Goal: Task Accomplishment & Management: Use online tool/utility

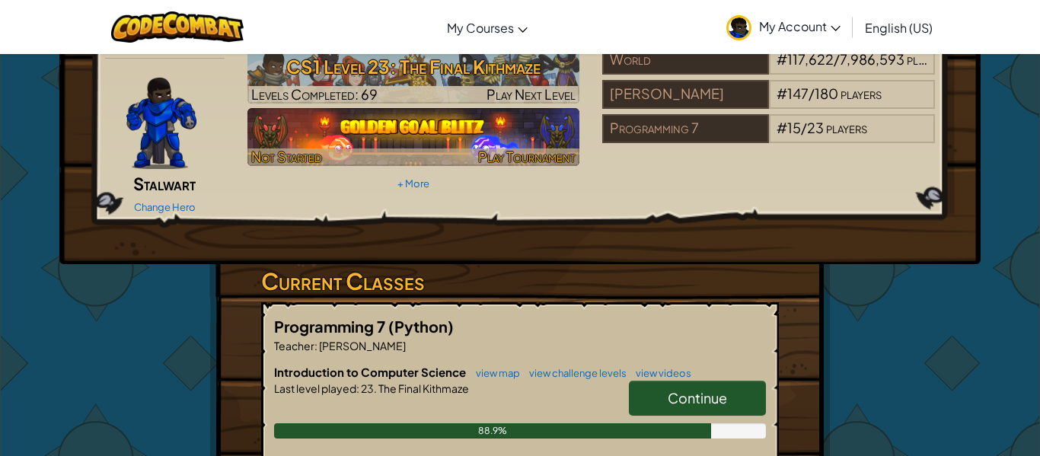
scroll to position [86, 0]
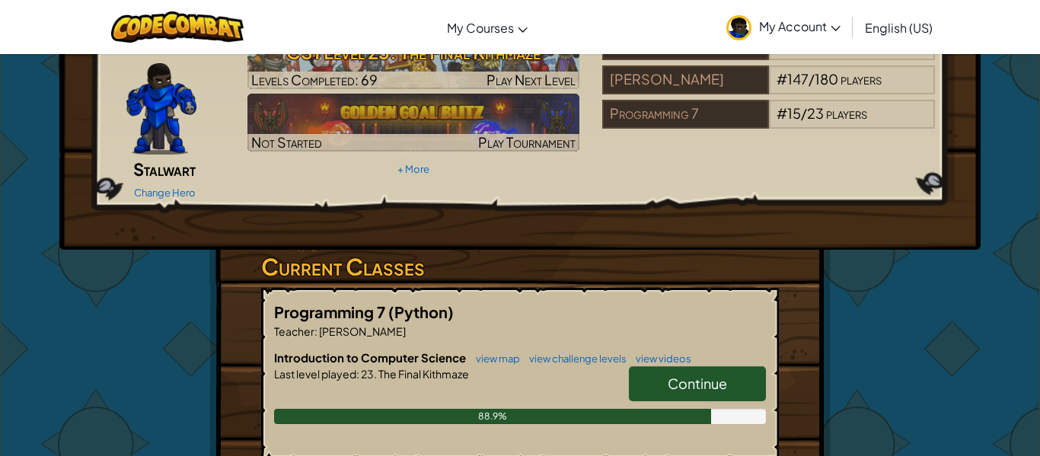
click at [675, 366] on link "Continue" at bounding box center [697, 383] width 137 height 35
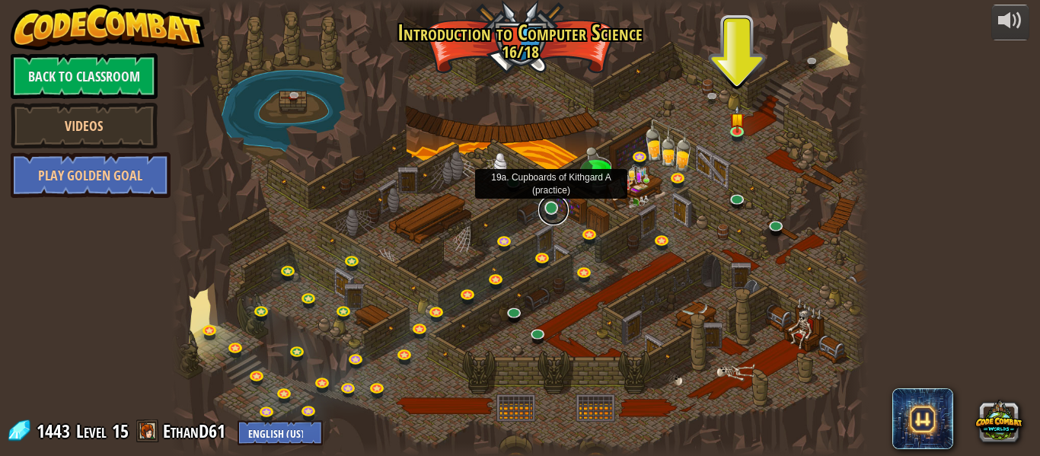
click at [555, 207] on link at bounding box center [554, 210] width 30 height 30
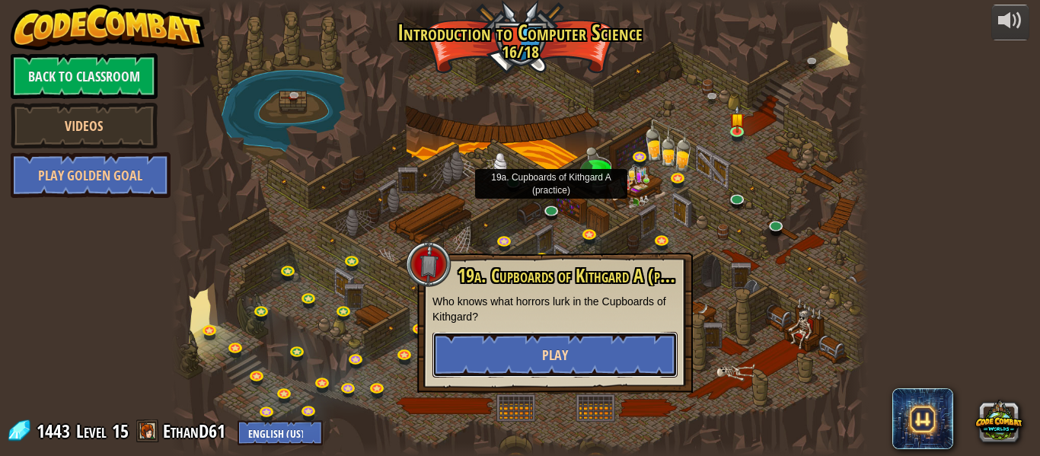
click at [575, 357] on button "Play" at bounding box center [555, 355] width 245 height 46
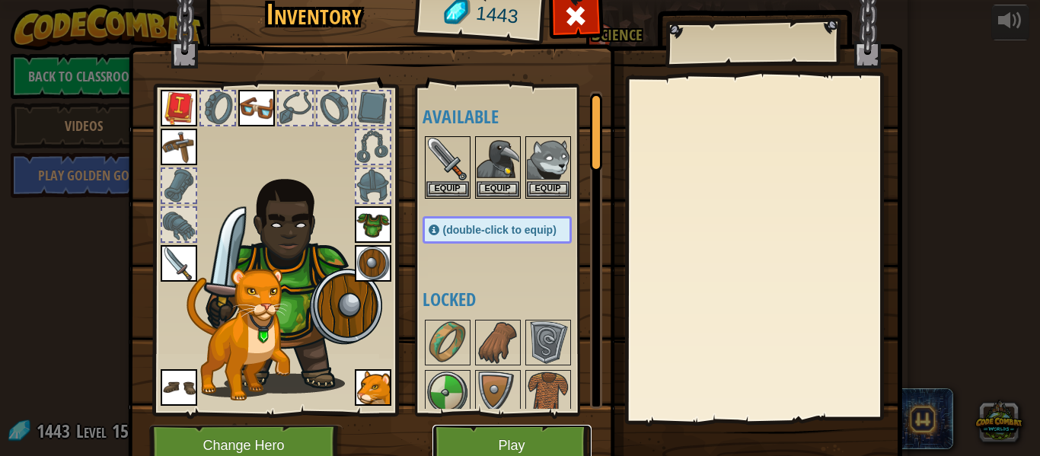
click at [503, 447] on button "Play" at bounding box center [512, 446] width 159 height 42
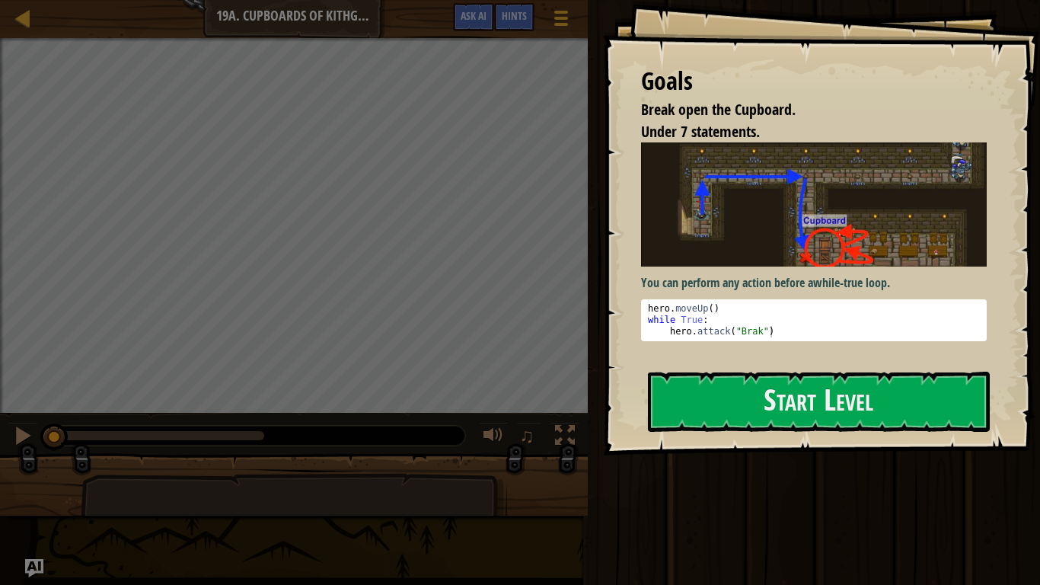
click at [784, 433] on div "Goals Break open the Cupboard. Under 7 statements. You can perform any action b…" at bounding box center [821, 227] width 437 height 455
click at [797, 407] on button "Start Level" at bounding box center [819, 402] width 342 height 60
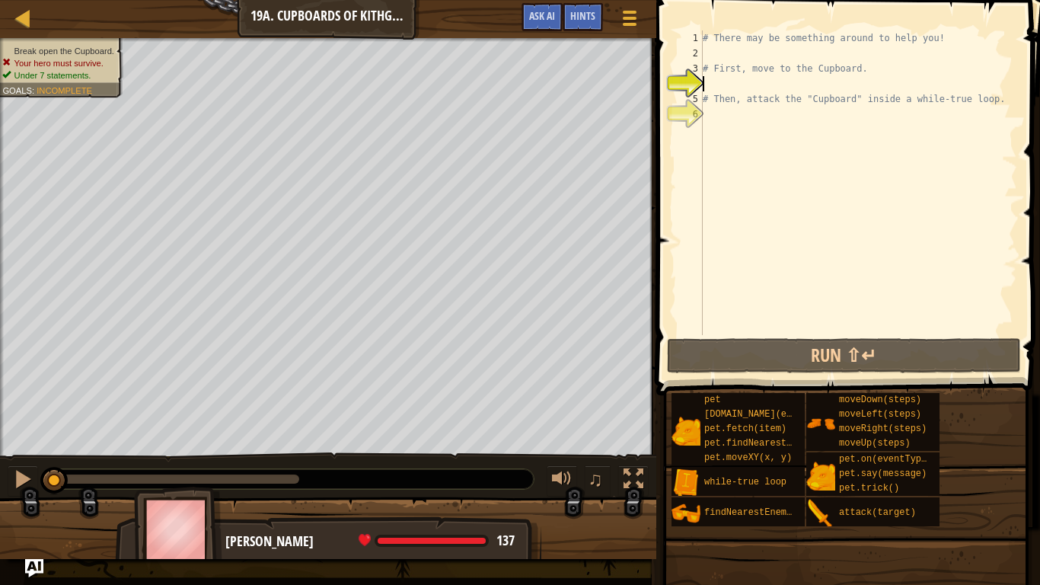
type textarea "h"
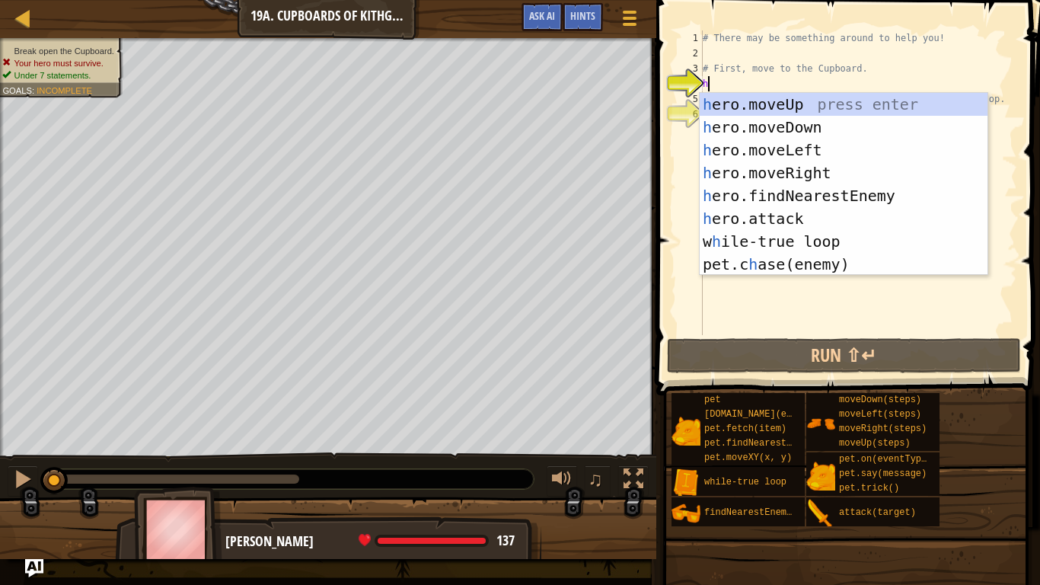
scroll to position [7, 0]
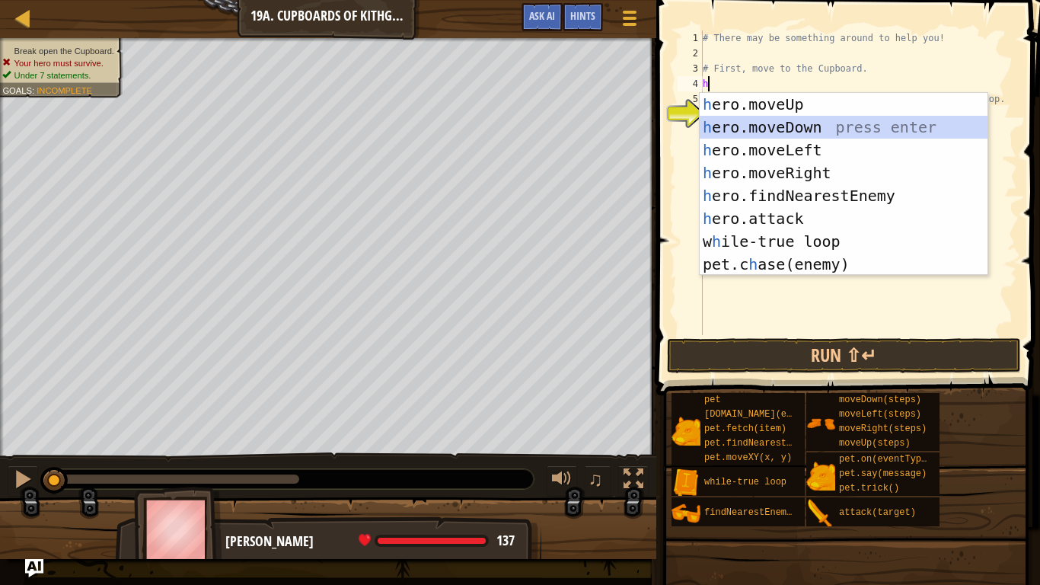
click at [797, 129] on div "h ero.moveUp press enter h ero.moveDown press enter h ero.moveLeft press enter …" at bounding box center [844, 207] width 288 height 229
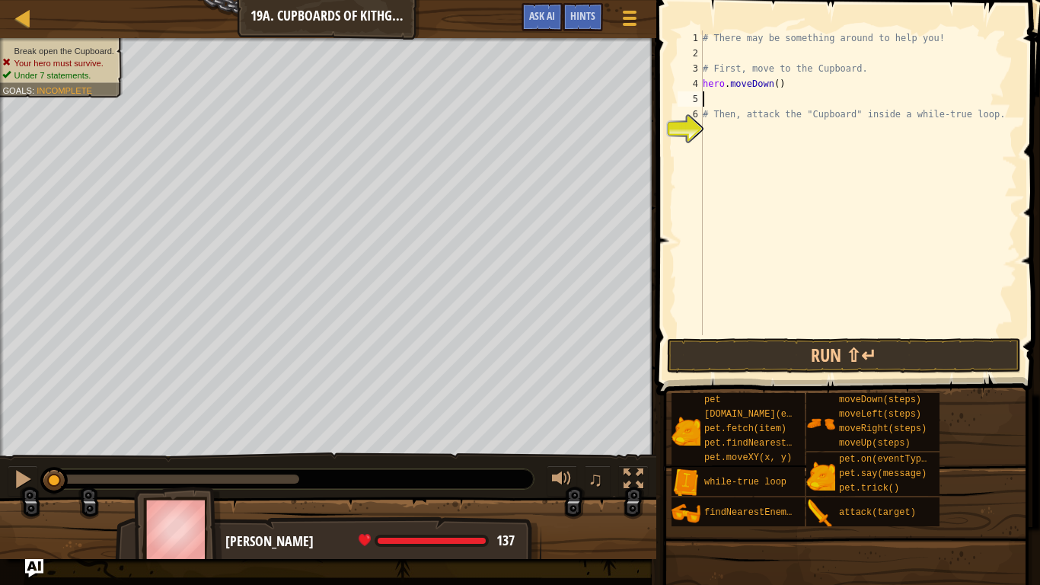
type textarea "l"
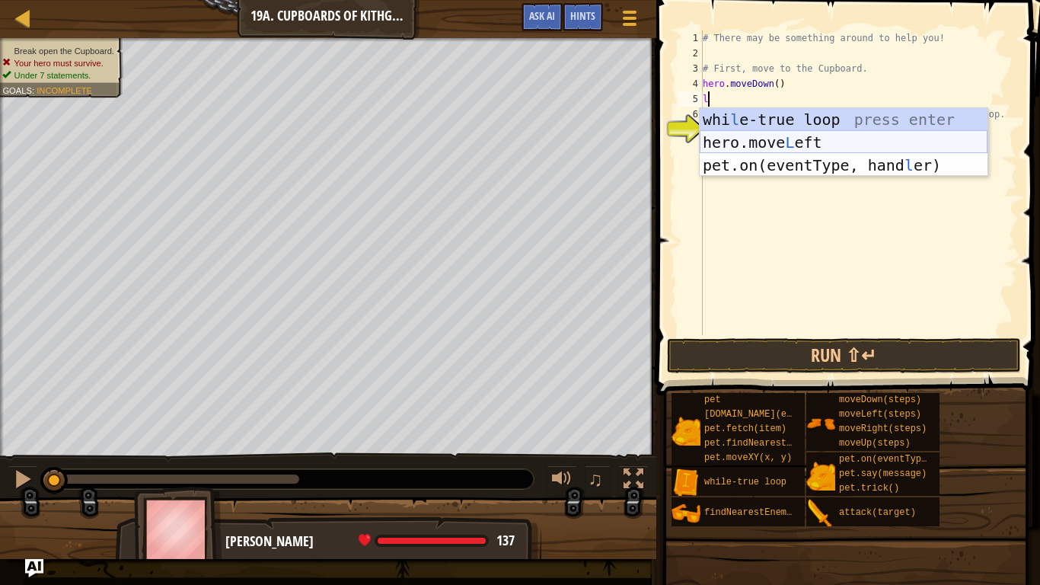
click at [810, 147] on div "whi l e-true loop press enter hero.move L eft press enter pet.on(eventType, han…" at bounding box center [844, 165] width 288 height 114
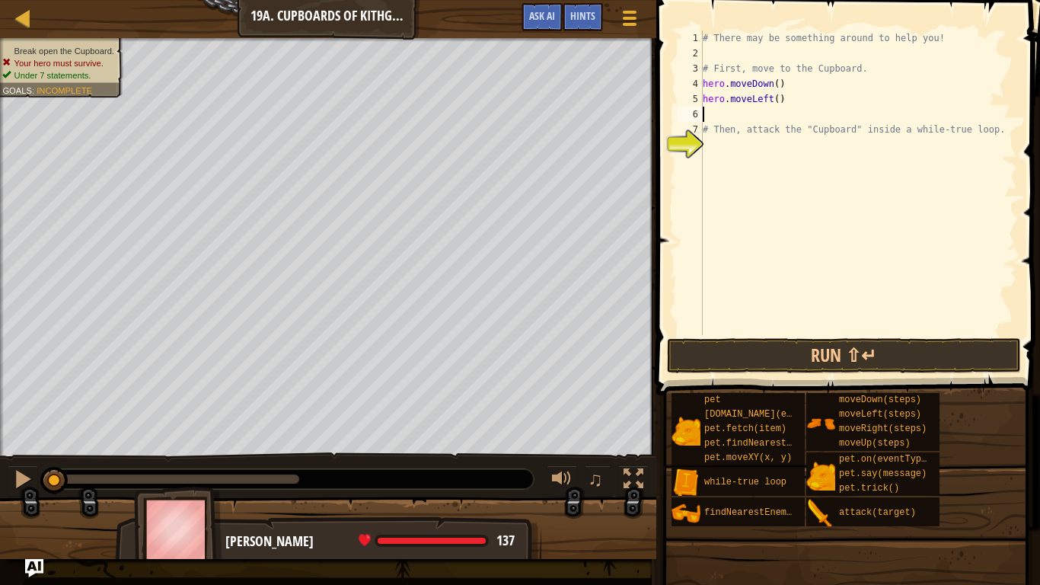
click at [778, 100] on div "# There may be something around to help you! # First, move to the Cupboard. her…" at bounding box center [859, 197] width 318 height 335
type textarea "hero.moveLeft(2)"
click at [770, 117] on div "# There may be something around to help you! # First, move to the Cupboard. her…" at bounding box center [859, 197] width 318 height 335
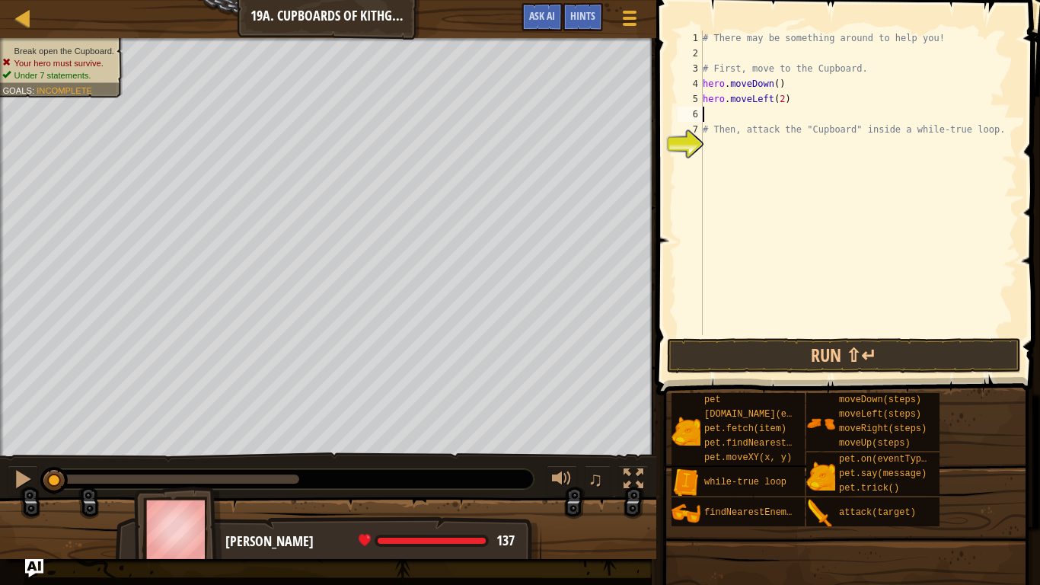
type textarea "u"
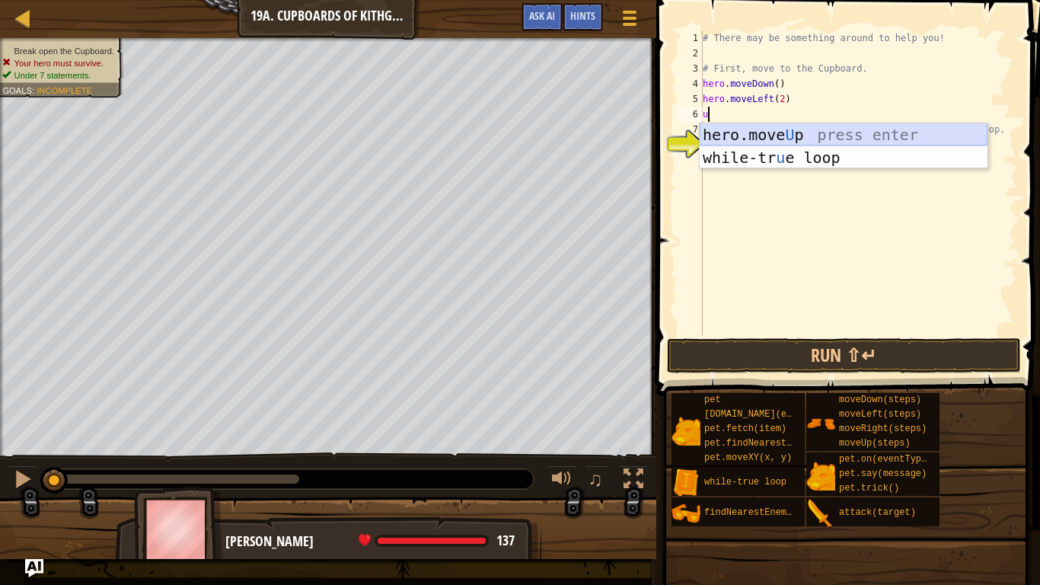
click at [835, 139] on div "hero.move U p press enter while-tr u e loop press enter" at bounding box center [844, 168] width 288 height 91
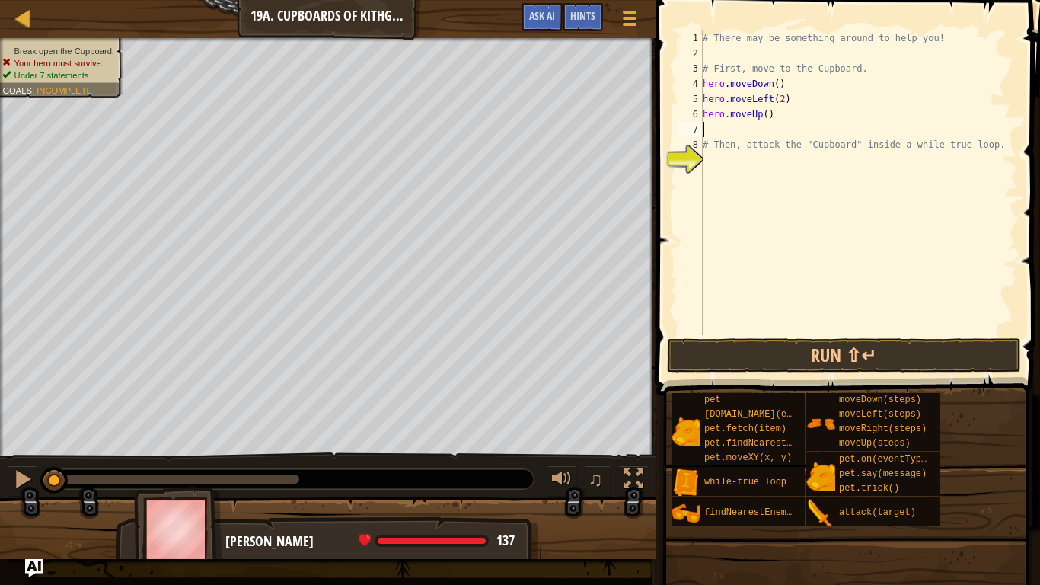
click at [766, 115] on div "# There may be something around to help you! # First, move to the Cupboard. her…" at bounding box center [859, 197] width 318 height 335
type textarea "hero.moveUp(2)"
click at [733, 131] on div "# There may be something around to help you! # First, move to the Cupboard. her…" at bounding box center [859, 197] width 318 height 335
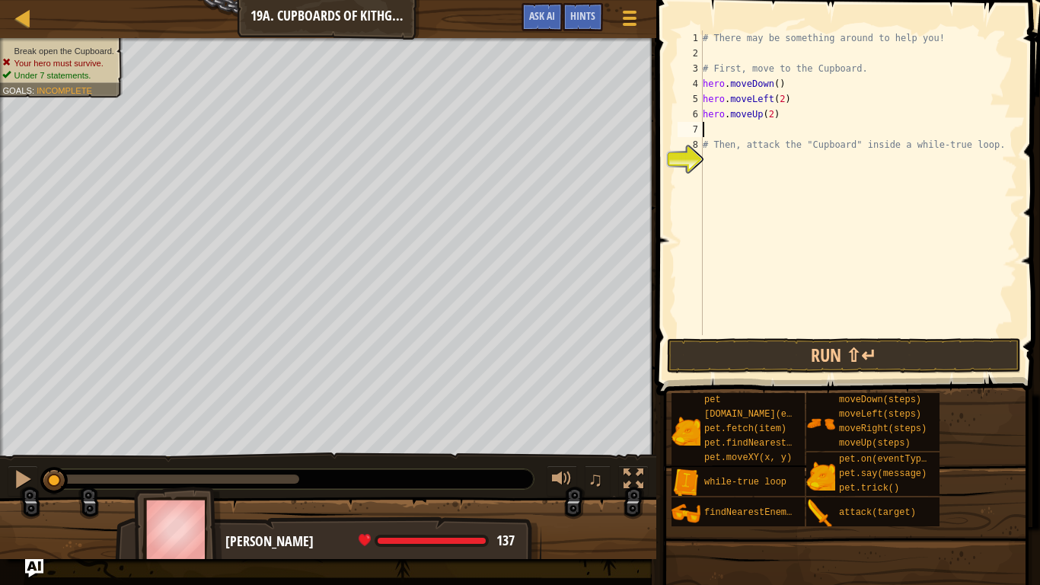
type textarea "hero.moveUp(2)"
click at [740, 152] on div "# There may be something around to help you! # First, move to the Cupboard. her…" at bounding box center [859, 197] width 318 height 335
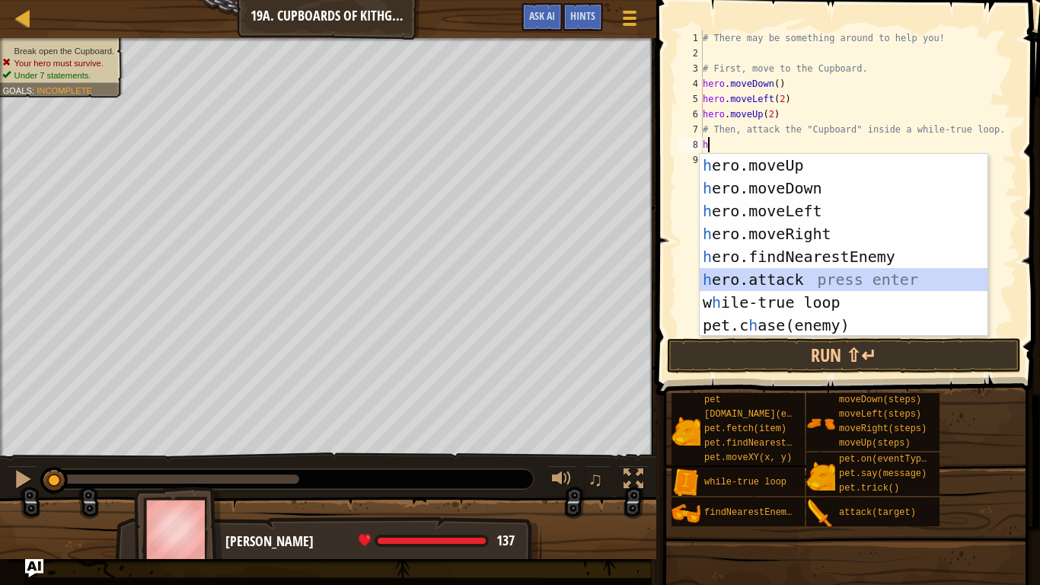
click at [813, 282] on div "h ero.moveUp press enter h ero.moveDown press enter h ero.moveLeft press enter …" at bounding box center [844, 268] width 288 height 229
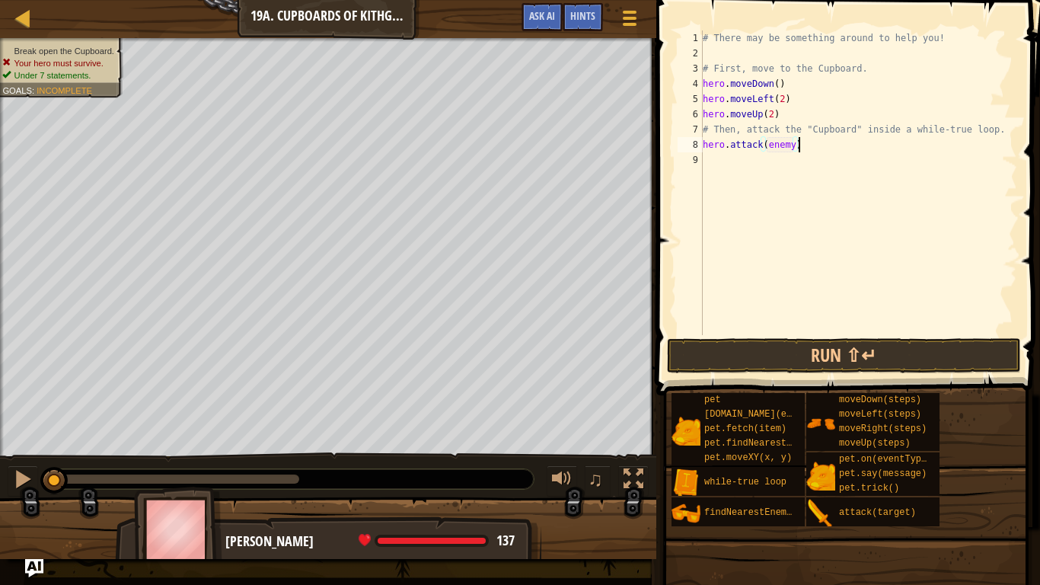
click at [806, 149] on div "# There may be something around to help you! # First, move to the Cupboard. her…" at bounding box center [859, 197] width 318 height 335
type textarea "hero.attack(enemy)"
type textarea "wh"
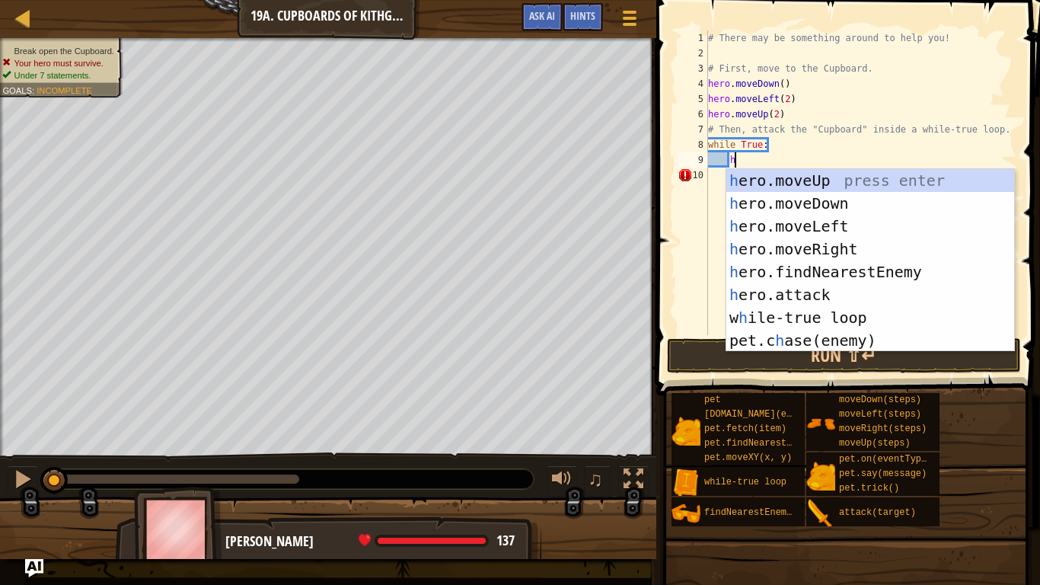
scroll to position [7, 3]
click at [814, 289] on div "h ero.moveUp press enter h ero.moveDown press enter h ero.moveLeft press enter …" at bounding box center [871, 283] width 288 height 229
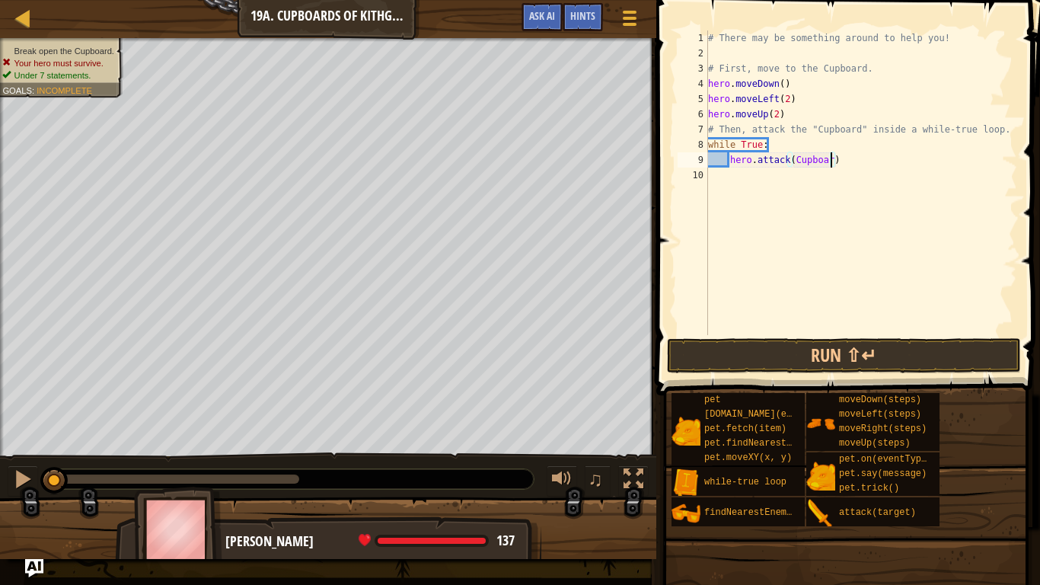
scroll to position [7, 18]
click at [847, 353] on button "Run ⇧↵" at bounding box center [844, 355] width 355 height 35
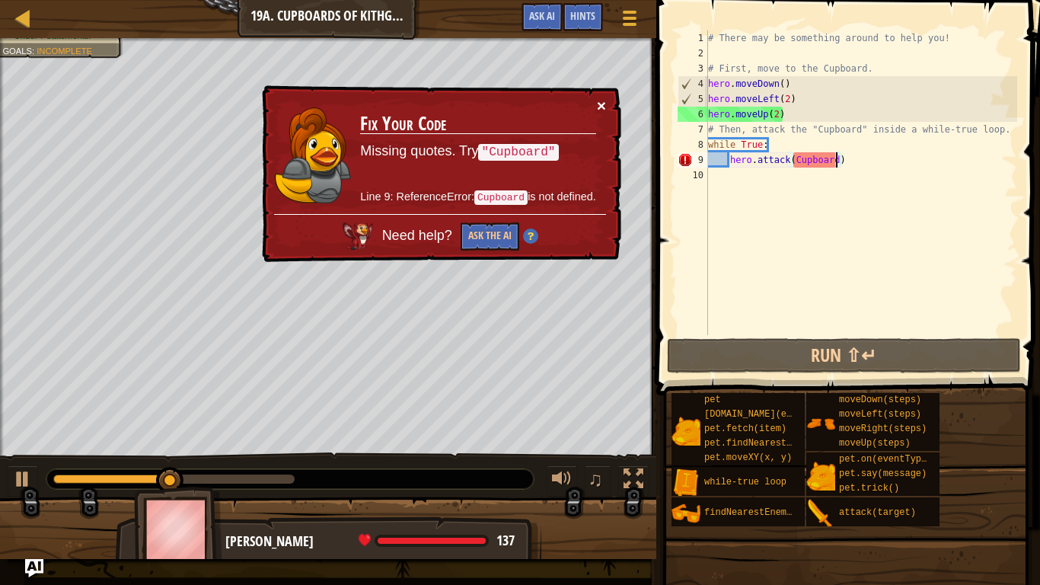
click at [598, 101] on button "×" at bounding box center [601, 105] width 9 height 16
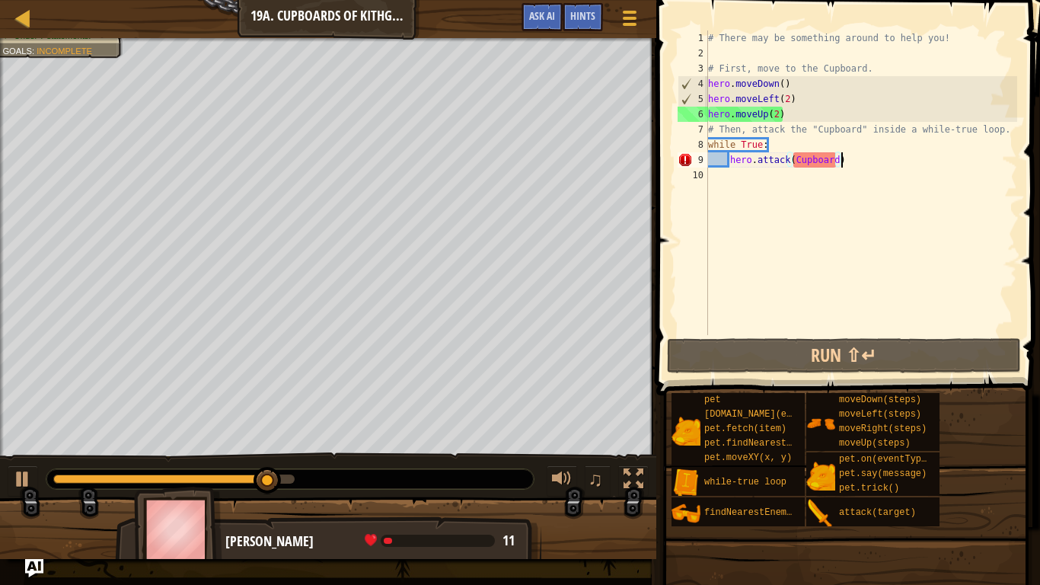
click at [861, 166] on div "# There may be something around to help you! # First, move to the Cupboard. her…" at bounding box center [861, 197] width 312 height 335
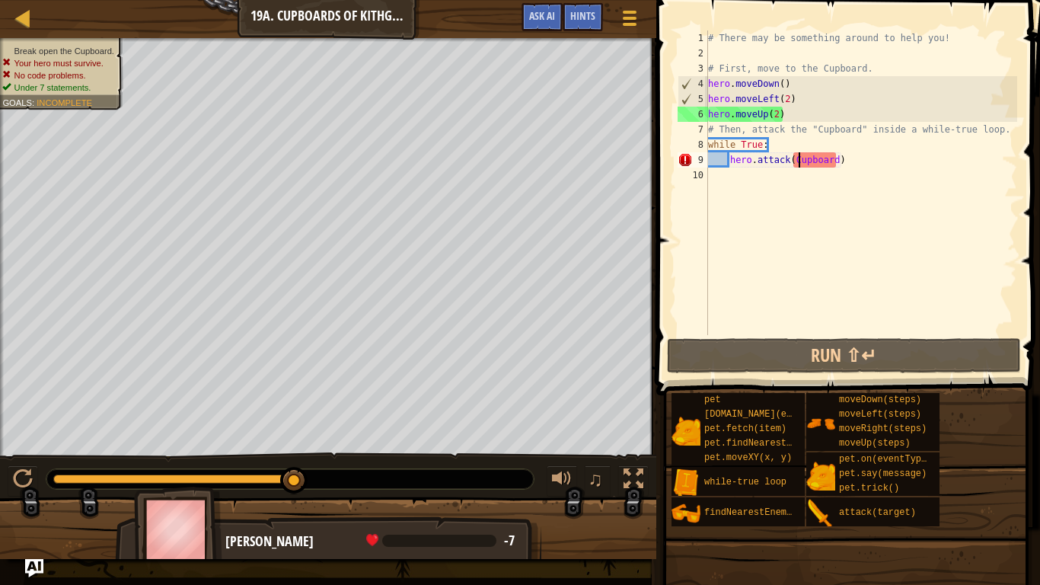
click at [799, 158] on div "# There may be something around to help you! # First, move to the Cupboard. her…" at bounding box center [861, 197] width 312 height 335
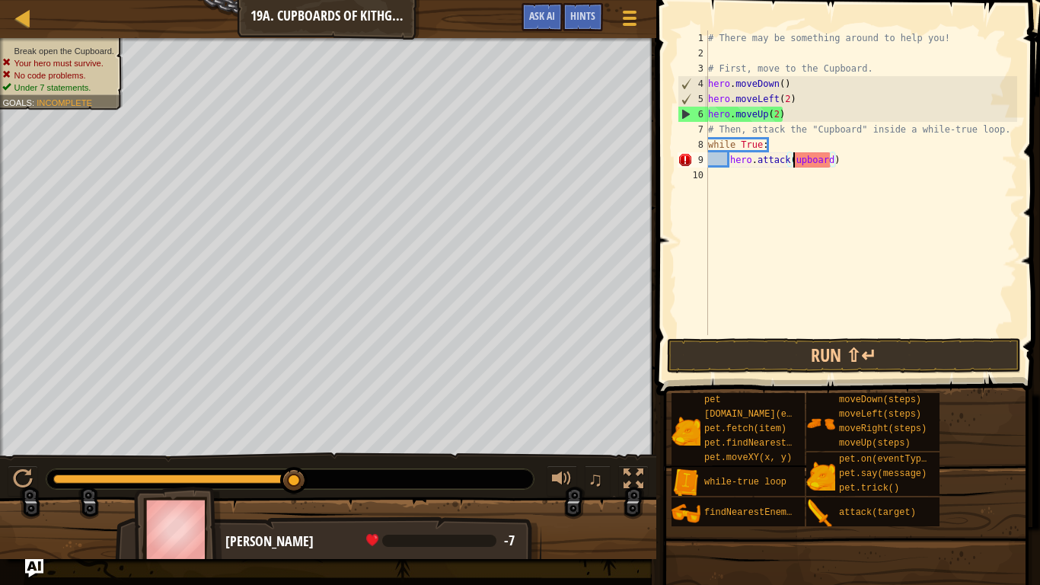
scroll to position [7, 13]
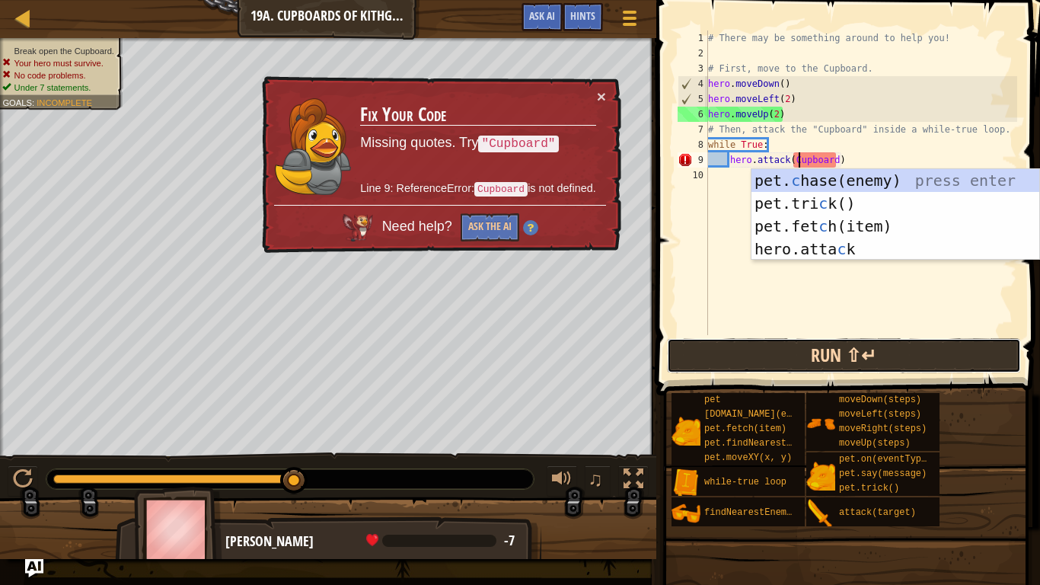
click at [881, 361] on button "Run ⇧↵" at bounding box center [844, 355] width 355 height 35
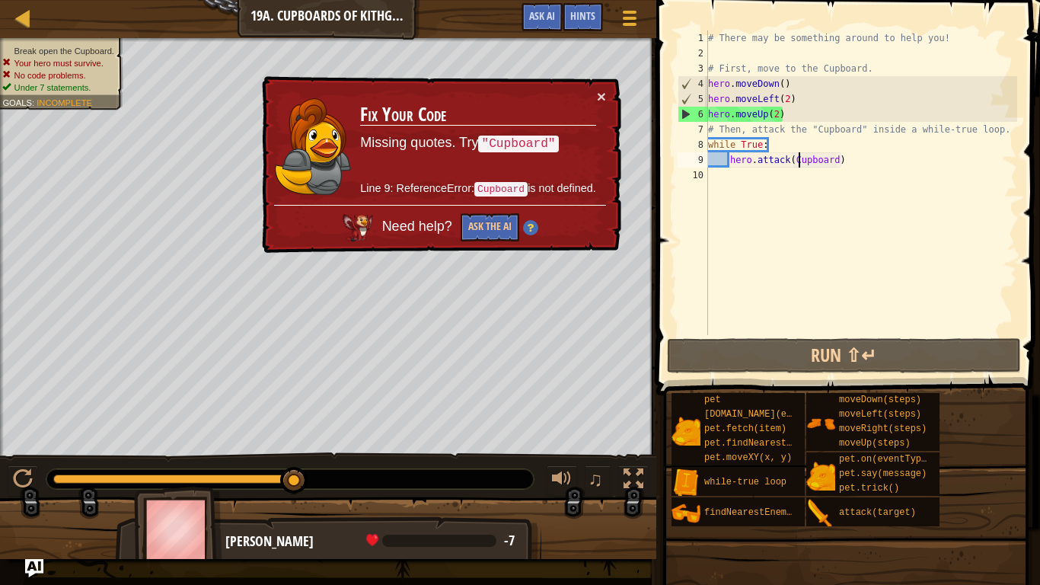
click at [606, 98] on div "× Fix Your Code Missing quotes. Try "Cupboard" Line 9: ReferenceError: Cupboard…" at bounding box center [440, 164] width 363 height 177
click at [602, 97] on button "×" at bounding box center [601, 96] width 9 height 16
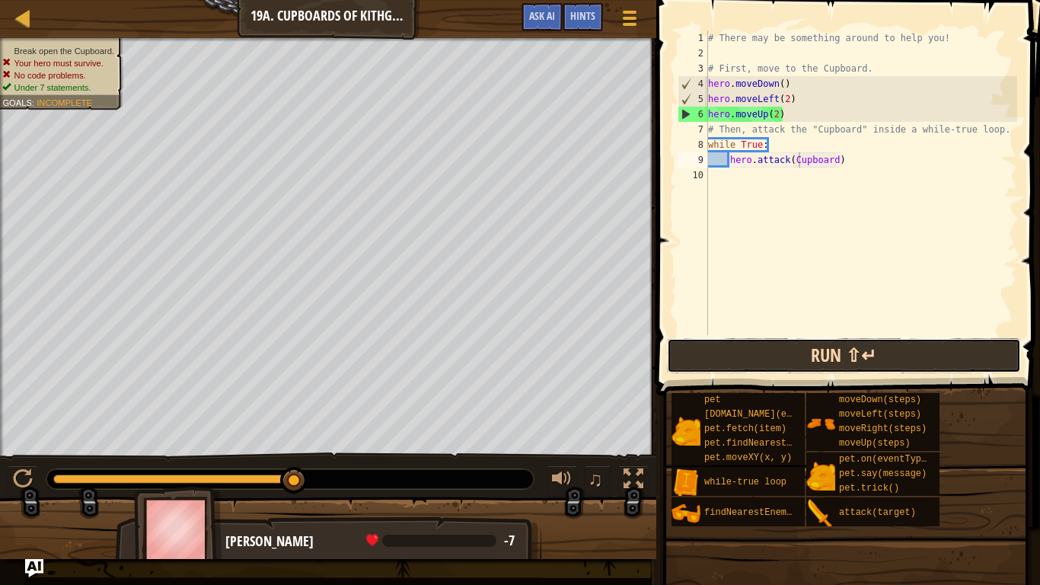
click at [844, 369] on button "Run ⇧↵" at bounding box center [844, 355] width 355 height 35
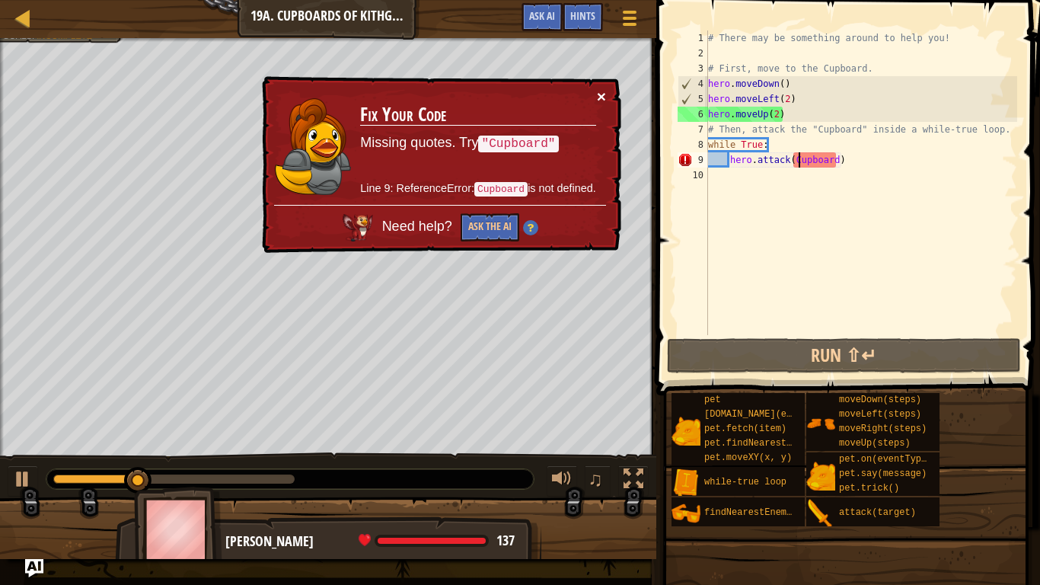
click at [601, 98] on button "×" at bounding box center [603, 99] width 10 height 16
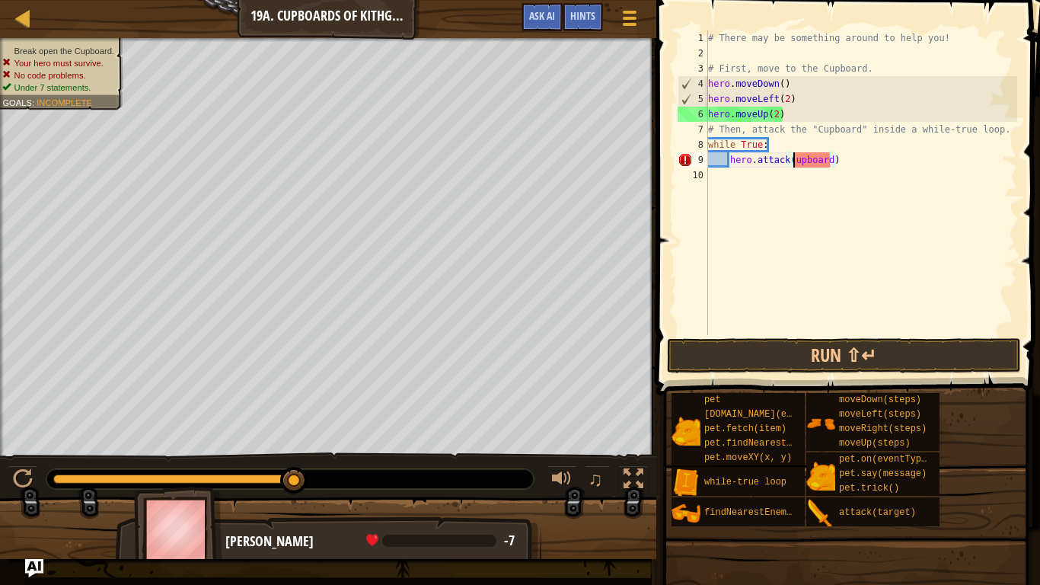
type textarea "hero.attack(cupboard)"
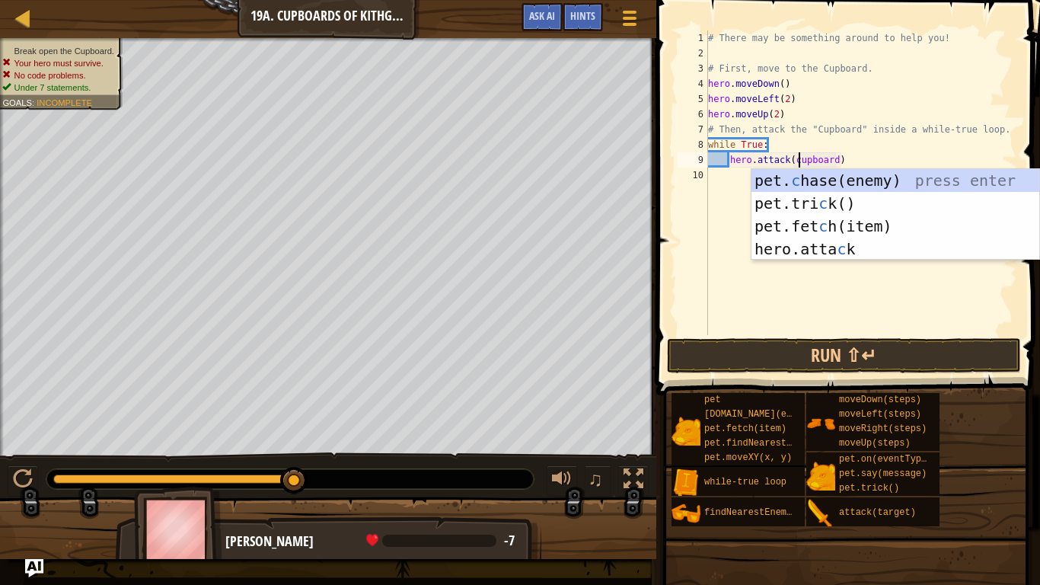
click at [857, 160] on div "# There may be something around to help you! # First, move to the Cupboard. her…" at bounding box center [861, 197] width 312 height 335
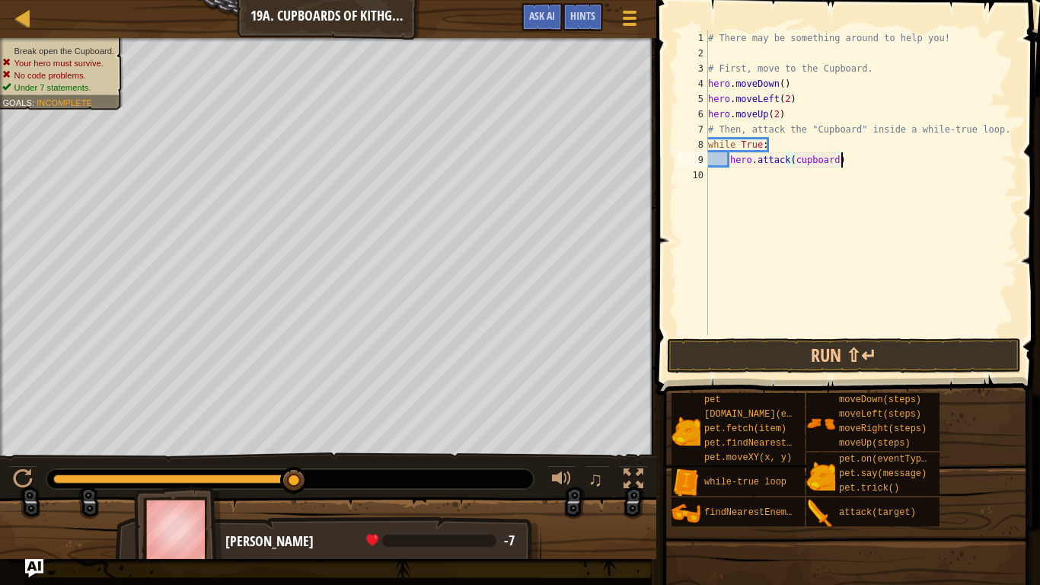
click at [828, 163] on div "# There may be something around to help you! # First, move to the Cupboard. her…" at bounding box center [861, 197] width 312 height 335
click at [861, 162] on div "# There may be something around to help you! # First, move to the Cupboard. her…" at bounding box center [861, 197] width 312 height 335
click at [855, 177] on div "# There may be something around to help you! # First, move to the Cupboard. her…" at bounding box center [861, 197] width 312 height 335
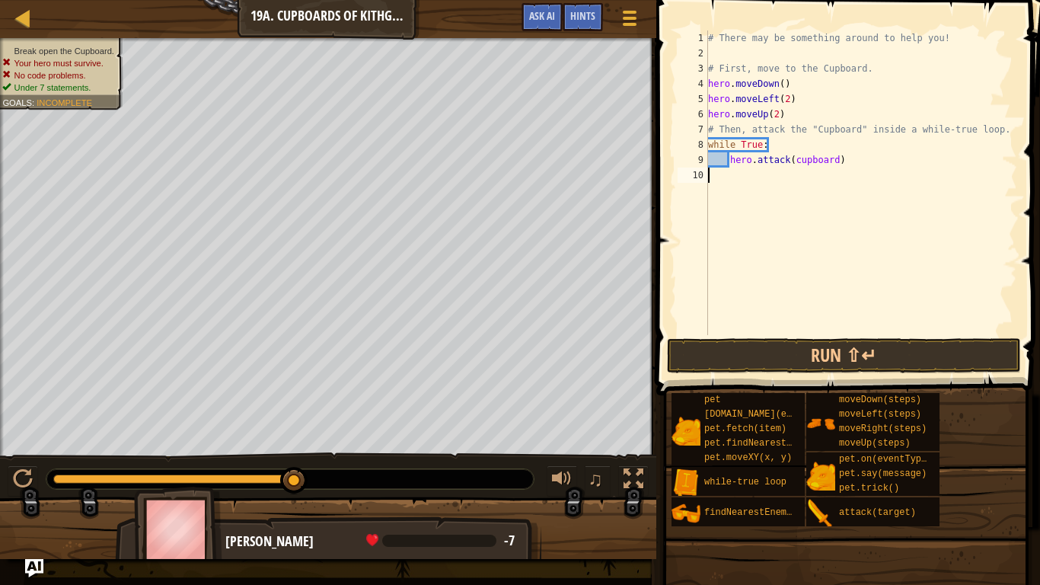
scroll to position [7, 0]
click at [870, 352] on button "Run ⇧↵" at bounding box center [844, 355] width 355 height 35
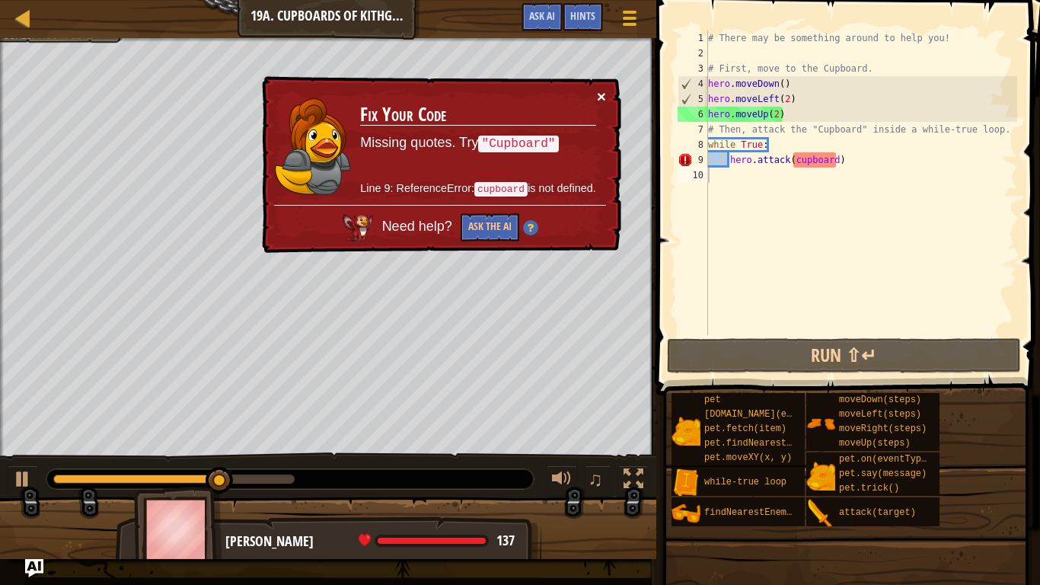
click at [605, 97] on button "×" at bounding box center [601, 97] width 9 height 16
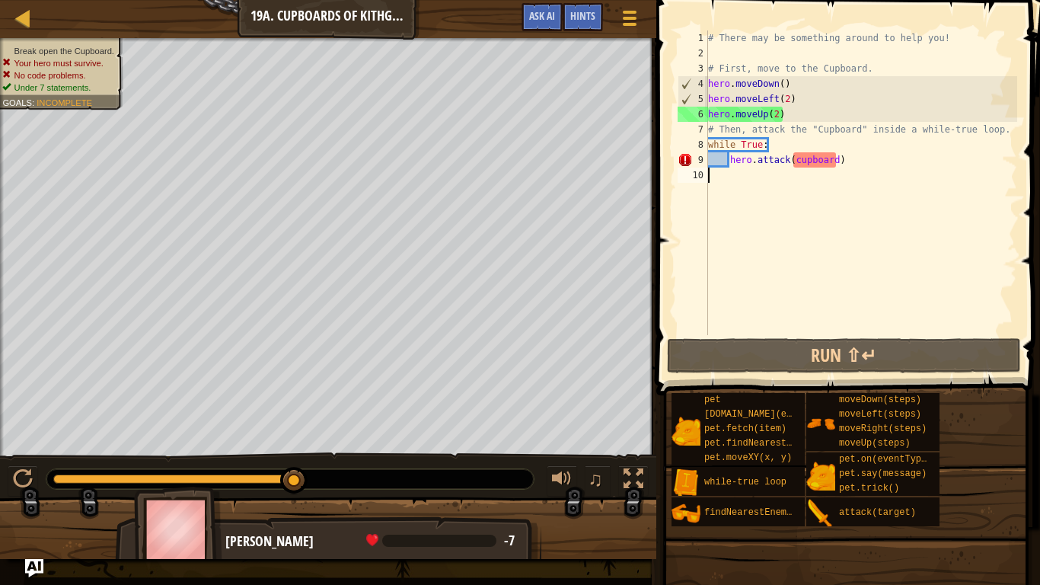
click at [822, 163] on div "# There may be something around to help you! # First, move to the Cupboard. her…" at bounding box center [861, 197] width 312 height 335
type textarea "hero.attack(cupboard)"
click at [822, 163] on div "# There may be something around to help you! # First, move to the Cupboard. her…" at bounding box center [861, 197] width 312 height 335
click at [791, 181] on div "# There may be something around to help you! # First, move to the Cupboard. her…" at bounding box center [861, 197] width 312 height 335
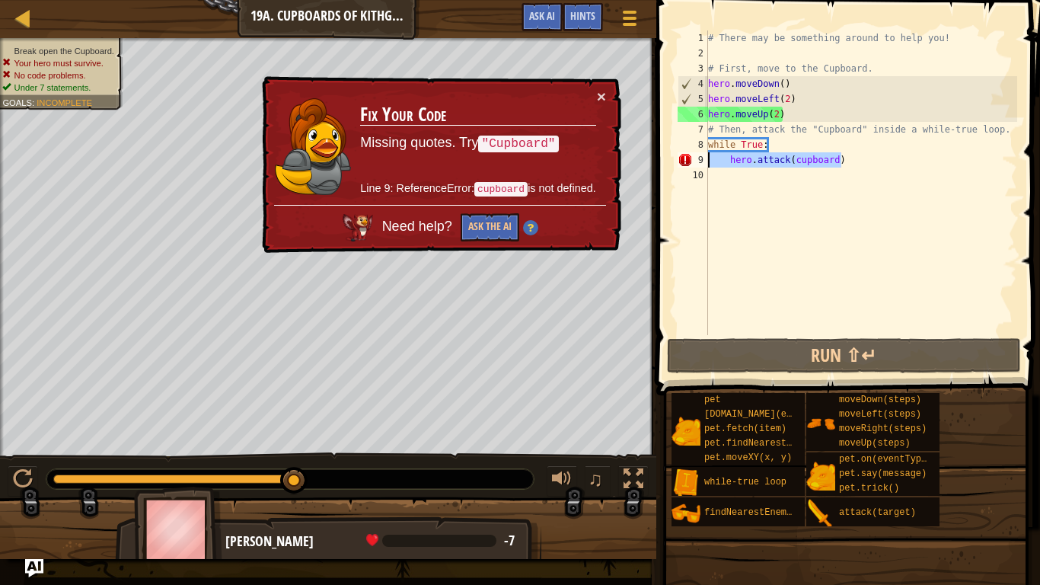
drag, startPoint x: 872, startPoint y: 161, endPoint x: 694, endPoint y: 167, distance: 178.3
click at [694, 167] on div "1 2 3 4 5 6 7 8 9 10 # There may be something around to help you! # First, move…" at bounding box center [846, 182] width 343 height 305
type textarea "hero.attack(cupboard)"
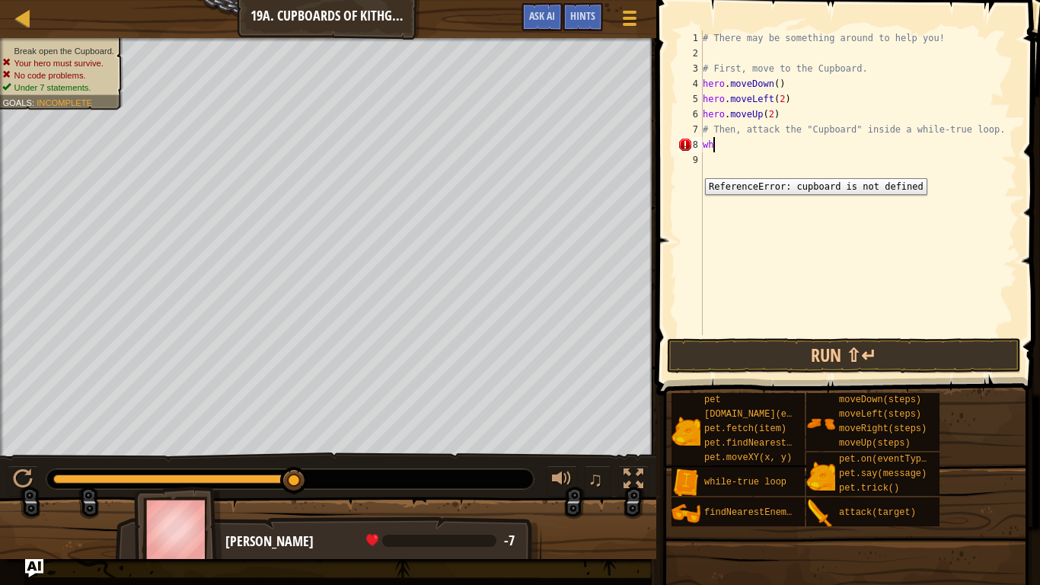
type textarea "w"
type textarea "h"
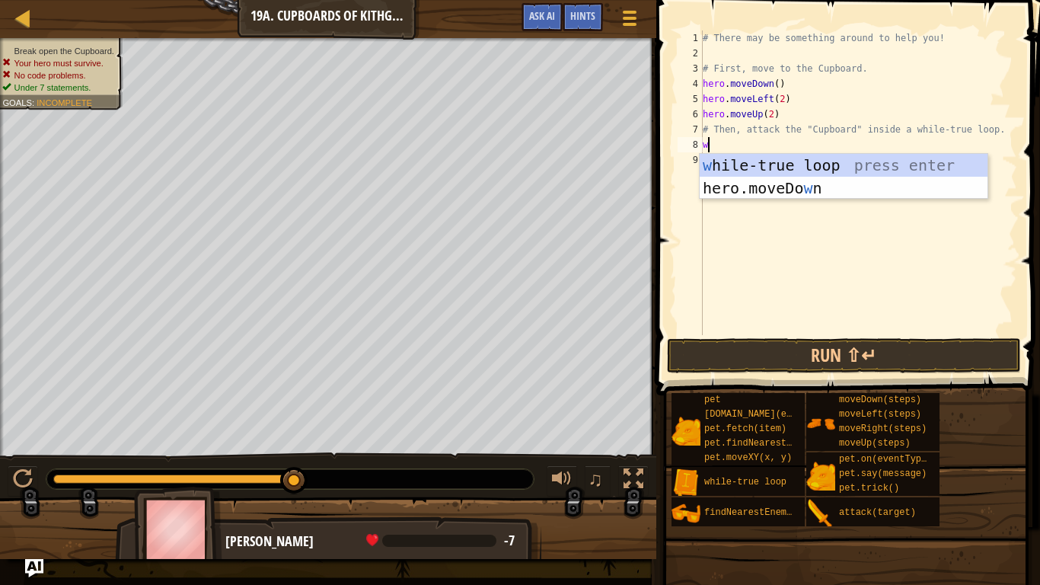
type textarea "wh"
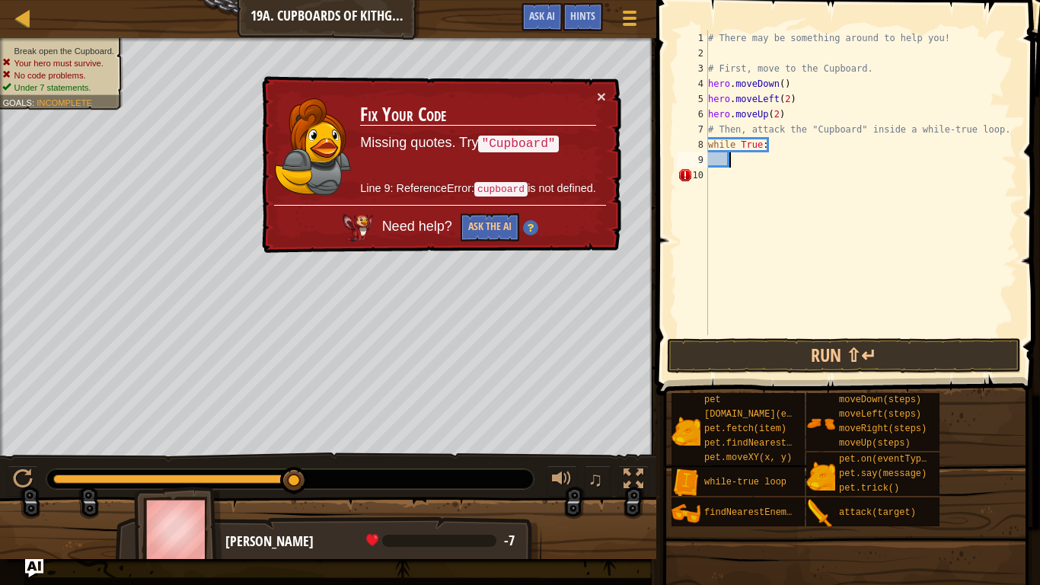
scroll to position [7, 3]
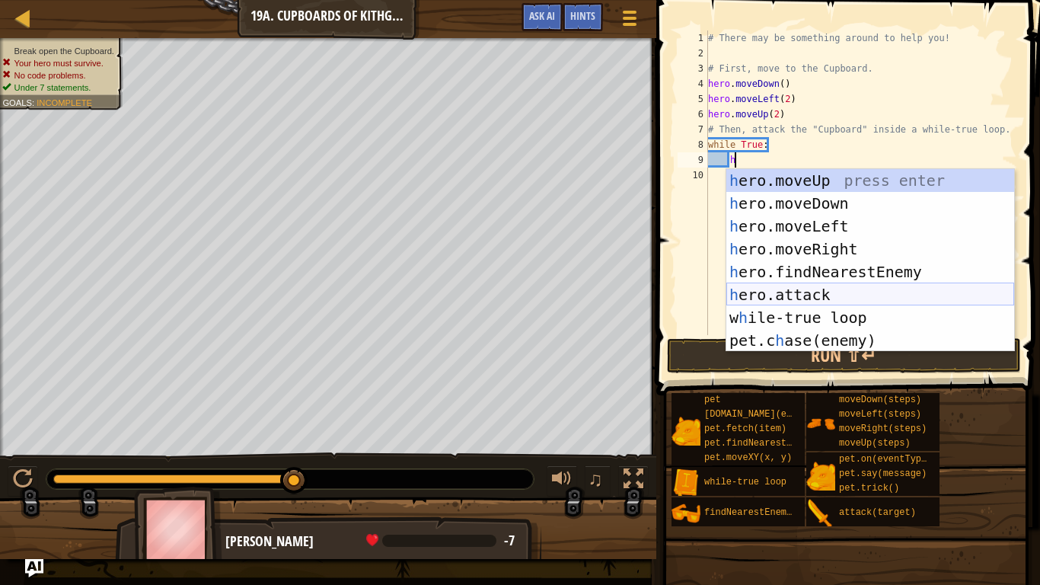
click at [878, 295] on div "h ero.moveUp press enter h ero.moveDown press enter h ero.moveLeft press enter …" at bounding box center [871, 283] width 288 height 229
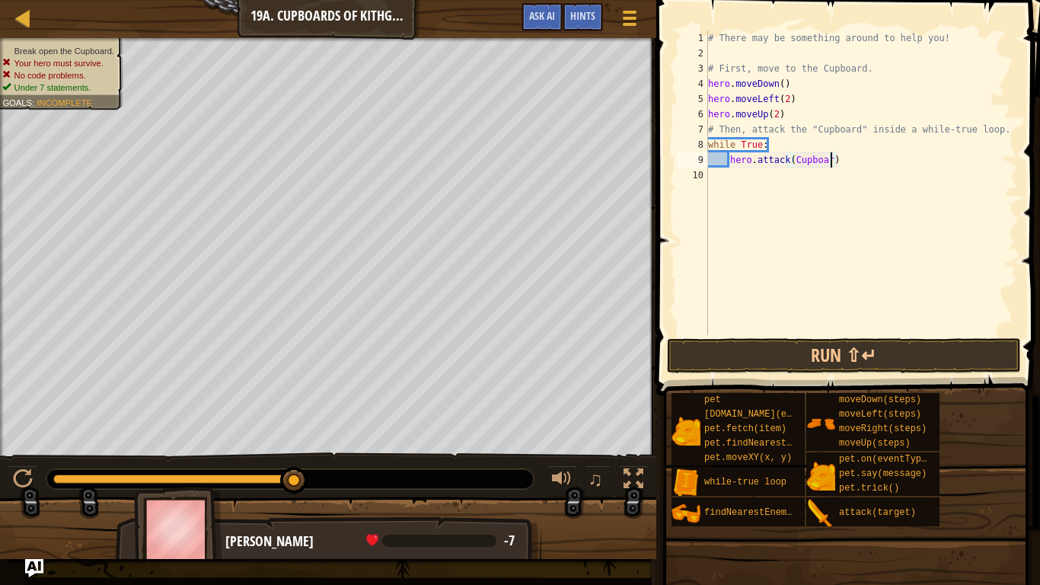
scroll to position [7, 18]
click at [880, 360] on button "Run ⇧↵" at bounding box center [844, 355] width 355 height 35
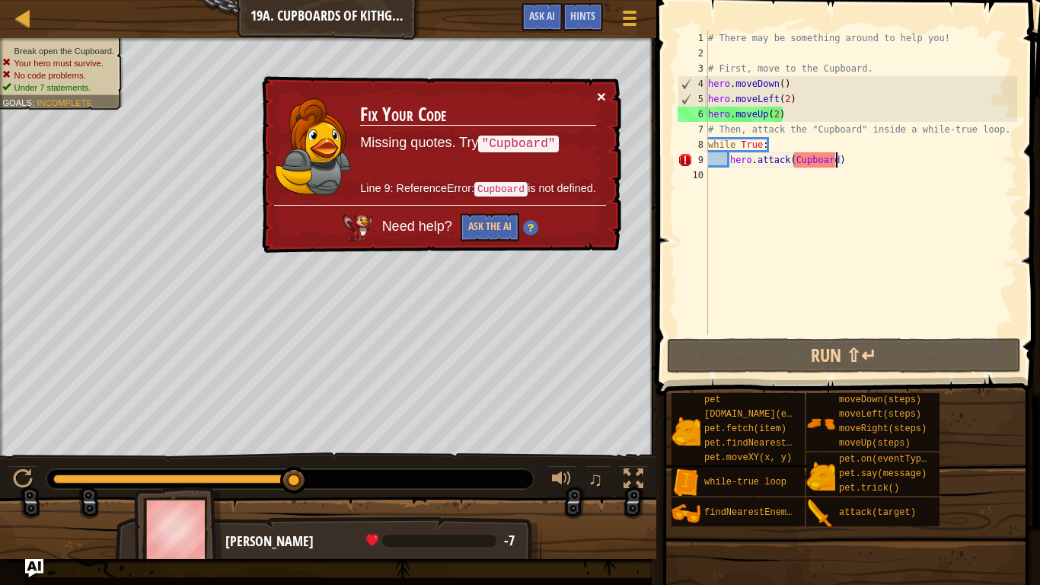
click at [602, 102] on button "×" at bounding box center [601, 97] width 9 height 16
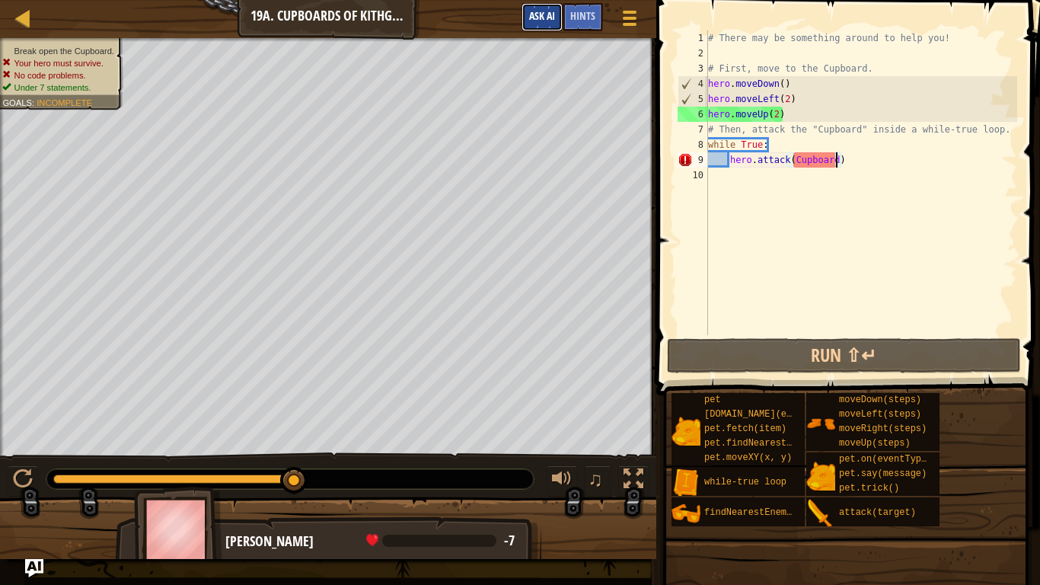
click at [554, 25] on button "Ask AI" at bounding box center [542, 17] width 41 height 28
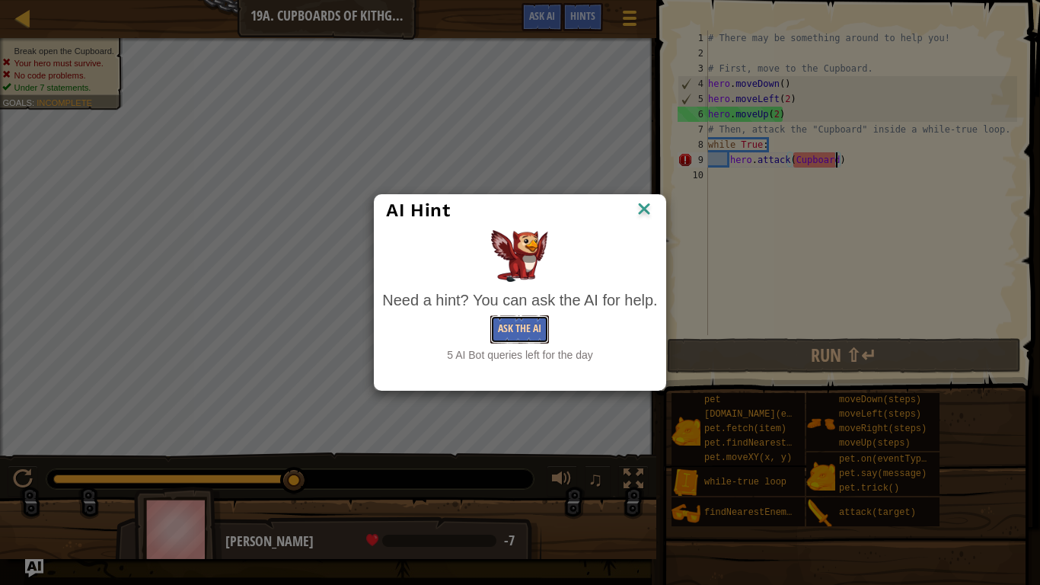
click at [541, 331] on button "Ask the AI" at bounding box center [520, 329] width 59 height 28
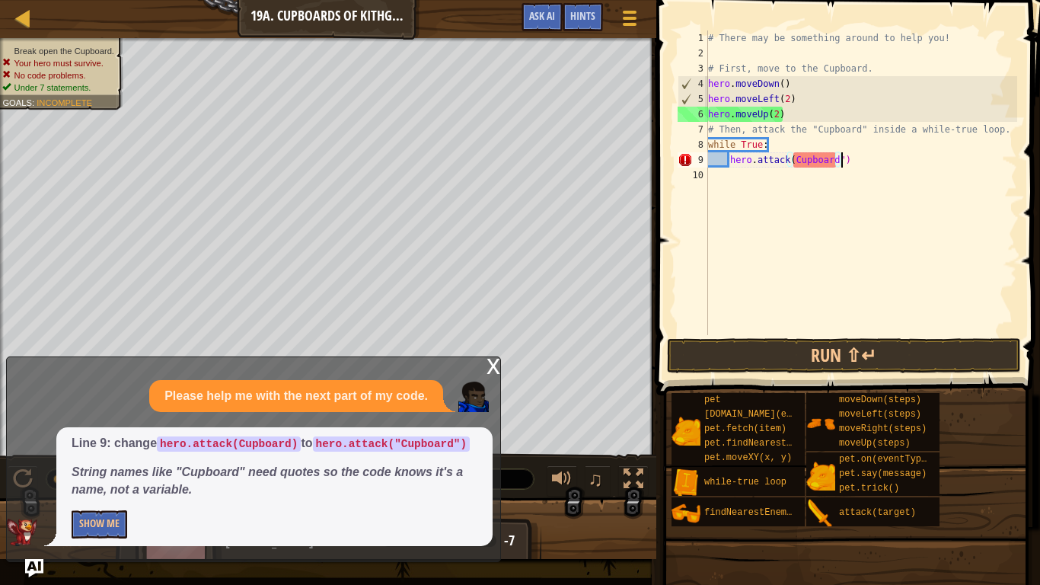
scroll to position [7, 19]
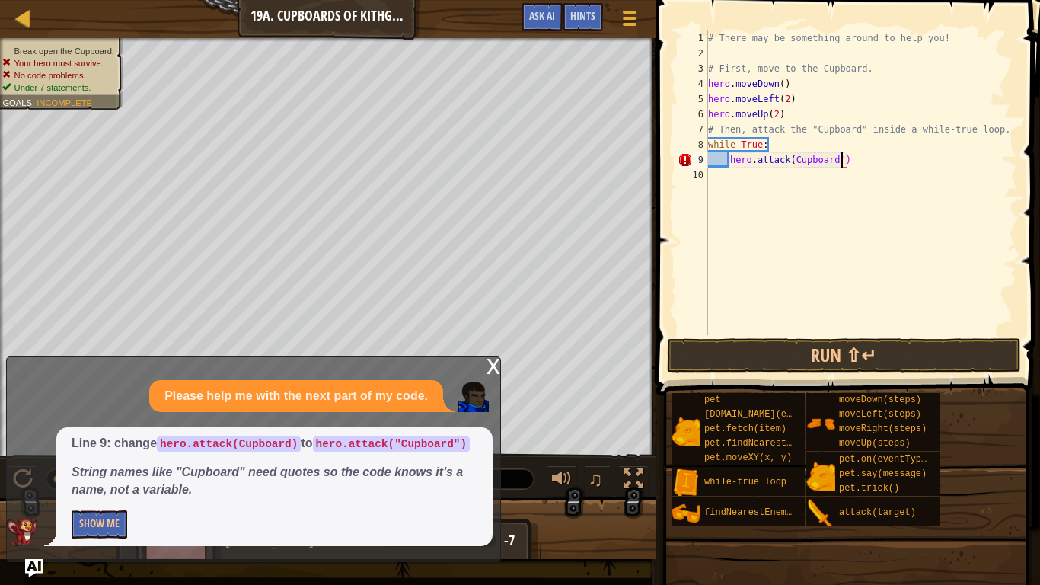
click at [794, 166] on div "# There may be something around to help you! # First, move to the Cupboard. her…" at bounding box center [861, 197] width 312 height 335
type textarea "hero.attack("Cupboard")"
click at [847, 348] on button "Run ⇧↵" at bounding box center [844, 355] width 355 height 35
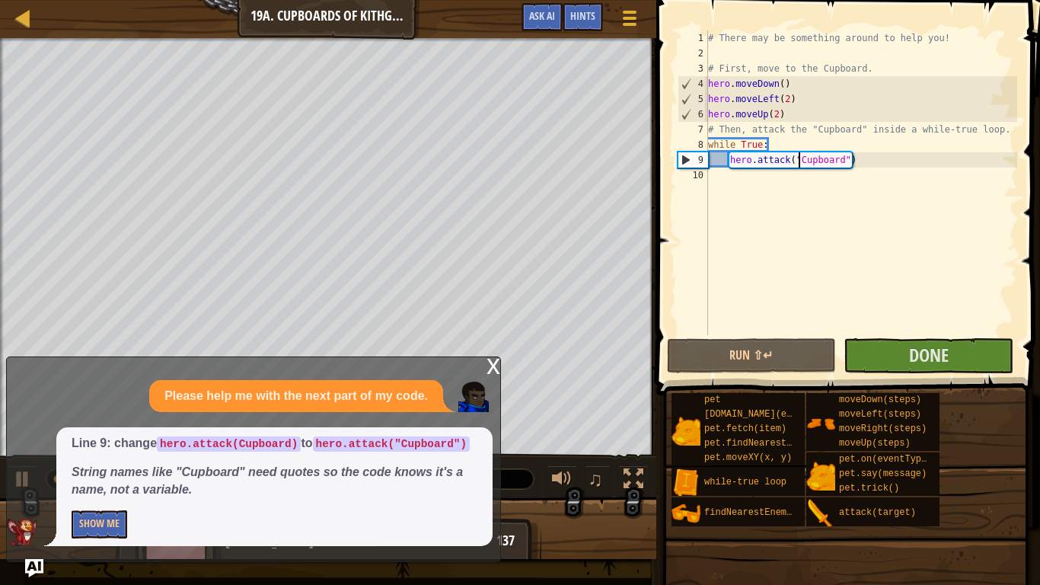
click at [493, 357] on div "x" at bounding box center [494, 364] width 14 height 15
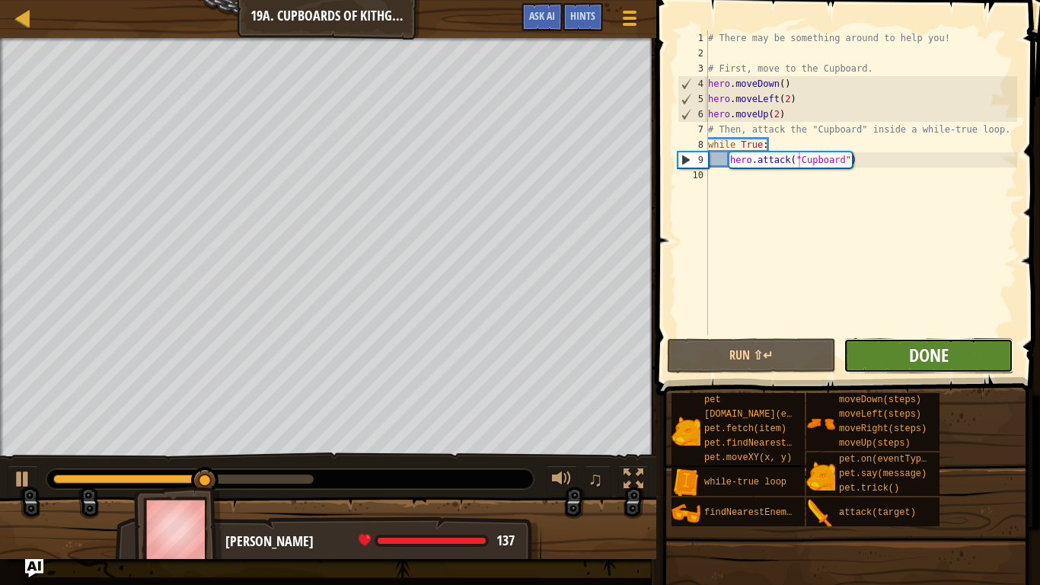
click at [932, 349] on span "Done" at bounding box center [929, 355] width 40 height 24
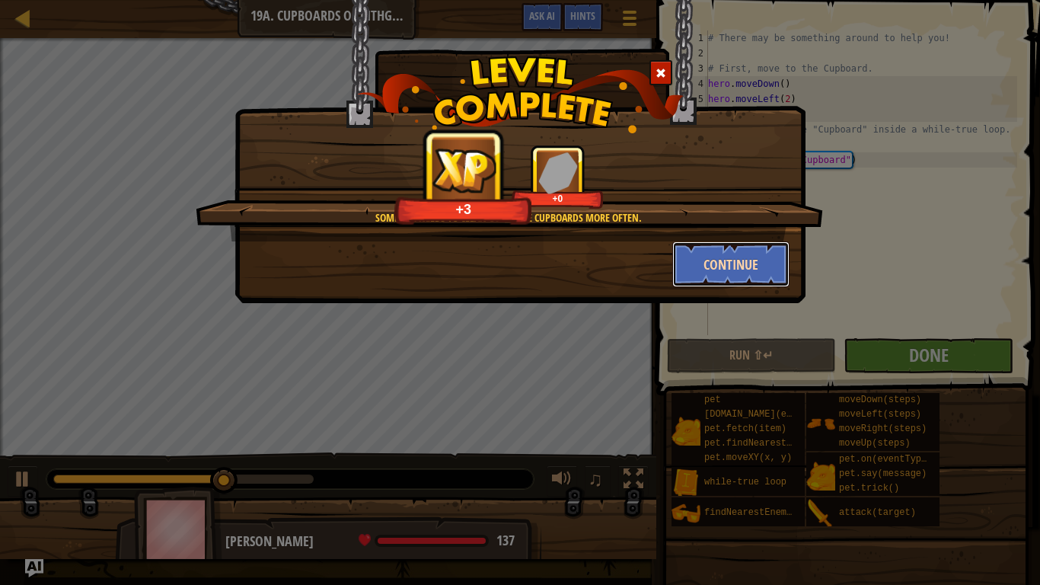
click at [727, 274] on button "Continue" at bounding box center [732, 264] width 118 height 46
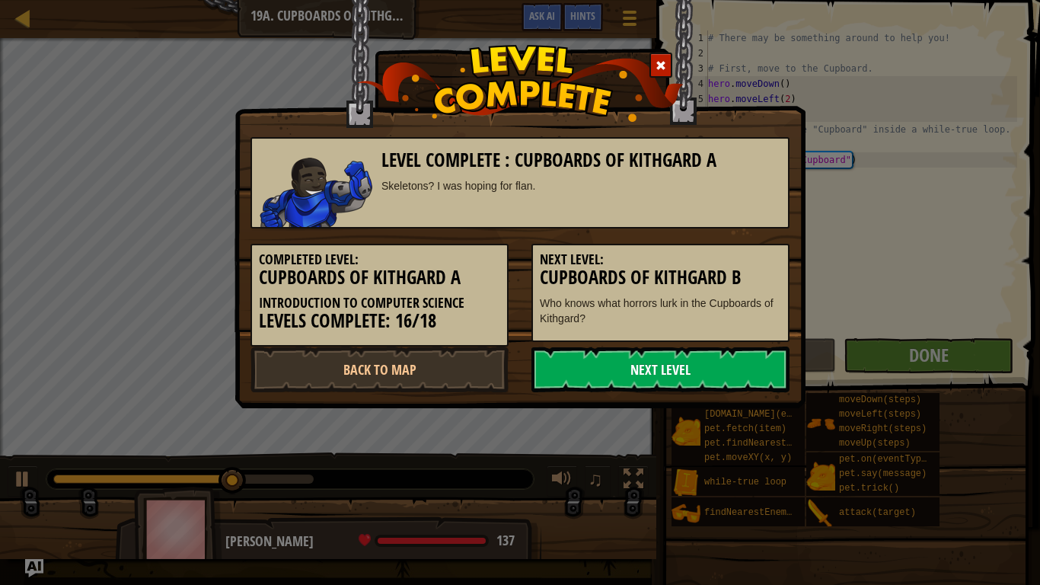
click at [672, 362] on link "Next Level" at bounding box center [661, 370] width 258 height 46
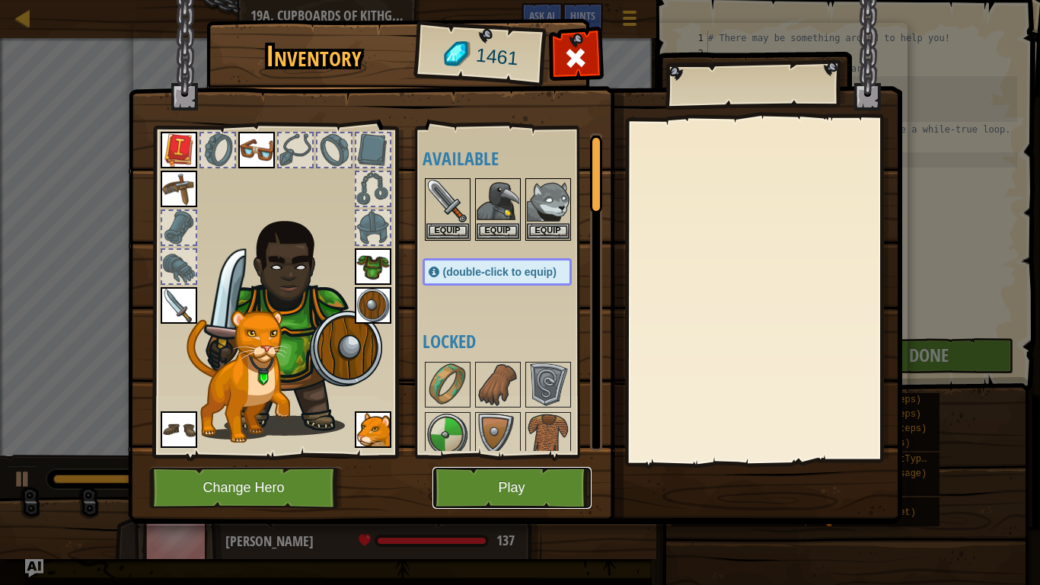
click at [487, 455] on button "Play" at bounding box center [512, 488] width 159 height 42
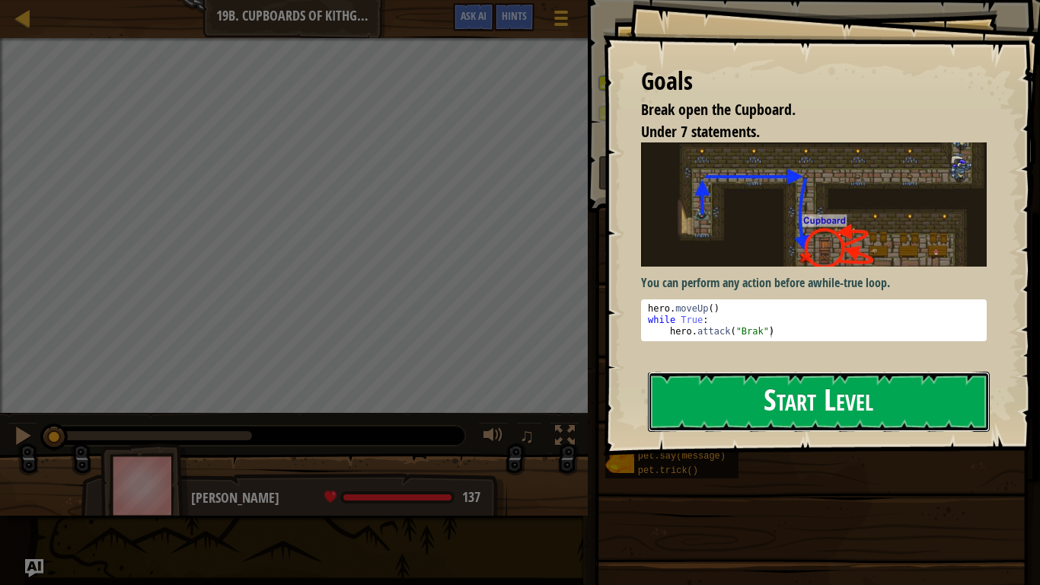
click at [768, 415] on button "Start Level" at bounding box center [819, 402] width 342 height 60
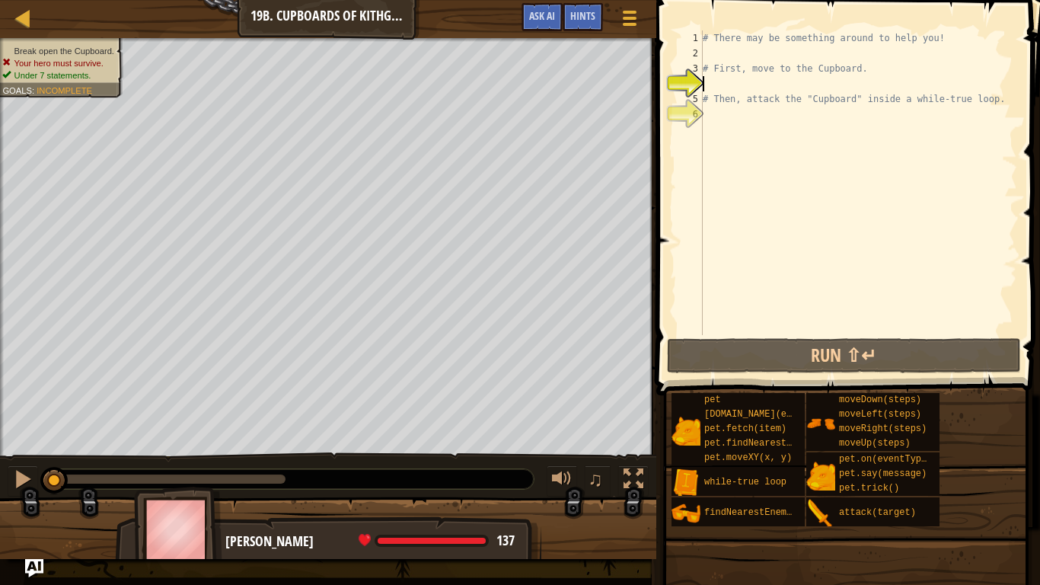
type textarea "h"
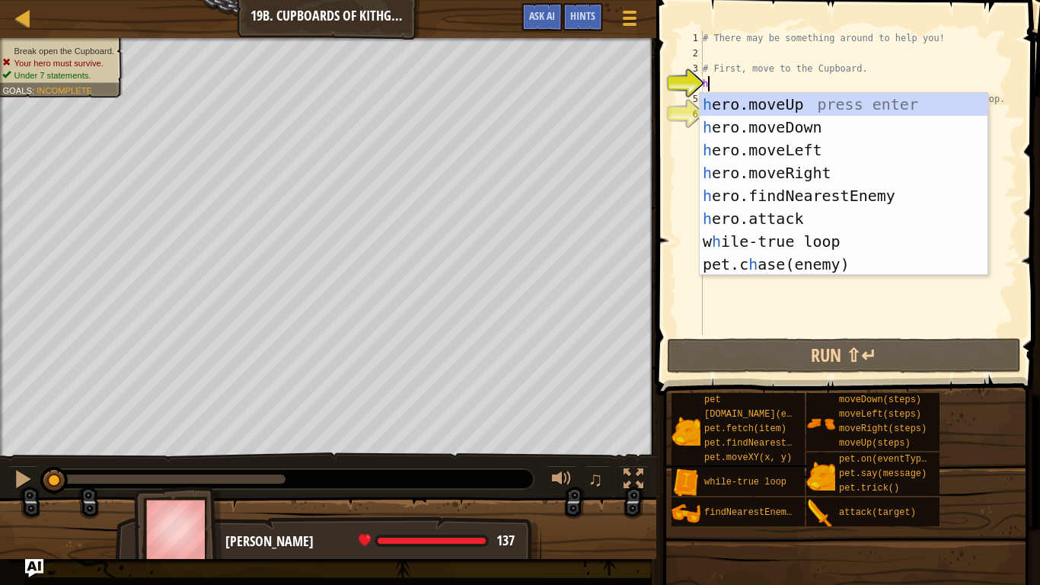
scroll to position [7, 0]
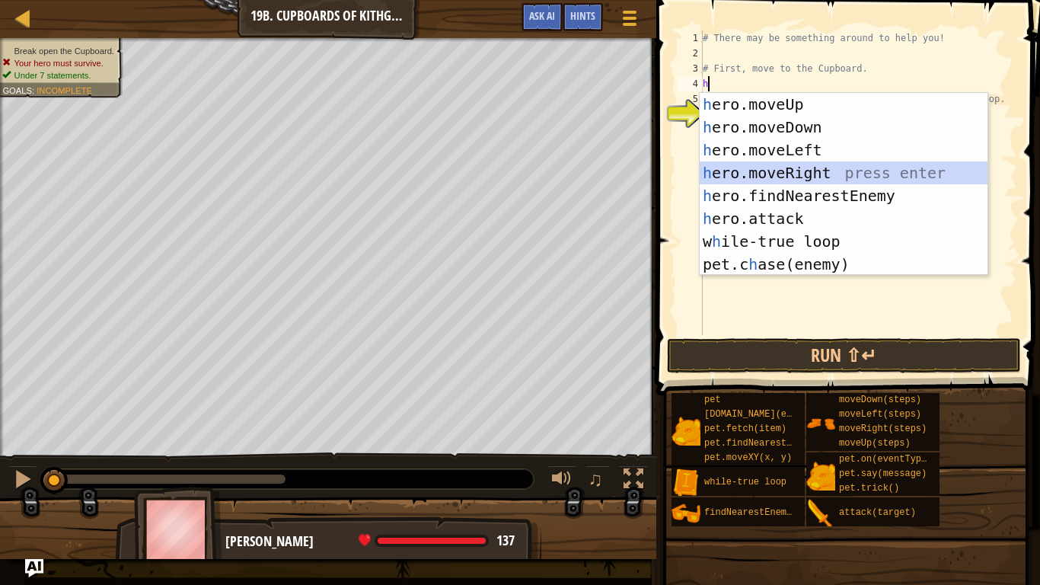
click at [814, 164] on div "h ero.moveUp press enter h ero.moveDown press enter h ero.moveLeft press enter …" at bounding box center [844, 207] width 288 height 229
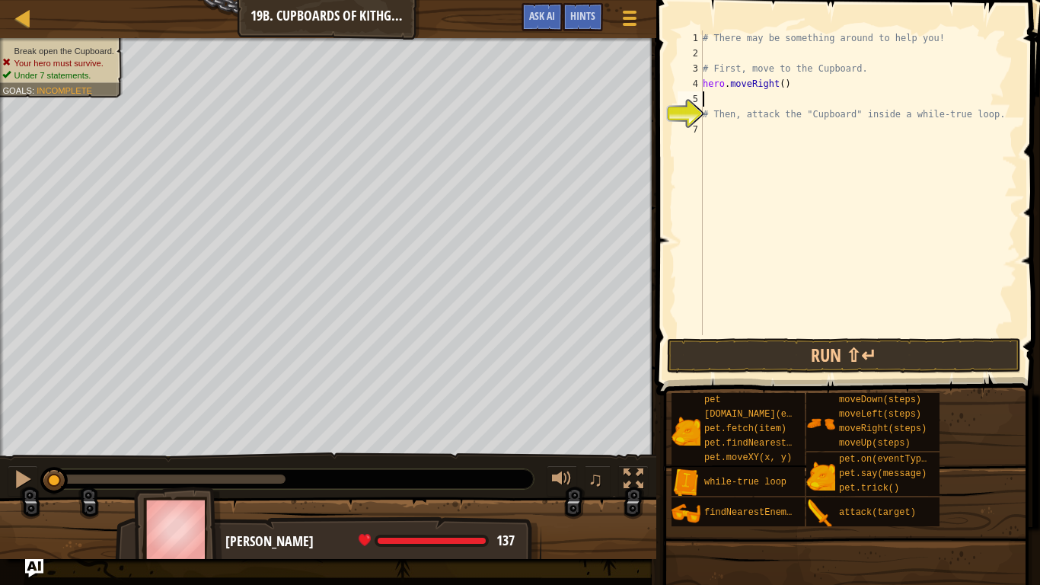
type textarea "d"
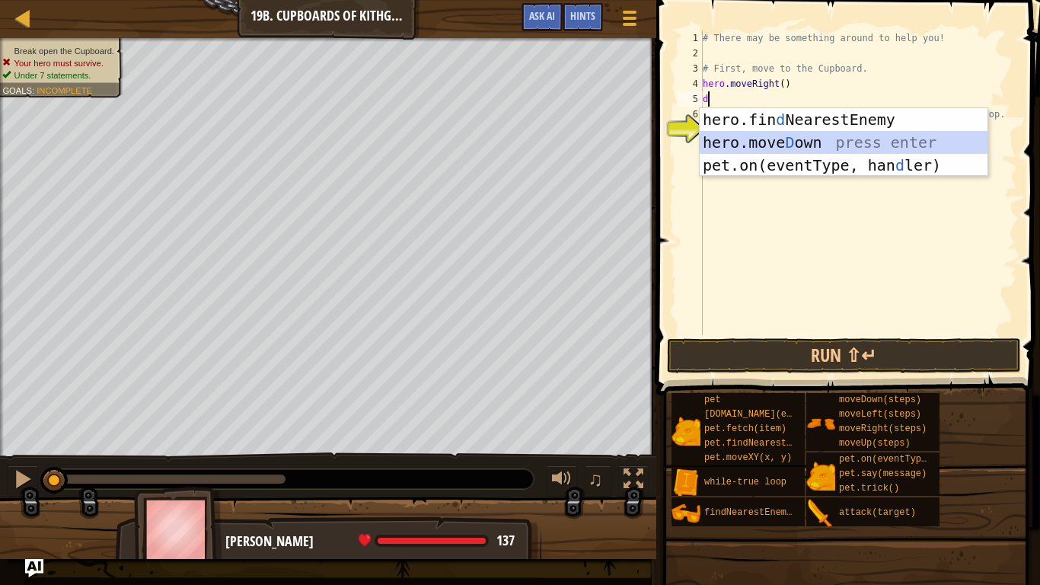
click at [829, 145] on div "hero.fin d NearestEnemy press enter hero.[PERSON_NAME] own press enter pet.on(e…" at bounding box center [844, 165] width 288 height 114
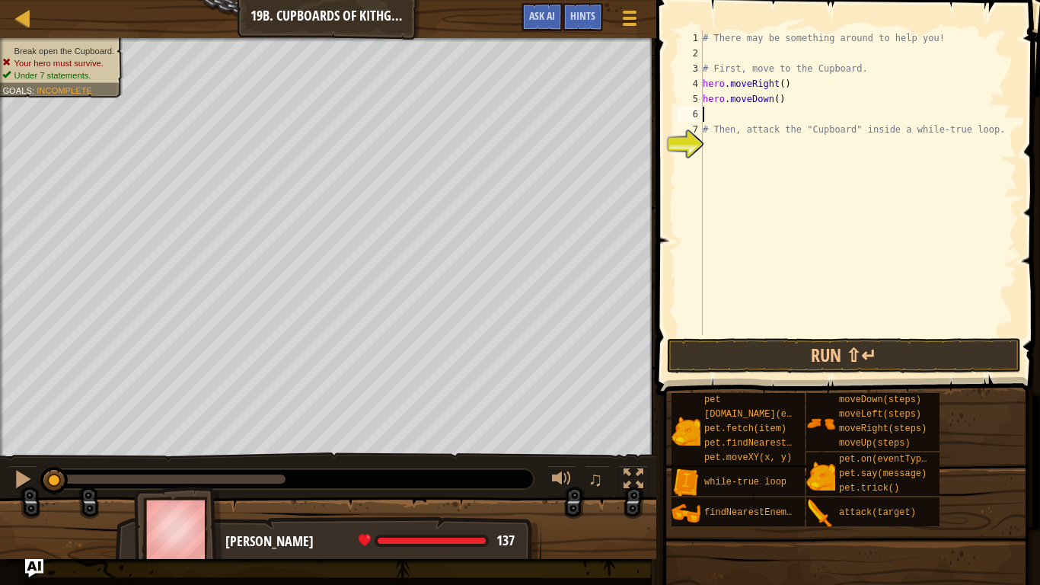
type textarea "r"
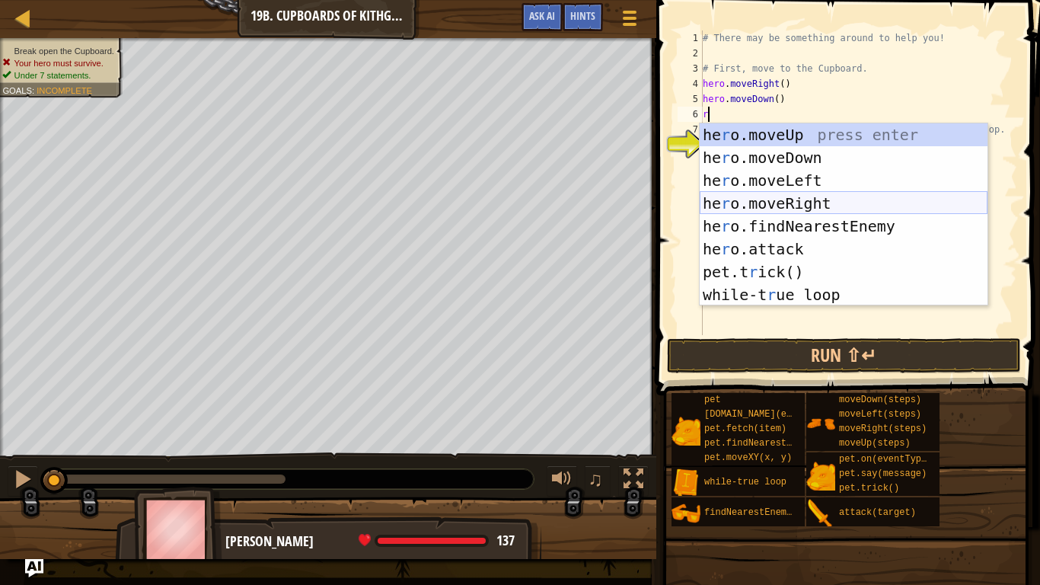
click at [803, 198] on div "he r o.moveUp press enter he r o.moveDown press enter he r o.moveLeft press ent…" at bounding box center [844, 237] width 288 height 229
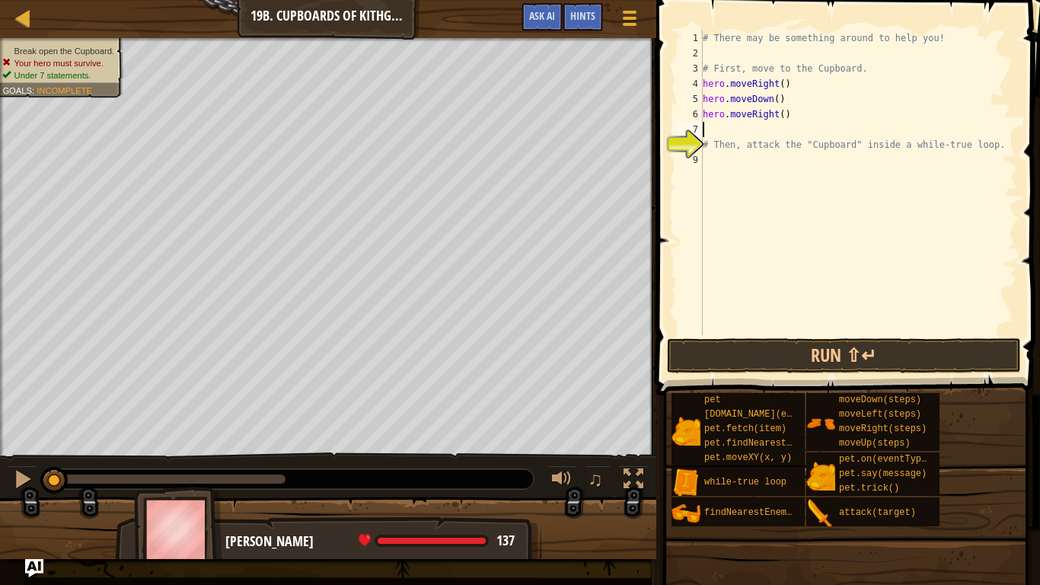
type textarea "d"
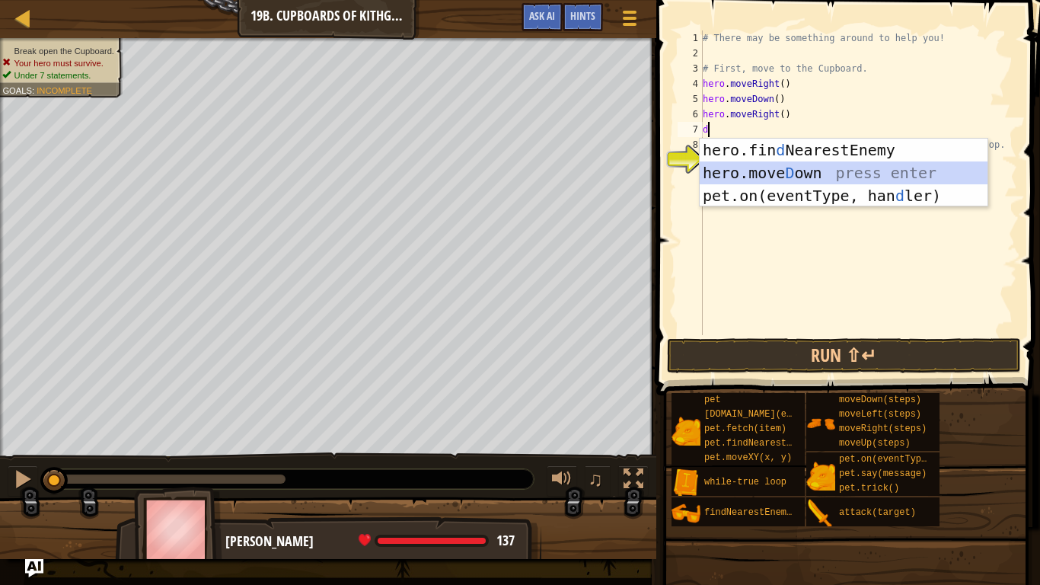
click at [822, 168] on div "hero.fin d NearestEnemy press enter hero.[PERSON_NAME] own press enter pet.on(e…" at bounding box center [844, 196] width 288 height 114
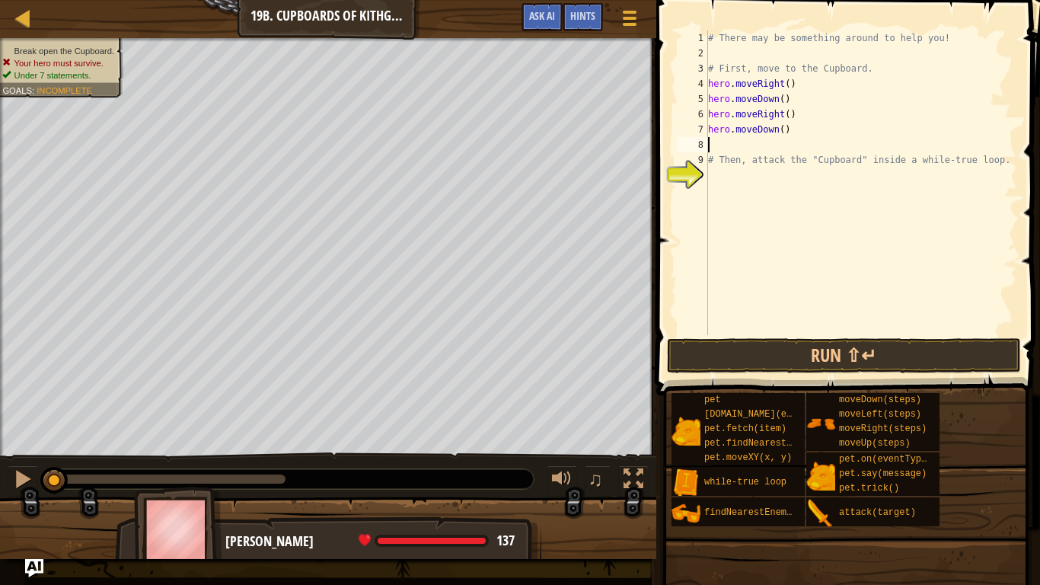
click at [785, 132] on div "# There may be something around to help you! # First, move to the Cupboard. her…" at bounding box center [861, 197] width 312 height 335
type textarea "hero.moveDown(2)"
click at [788, 149] on div "# There may be something around to help you! # First, move to the Cupboard. her…" at bounding box center [861, 197] width 312 height 335
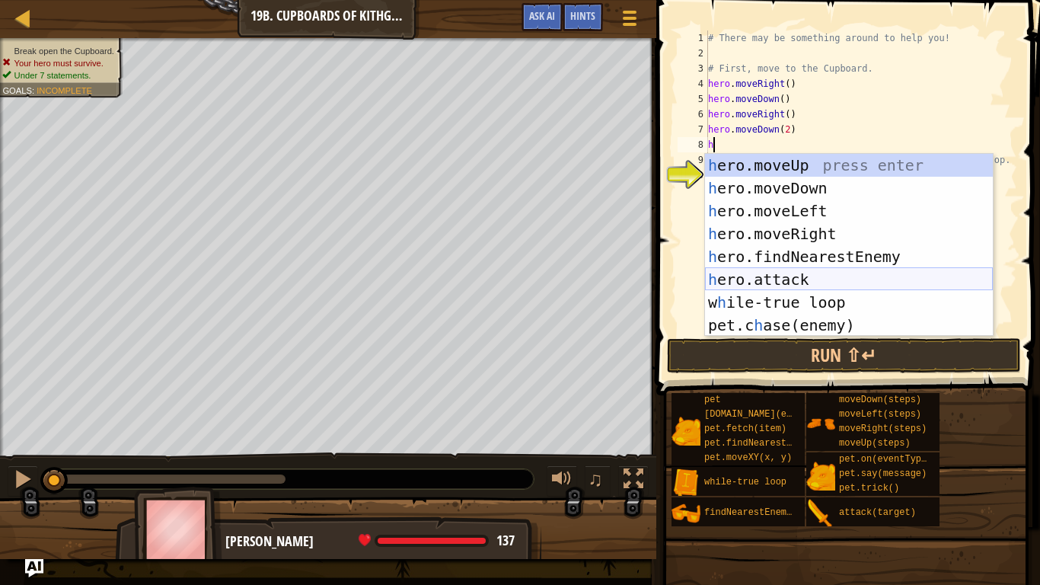
click at [823, 275] on div "h ero.moveUp press enter h ero.moveDown press enter h ero.moveLeft press enter …" at bounding box center [849, 268] width 288 height 229
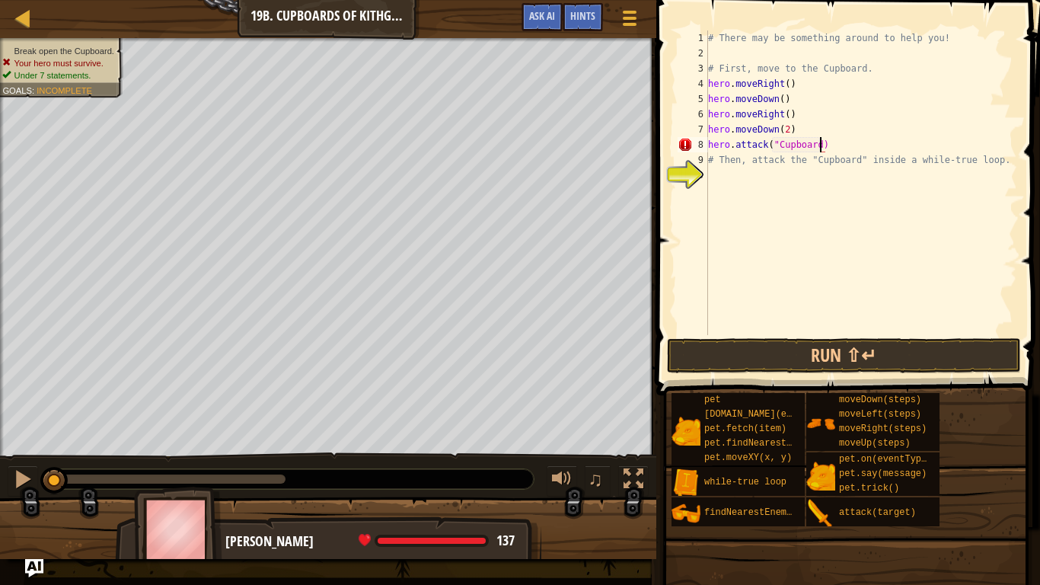
scroll to position [7, 17]
click at [845, 360] on button "Run ⇧↵" at bounding box center [844, 355] width 355 height 35
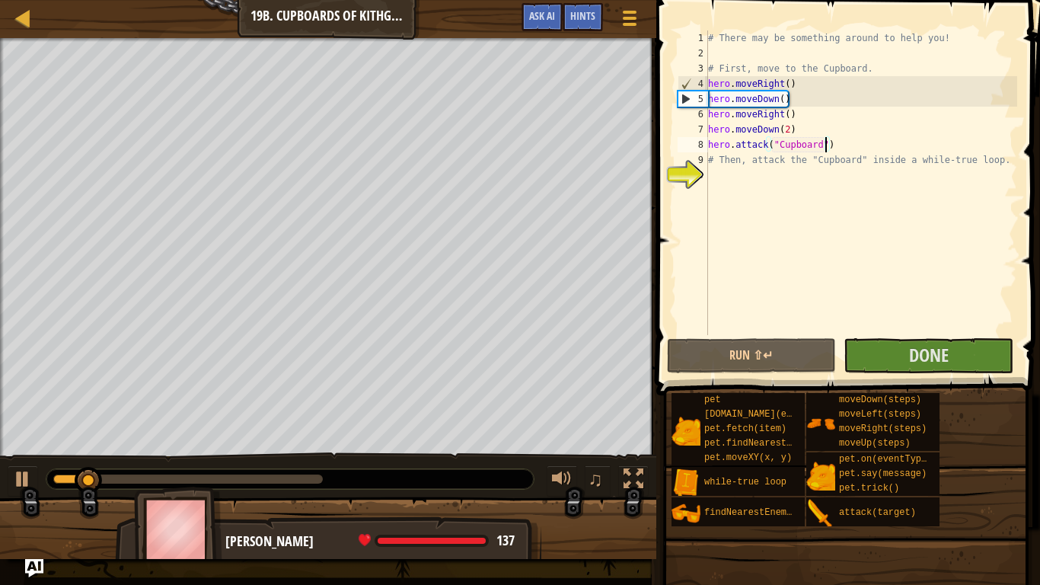
click at [842, 144] on div "# There may be something around to help you! # First, move to the Cupboard. her…" at bounding box center [861, 197] width 312 height 335
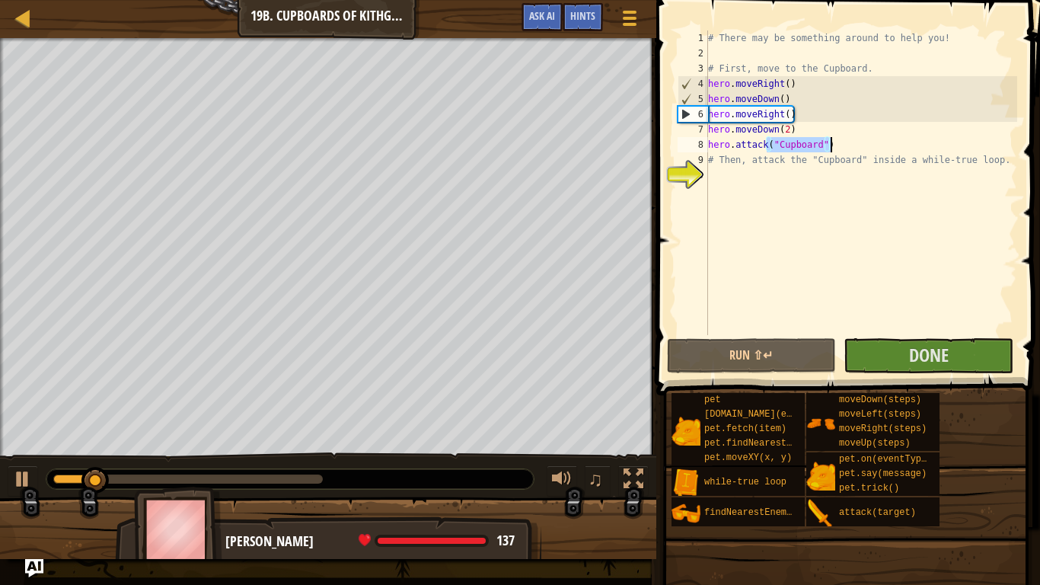
click at [842, 144] on div "# There may be something around to help you! # First, move to the Cupboard. her…" at bounding box center [861, 197] width 312 height 335
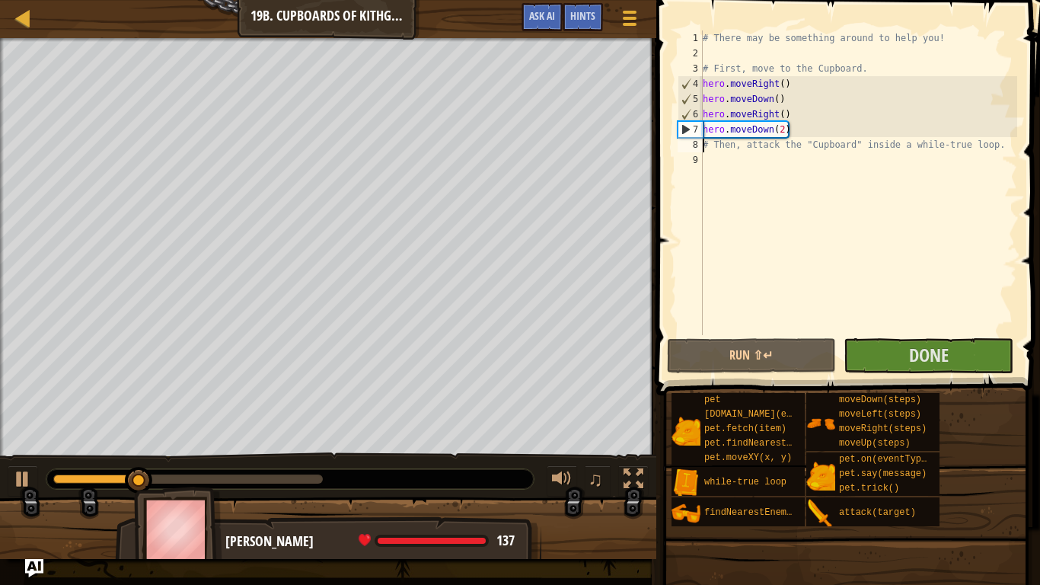
type textarea "# Then, attack the "Cupboard" inside a while-true loop."
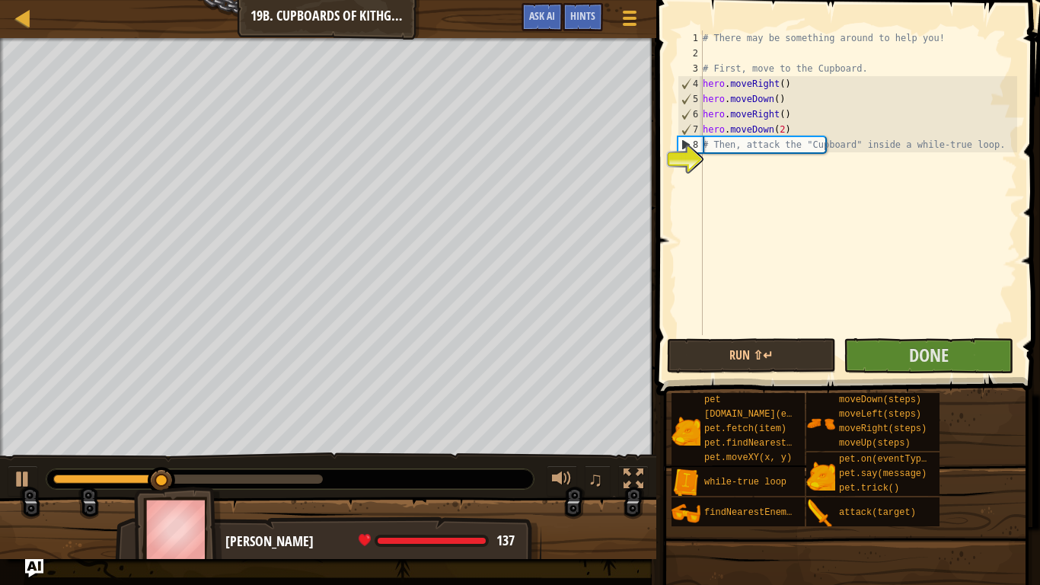
click at [756, 165] on div "# There may be something around to help you! # First, move to the Cupboard. her…" at bounding box center [859, 197] width 318 height 335
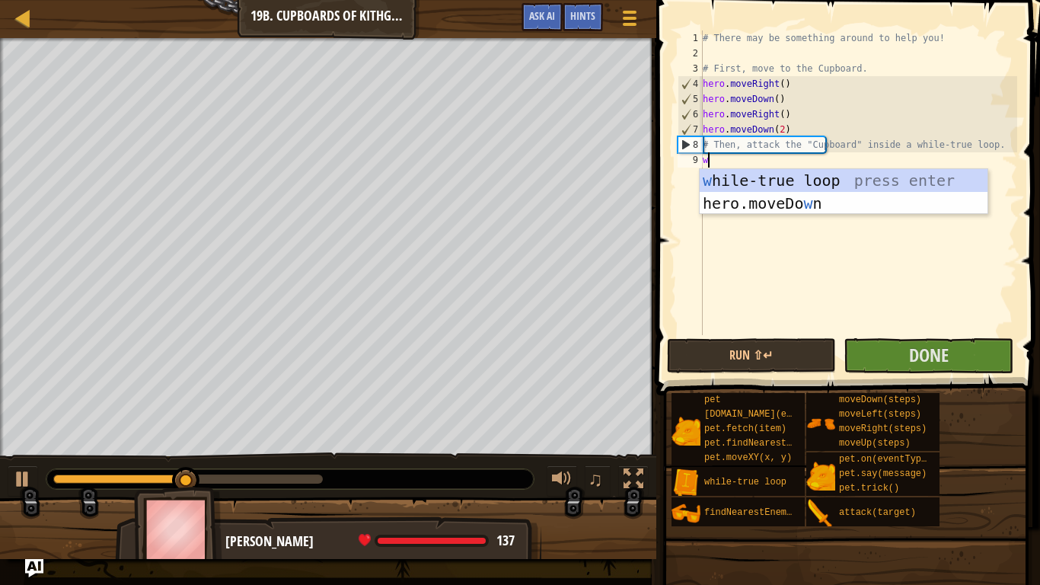
type textarea "wh"
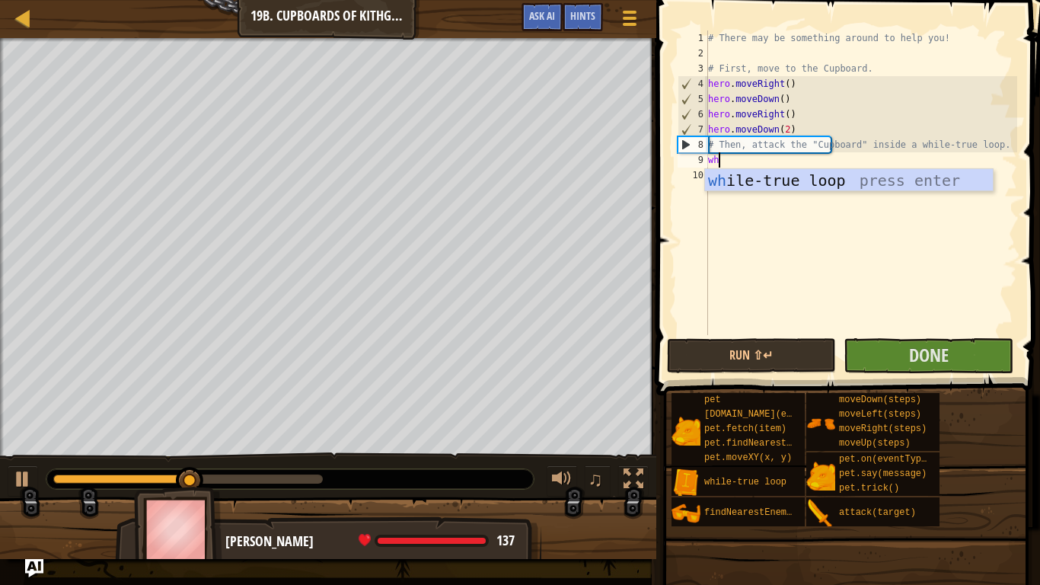
scroll to position [7, 1]
click at [769, 181] on div "wh ile-true loop press enter" at bounding box center [849, 203] width 288 height 69
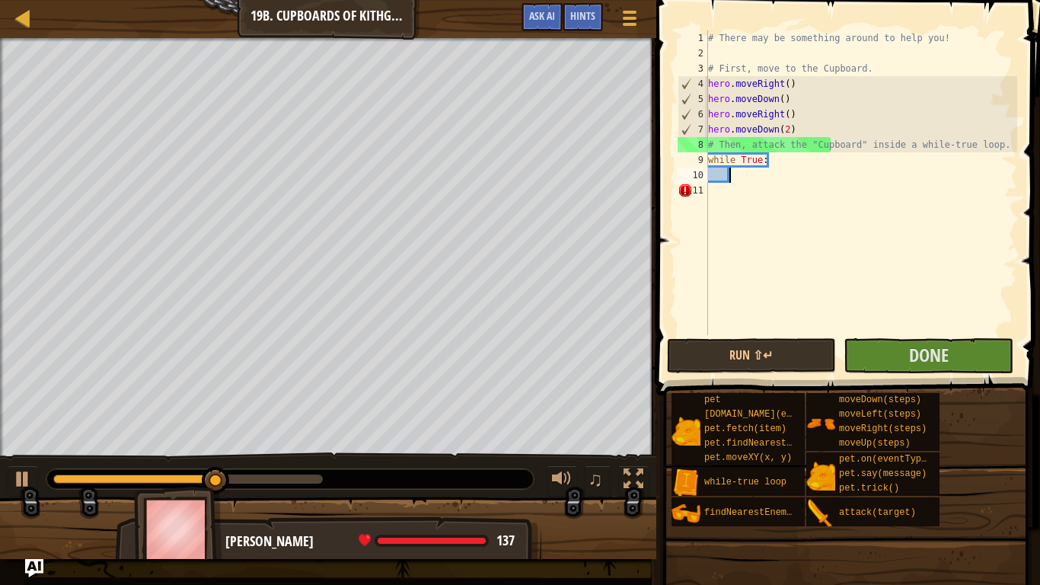
scroll to position [7, 0]
paste textarea
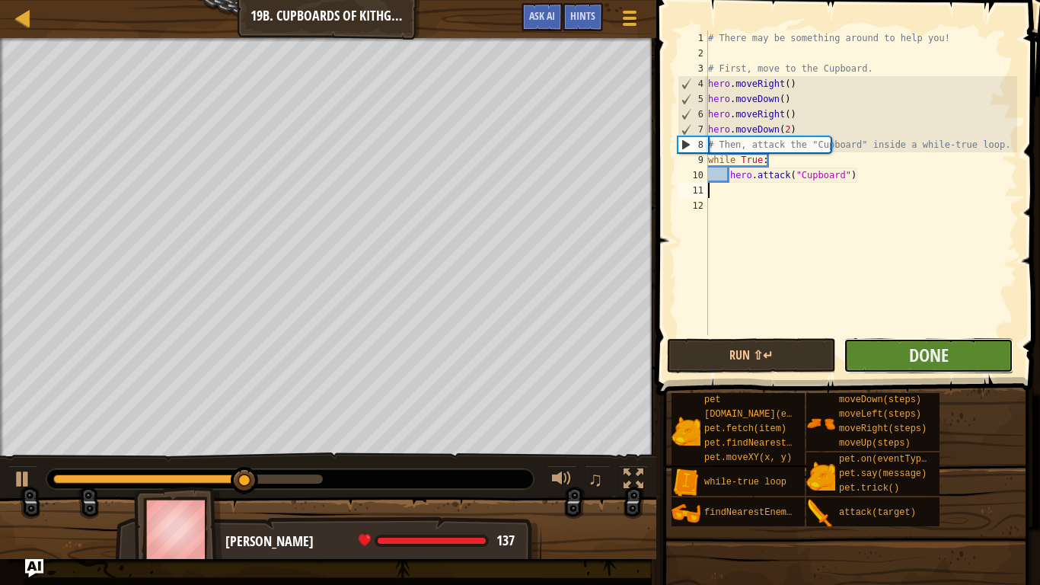
click at [868, 359] on button "Done" at bounding box center [929, 355] width 170 height 35
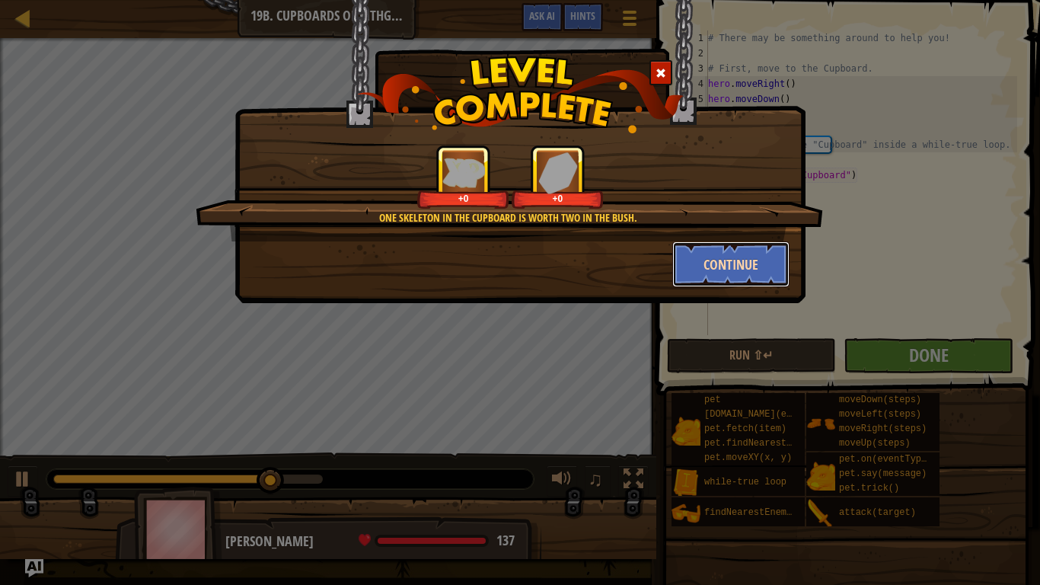
click at [735, 257] on button "Continue" at bounding box center [732, 264] width 118 height 46
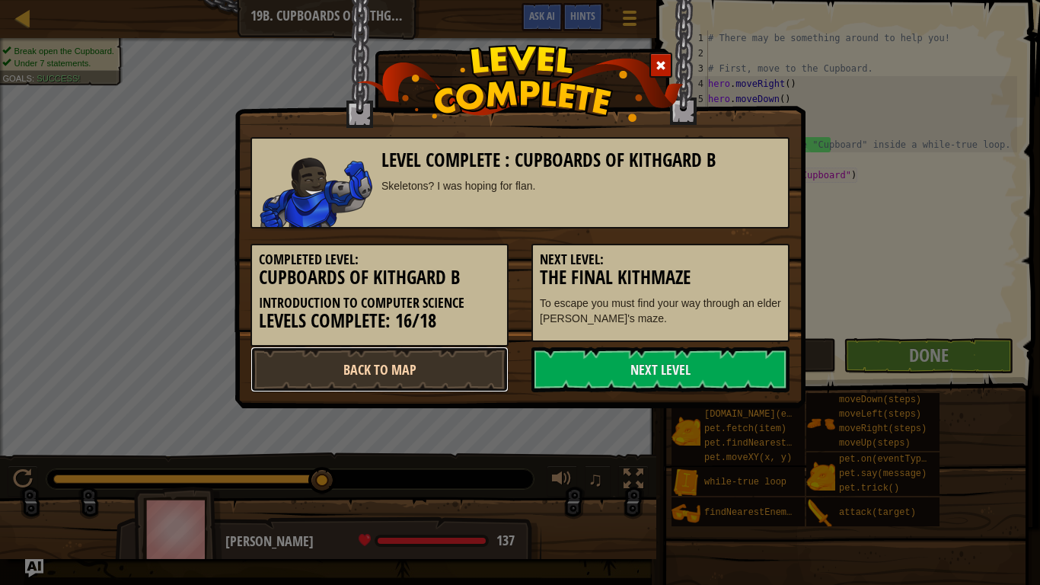
click at [475, 359] on link "Back to Map" at bounding box center [380, 370] width 258 height 46
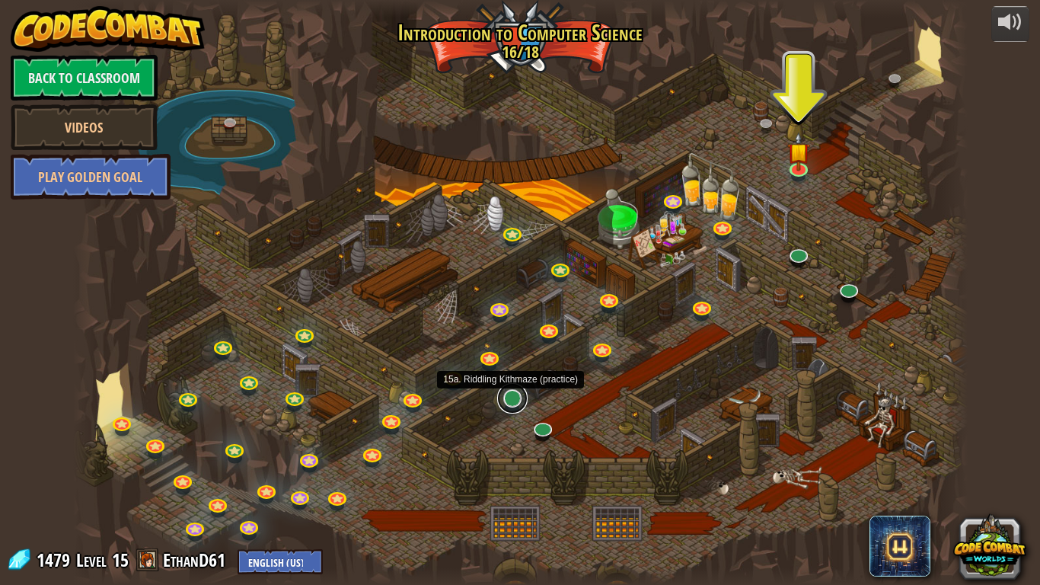
click at [510, 398] on link at bounding box center [512, 398] width 30 height 30
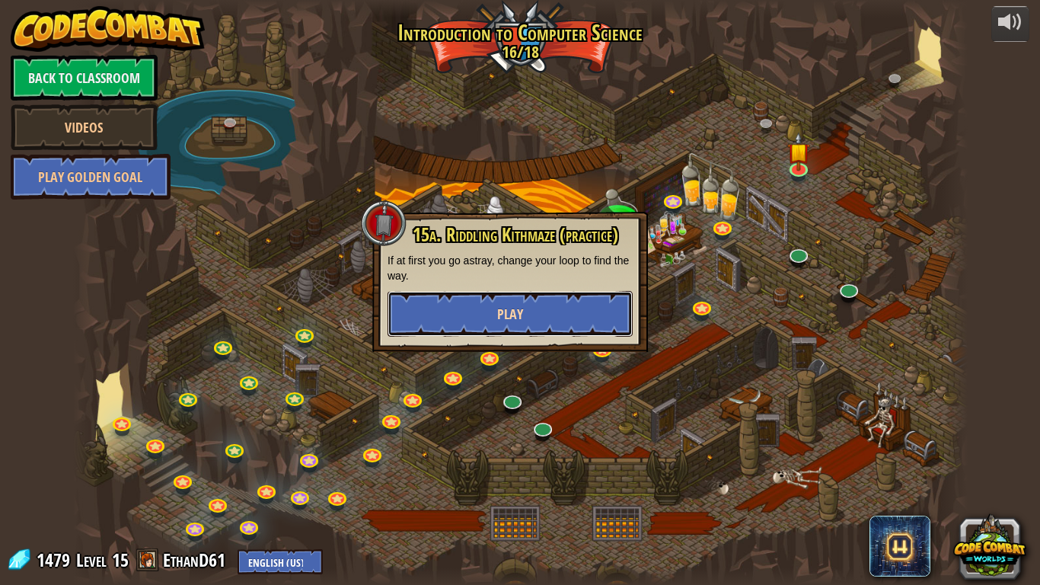
click at [556, 320] on button "Play" at bounding box center [510, 314] width 245 height 46
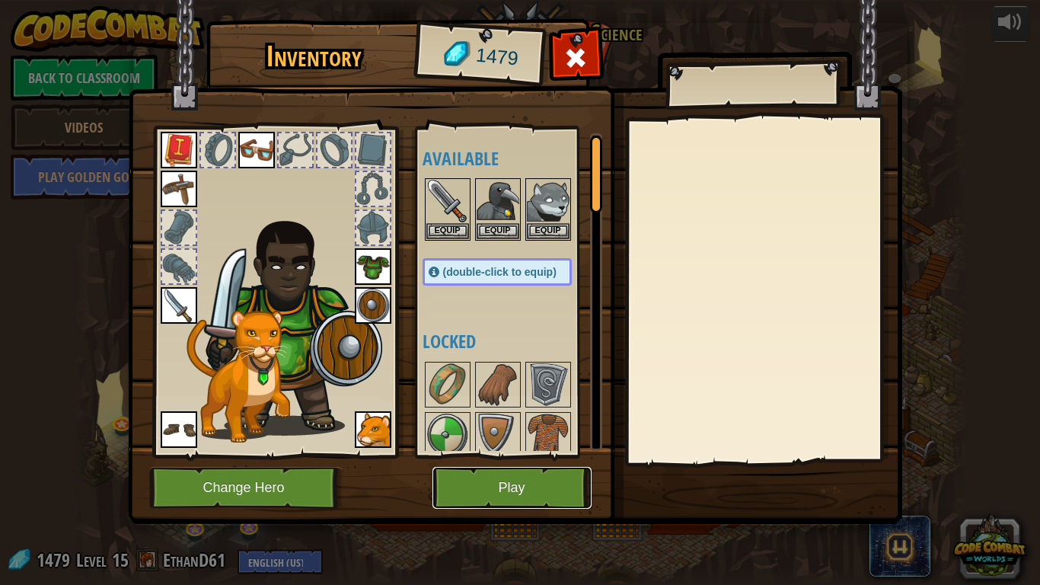
click at [526, 455] on button "Play" at bounding box center [512, 488] width 159 height 42
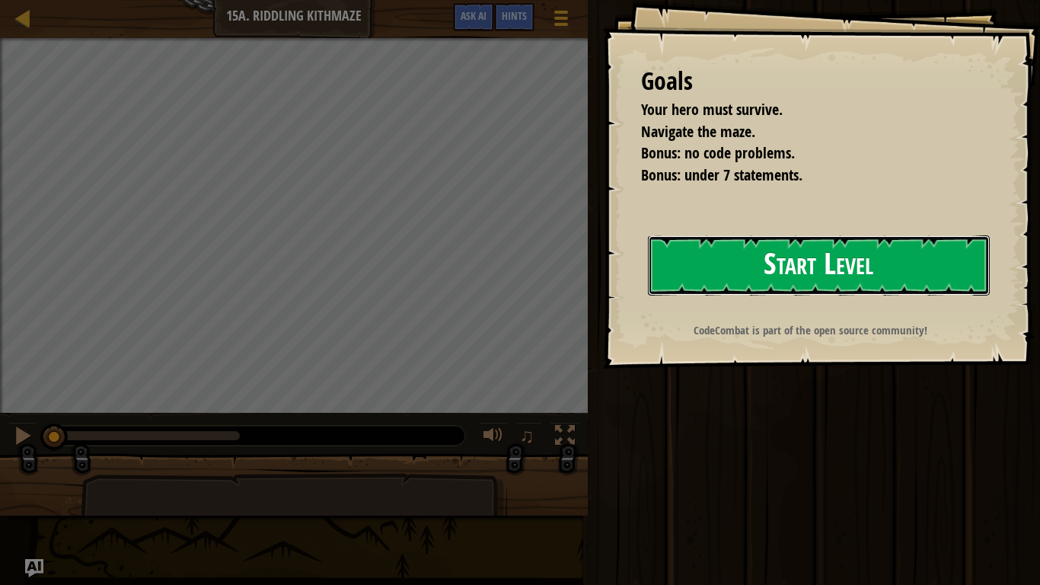
click at [809, 267] on button "Start Level" at bounding box center [819, 265] width 342 height 60
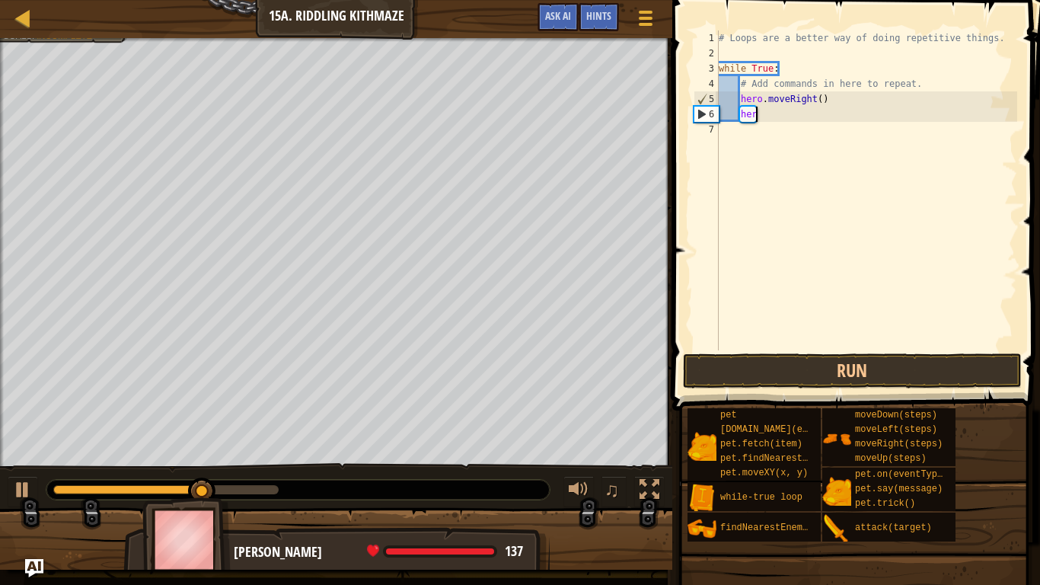
type textarea "h"
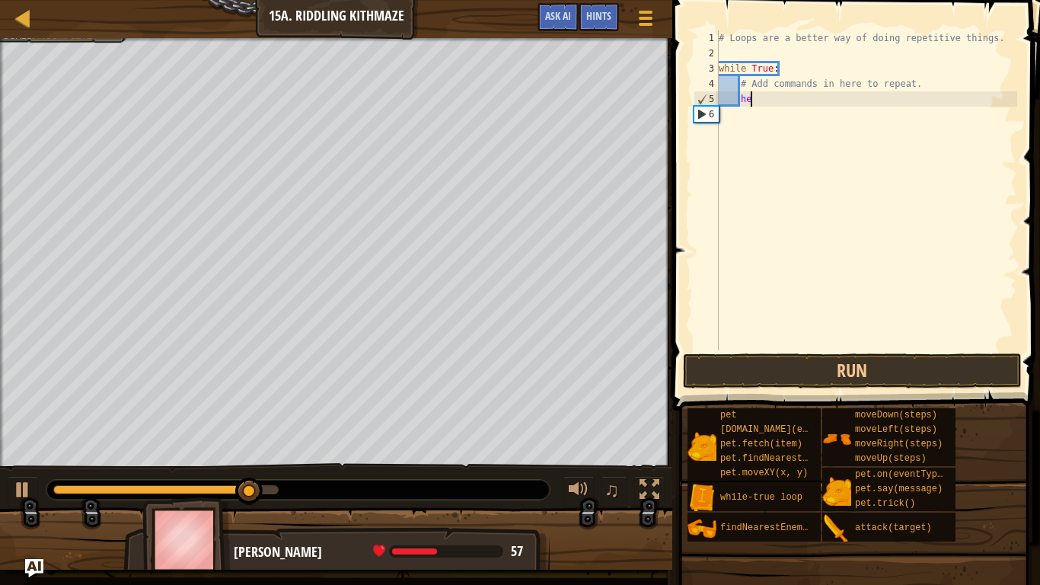
type textarea "h"
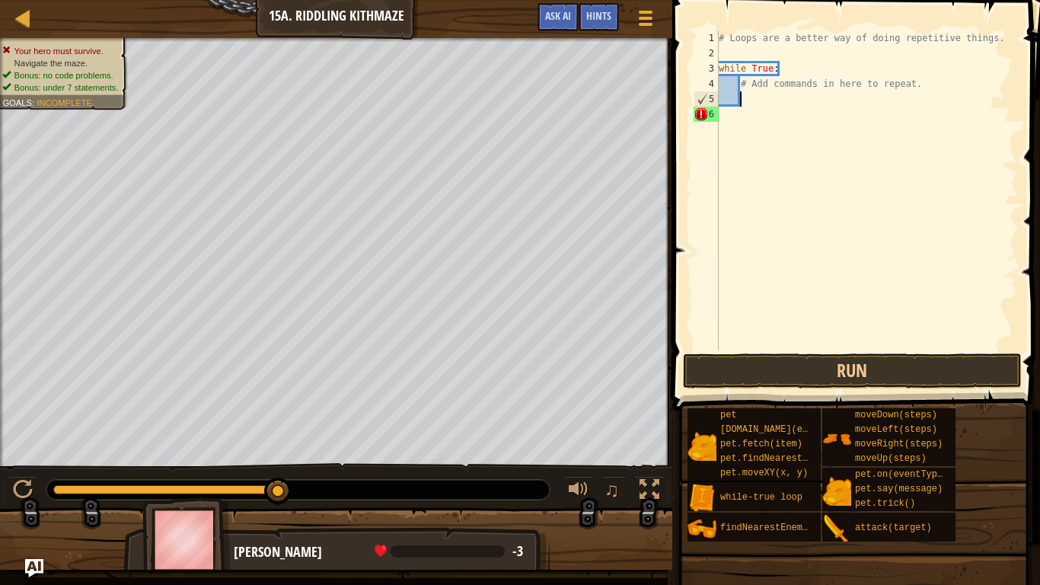
type textarea "h"
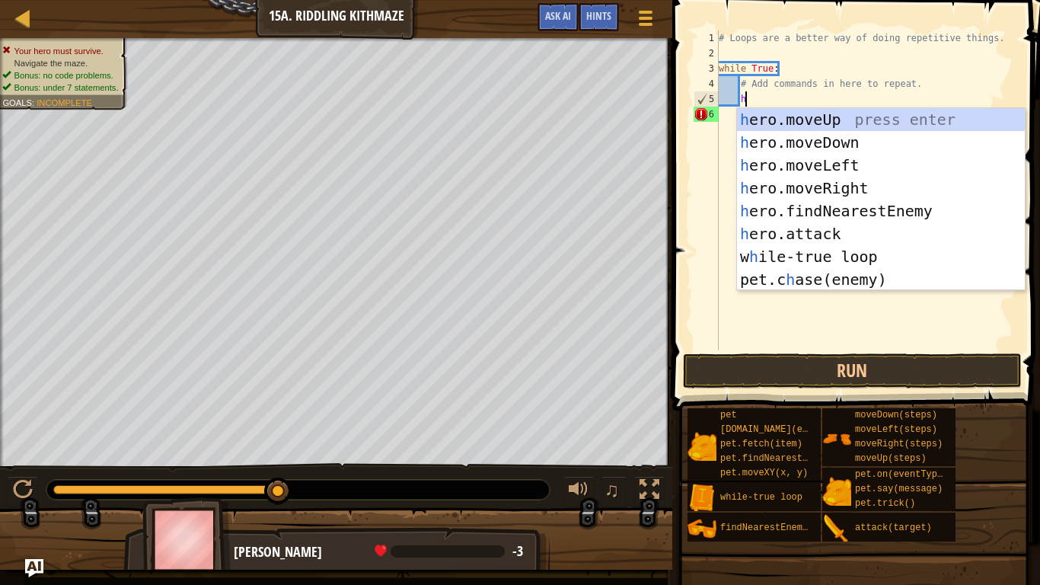
scroll to position [7, 3]
click at [850, 192] on div "h ero.moveUp press enter h ero.moveDown press enter h ero.moveLeft press enter …" at bounding box center [881, 222] width 288 height 229
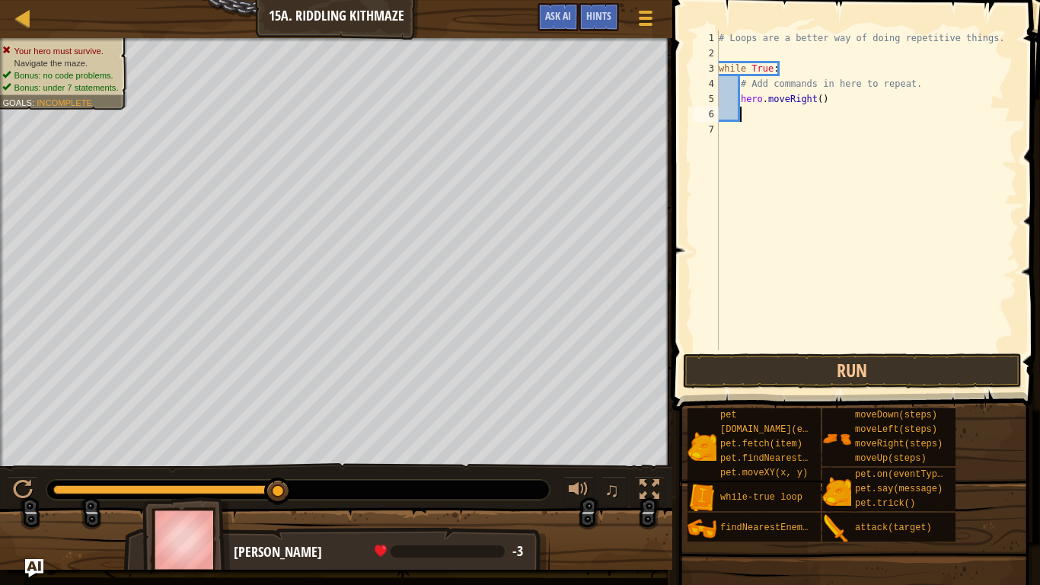
type textarea "h"
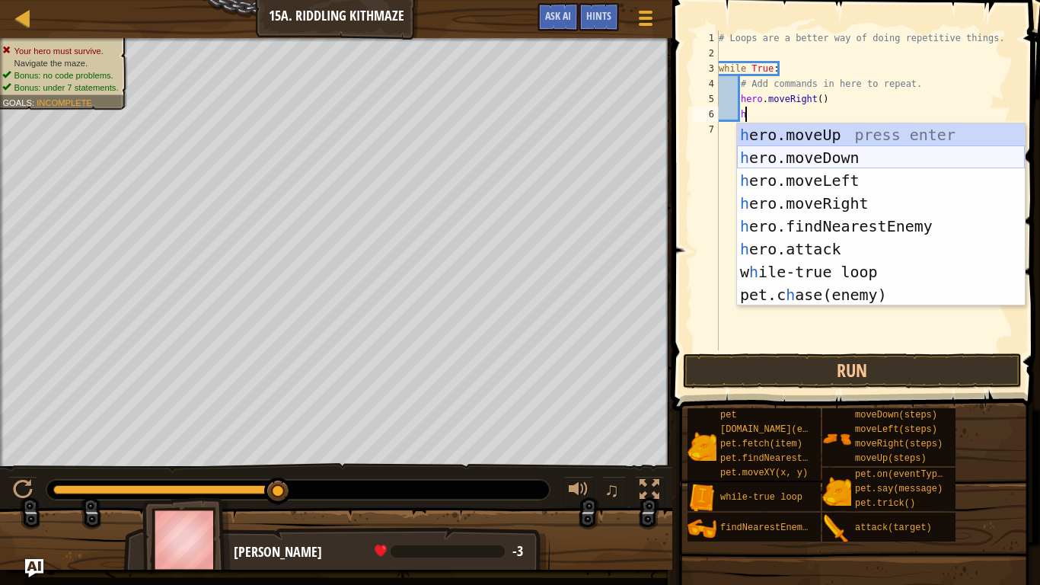
click at [842, 149] on div "h ero.moveUp press enter h ero.moveDown press enter h ero.moveLeft press enter …" at bounding box center [881, 237] width 288 height 229
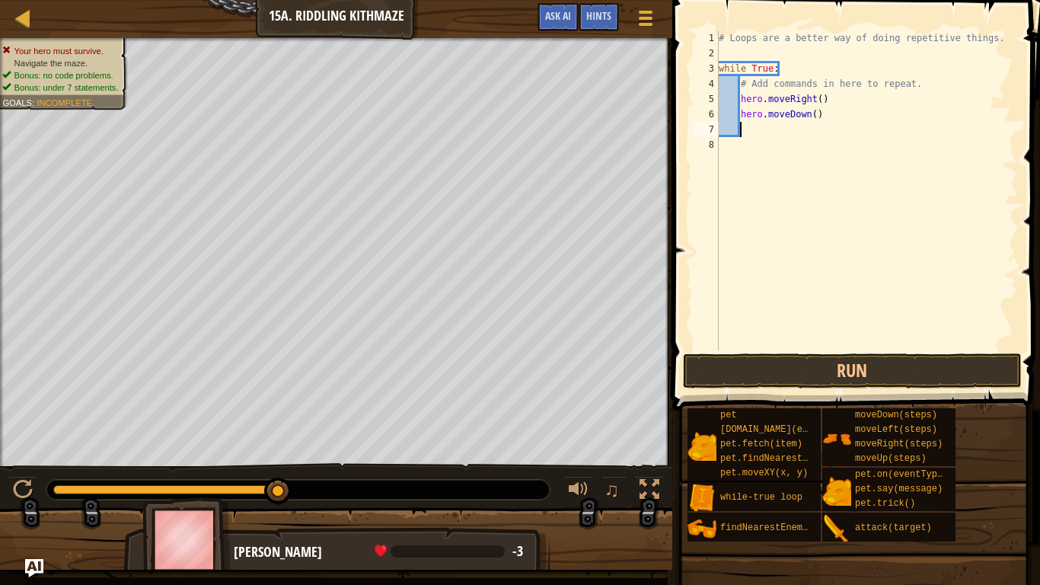
type textarea "h"
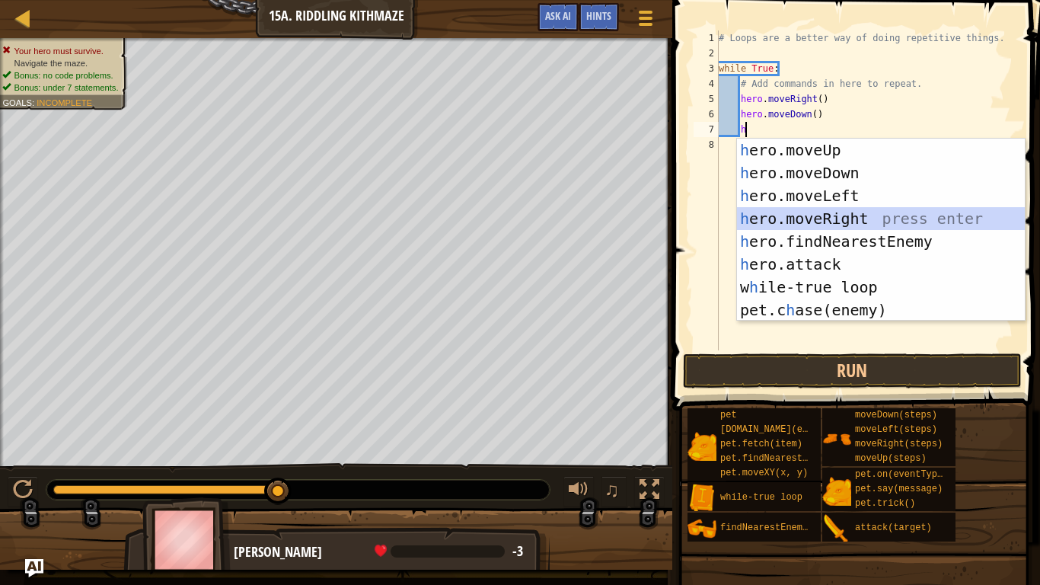
click at [898, 215] on div "h ero.moveUp press enter h ero.moveDown press enter h ero.moveLeft press enter …" at bounding box center [881, 253] width 288 height 229
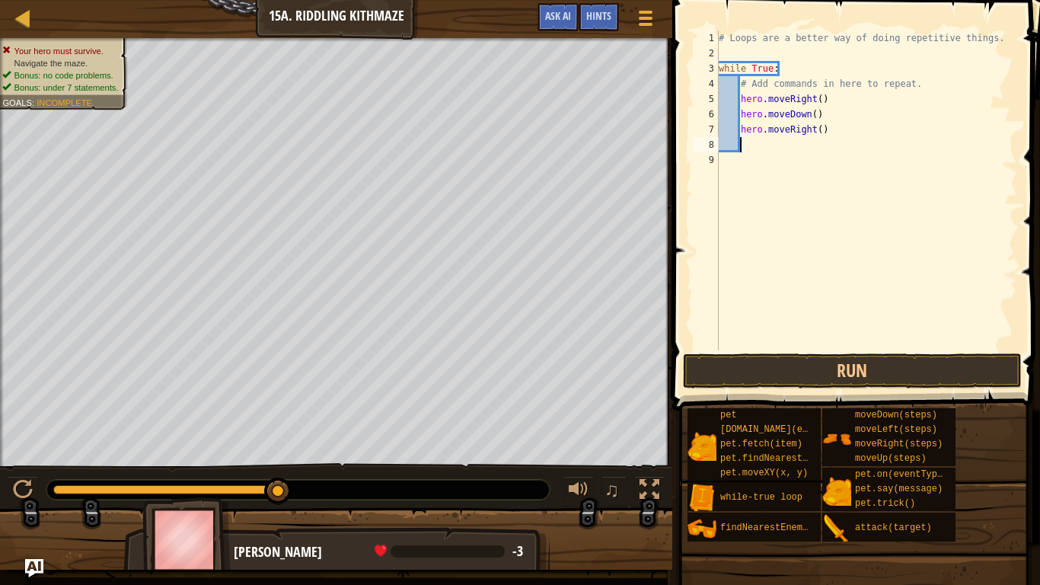
click at [820, 134] on div "# Loops are a better way of doing repetitive things. while True : # Add command…" at bounding box center [867, 205] width 302 height 350
type textarea "hero.moveRight(2)"
click at [795, 149] on div "# Loops are a better way of doing repetitive things. while True : # Add command…" at bounding box center [867, 205] width 302 height 350
type textarea "h"
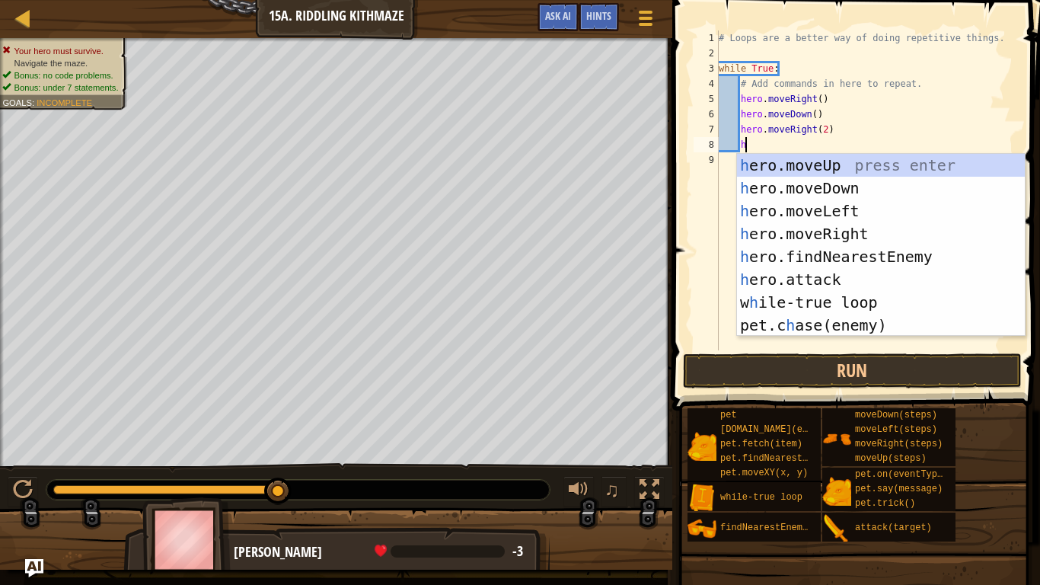
scroll to position [7, 3]
click at [833, 170] on div "h ero.moveUp press enter h ero.moveDown press enter h ero.moveLeft press enter …" at bounding box center [881, 268] width 288 height 229
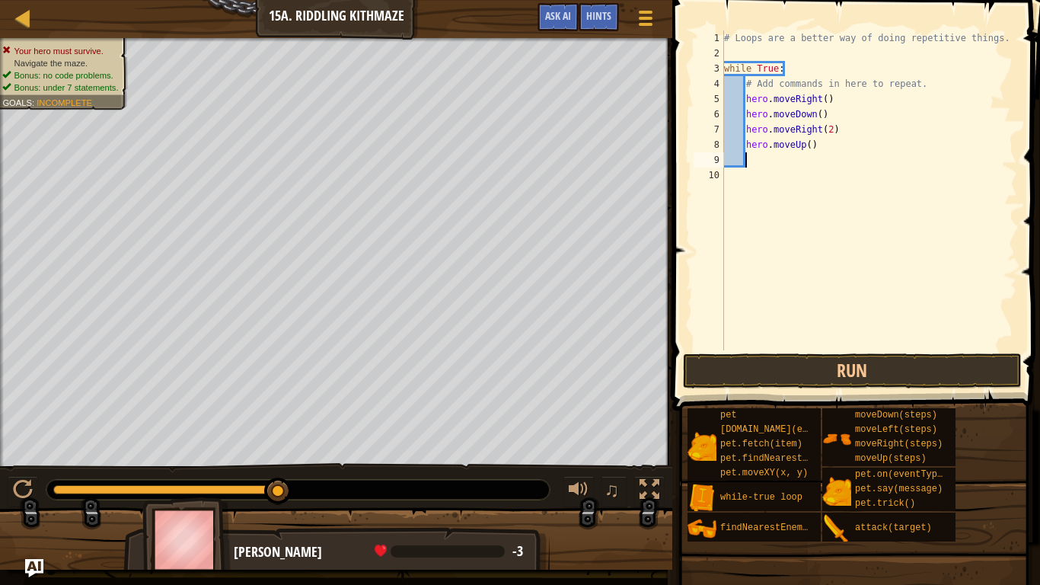
scroll to position [7, 2]
click at [853, 374] on button "Run" at bounding box center [852, 370] width 339 height 35
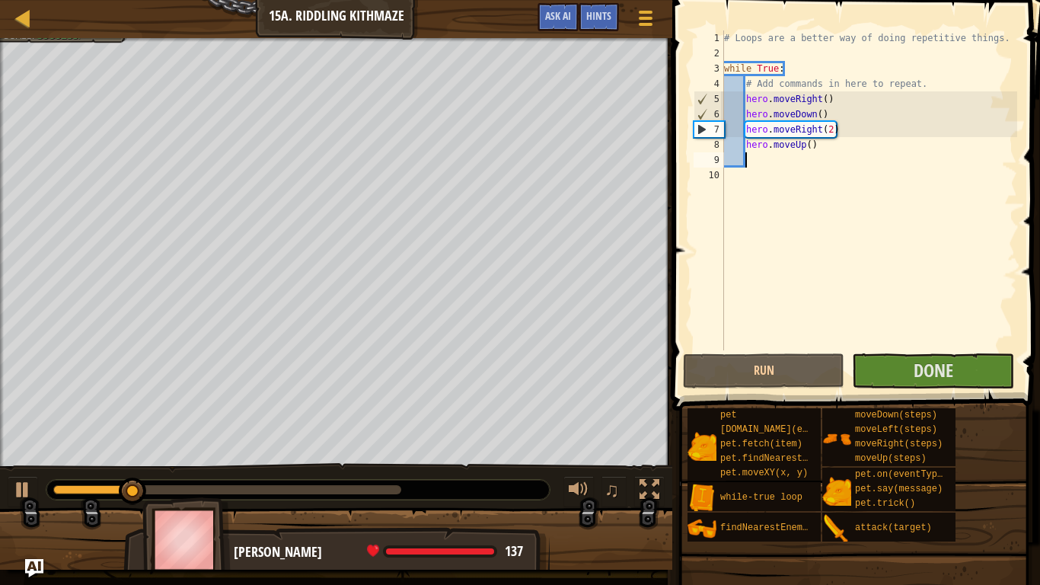
click at [927, 389] on span at bounding box center [858, 183] width 380 height 455
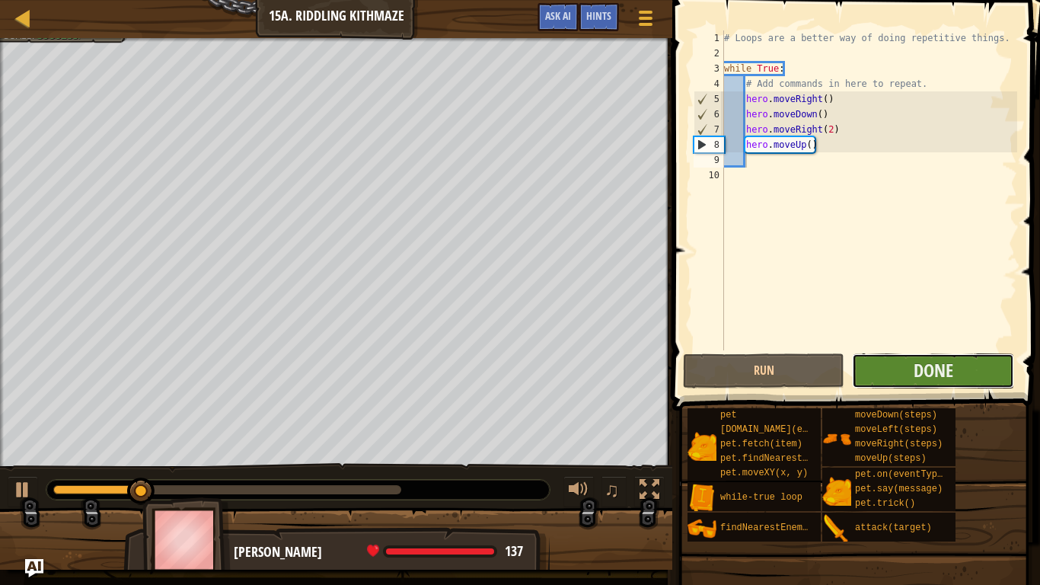
click at [931, 383] on button "Done" at bounding box center [932, 370] width 161 height 35
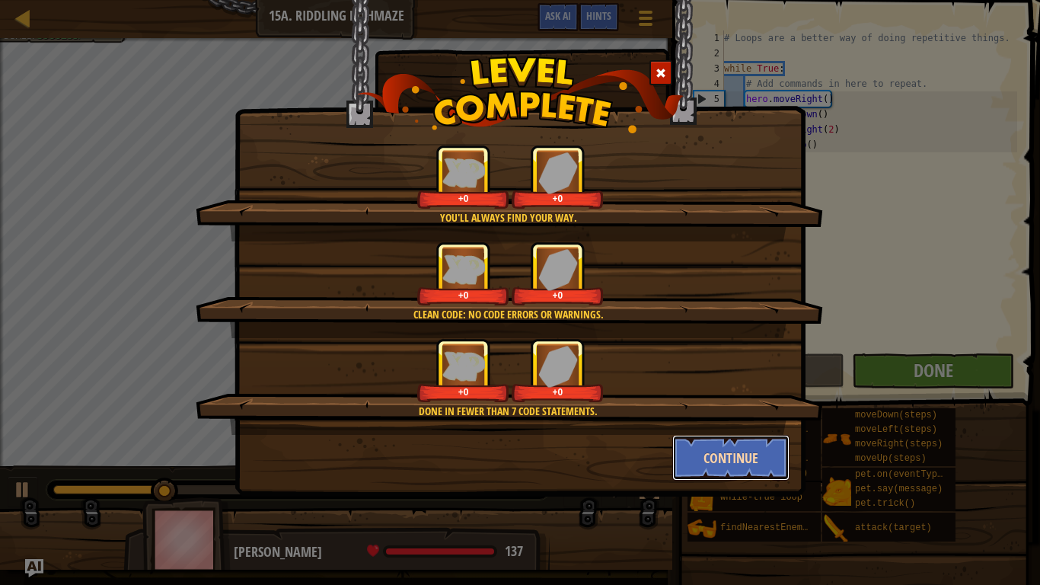
click at [748, 455] on button "Continue" at bounding box center [732, 458] width 118 height 46
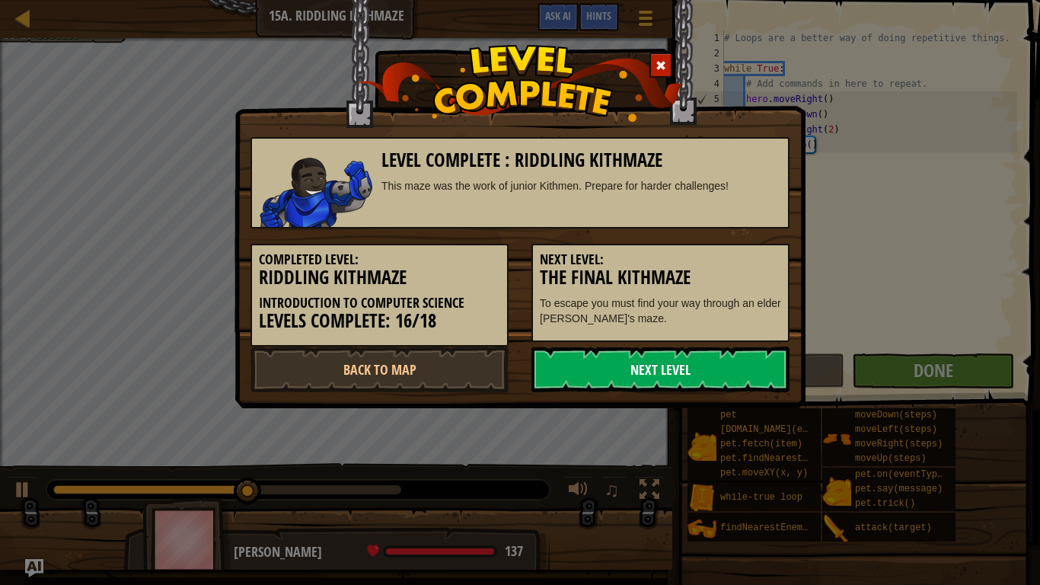
click at [606, 353] on link "Next Level" at bounding box center [661, 370] width 258 height 46
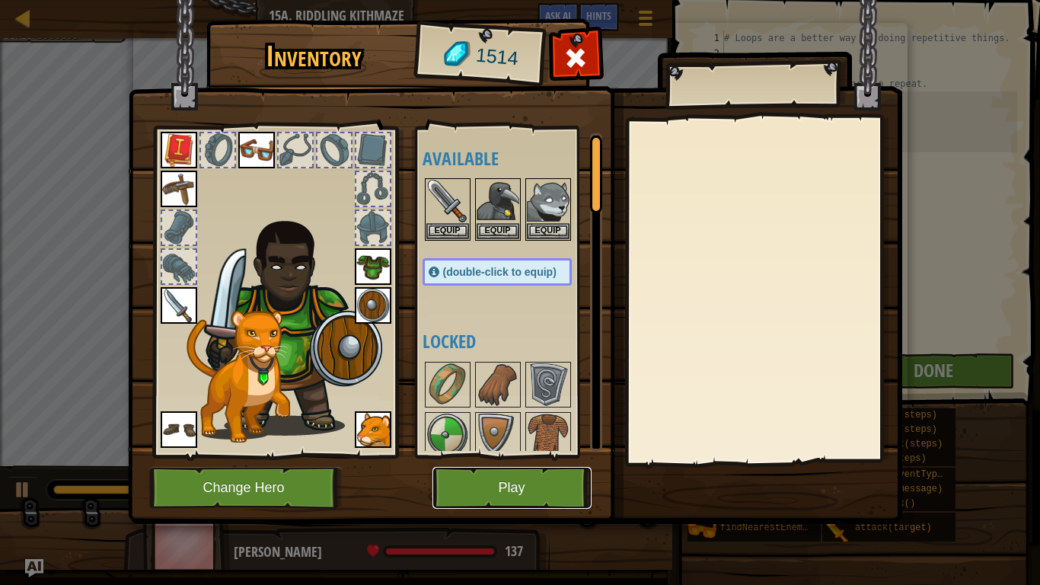
click at [528, 455] on button "Play" at bounding box center [512, 488] width 159 height 42
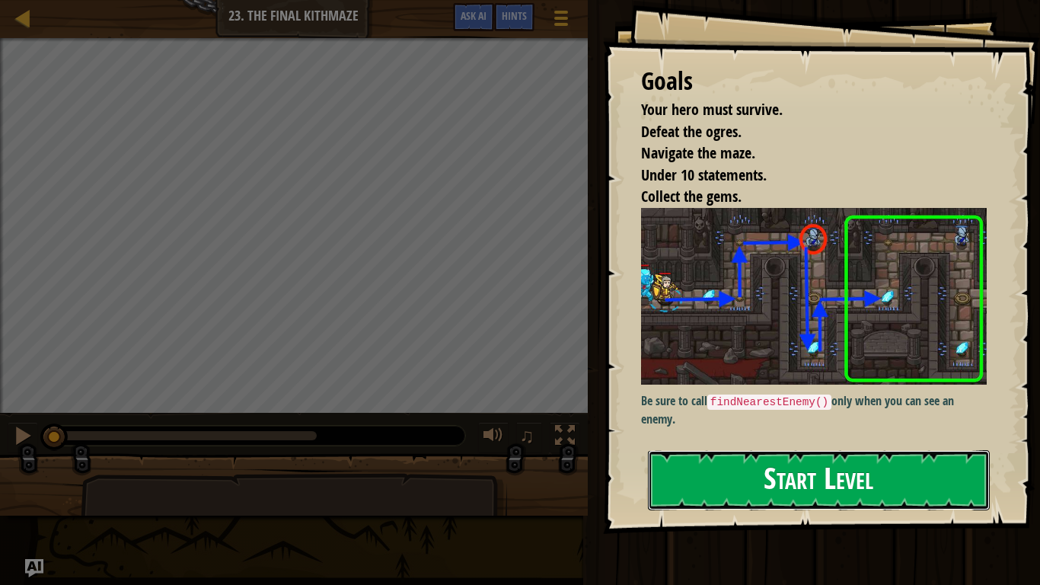
click at [727, 455] on button "Start Level" at bounding box center [819, 480] width 342 height 60
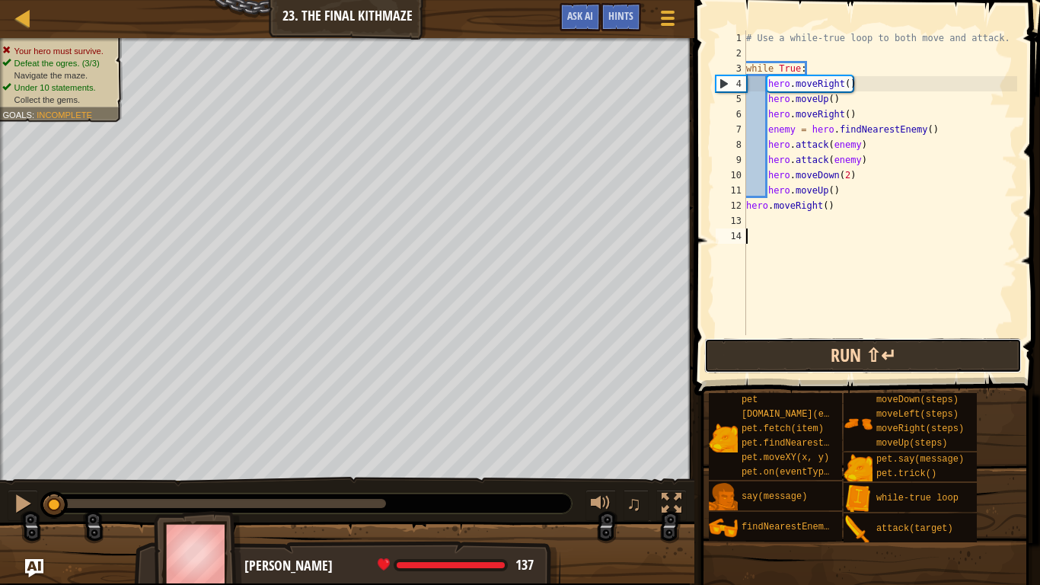
click at [743, 355] on button "Run ⇧↵" at bounding box center [864, 355] width 318 height 35
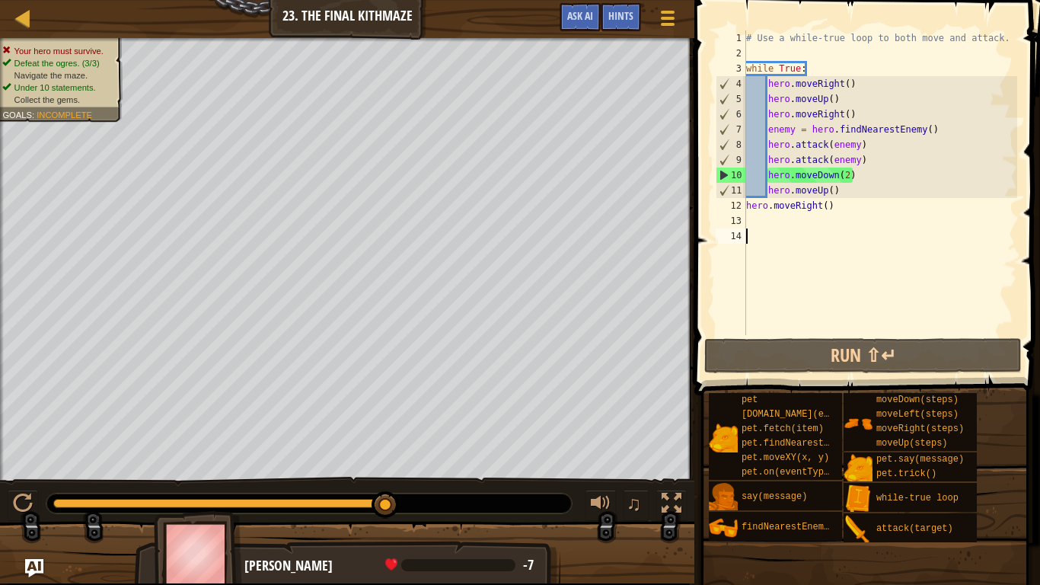
click at [842, 205] on div "# Use a while-true loop to both move and attack. while True : hero . moveRight …" at bounding box center [880, 197] width 274 height 335
type textarea "hero.moveRight()"
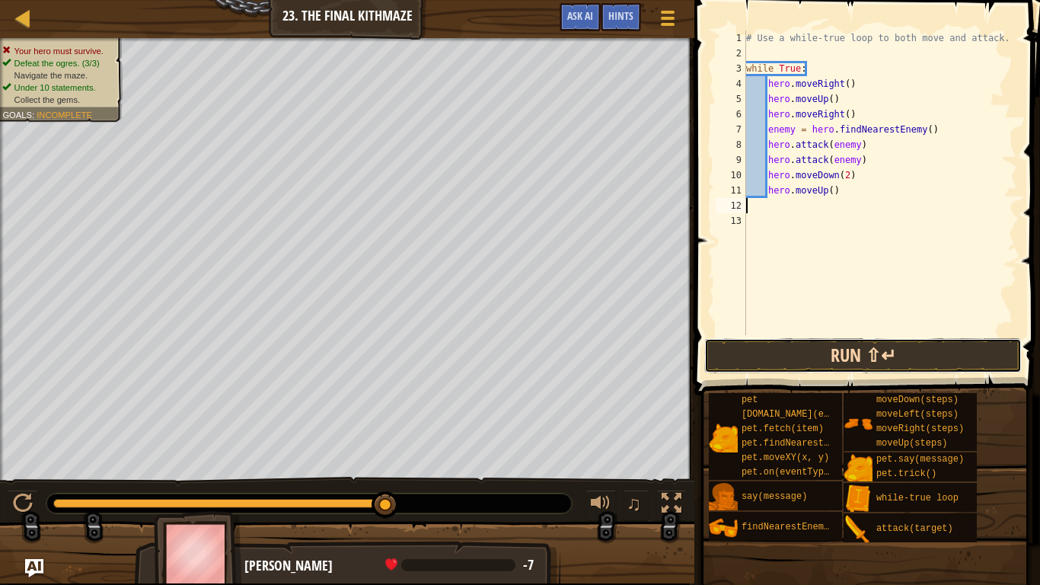
click at [889, 360] on button "Run ⇧↵" at bounding box center [864, 355] width 318 height 35
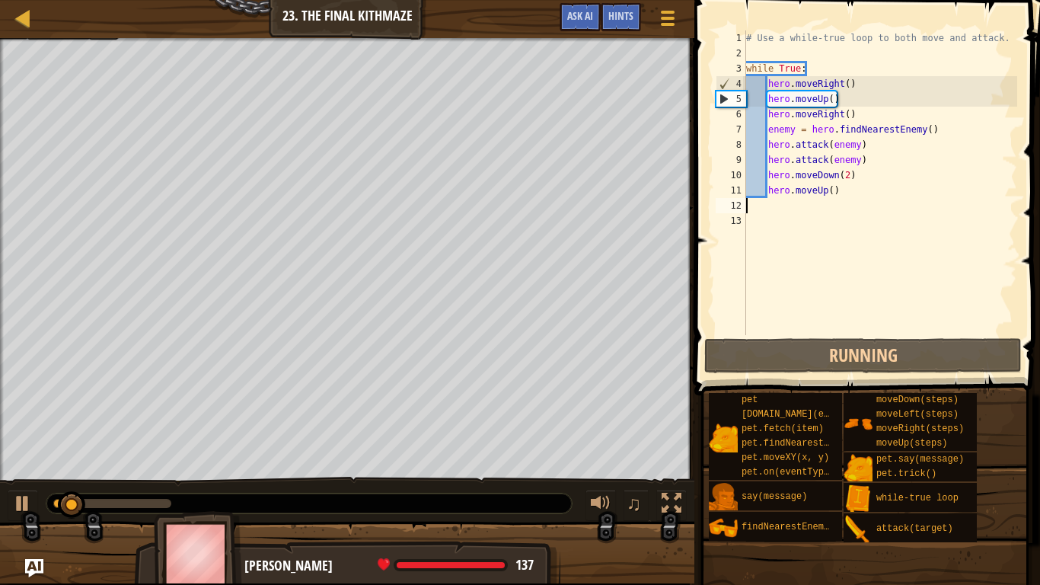
click at [348, 455] on div at bounding box center [309, 504] width 526 height 20
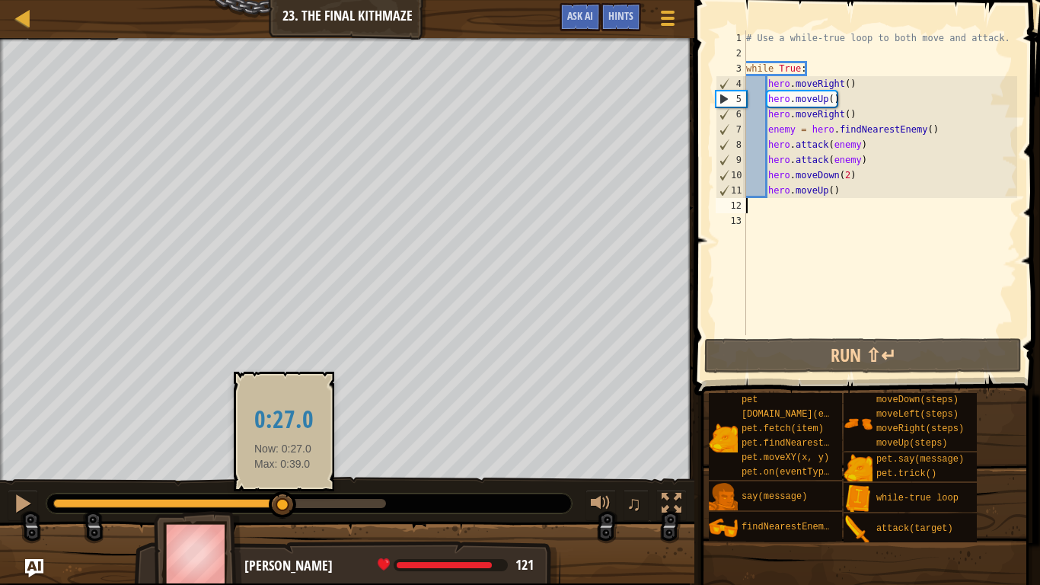
drag, startPoint x: 101, startPoint y: 504, endPoint x: 283, endPoint y: 510, distance: 182.9
click at [283, 455] on div at bounding box center [282, 504] width 27 height 27
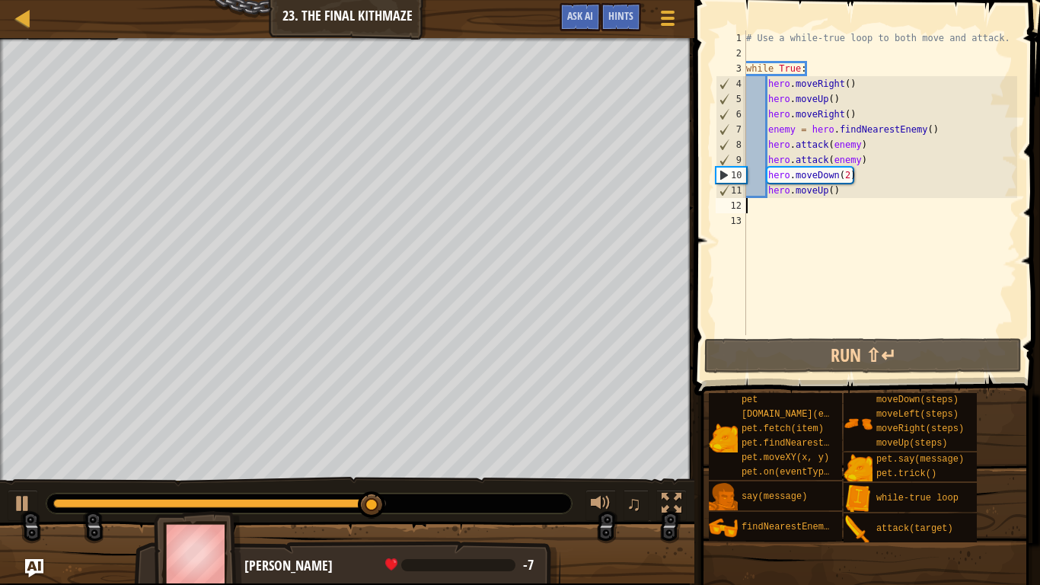
click at [938, 131] on div "# Use a while-true loop to both move and attack. while True : hero . moveRight …" at bounding box center [880, 197] width 274 height 335
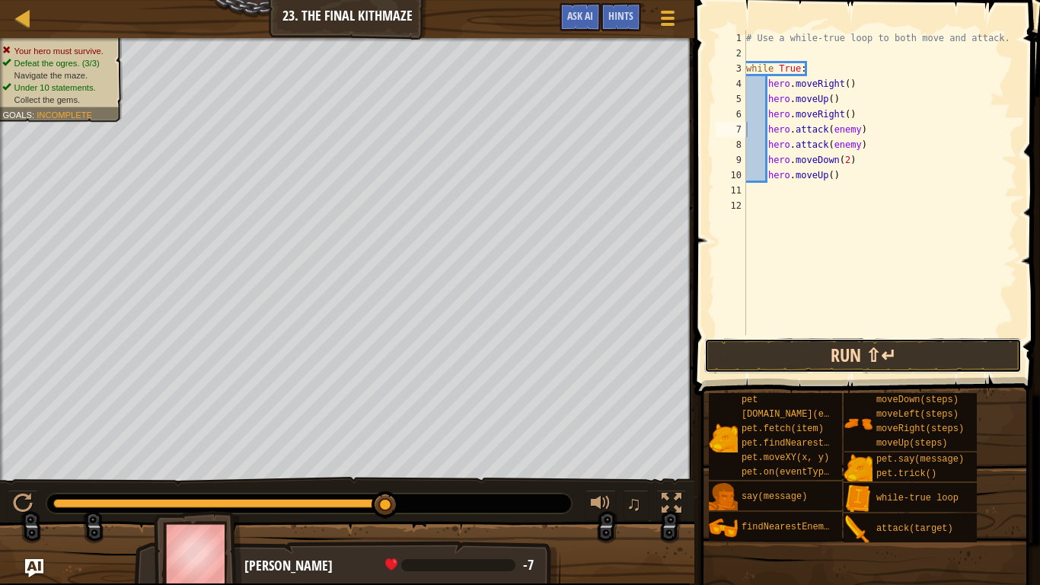
click at [905, 363] on button "Run ⇧↵" at bounding box center [864, 355] width 318 height 35
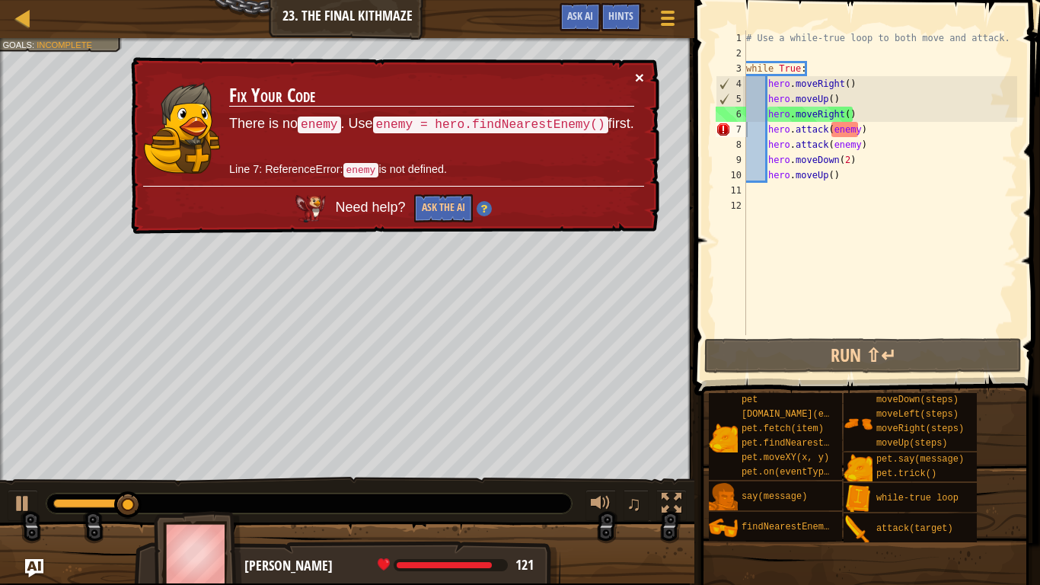
click at [635, 78] on button "×" at bounding box center [639, 77] width 9 height 16
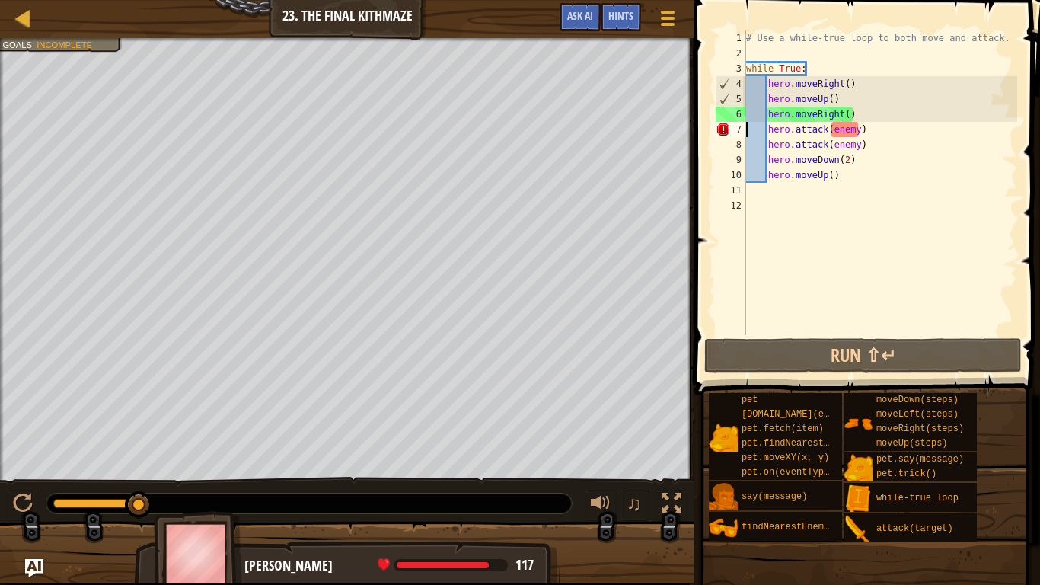
click at [877, 117] on div "# Use a while-true loop to both move and attack. while True : hero . moveRight …" at bounding box center [880, 197] width 274 height 335
type textarea "hero.moveRight()"
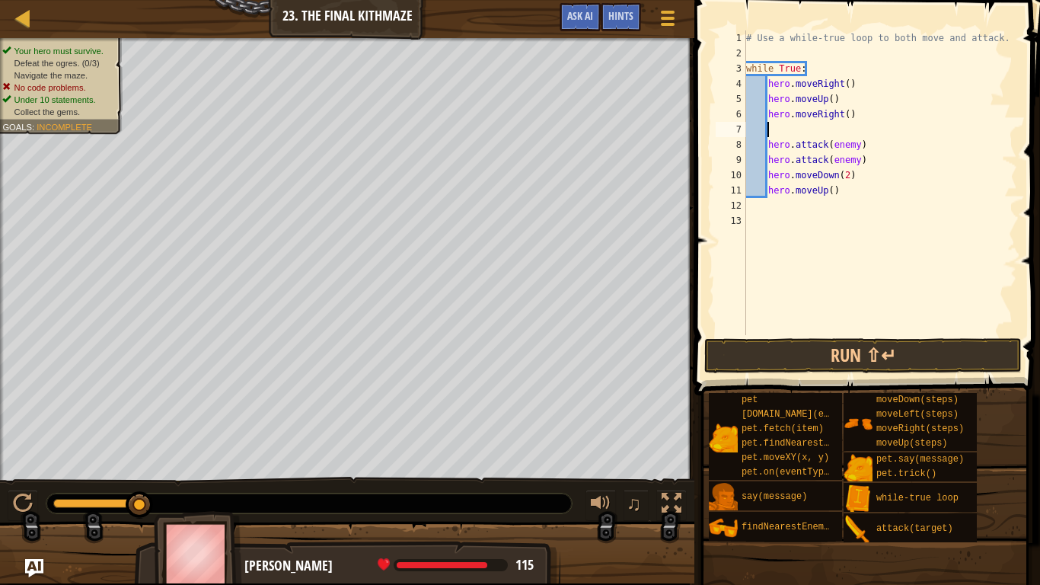
type textarea "h"
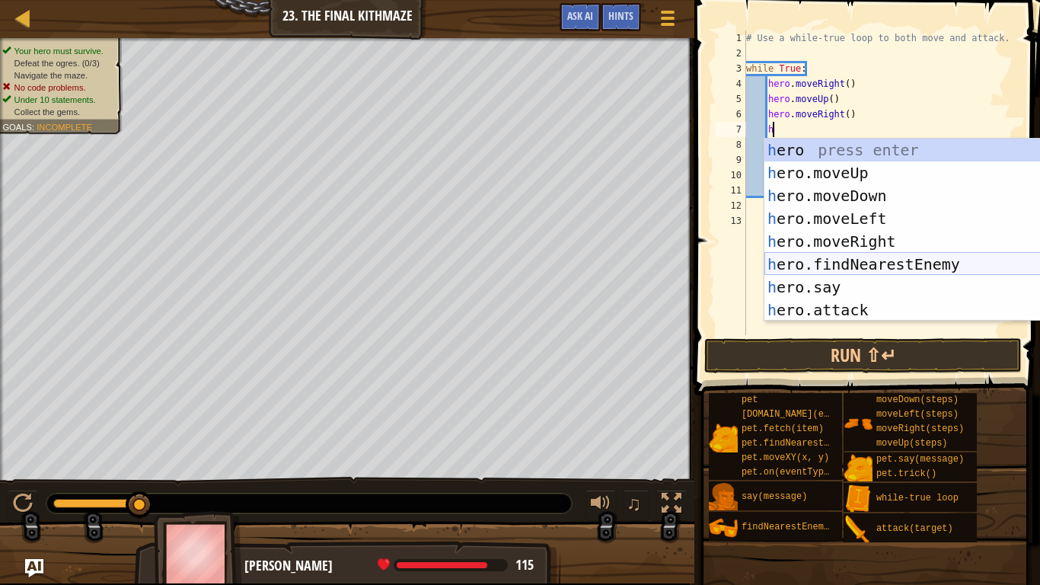
click at [909, 273] on div "h ero press enter h ero.moveUp press enter h ero.moveDown press enter h ero.mov…" at bounding box center [909, 253] width 288 height 229
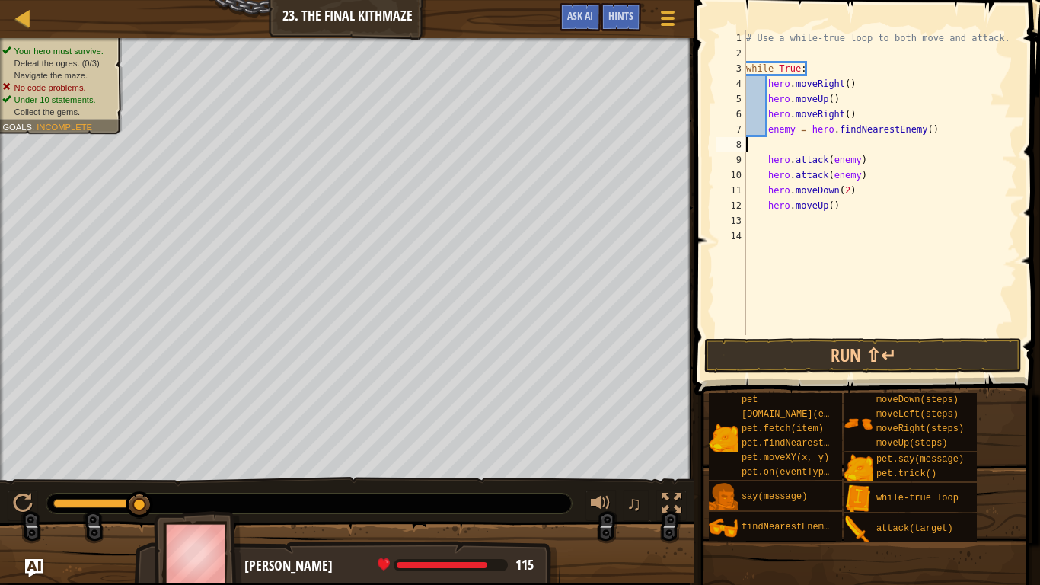
scroll to position [7, 0]
type textarea "enemy = hero.findNearestEnemy()"
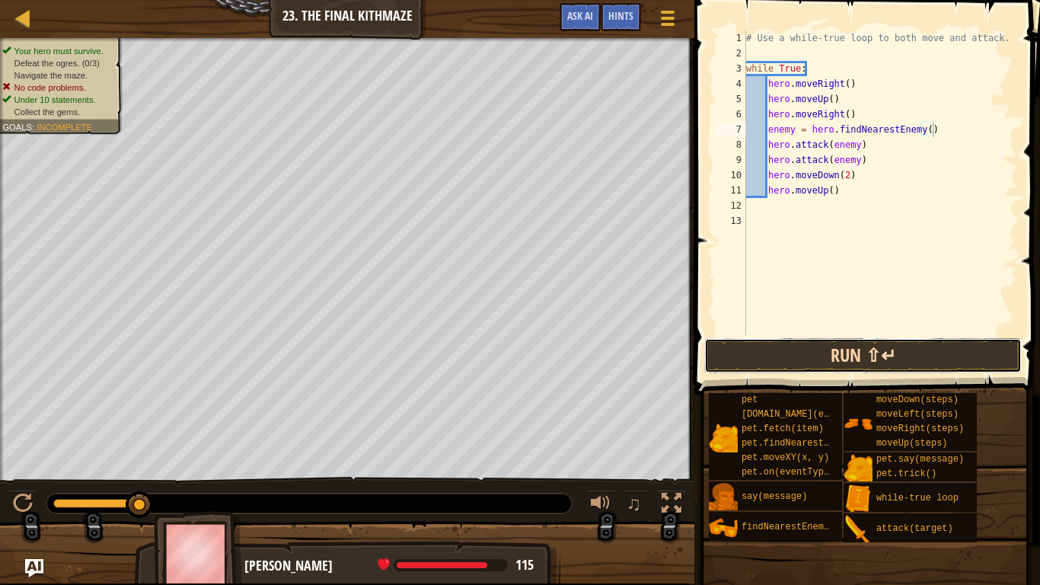
click at [855, 361] on button "Run ⇧↵" at bounding box center [864, 355] width 318 height 35
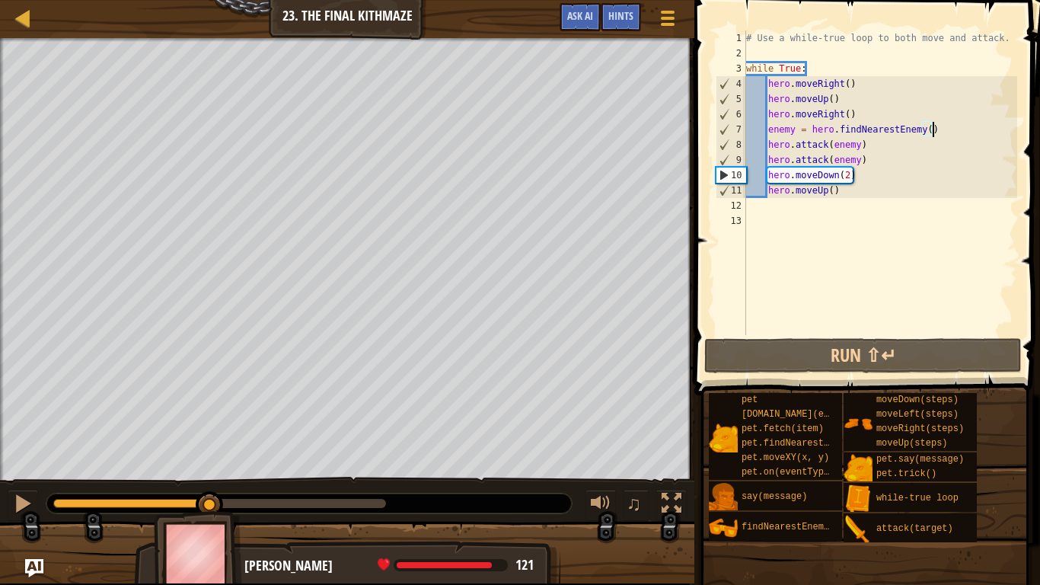
drag, startPoint x: 177, startPoint y: 503, endPoint x: 209, endPoint y: 513, distance: 33.5
click at [209, 455] on div "Your hero must survive. Defeat the ogres. (3/3) Navigate the maze. Under 10 sta…" at bounding box center [520, 310] width 1040 height 545
click at [209, 455] on img at bounding box center [198, 553] width 88 height 85
click at [893, 161] on div "# Use a while-true loop to both move and attack. while True : hero . moveRight …" at bounding box center [880, 197] width 274 height 335
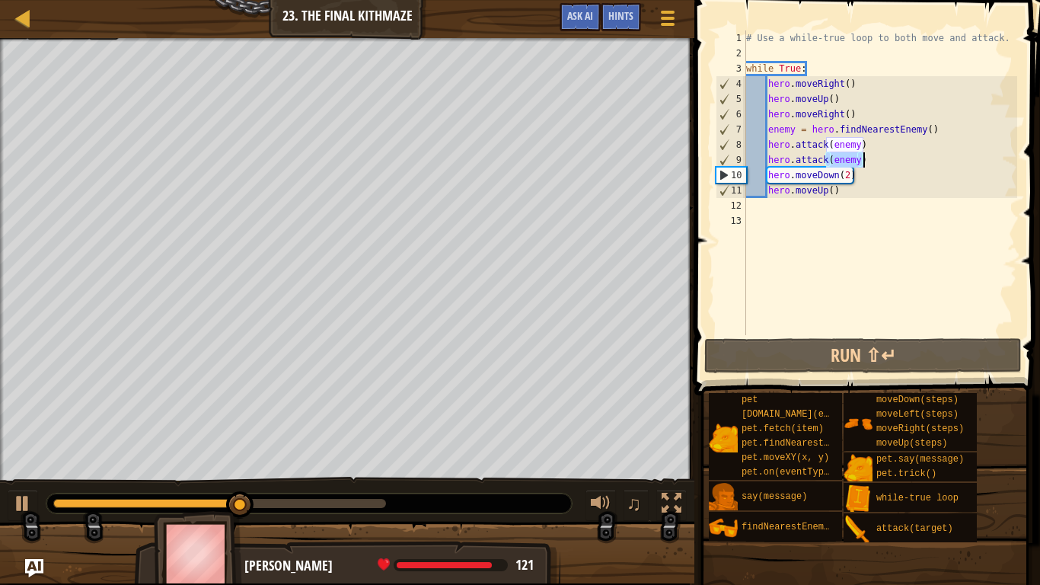
click at [893, 161] on div "# Use a while-true loop to both move and attack. while True : hero . moveRight …" at bounding box center [880, 182] width 274 height 305
click at [893, 161] on div "# Use a while-true loop to both move and attack. while True : hero . moveRight …" at bounding box center [880, 197] width 274 height 335
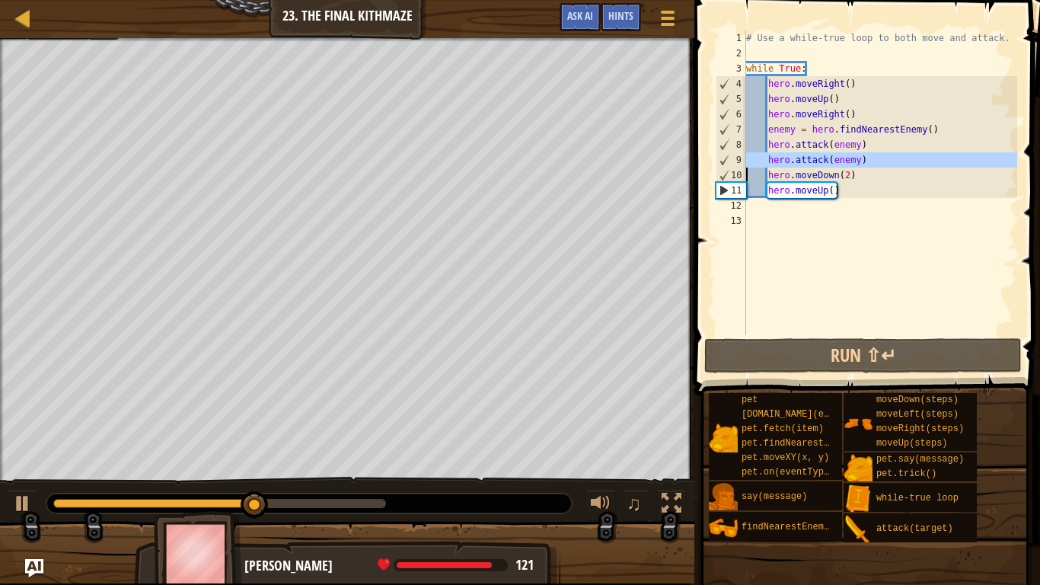
type textarea "hero.moveDown(2)"
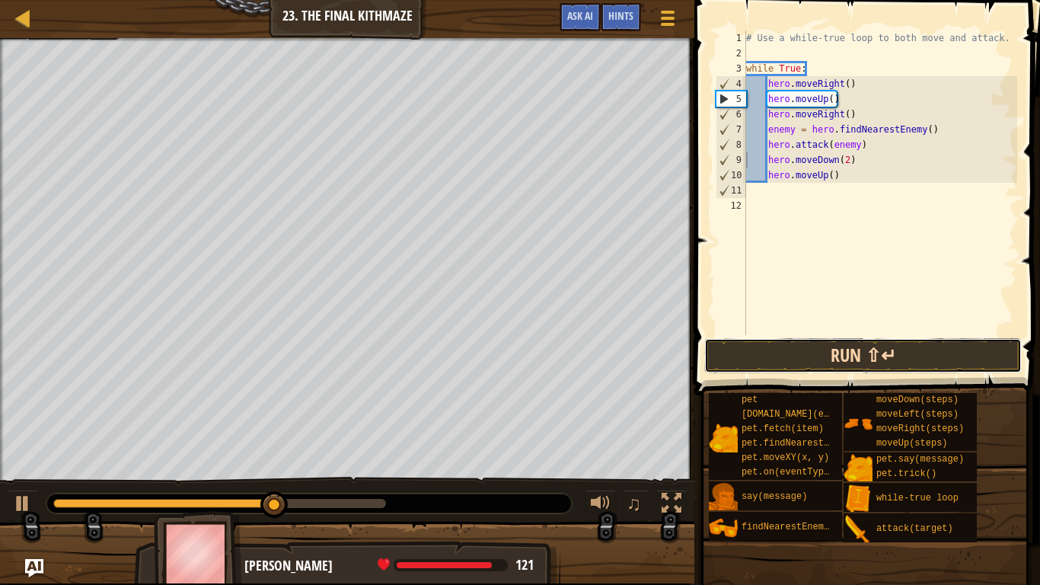
click at [899, 342] on button "Run ⇧↵" at bounding box center [864, 355] width 318 height 35
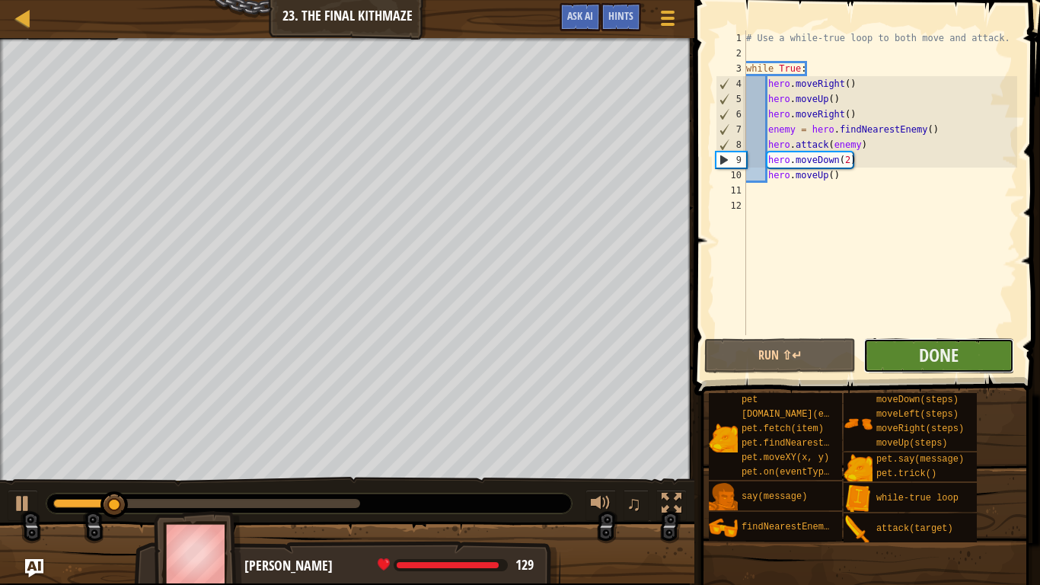
click at [960, 350] on button "Done" at bounding box center [939, 355] width 151 height 35
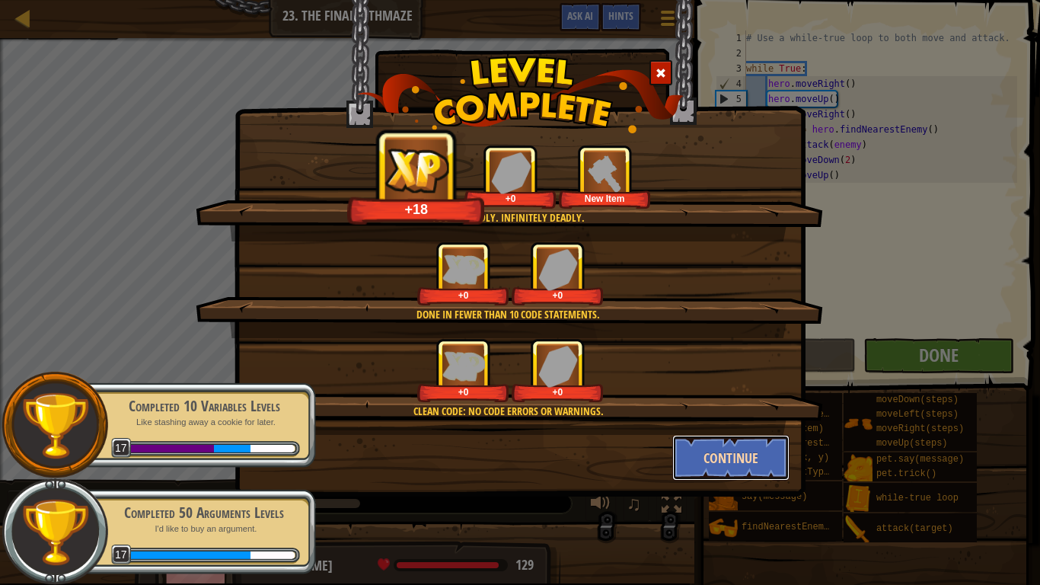
click at [746, 455] on button "Continue" at bounding box center [732, 458] width 118 height 46
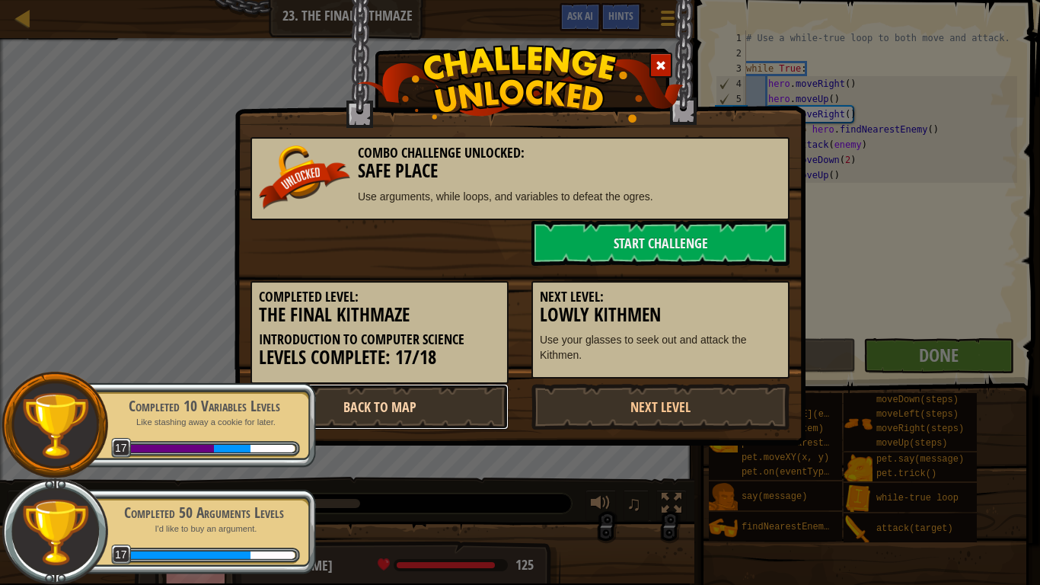
click at [471, 408] on link "Back to Map" at bounding box center [380, 407] width 258 height 46
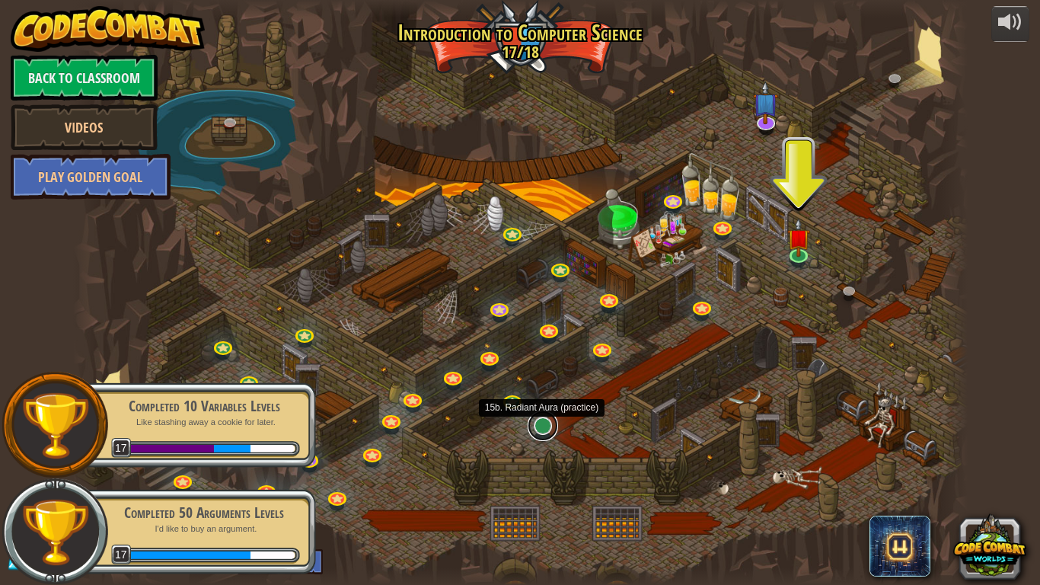
click at [539, 432] on link at bounding box center [543, 426] width 30 height 30
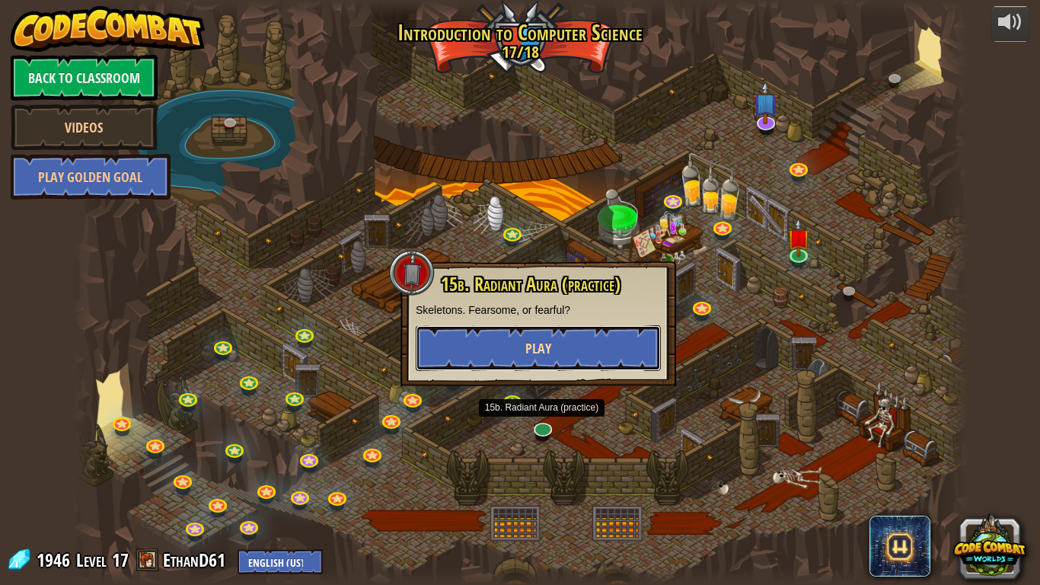
click at [534, 340] on span "Play" at bounding box center [539, 348] width 26 height 19
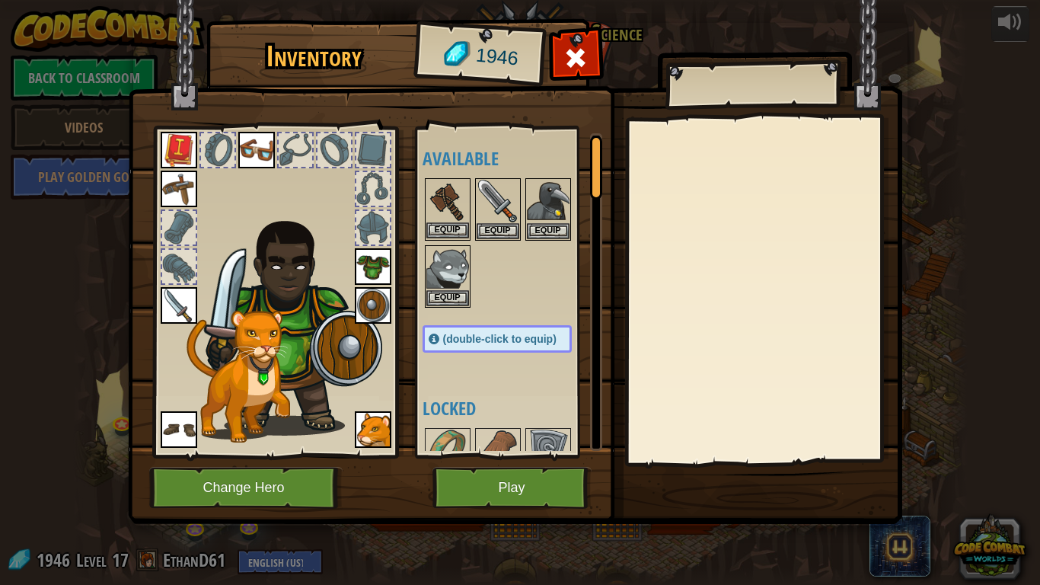
click at [443, 185] on img at bounding box center [448, 201] width 43 height 43
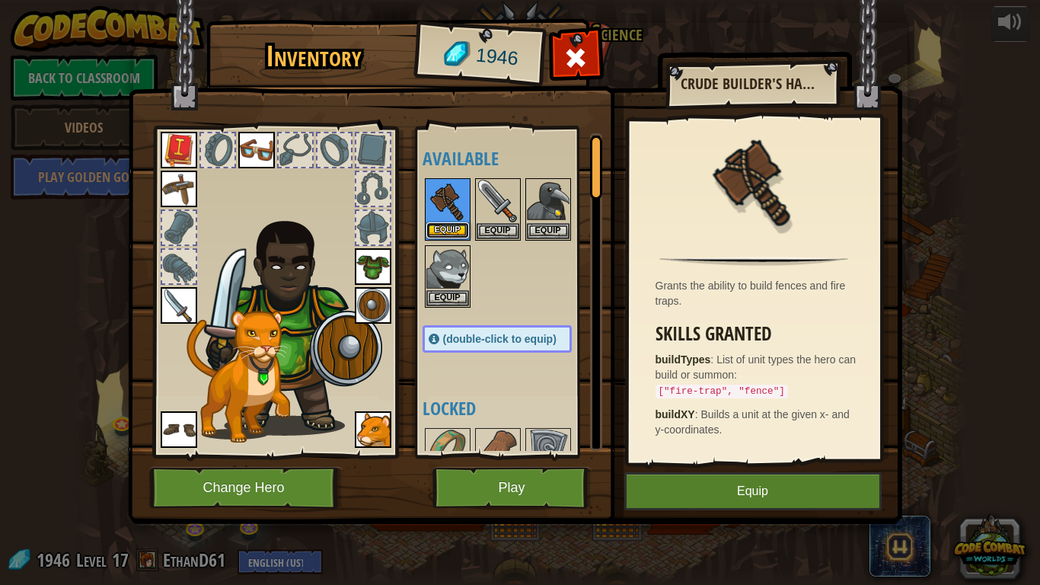
click at [452, 231] on button "Equip" at bounding box center [448, 230] width 43 height 16
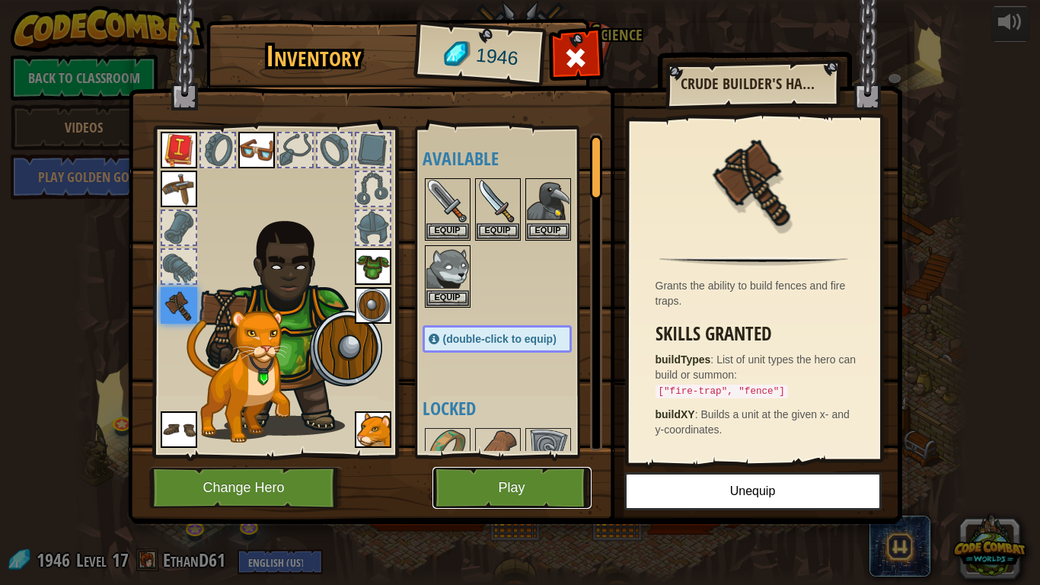
click at [544, 455] on button "Play" at bounding box center [512, 488] width 159 height 42
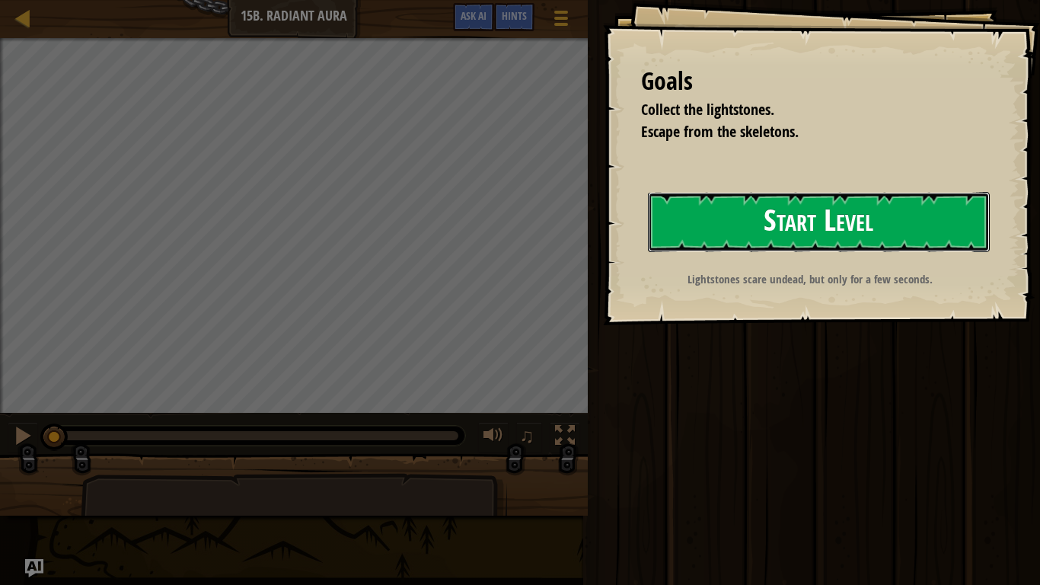
click at [841, 240] on button "Start Level" at bounding box center [819, 222] width 342 height 60
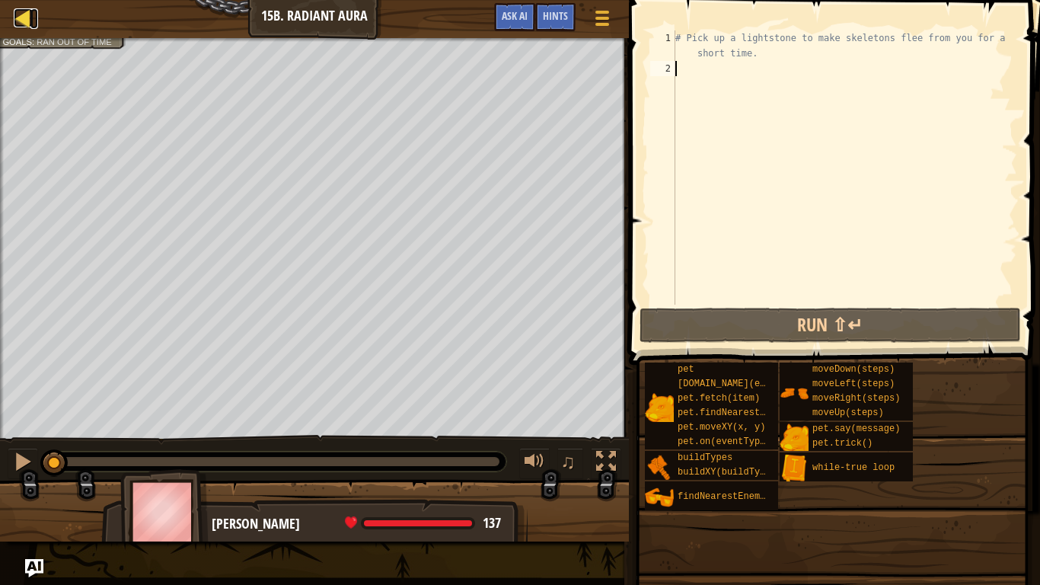
click at [18, 21] on div at bounding box center [23, 17] width 19 height 19
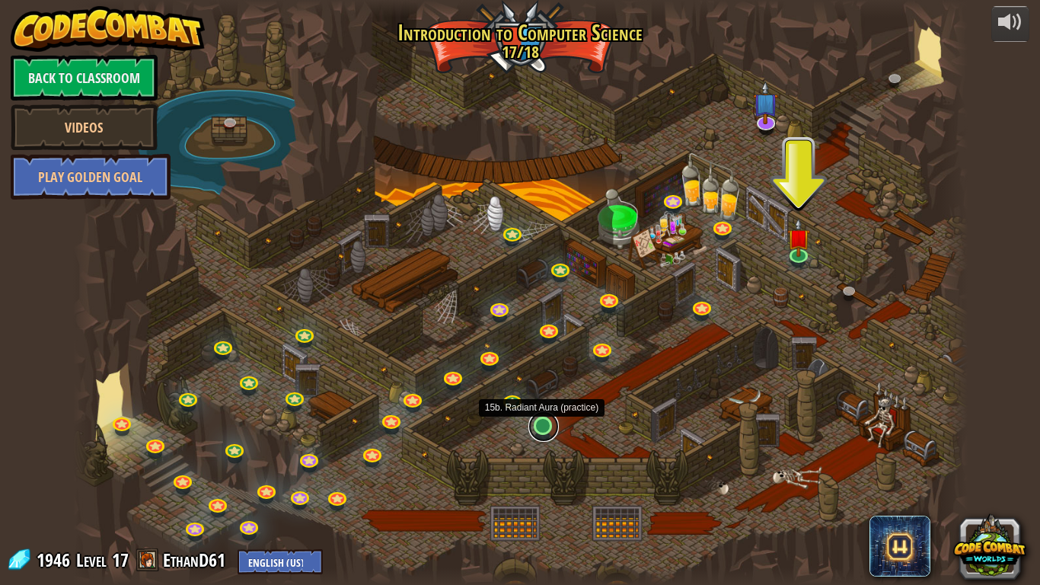
click at [547, 430] on link at bounding box center [544, 426] width 30 height 30
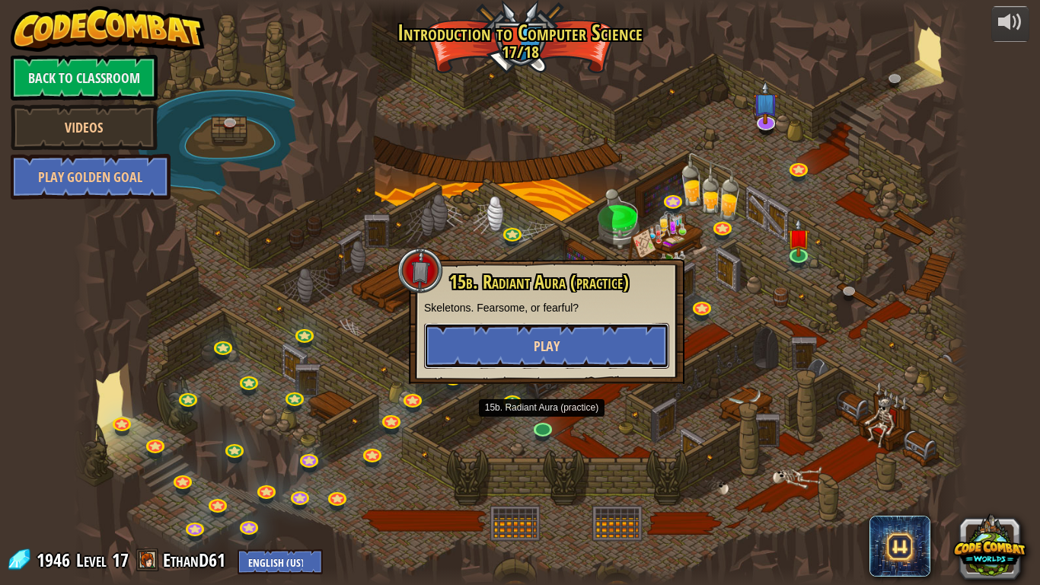
click at [553, 348] on span "Play" at bounding box center [547, 346] width 26 height 19
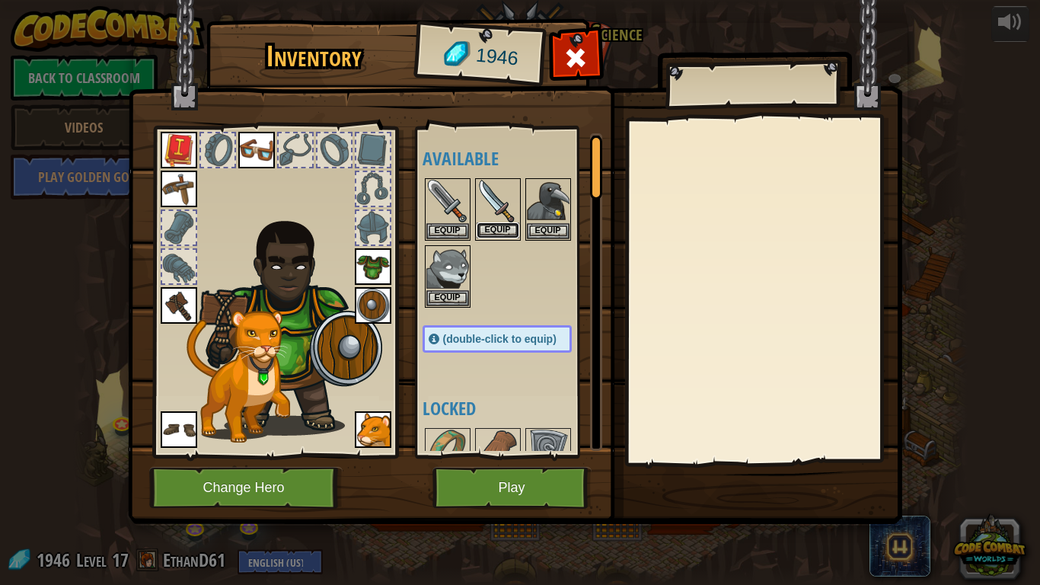
click at [499, 238] on button "Equip" at bounding box center [498, 230] width 43 height 16
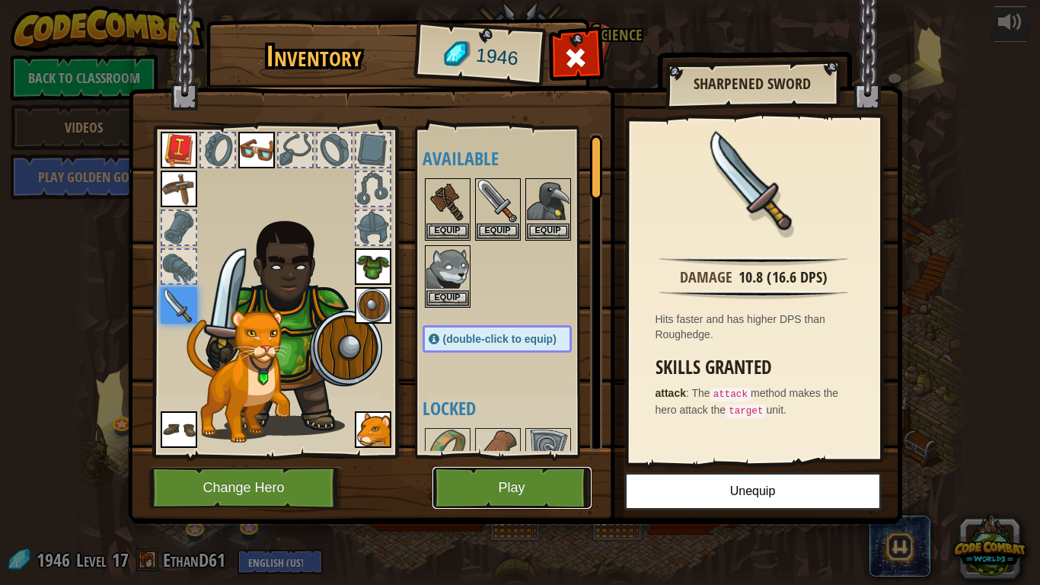
click at [537, 455] on button "Play" at bounding box center [512, 488] width 159 height 42
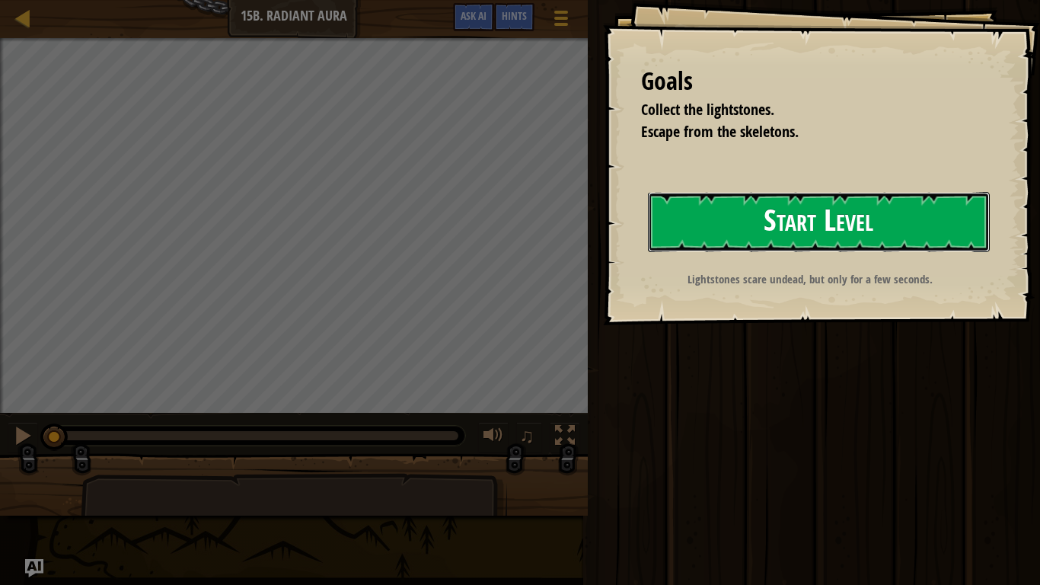
click at [780, 222] on button "Start Level" at bounding box center [819, 222] width 342 height 60
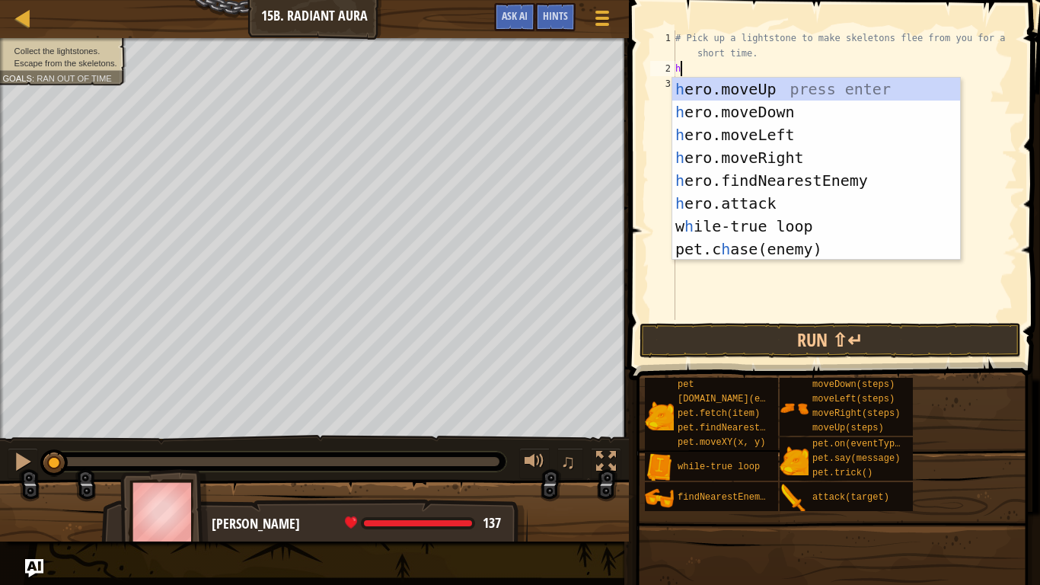
scroll to position [7, 0]
type textarea "her"
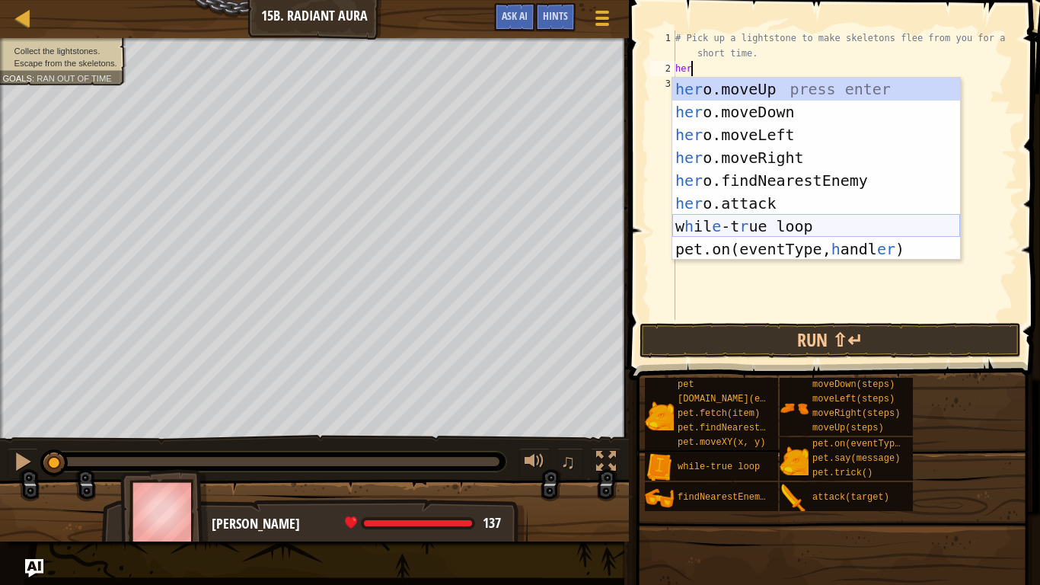
click at [797, 225] on div "her o.moveUp press enter her o.moveDown press enter her o.moveLeft press enter …" at bounding box center [817, 192] width 288 height 229
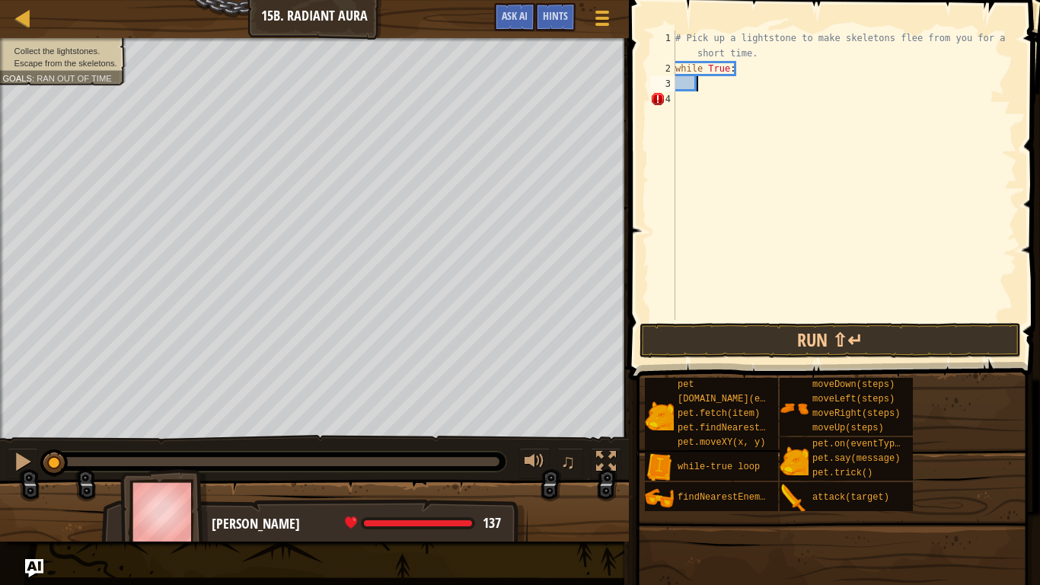
type textarea "h"
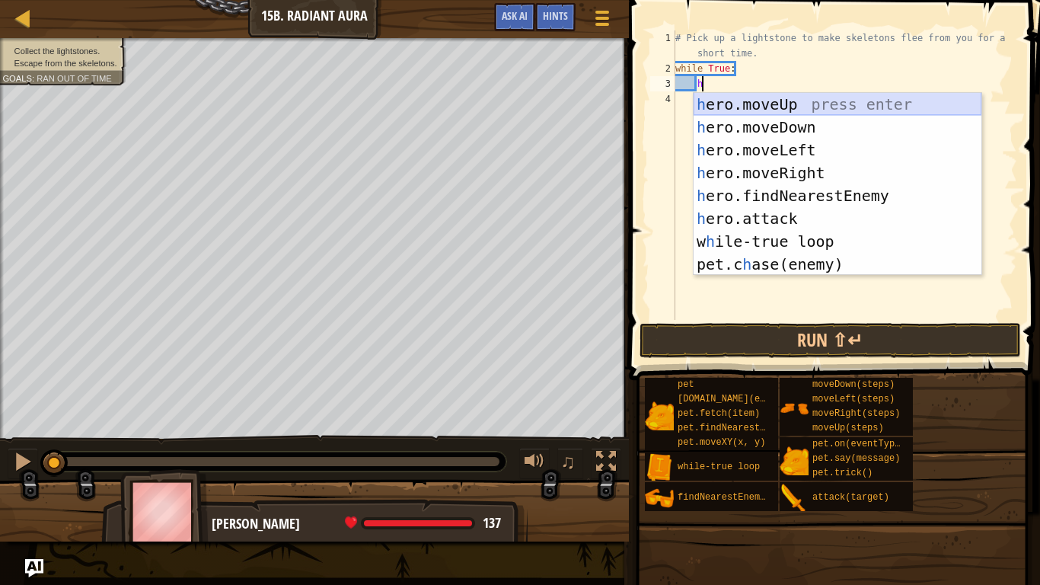
click at [808, 109] on div "h ero.moveUp press enter h ero.moveDown press enter h ero.moveLeft press enter …" at bounding box center [838, 207] width 288 height 229
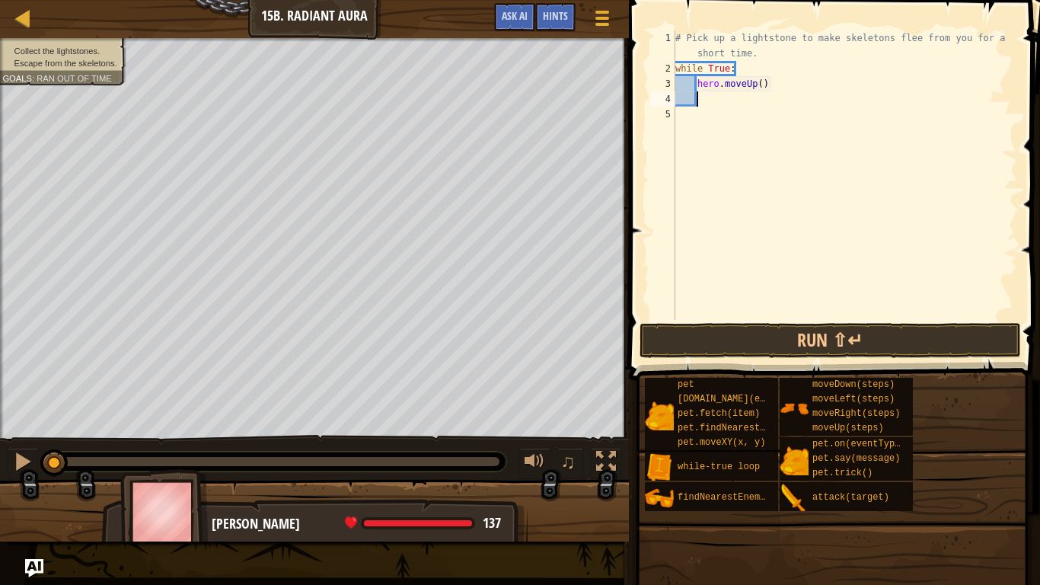
type textarea "h"
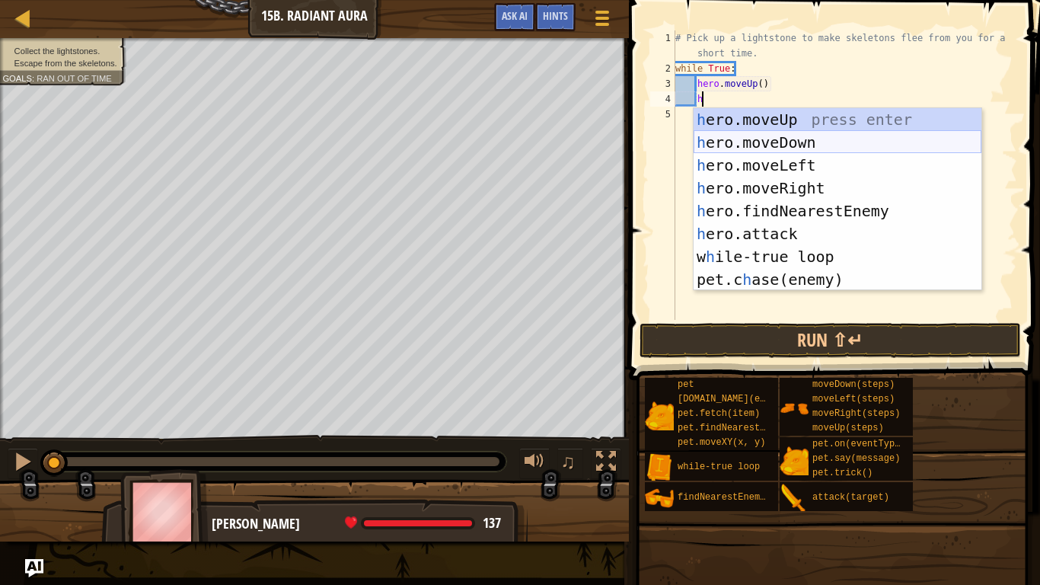
click at [819, 146] on div "h ero.moveUp press enter h ero.moveDown press enter h ero.moveLeft press enter …" at bounding box center [838, 222] width 288 height 229
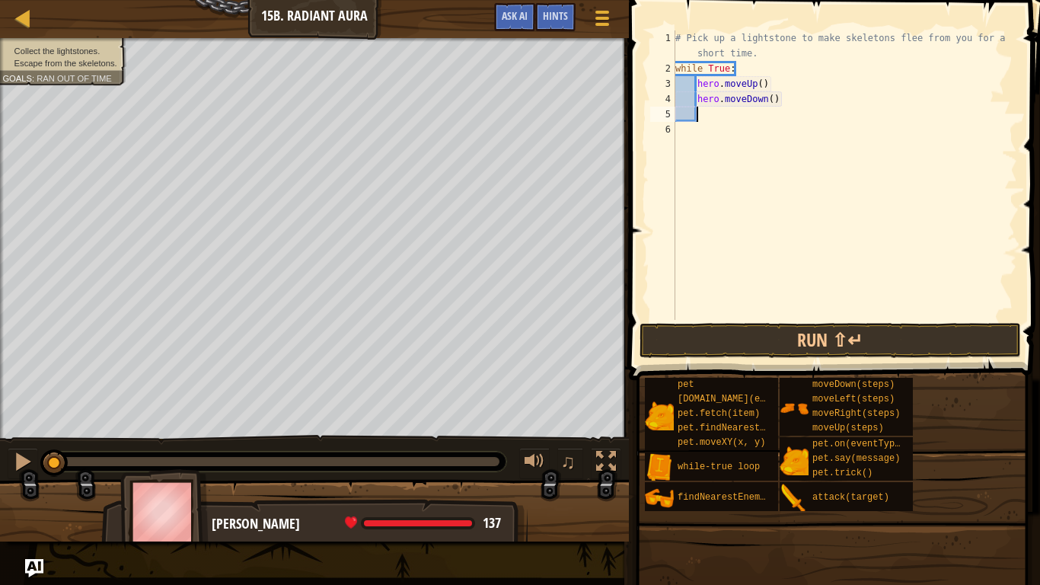
type textarea "h"
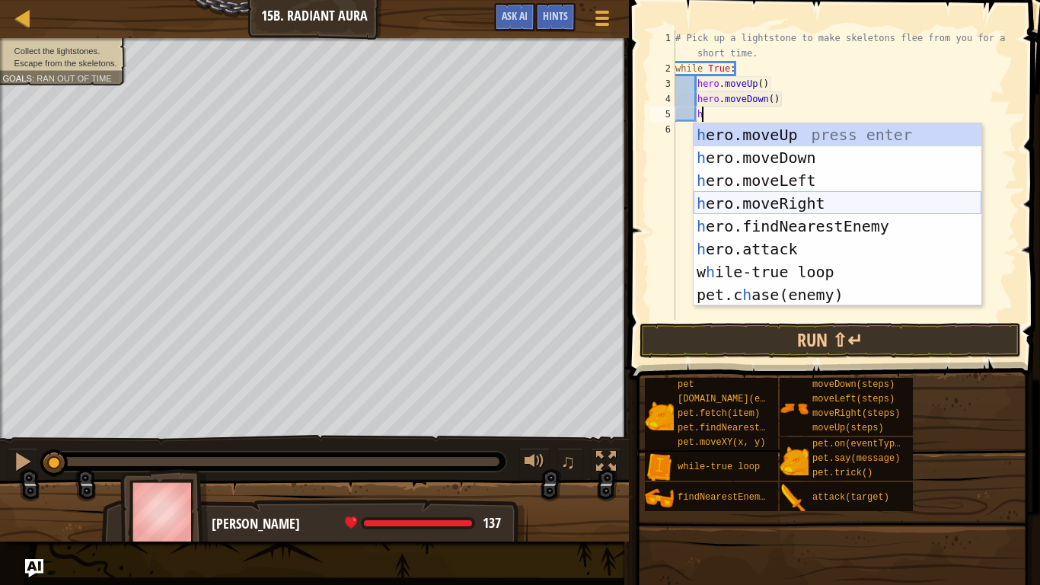
click at [809, 203] on div "h ero.moveUp press enter h ero.moveDown press enter h ero.moveLeft press enter …" at bounding box center [838, 237] width 288 height 229
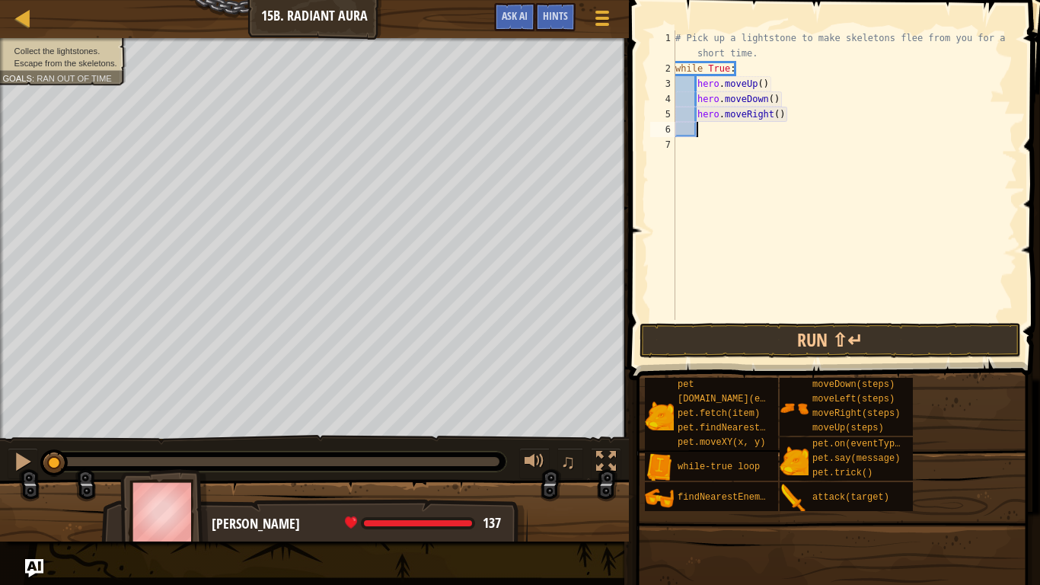
scroll to position [7, 2]
click at [778, 115] on div "# Pick up a lightstone to make skeletons flee from you for a short time. while …" at bounding box center [845, 197] width 345 height 335
type textarea "hero.moveRight(2)"
click at [735, 338] on button "Run ⇧↵" at bounding box center [831, 340] width 382 height 35
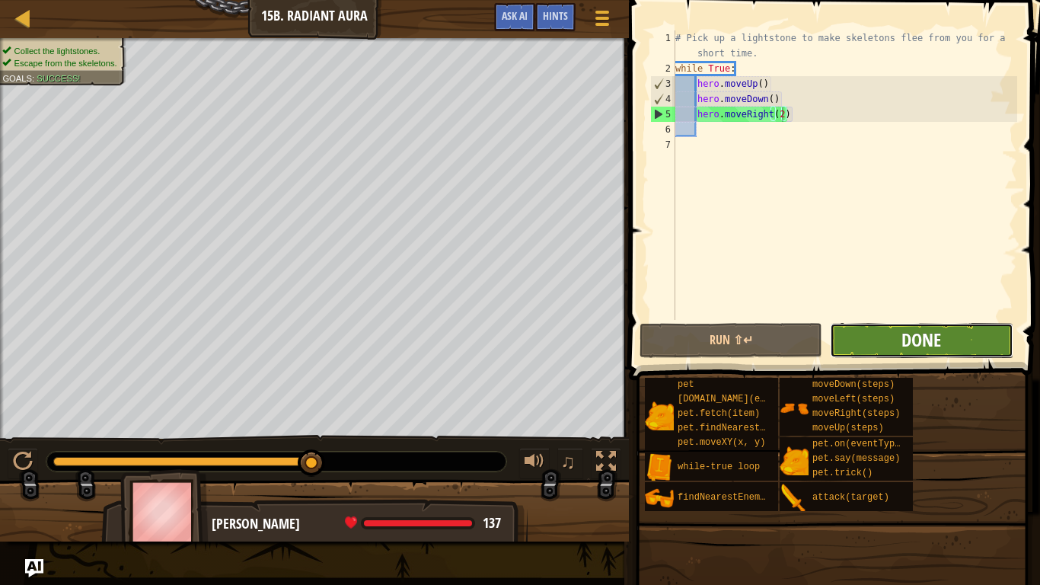
click at [902, 347] on span "Done" at bounding box center [922, 340] width 40 height 24
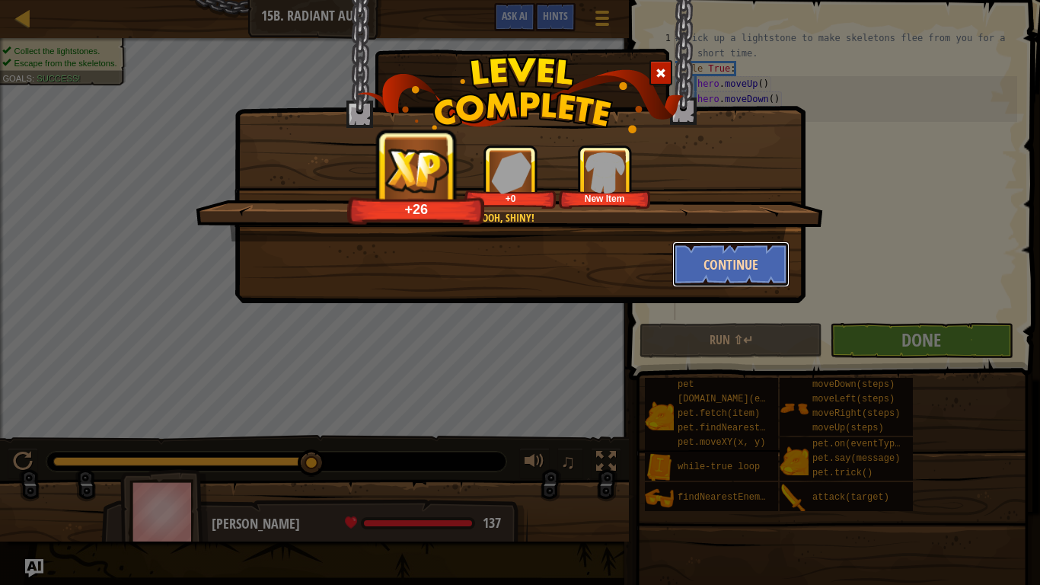
click at [687, 264] on button "Continue" at bounding box center [732, 264] width 118 height 46
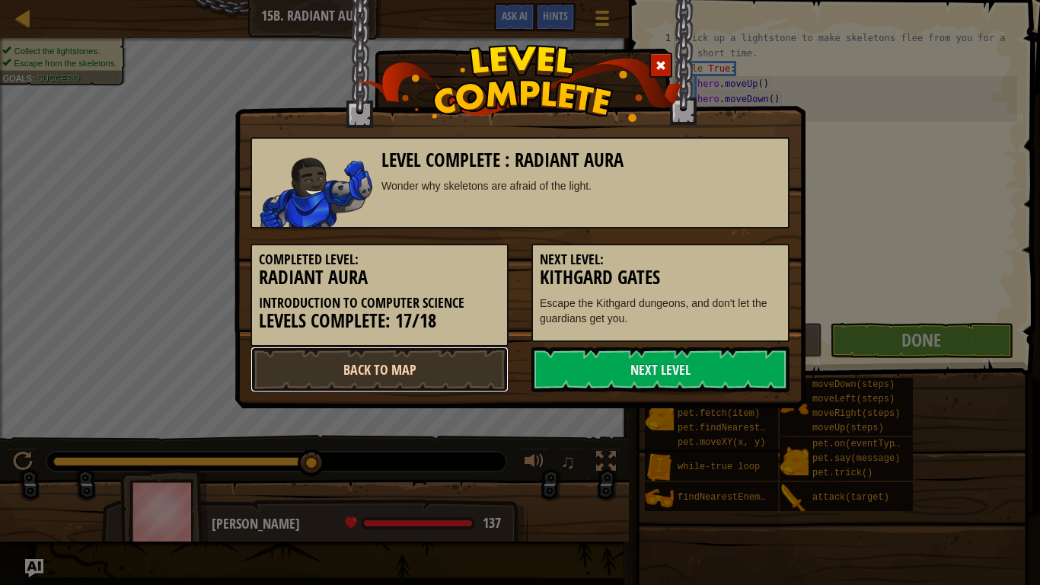
click at [462, 370] on link "Back to Map" at bounding box center [380, 370] width 258 height 46
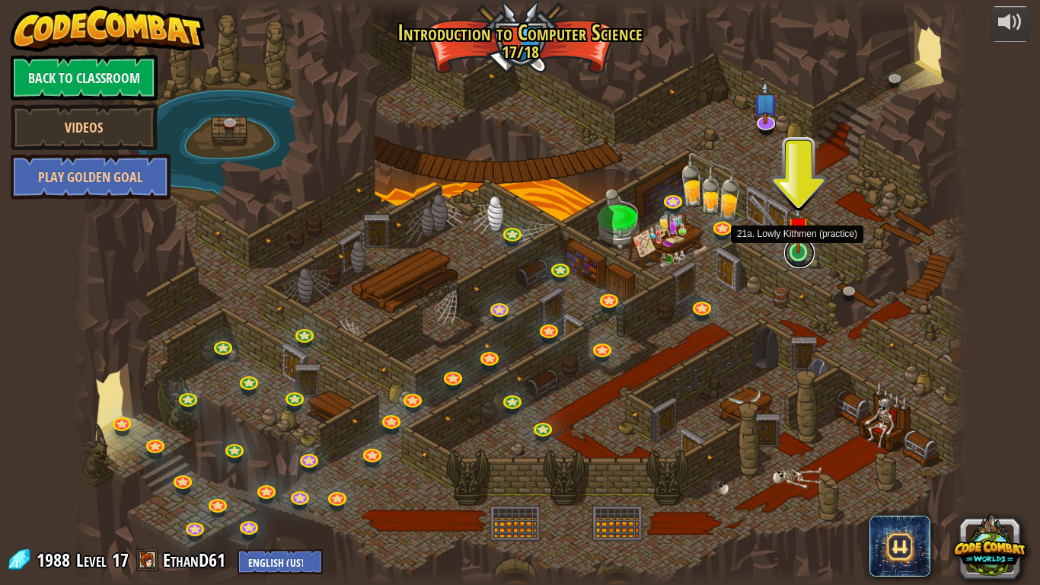
click at [801, 254] on link at bounding box center [800, 253] width 30 height 30
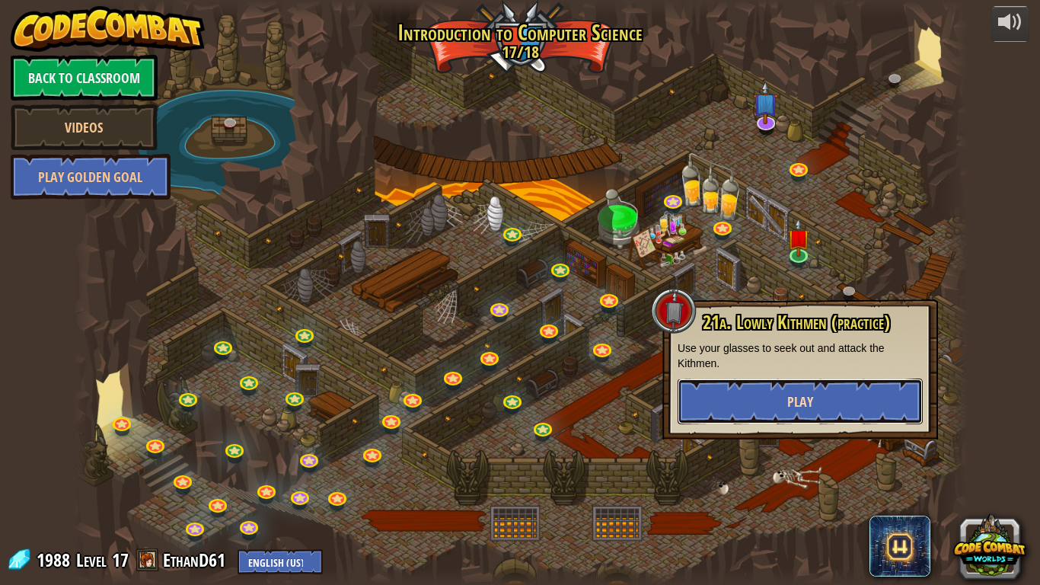
click at [814, 414] on button "Play" at bounding box center [800, 402] width 245 height 46
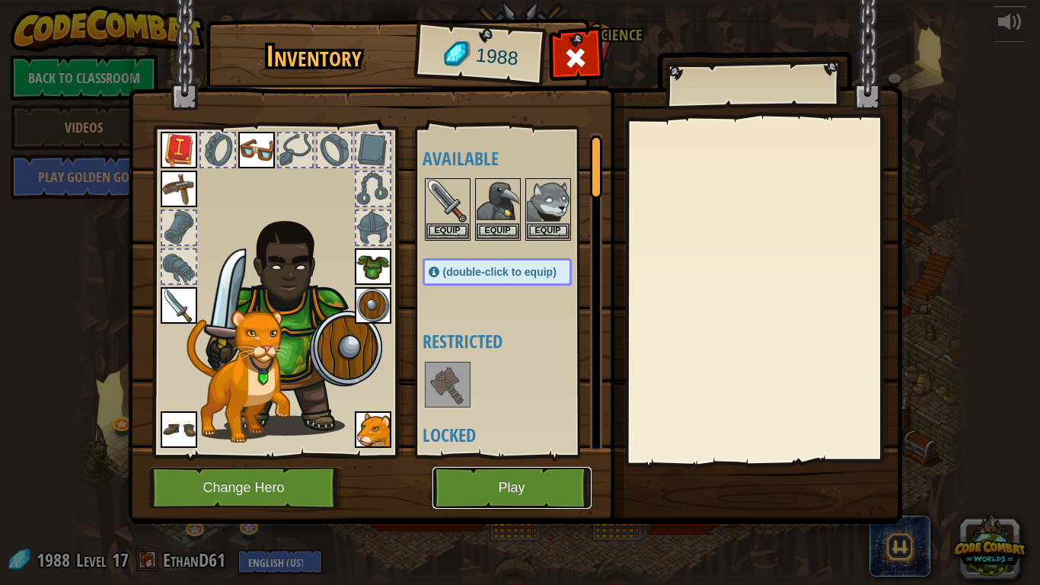
click at [527, 455] on button "Play" at bounding box center [512, 488] width 159 height 42
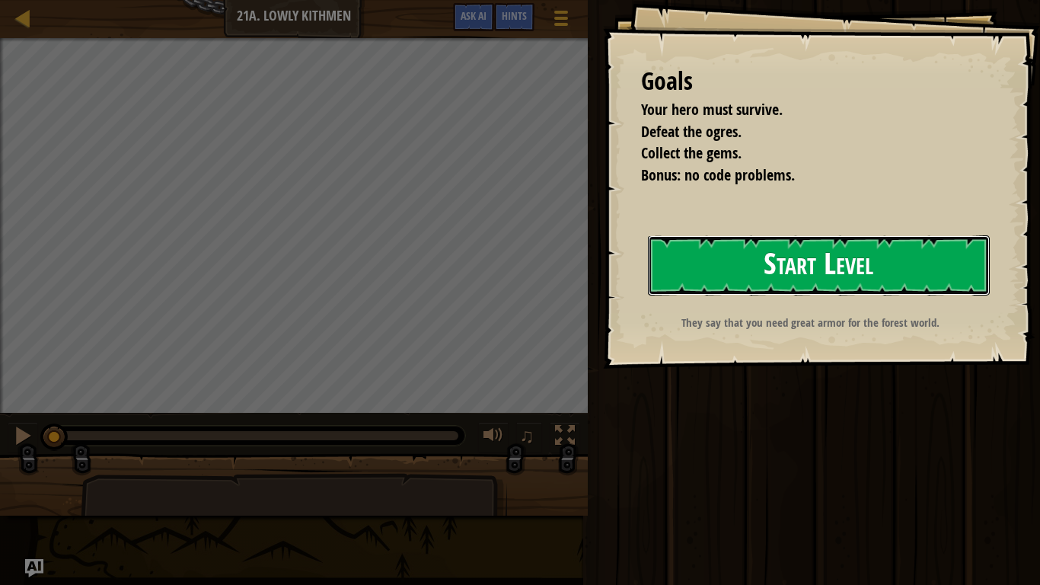
click at [889, 279] on button "Start Level" at bounding box center [819, 265] width 342 height 60
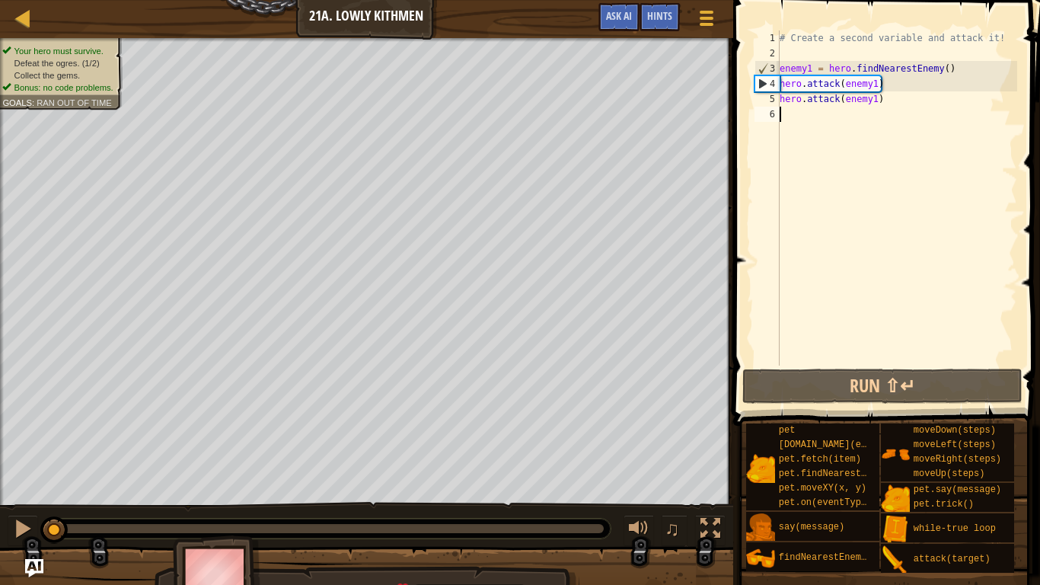
type textarea "h"
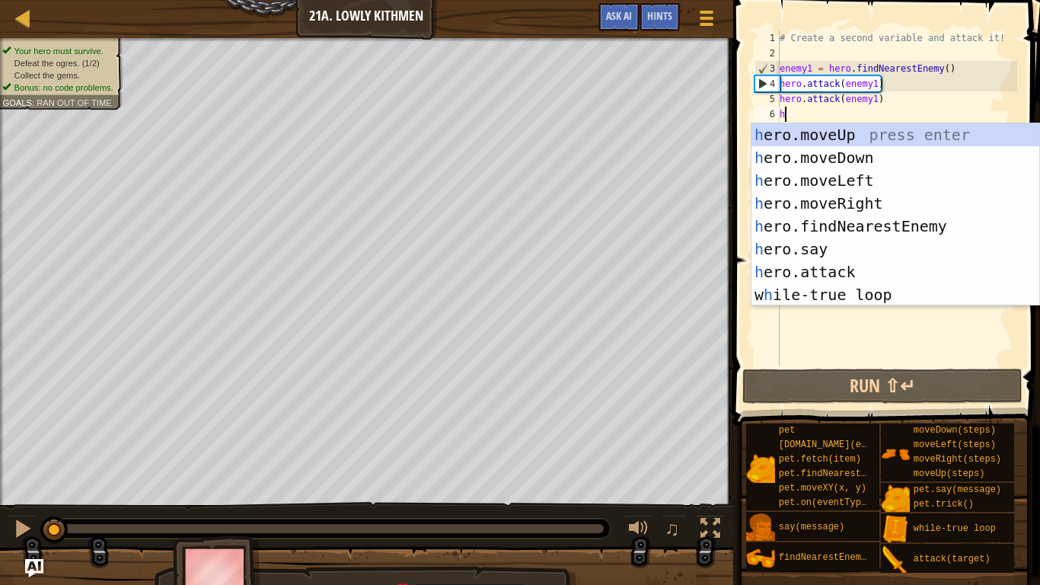
scroll to position [7, 0]
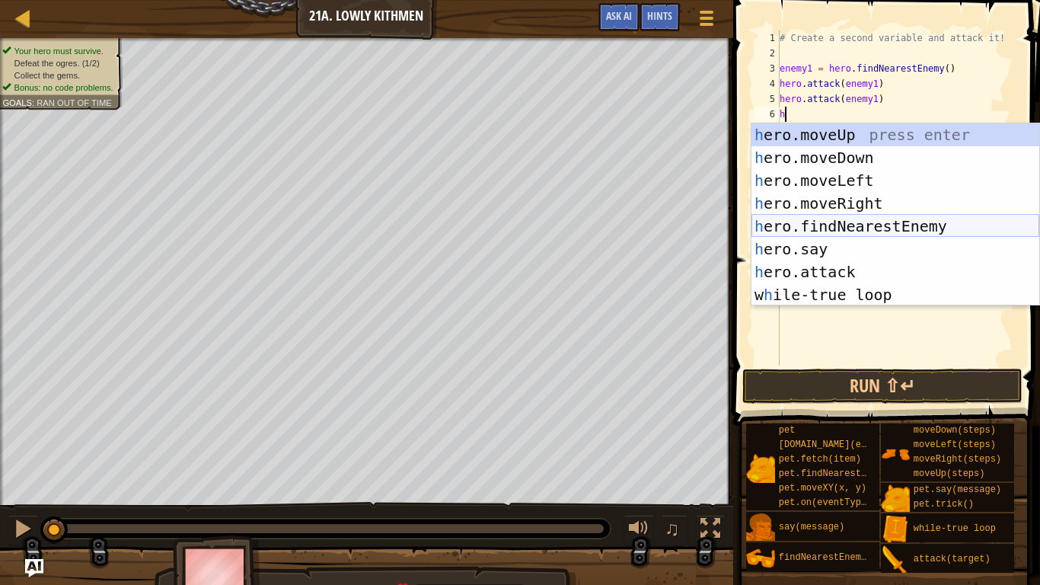
click at [930, 222] on div "h ero.moveUp press enter h ero.moveDown press enter h ero.moveLeft press enter …" at bounding box center [896, 237] width 288 height 229
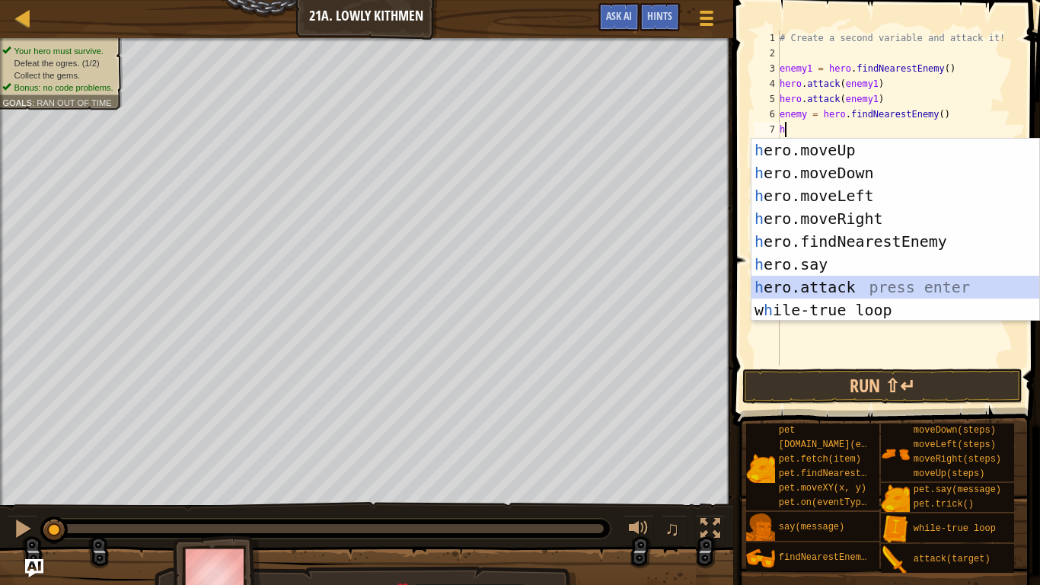
click at [906, 289] on div "h ero.moveUp press enter h ero.moveDown press enter h ero.moveLeft press enter …" at bounding box center [896, 253] width 288 height 229
type textarea "hero.attack(enemy)"
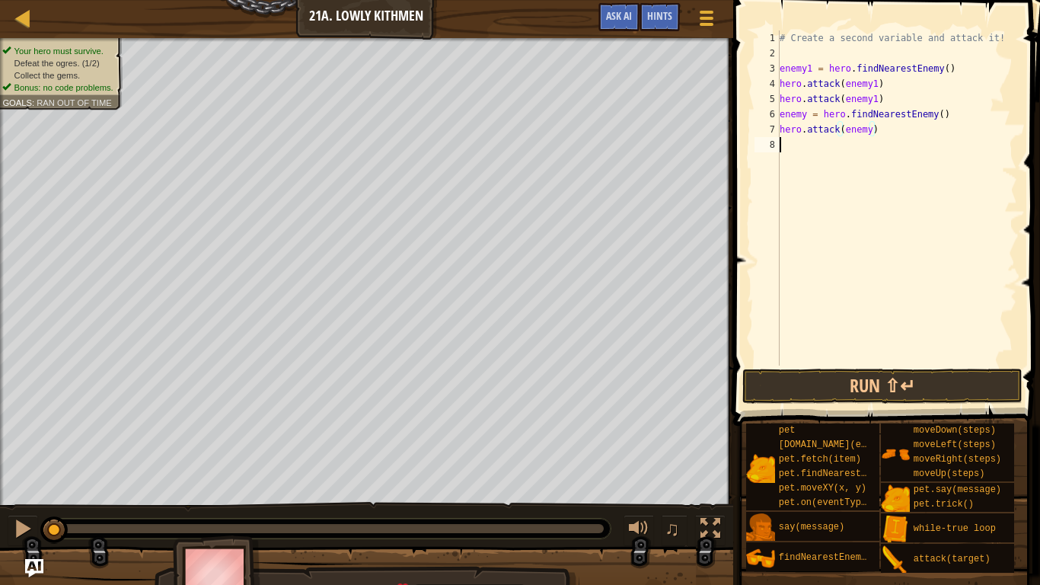
click at [835, 149] on div "# Create a second variable and attack it! enemy1 = hero . findNearestEnemy ( ) …" at bounding box center [897, 213] width 241 height 366
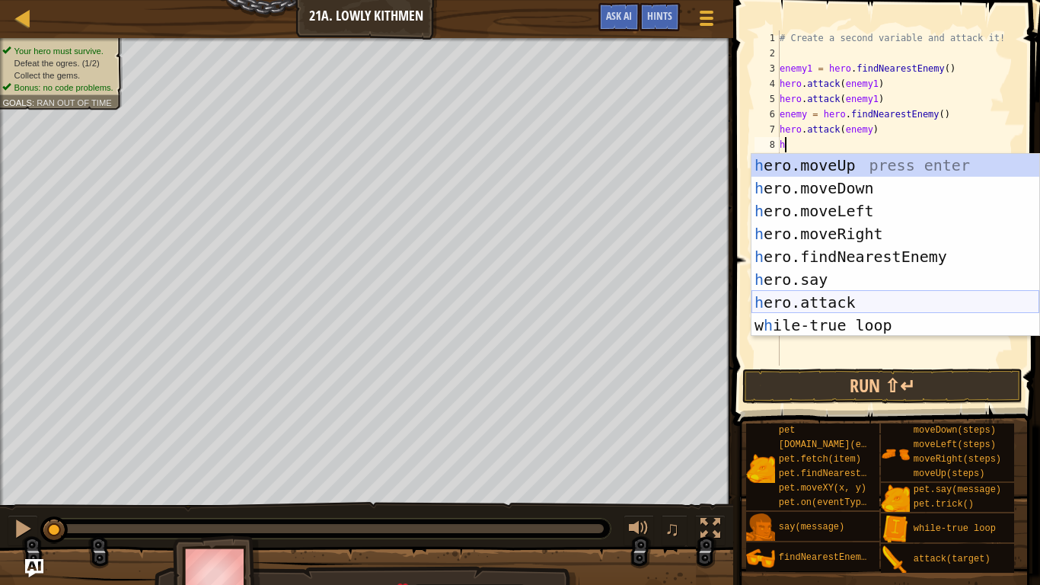
click at [867, 299] on div "h ero.moveUp press enter h ero.moveDown press enter h ero.moveLeft press enter …" at bounding box center [896, 268] width 288 height 229
type textarea "hero.attack(enemy)"
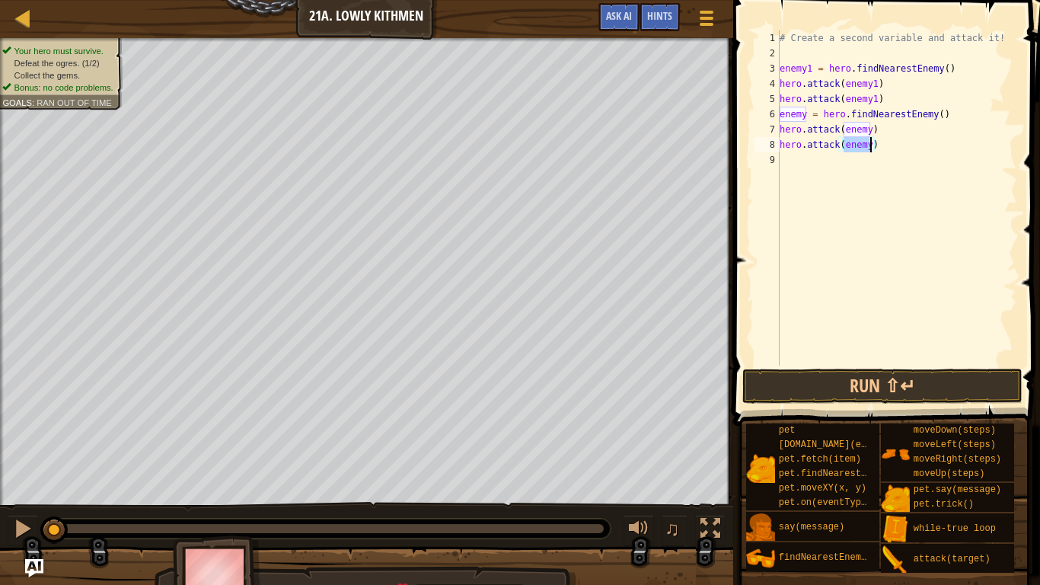
click at [807, 167] on div "# Create a second variable and attack it! enemy1 = hero . findNearestEnemy ( ) …" at bounding box center [897, 213] width 241 height 366
type textarea "h"
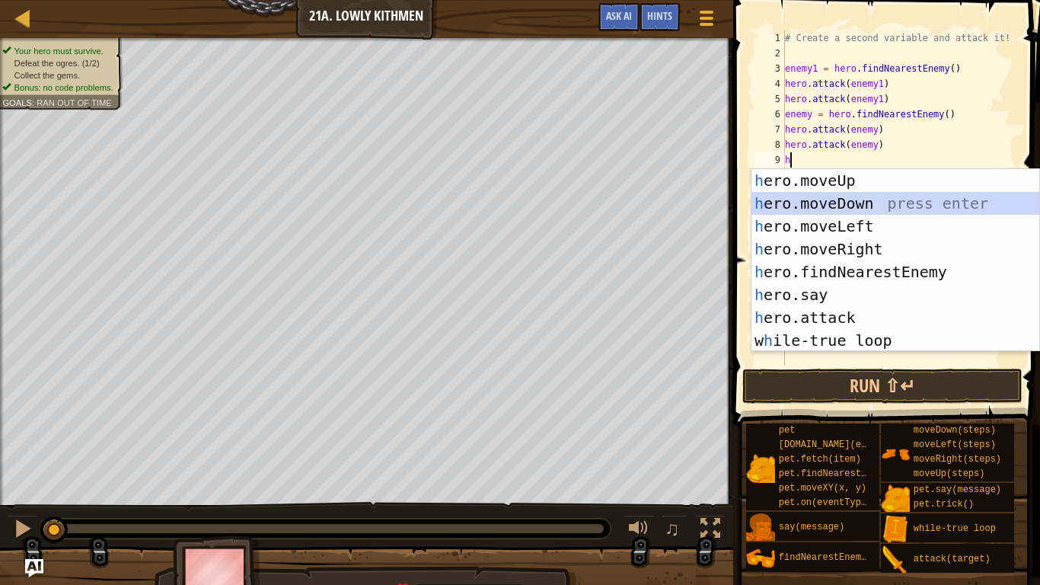
click at [848, 201] on div "h ero.moveUp press enter h ero.moveDown press enter h ero.moveLeft press enter …" at bounding box center [896, 283] width 288 height 229
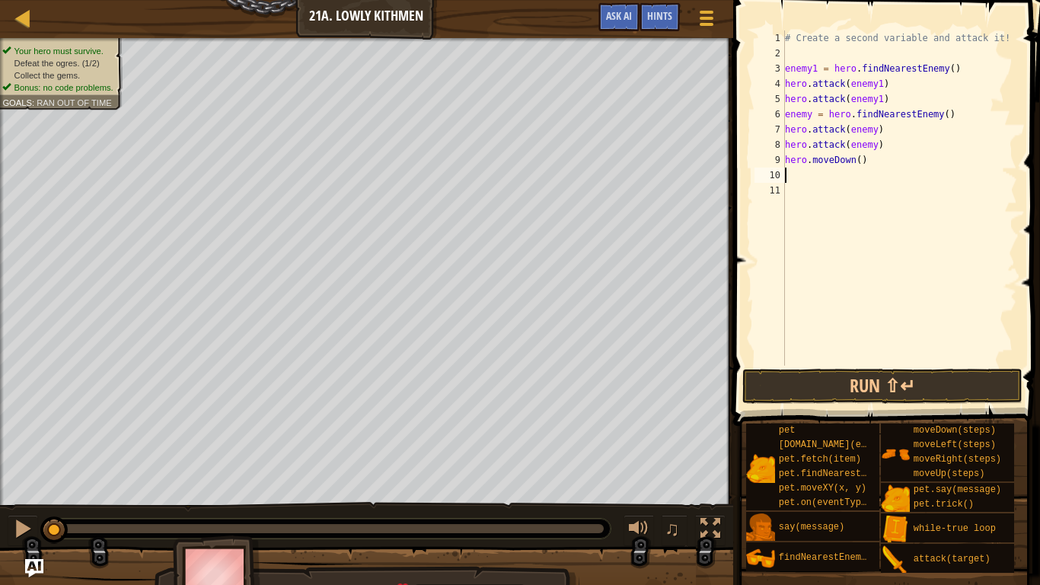
type textarea "h"
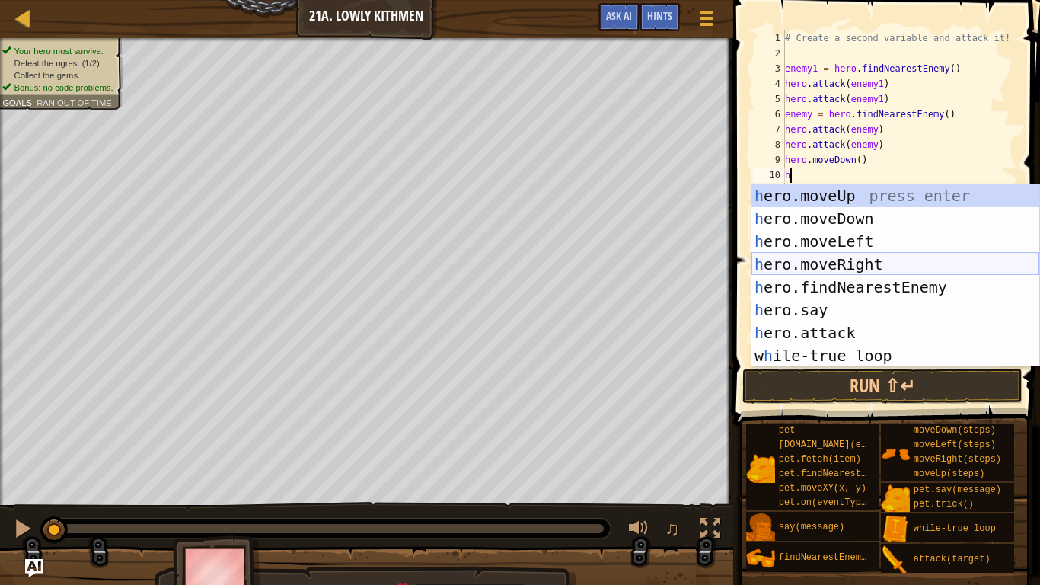
click at [855, 264] on div "h ero.moveUp press enter h ero.moveDown press enter h ero.moveLeft press enter …" at bounding box center [896, 298] width 288 height 229
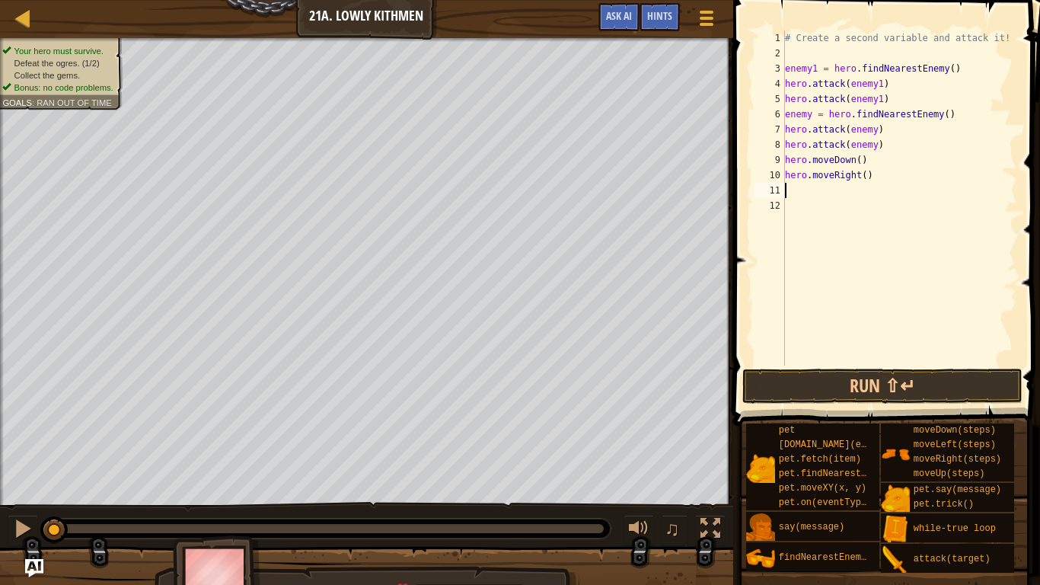
click at [865, 174] on div "# Create a second variable and attack it! enemy1 = hero . findNearestEnemy ( ) …" at bounding box center [899, 213] width 235 height 366
type textarea "hero.moveRight(2)"
click at [850, 222] on div "# Create a second variable and attack it! enemy1 = hero . findNearestEnemy ( ) …" at bounding box center [899, 213] width 235 height 366
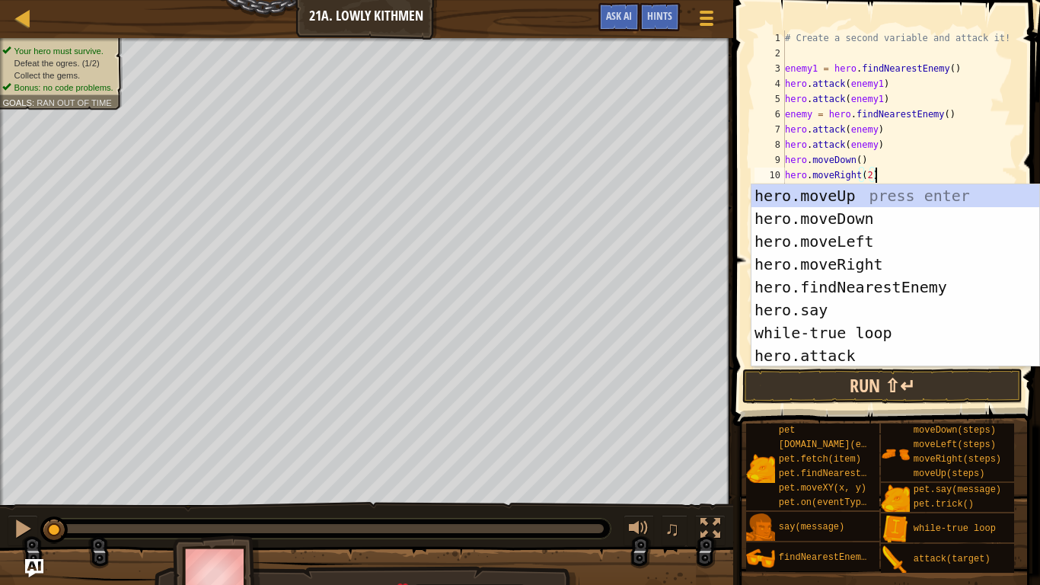
type textarea "hero.moveRight(2)"
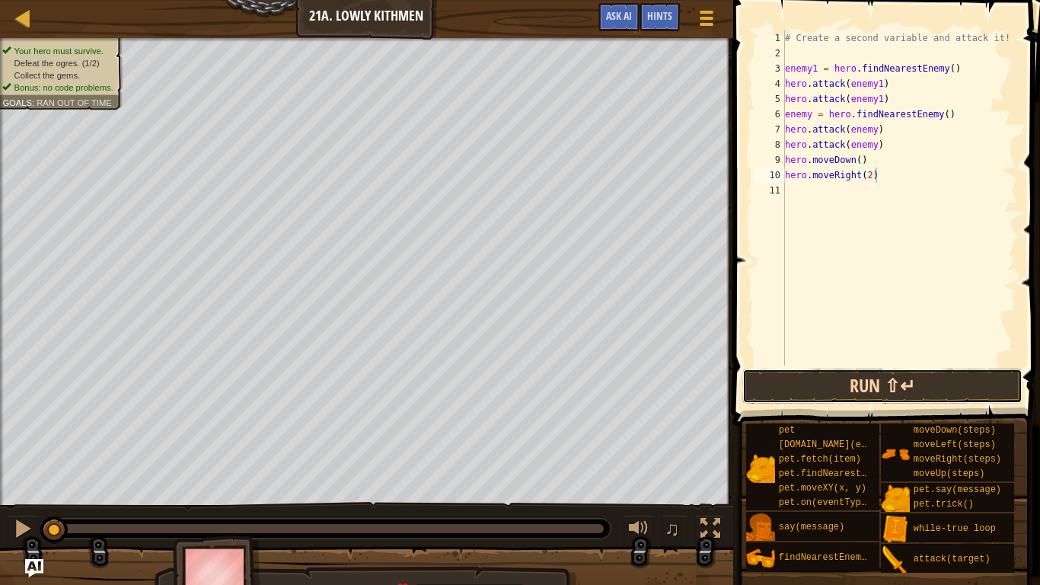
click at [874, 383] on button "Run ⇧↵" at bounding box center [883, 386] width 280 height 35
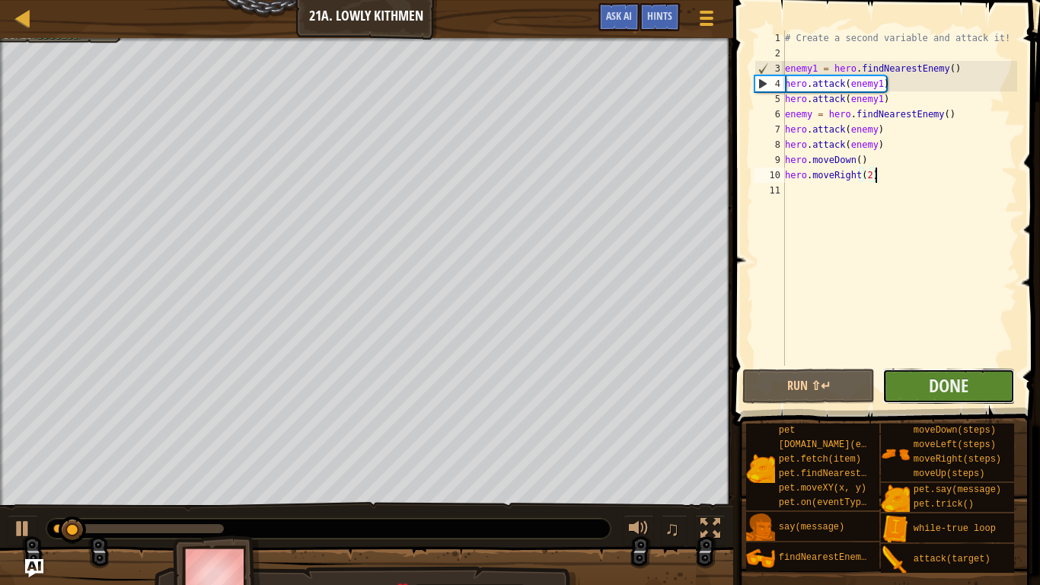
click at [927, 389] on button "Done" at bounding box center [949, 386] width 133 height 35
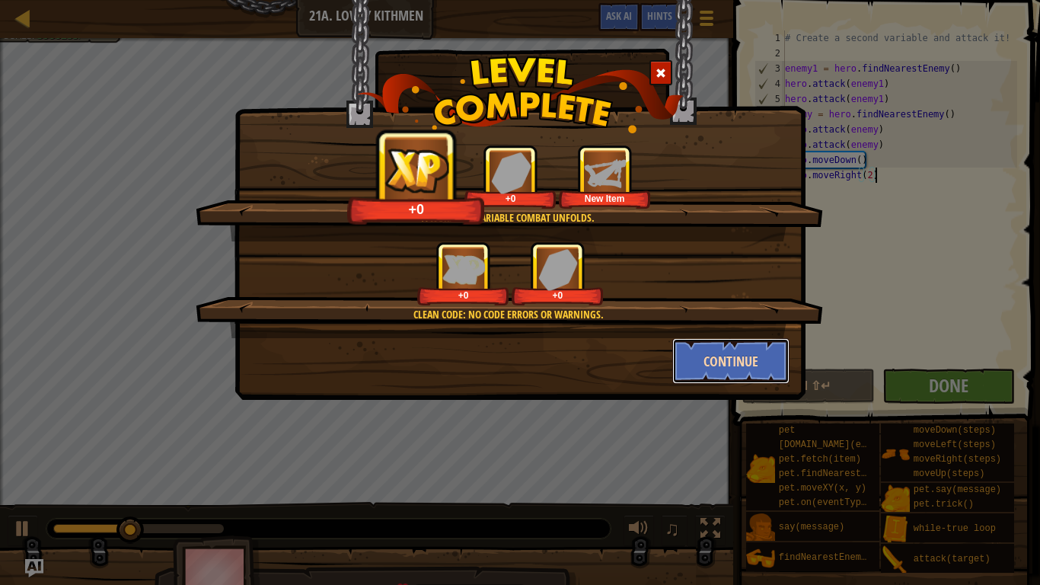
click at [771, 353] on button "Continue" at bounding box center [732, 361] width 118 height 46
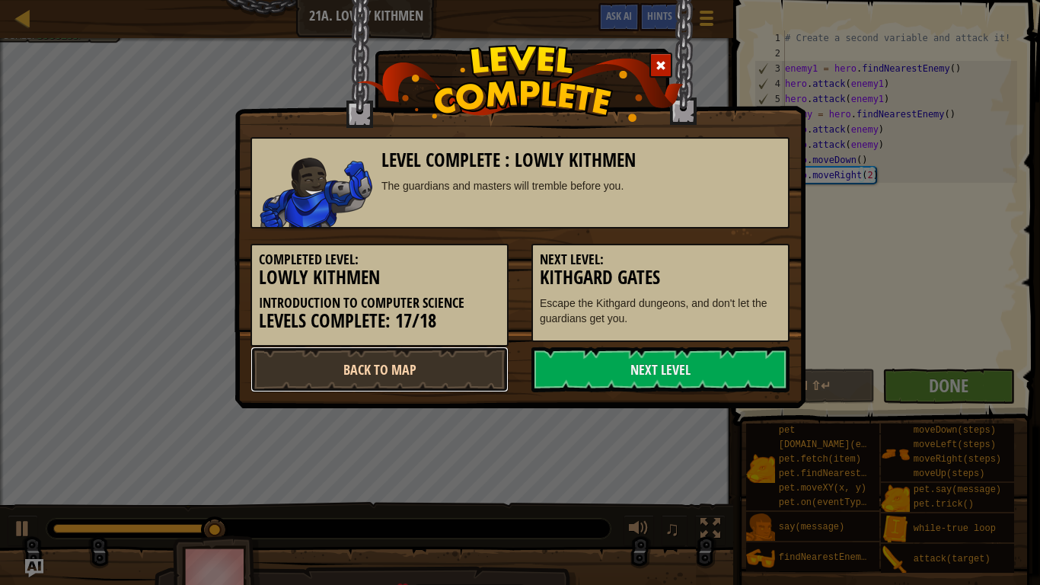
click at [484, 376] on link "Back to Map" at bounding box center [380, 370] width 258 height 46
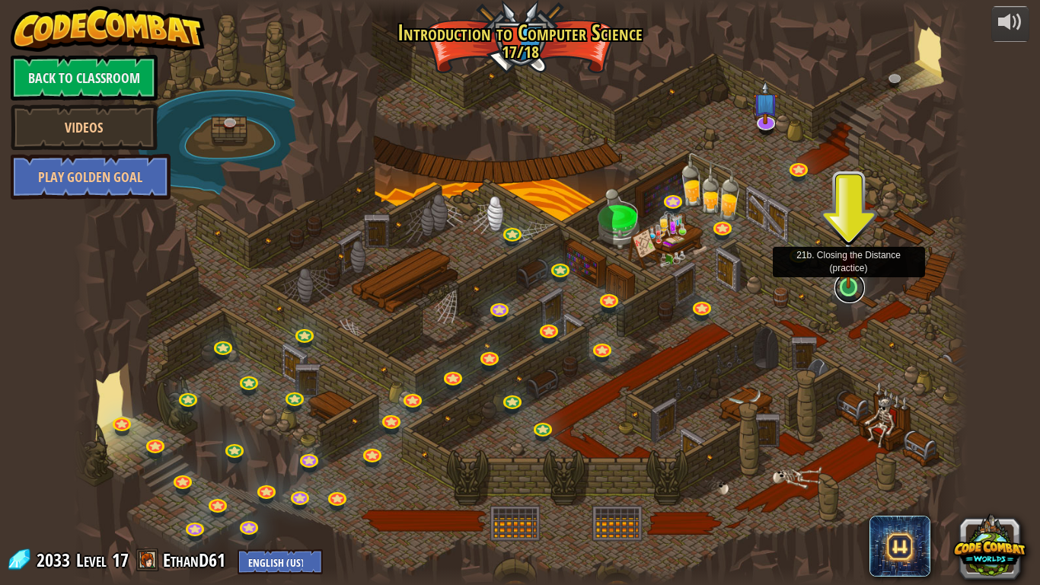
click at [847, 289] on link at bounding box center [850, 288] width 30 height 30
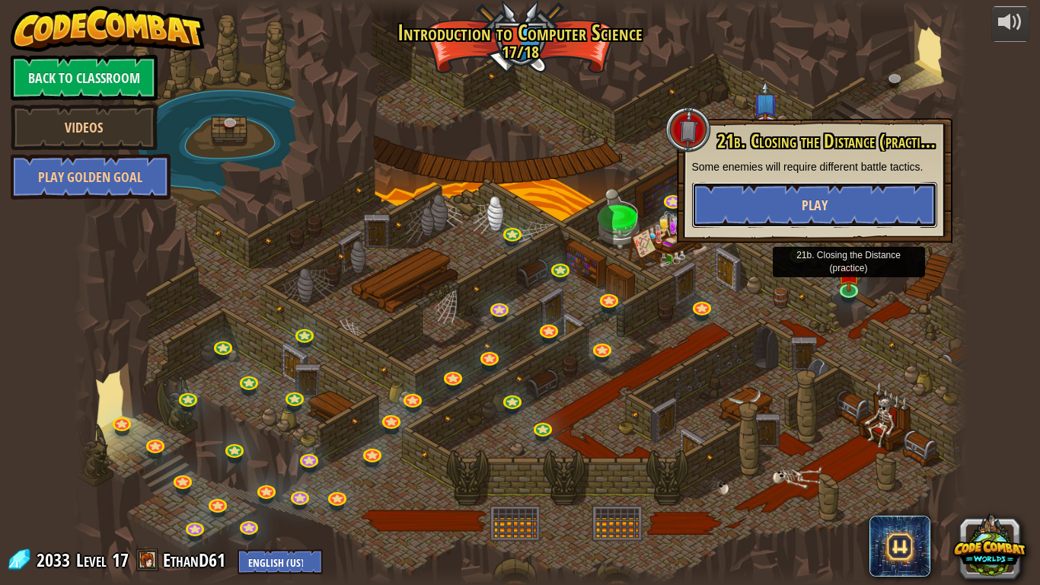
click at [813, 199] on span "Play" at bounding box center [815, 205] width 26 height 19
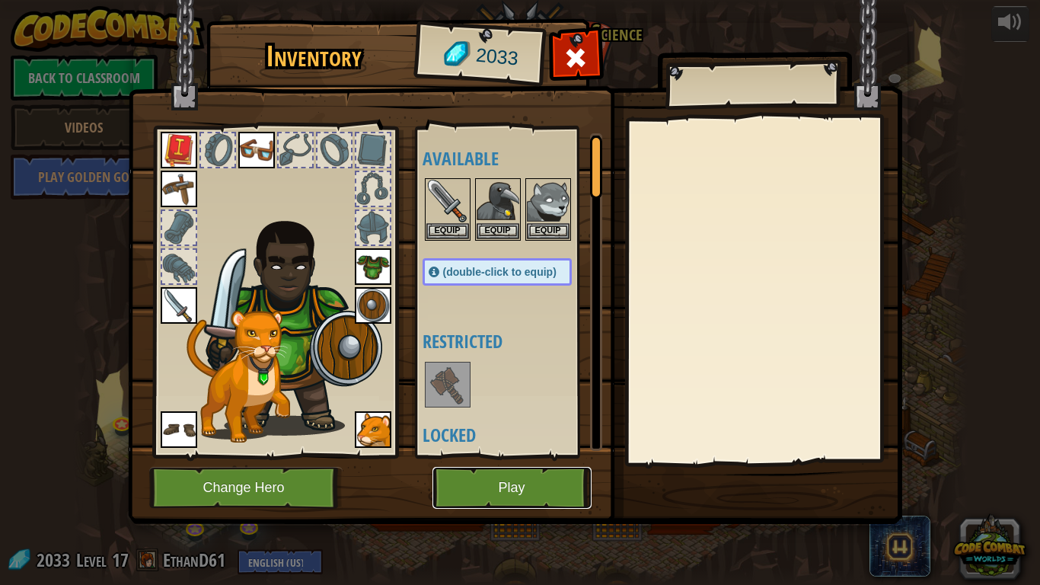
click at [558, 455] on button "Play" at bounding box center [512, 488] width 159 height 42
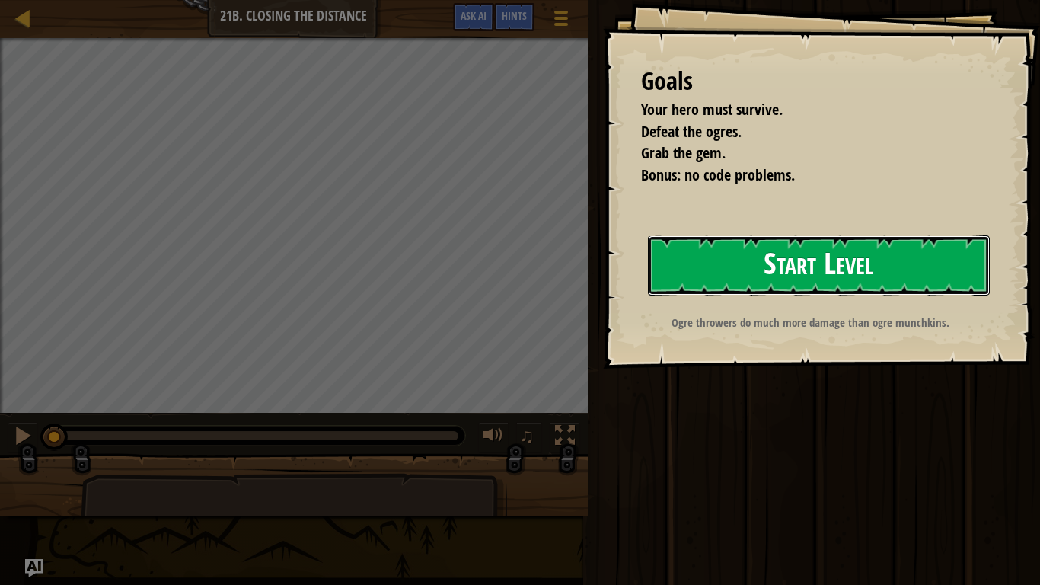
click at [810, 263] on button "Start Level" at bounding box center [819, 265] width 342 height 60
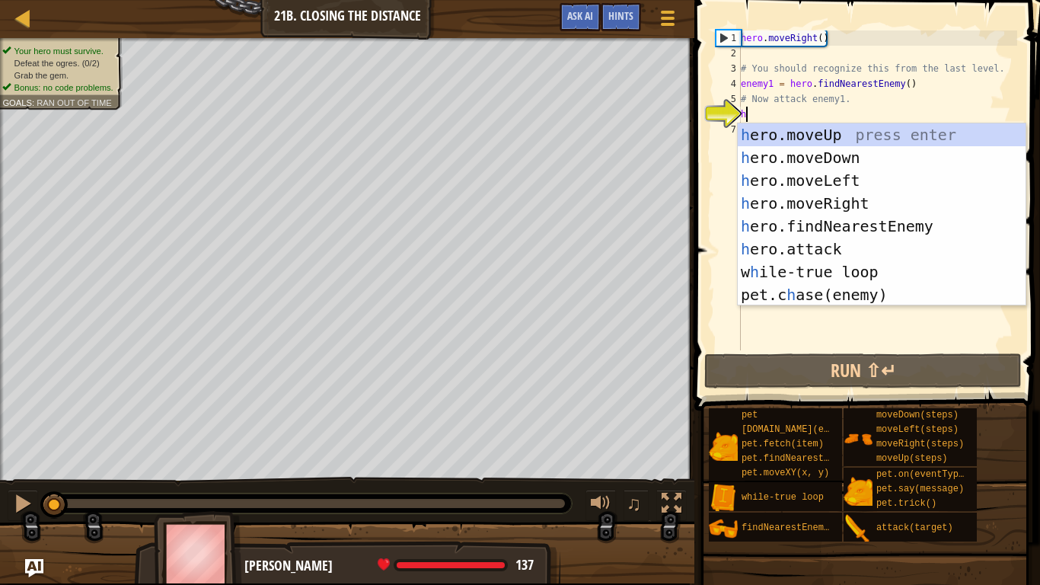
scroll to position [7, 0]
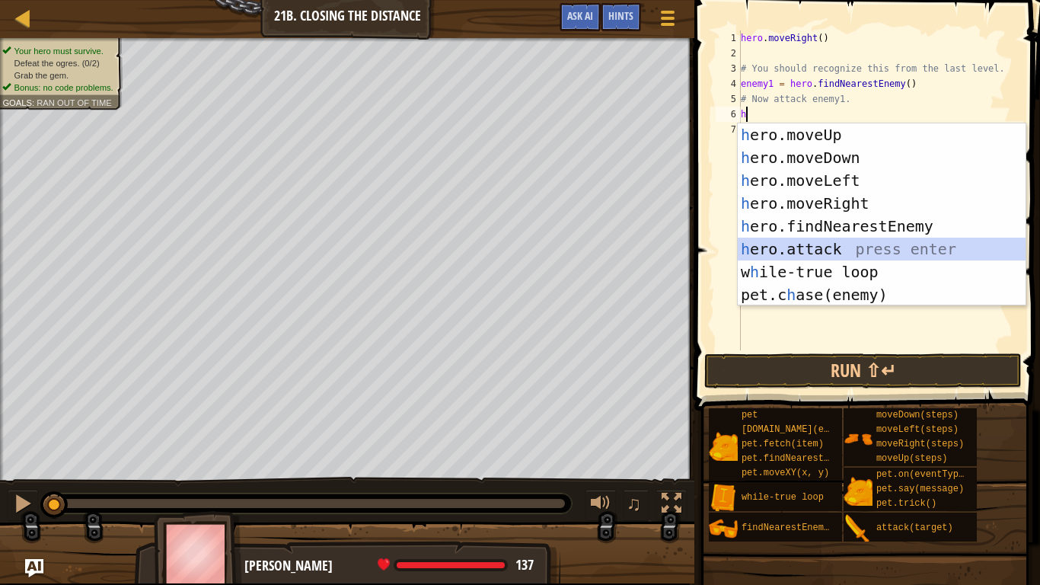
click at [854, 248] on div "h ero.moveUp press enter h ero.moveDown press enter h ero.moveLeft press enter …" at bounding box center [882, 237] width 288 height 229
type textarea "hero.attack(enemy)"
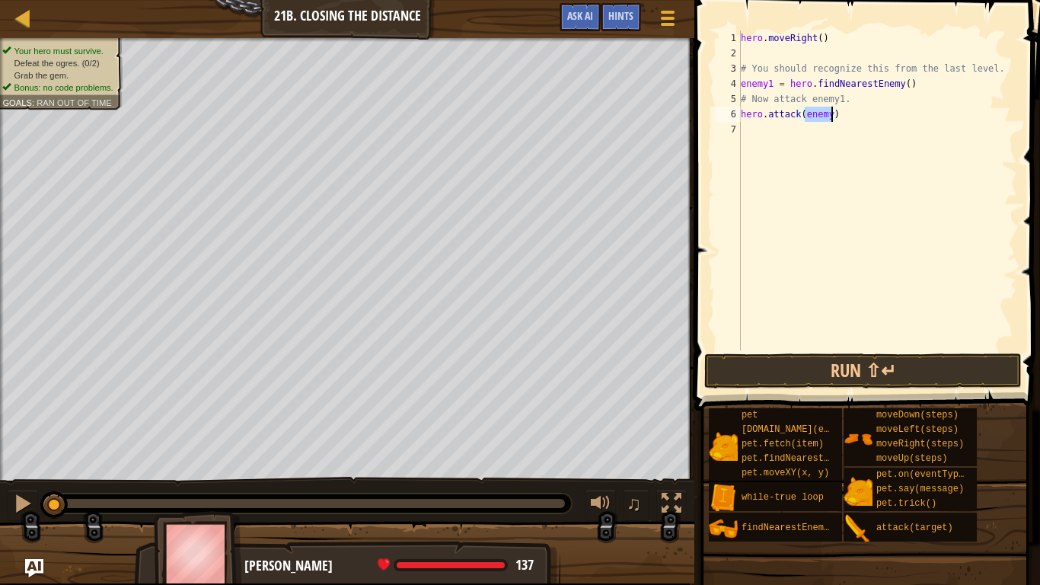
click at [806, 129] on div "hero . moveRight ( ) # You should recognize this from the last level. enemy1 = …" at bounding box center [878, 205] width 280 height 350
type textarea "h"
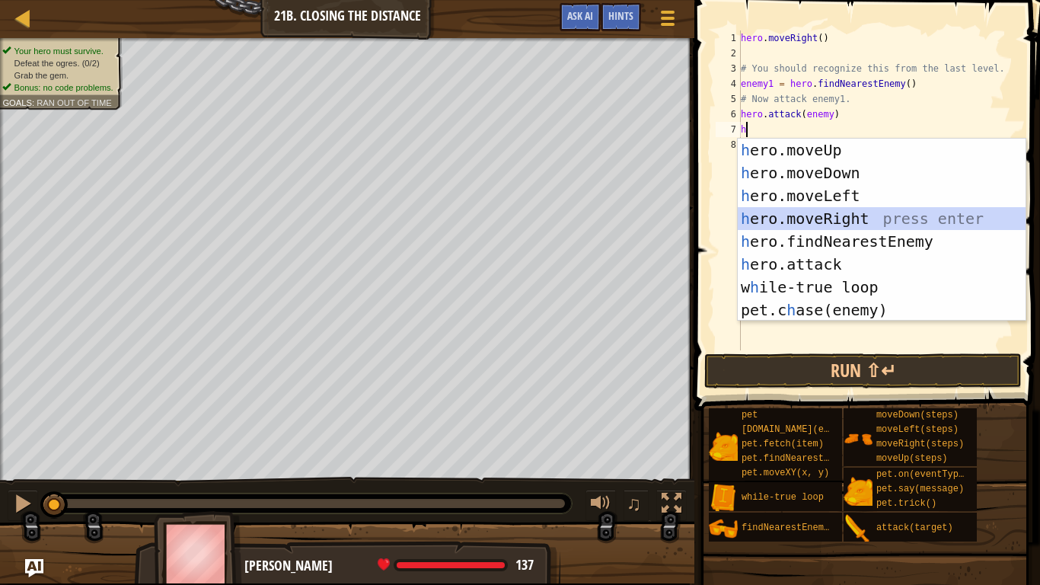
click at [856, 216] on div "h ero.moveUp press enter h ero.moveDown press enter h ero.moveLeft press enter …" at bounding box center [882, 253] width 288 height 229
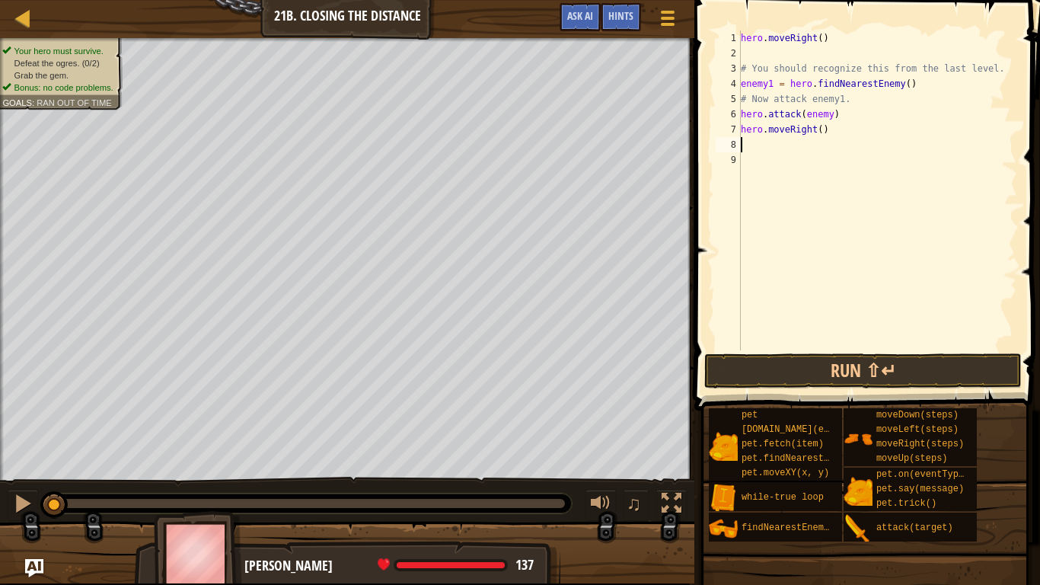
click at [820, 128] on div "hero . moveRight ( ) # You should recognize this from the last level. enemy1 = …" at bounding box center [878, 205] width 280 height 350
type textarea "hero.moveRight(2)"
click at [806, 143] on div "hero . moveRight ( ) # You should recognize this from the last level. enemy1 = …" at bounding box center [878, 205] width 280 height 350
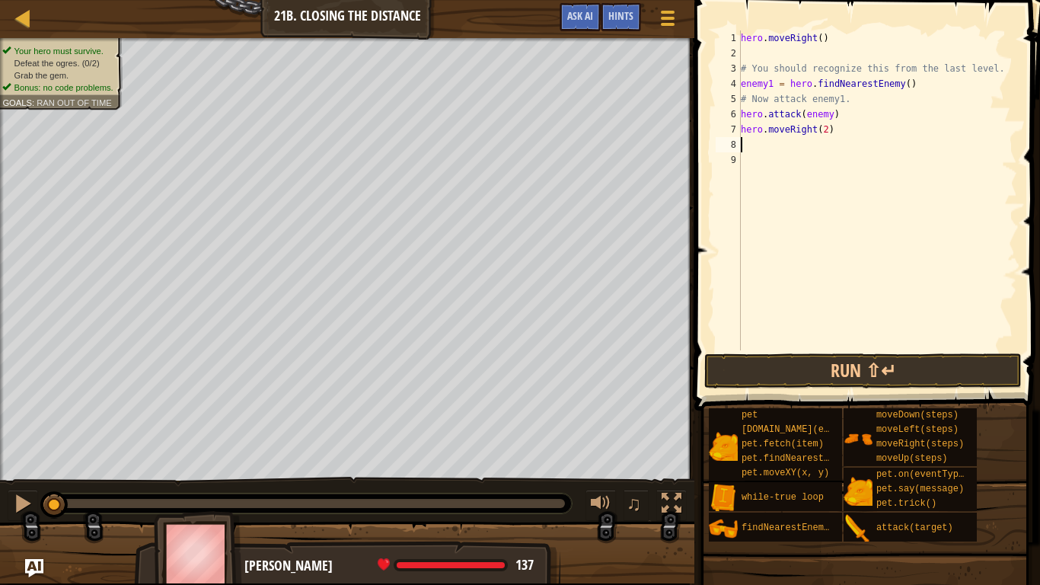
type textarea "h"
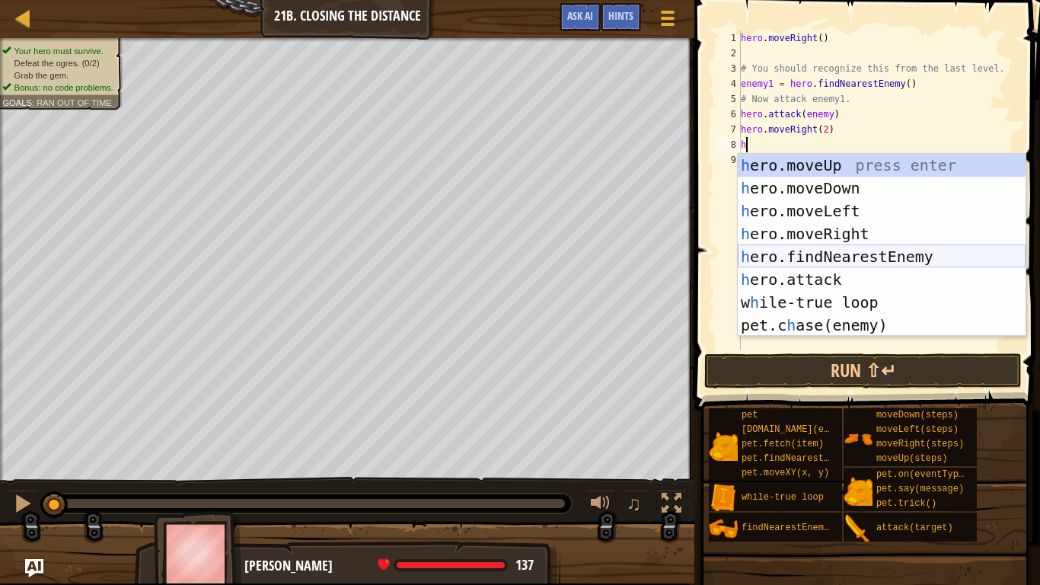
click at [862, 252] on div "h ero.moveUp press enter h ero.moveDown press enter h ero.moveLeft press enter …" at bounding box center [882, 268] width 288 height 229
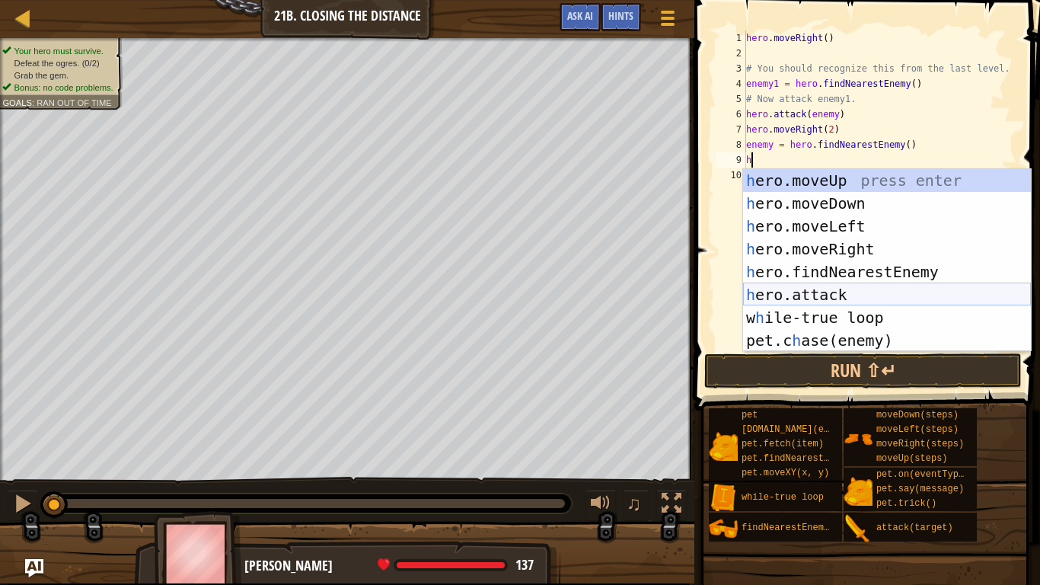
click at [874, 294] on div "h ero.moveUp press enter h ero.moveDown press enter h ero.moveLeft press enter …" at bounding box center [887, 283] width 288 height 229
type textarea "hero.attack(enemy)"
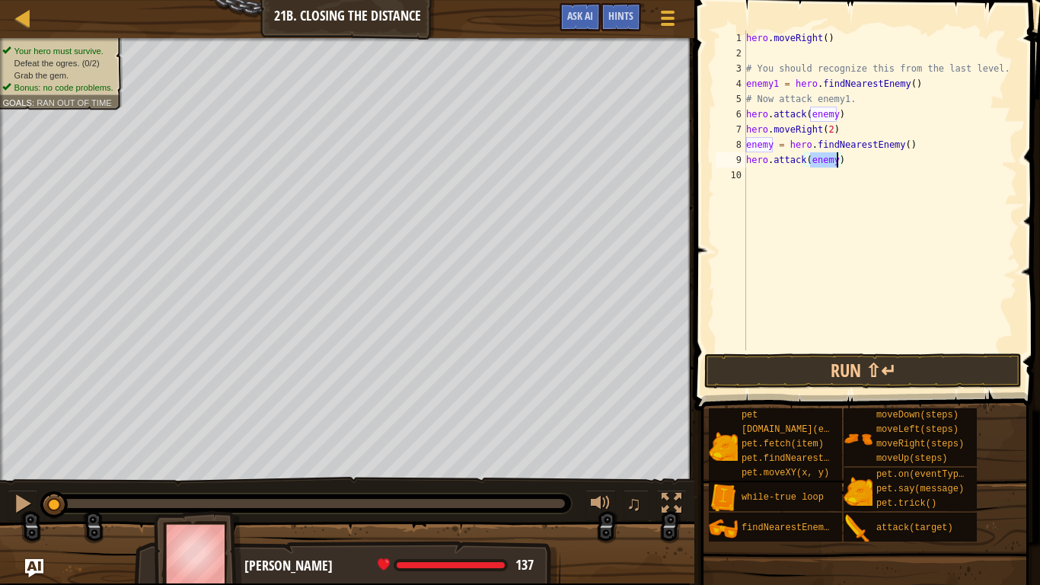
click at [822, 181] on div "hero . moveRight ( ) # You should recognize this from the last level. enemy1 = …" at bounding box center [880, 205] width 274 height 350
type textarea "h"
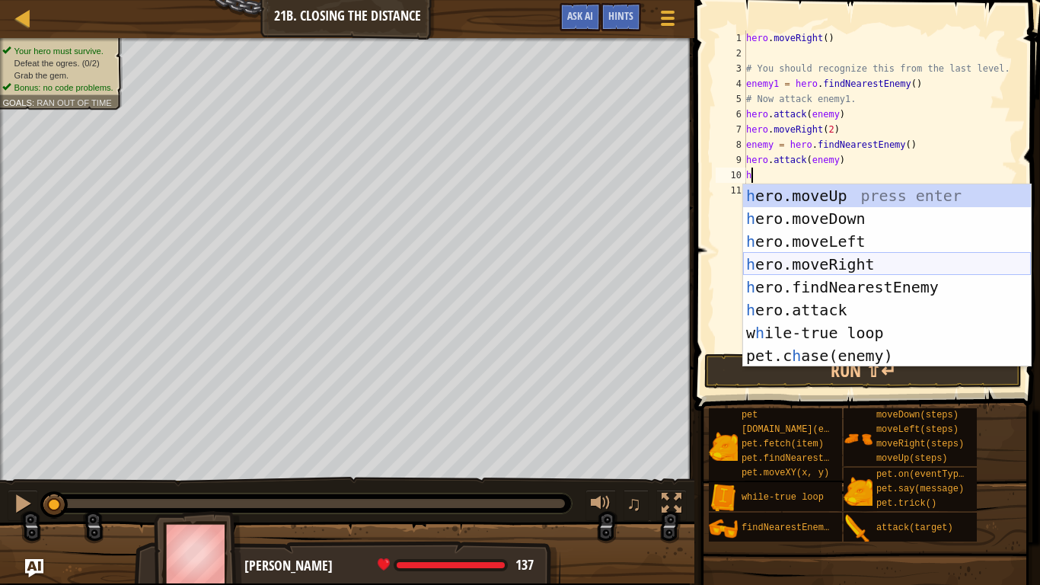
click at [852, 264] on div "h ero.moveUp press enter h ero.moveDown press enter h ero.moveLeft press enter …" at bounding box center [887, 298] width 288 height 229
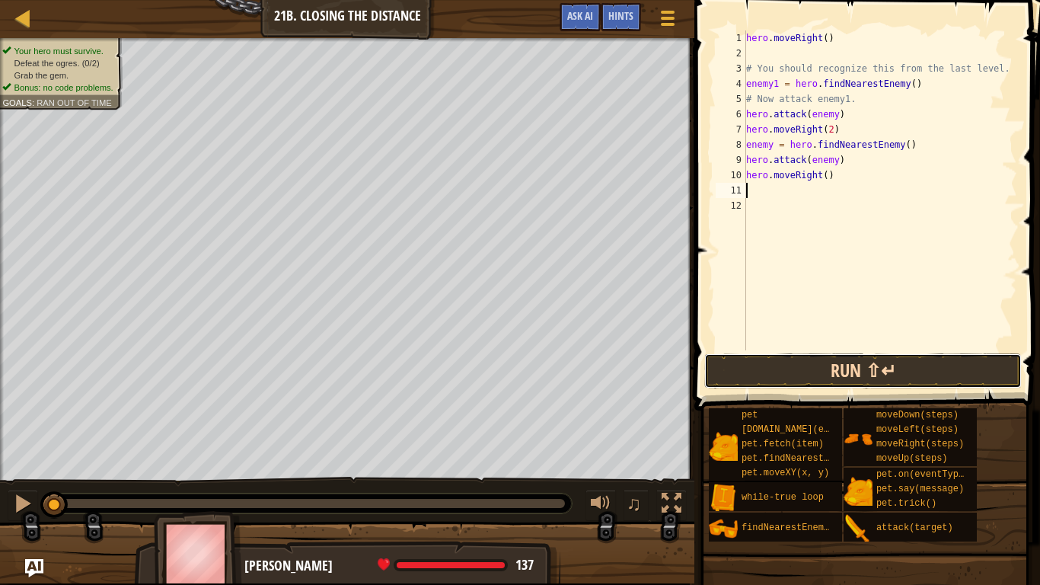
click at [880, 367] on button "Run ⇧↵" at bounding box center [864, 370] width 318 height 35
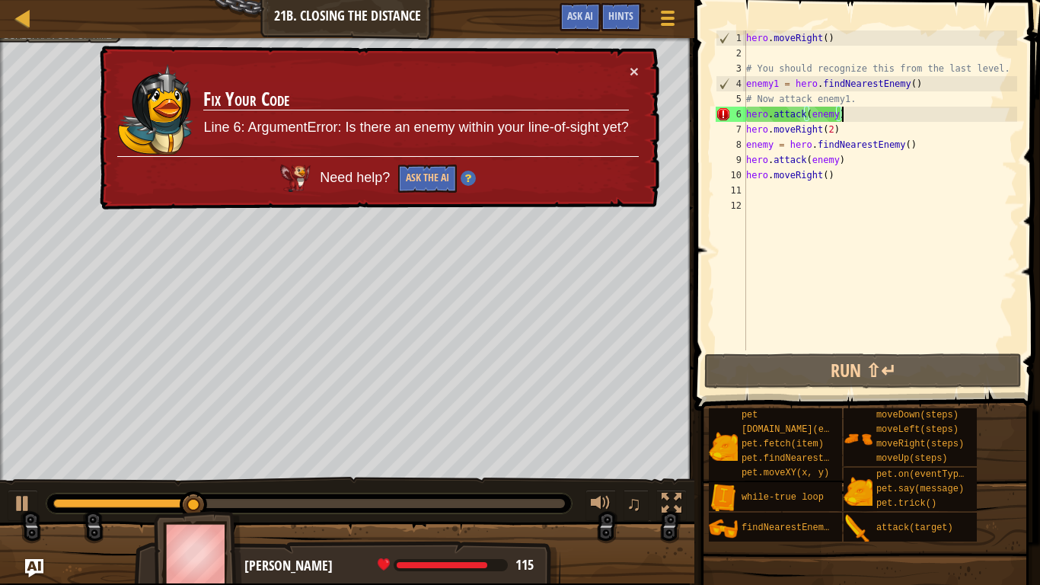
click at [854, 113] on div "hero . moveRight ( ) # You should recognize this from the last level. enemy1 = …" at bounding box center [880, 205] width 274 height 350
type textarea "hero.attack(enemy)"
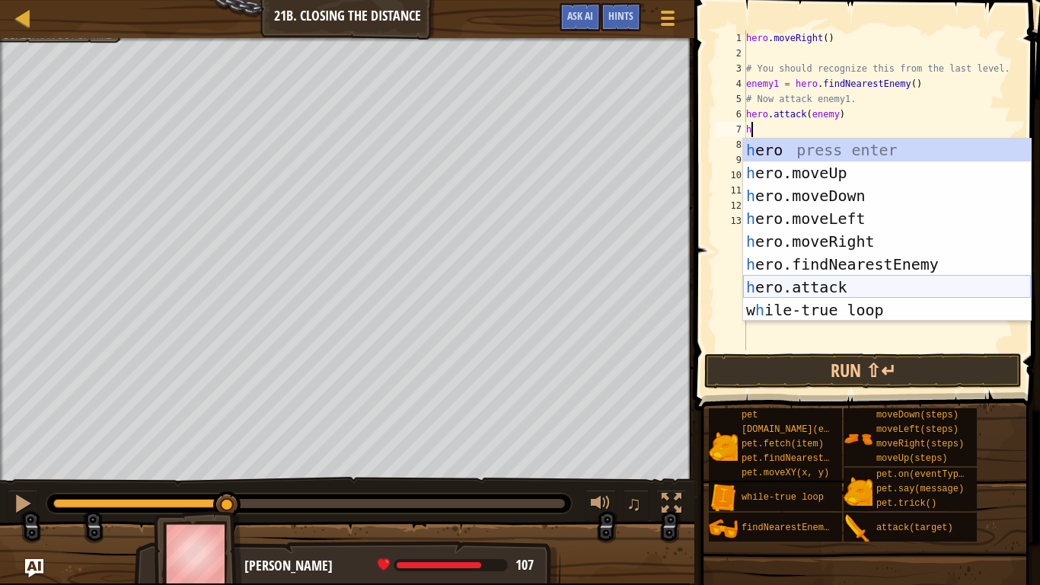
click at [859, 292] on div "h ero press enter h ero.moveUp press enter h ero.moveDown press enter h ero.mov…" at bounding box center [887, 253] width 288 height 229
type textarea "hero.attack(enemy)"
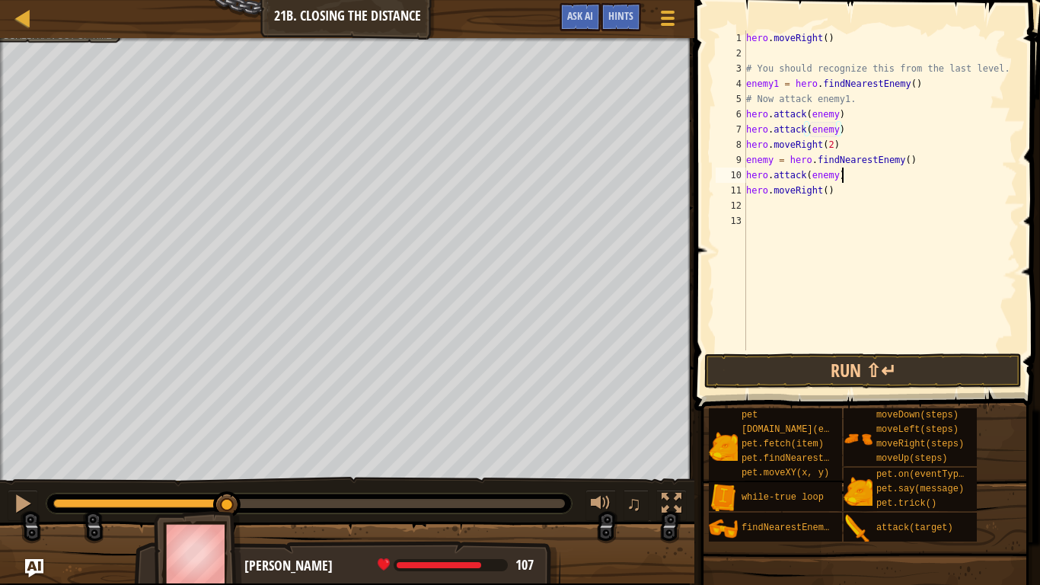
click at [855, 181] on div "hero . moveRight ( ) # You should recognize this from the last level. enemy1 = …" at bounding box center [880, 205] width 274 height 350
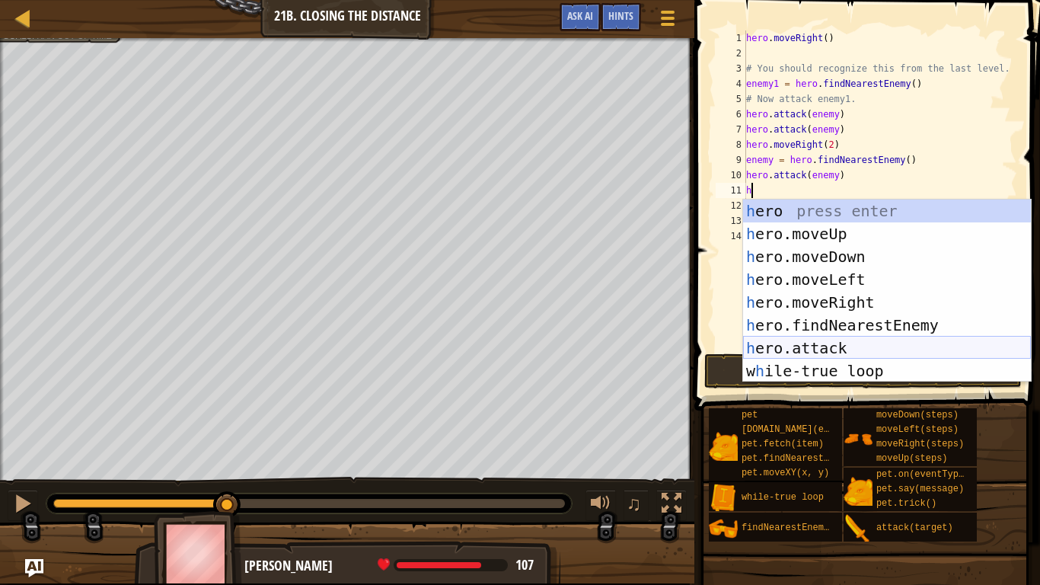
click at [839, 353] on div "h ero press enter h ero.moveUp press enter h ero.moveDown press enter h ero.mov…" at bounding box center [887, 314] width 288 height 229
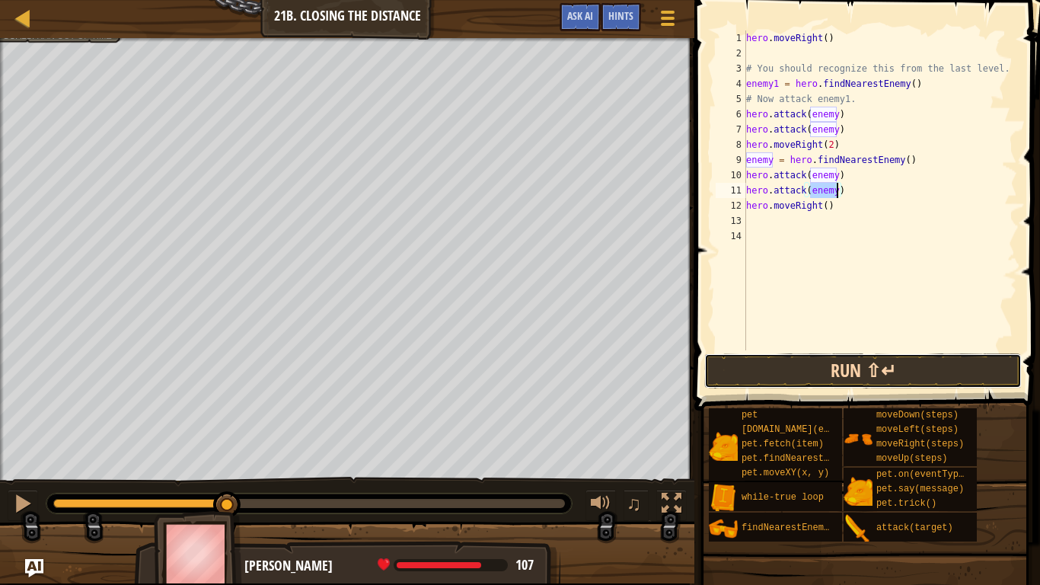
click at [801, 373] on button "Run ⇧↵" at bounding box center [864, 370] width 318 height 35
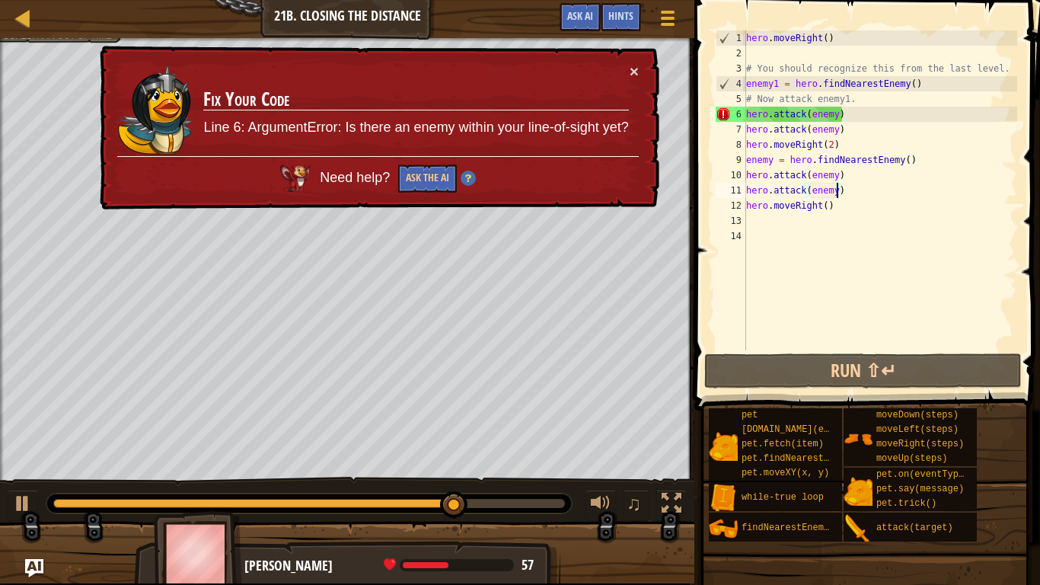
click at [839, 118] on div "hero . moveRight ( ) # You should recognize this from the last level. enemy1 = …" at bounding box center [880, 205] width 274 height 350
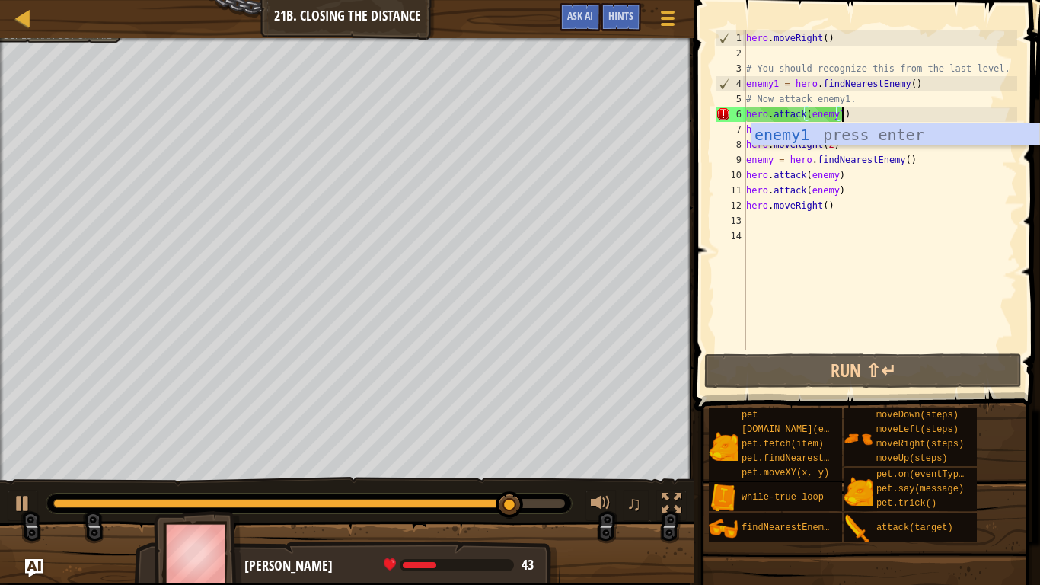
scroll to position [7, 14]
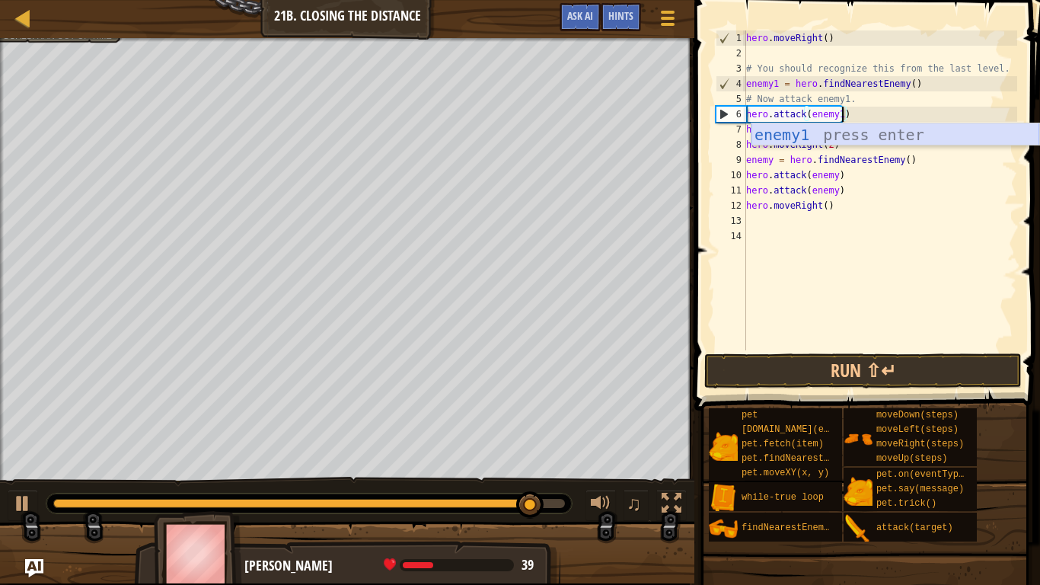
click at [837, 129] on div "enemy1 press enter" at bounding box center [896, 157] width 288 height 69
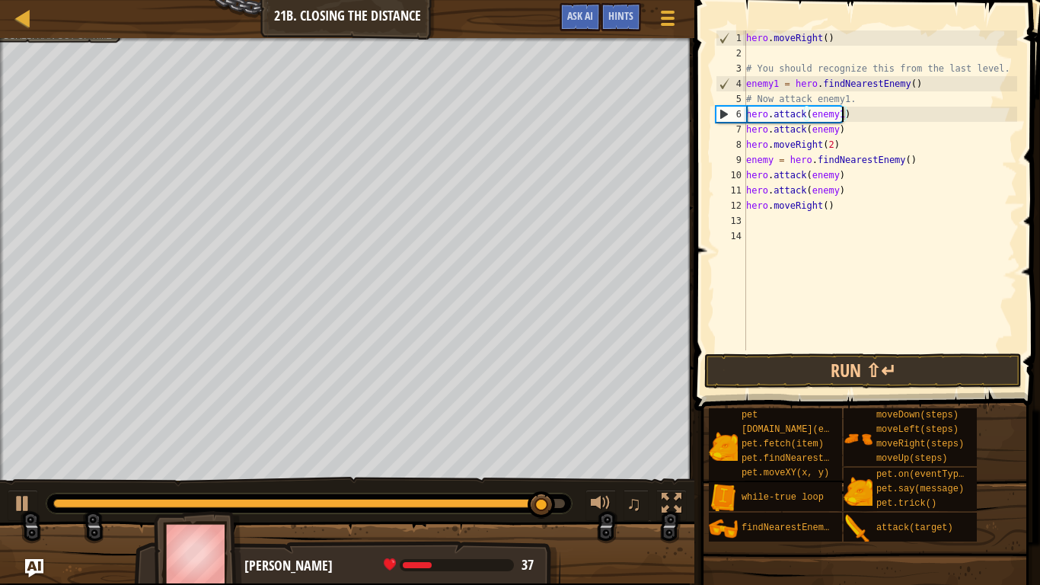
click at [838, 129] on div "hero . moveRight ( ) # You should recognize this from the last level. enemy1 = …" at bounding box center [880, 205] width 274 height 350
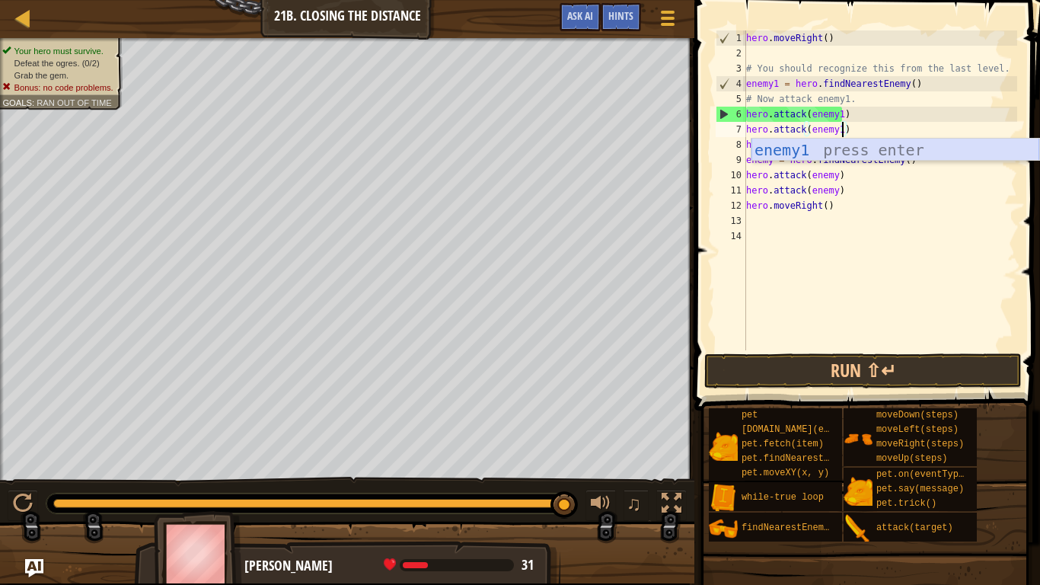
click at [846, 146] on div "enemy1 press enter" at bounding box center [896, 173] width 288 height 69
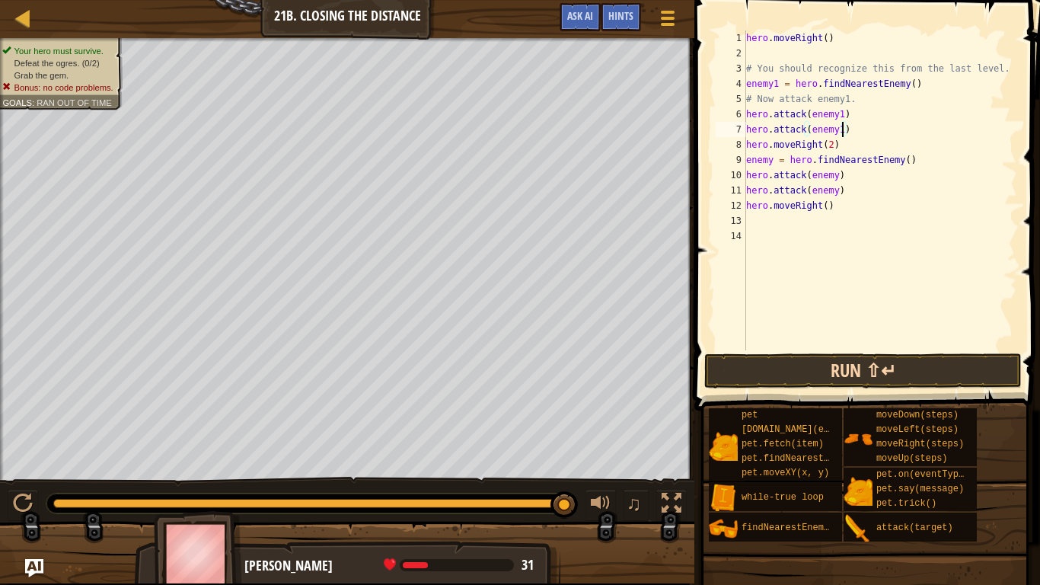
type textarea "hero.attack(enemy1)"
click at [872, 360] on button "Run ⇧↵" at bounding box center [864, 370] width 318 height 35
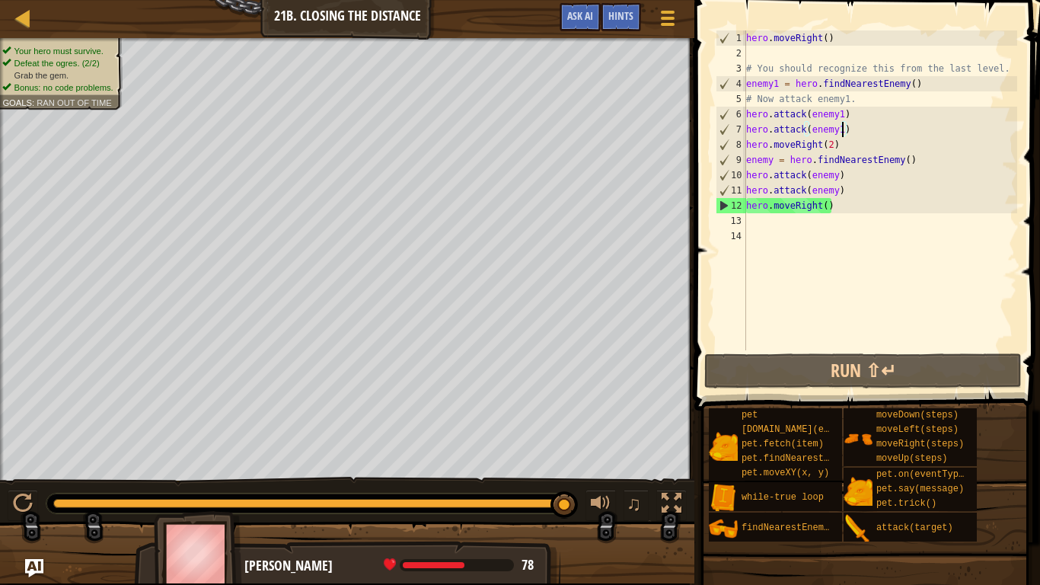
click at [810, 224] on div "hero . moveRight ( ) # You should recognize this from the last level. enemy1 = …" at bounding box center [880, 205] width 274 height 350
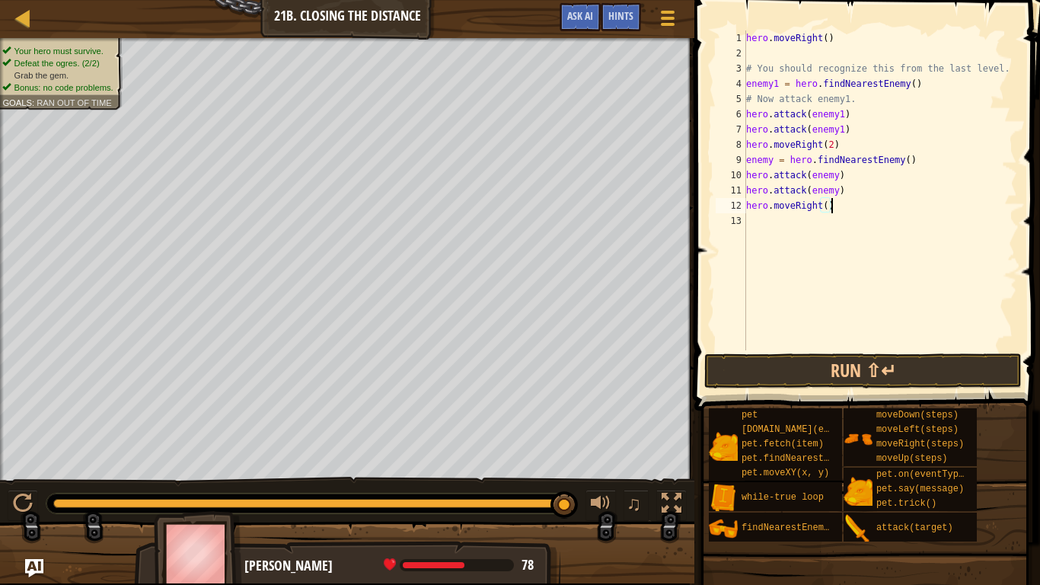
click at [829, 207] on div "hero . moveRight ( ) # You should recognize this from the last level. enemy1 = …" at bounding box center [880, 205] width 274 height 350
click at [865, 382] on button "Run ⇧↵" at bounding box center [864, 370] width 318 height 35
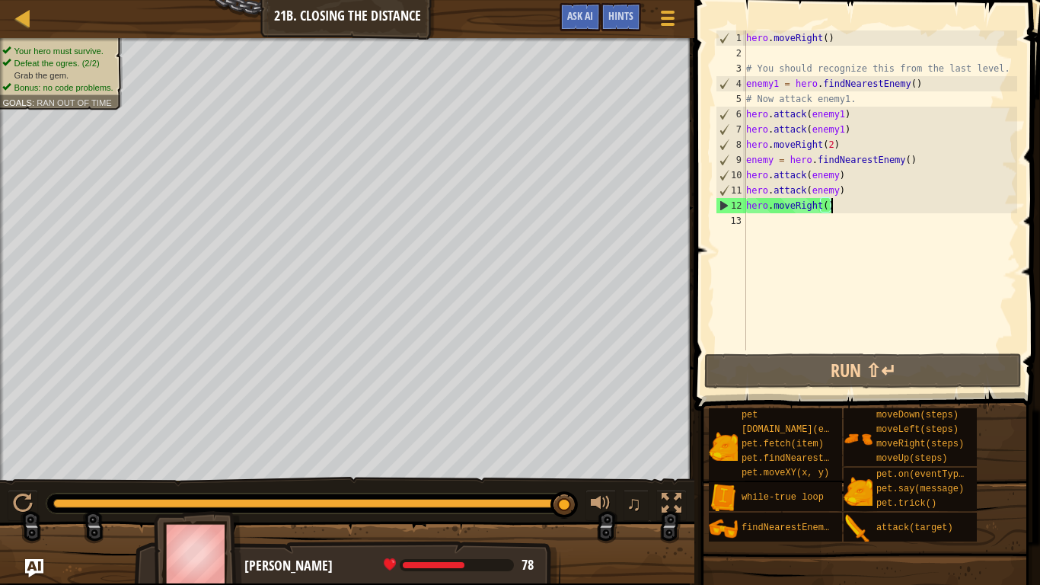
click at [826, 210] on div "hero . moveRight ( ) # You should recognize this from the last level. enemy1 = …" at bounding box center [880, 205] width 274 height 350
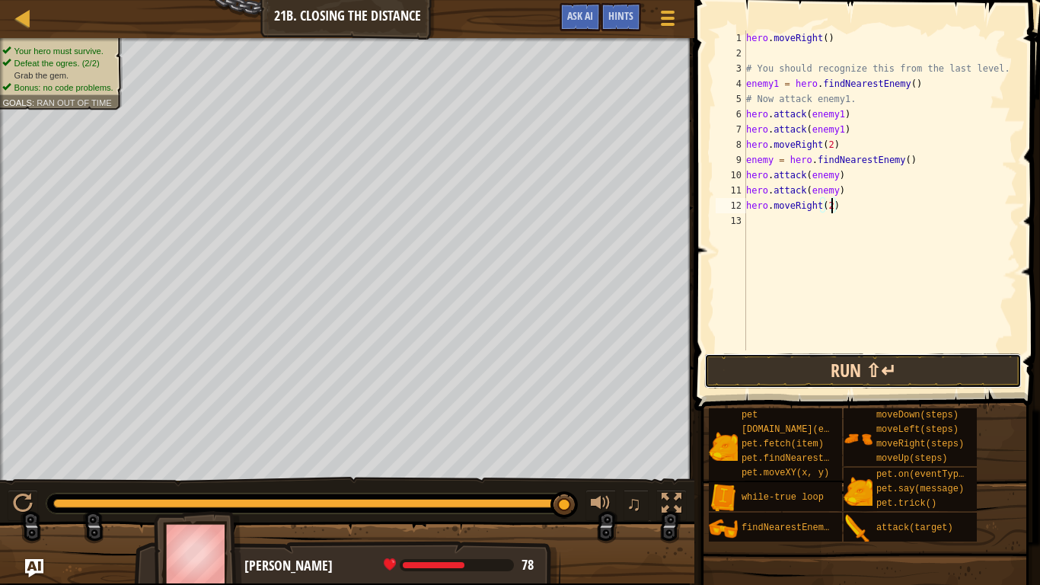
click at [871, 373] on button "Run ⇧↵" at bounding box center [864, 370] width 318 height 35
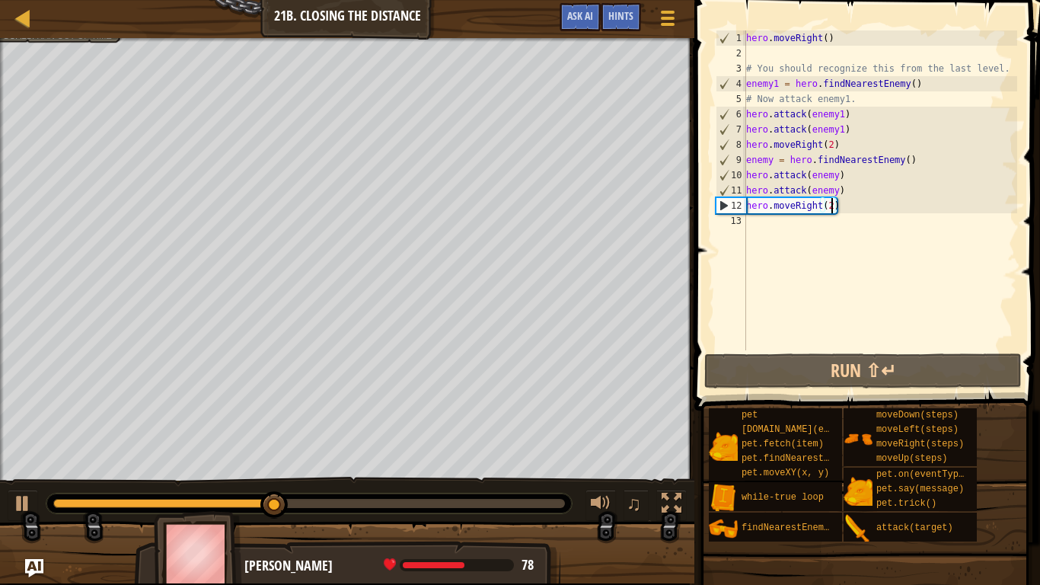
scroll to position [7, 11]
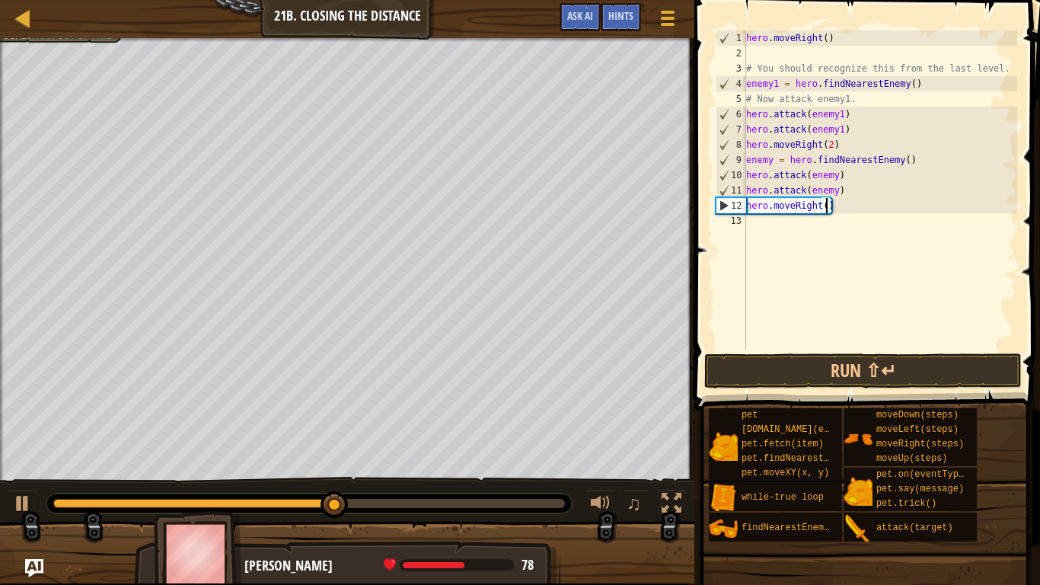
click at [843, 191] on div "hero . moveRight ( ) # You should recognize this from the last level. enemy1 = …" at bounding box center [880, 205] width 274 height 350
type textarea "h"
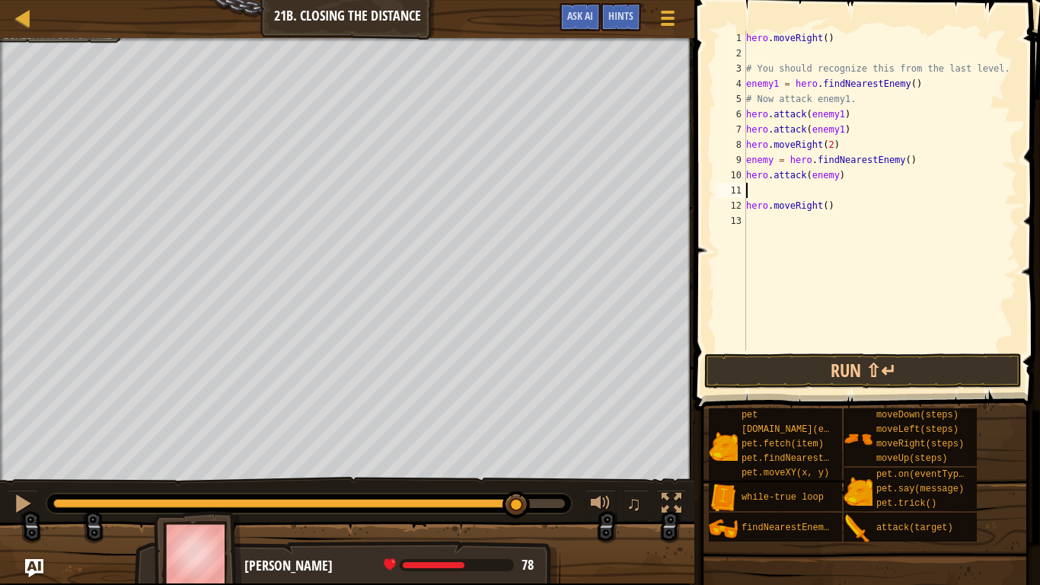
type textarea "hero.attack(enemy)"
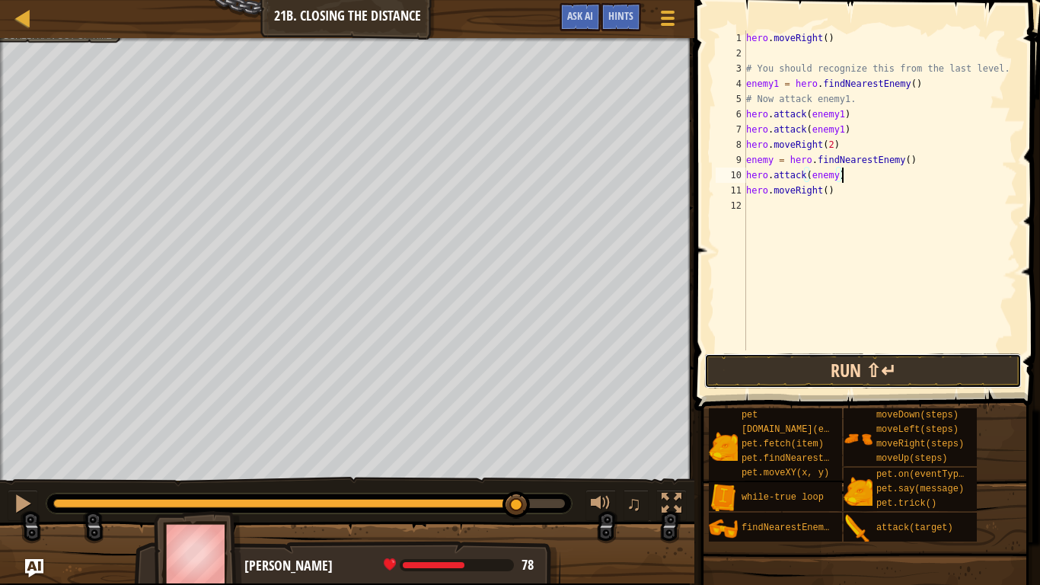
click at [893, 363] on button "Run ⇧↵" at bounding box center [864, 370] width 318 height 35
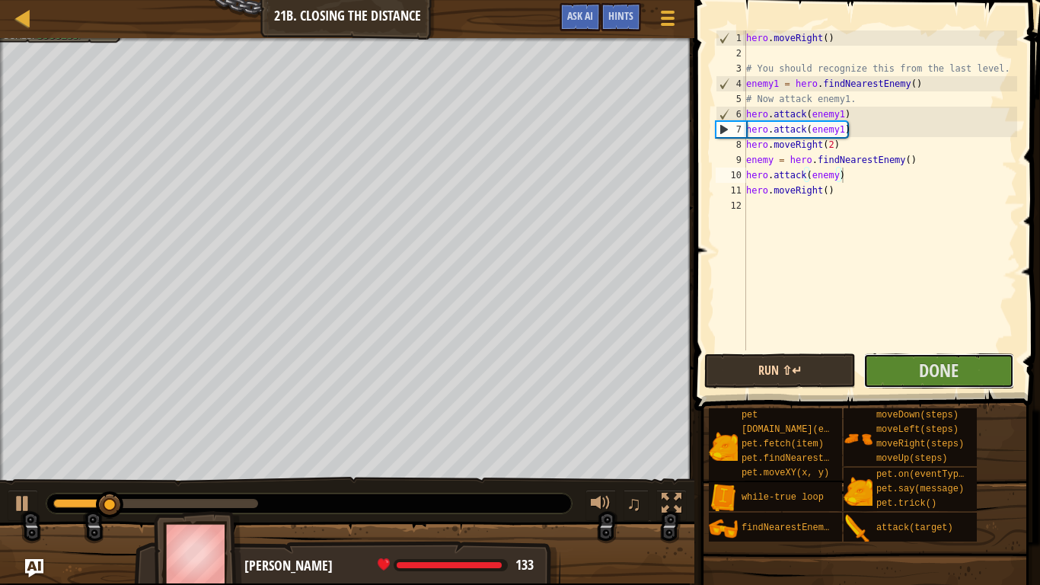
click at [893, 363] on button "Done" at bounding box center [939, 370] width 151 height 35
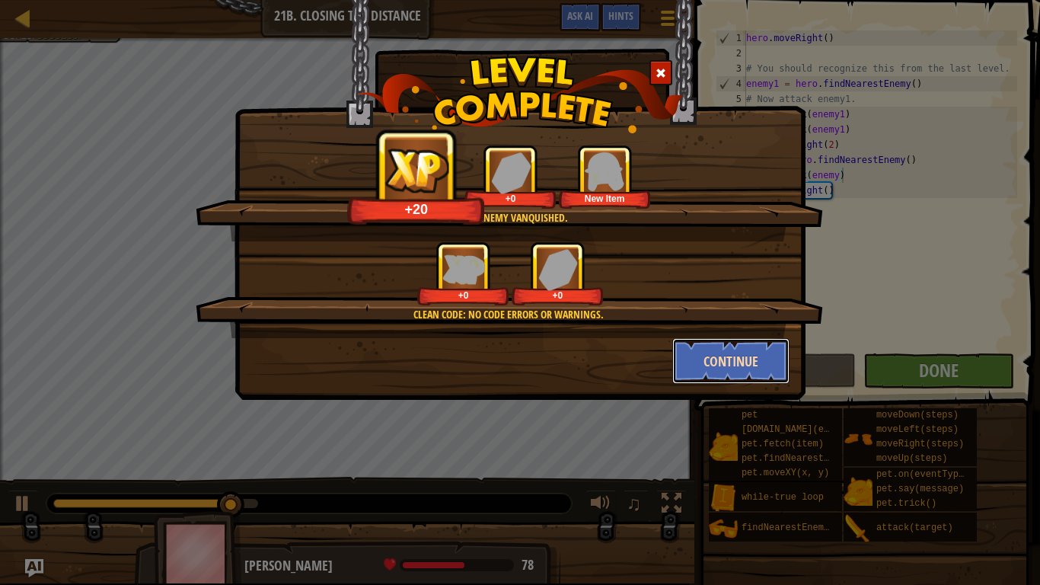
click at [711, 361] on button "Continue" at bounding box center [732, 361] width 118 height 46
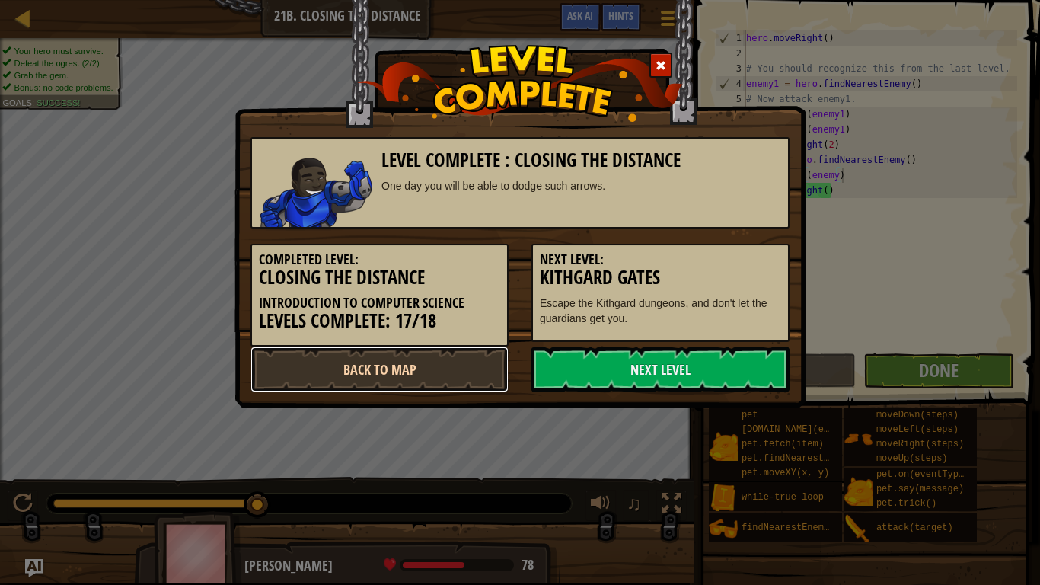
click at [450, 353] on link "Back to Map" at bounding box center [380, 370] width 258 height 46
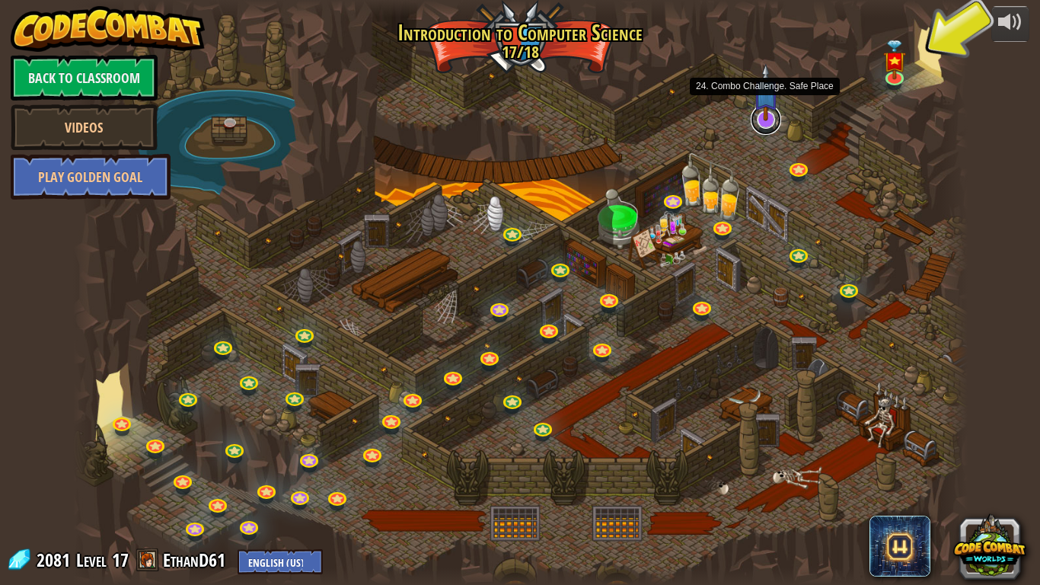
click at [763, 127] on link at bounding box center [766, 119] width 30 height 30
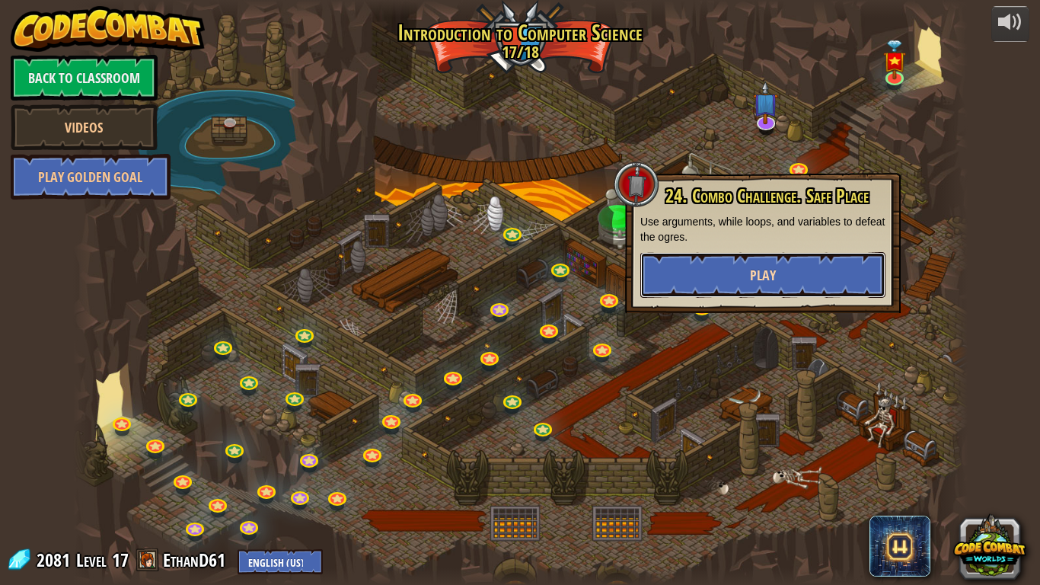
click at [780, 267] on button "Play" at bounding box center [763, 275] width 245 height 46
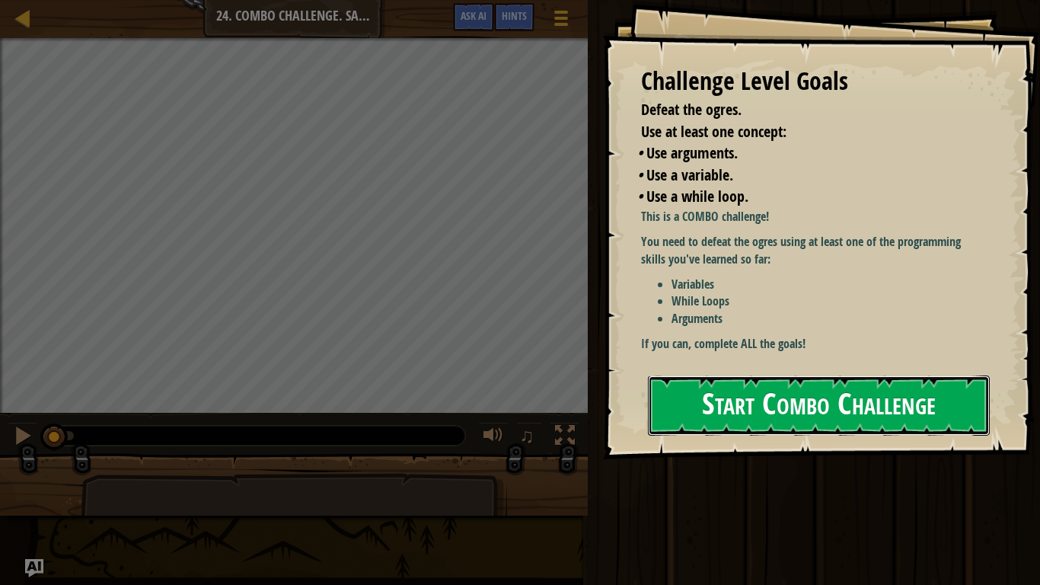
click at [770, 430] on button "Start Combo Challenge" at bounding box center [819, 406] width 342 height 60
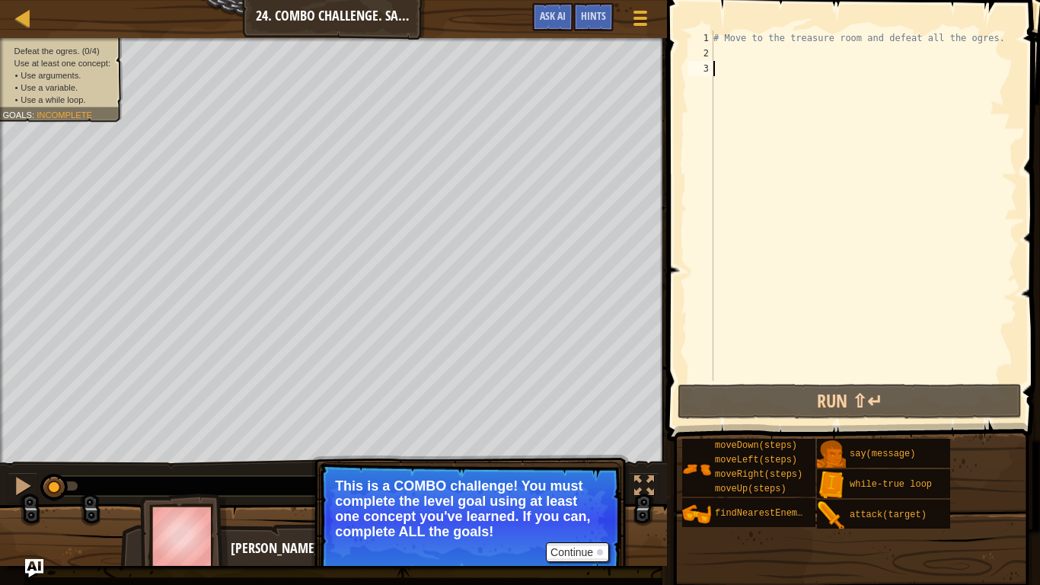
type textarea "h"
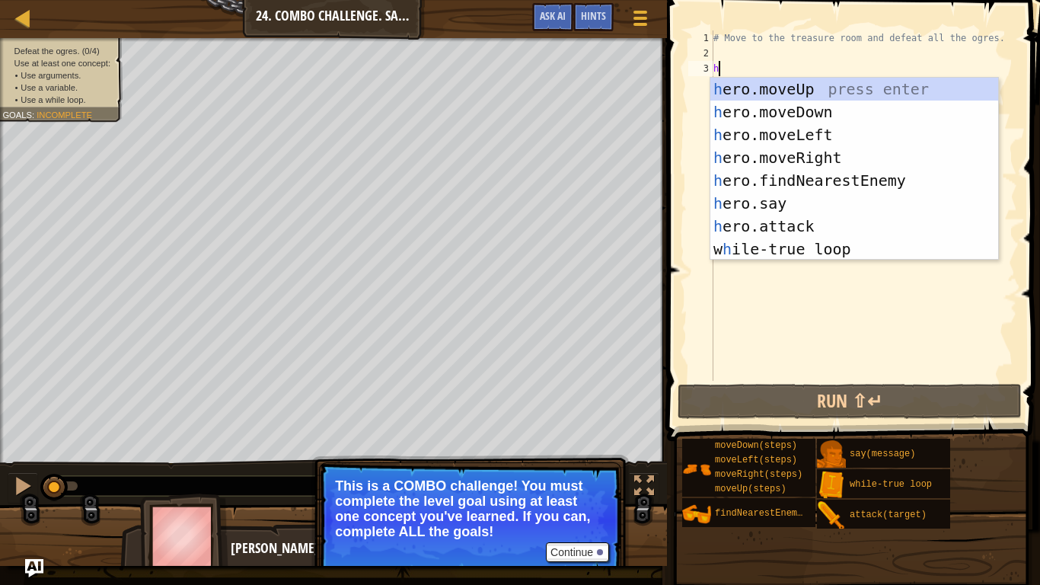
scroll to position [7, 0]
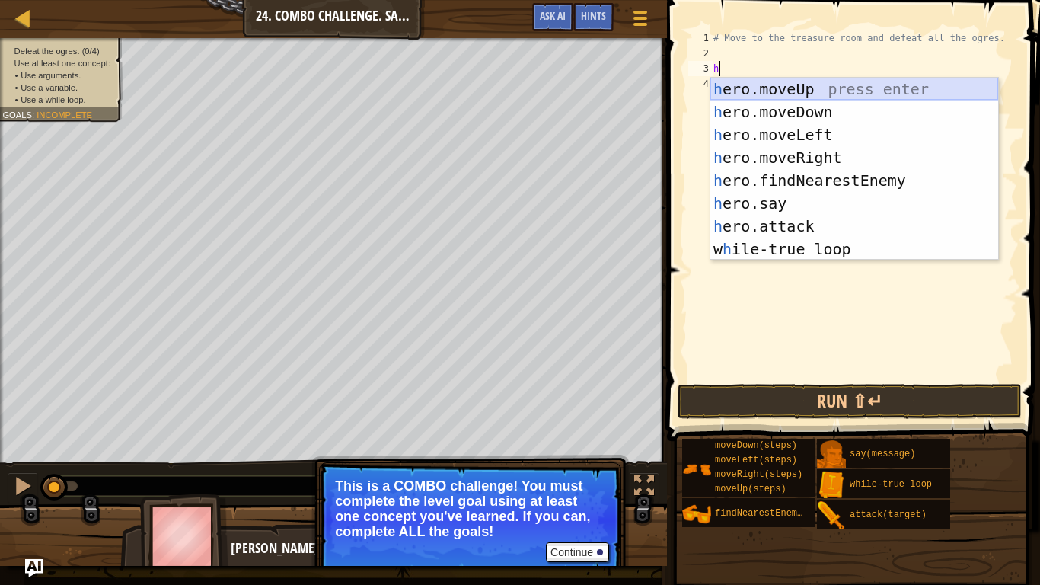
click at [854, 86] on div "h ero.moveUp press enter h ero.moveDown press enter h ero.moveLeft press enter …" at bounding box center [855, 192] width 288 height 229
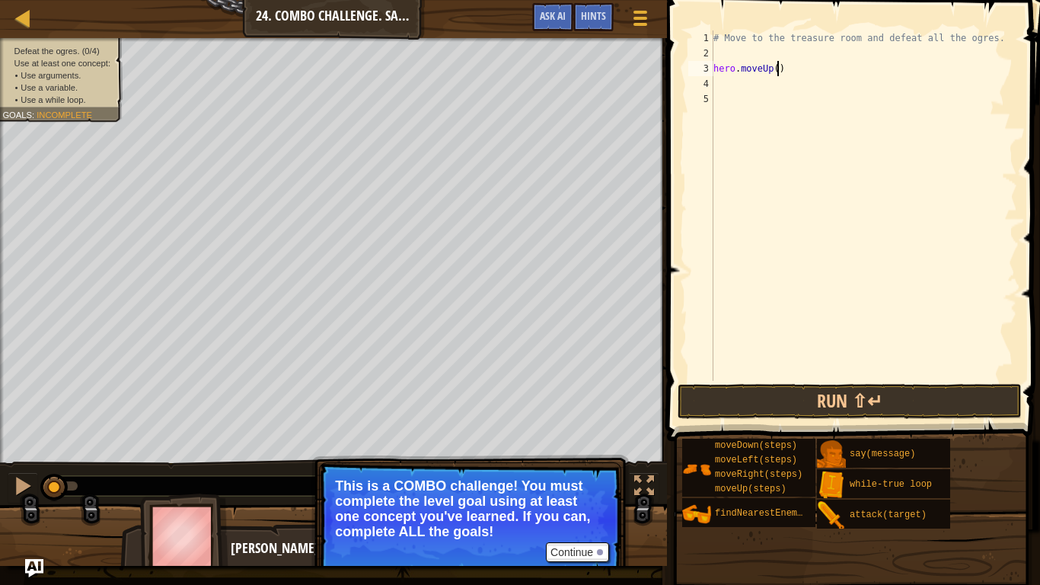
click at [778, 72] on div "# Move to the treasure room and defeat all the ogres. hero . moveUp ( )" at bounding box center [864, 220] width 307 height 381
type textarea "hero.moveUp(4)"
click at [755, 83] on div "# Move to the treasure room and defeat all the ogres. hero . moveUp ( 4 )" at bounding box center [864, 220] width 307 height 381
type textarea "h"
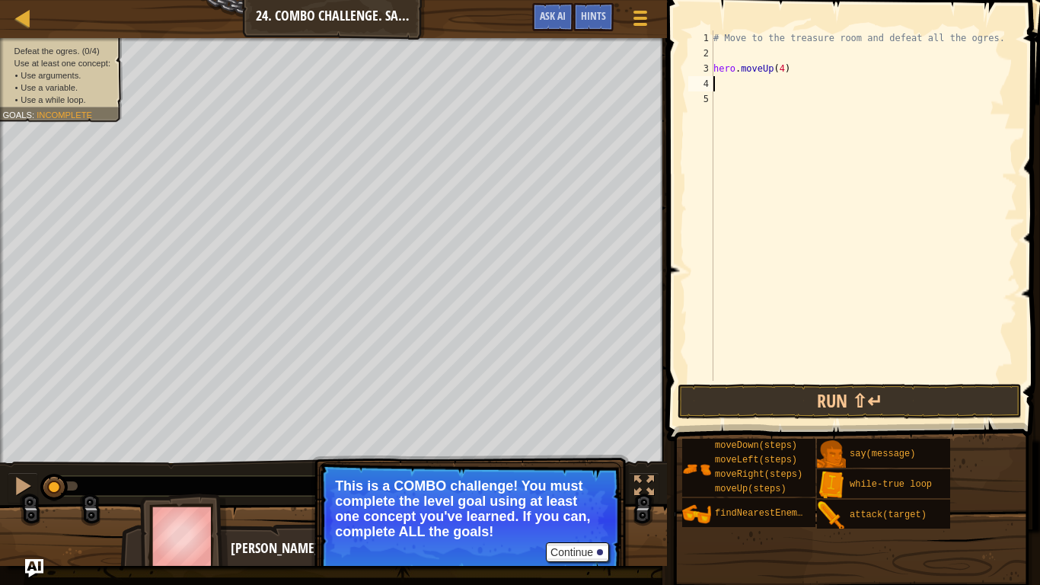
scroll to position [7, 0]
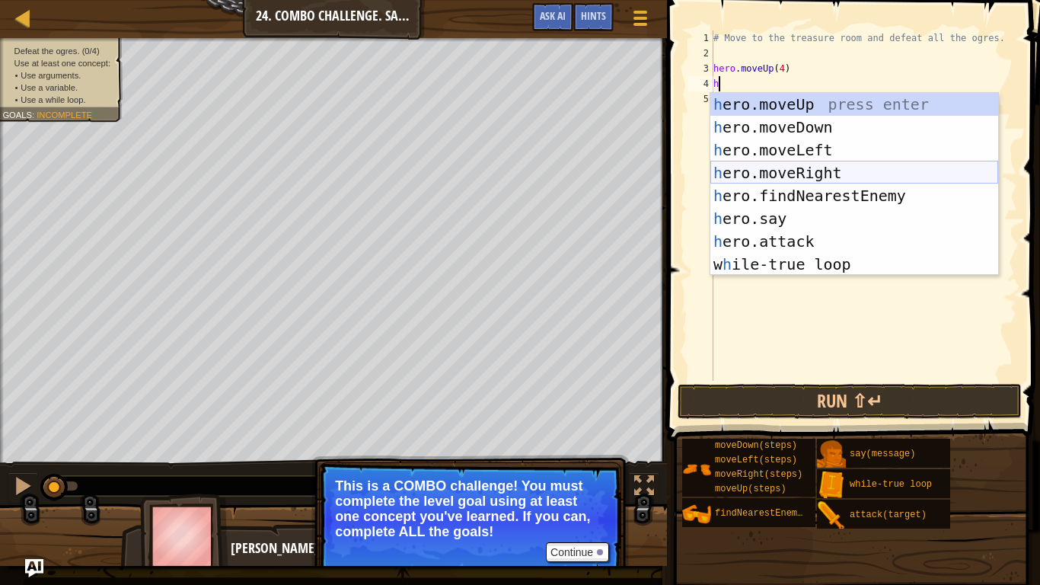
click at [857, 168] on div "h ero.moveUp press enter h ero.moveDown press enter h ero.moveLeft press enter …" at bounding box center [855, 207] width 288 height 229
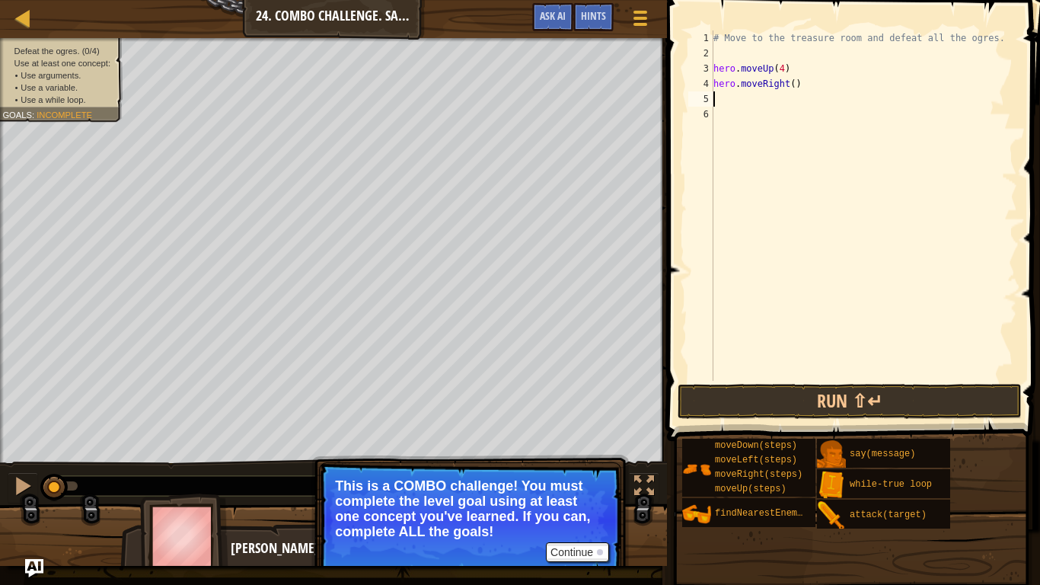
click at [794, 88] on div "# Move to the treasure room and defeat all the ogres. hero . moveUp ( 4 ) hero …" at bounding box center [864, 220] width 307 height 381
type textarea "hero.moveRight(4)"
click at [749, 101] on div "# Move to the treasure room and defeat all the ogres. hero . moveUp ( 4 ) hero …" at bounding box center [864, 220] width 307 height 381
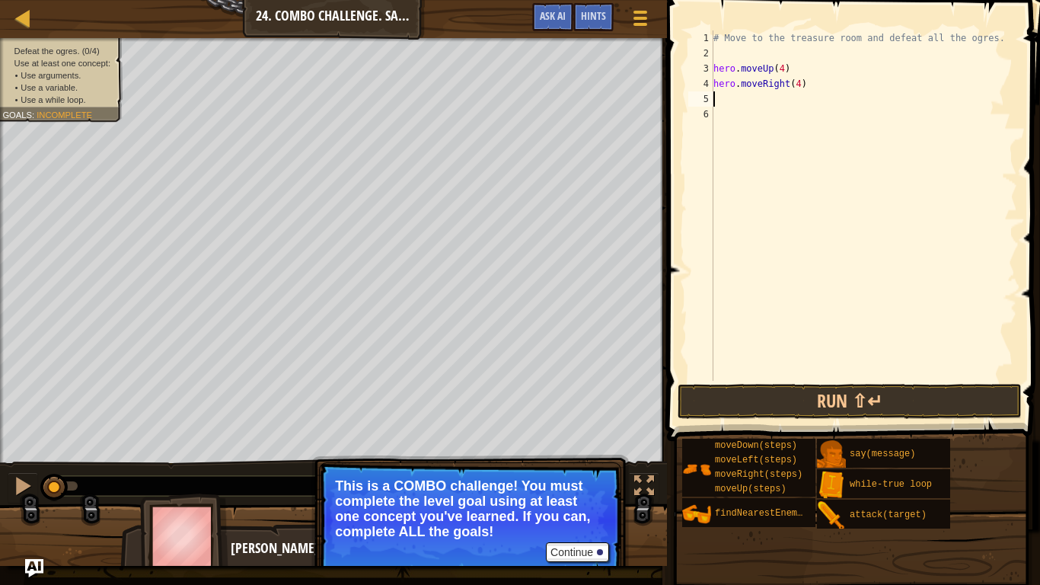
type textarea "h"
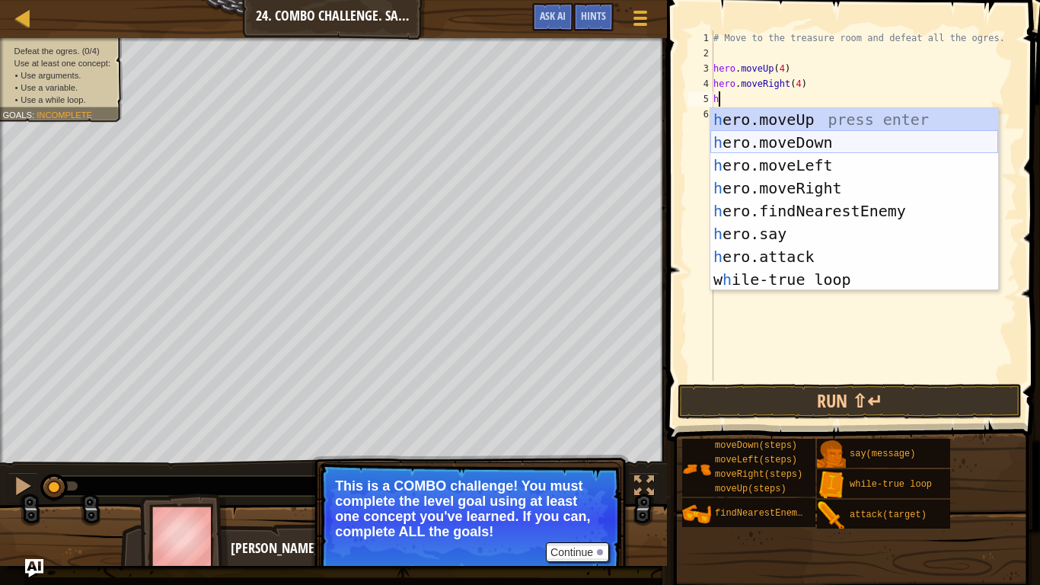
click at [821, 136] on div "h ero.moveUp press enter h ero.moveDown press enter h ero.moveLeft press enter …" at bounding box center [855, 222] width 288 height 229
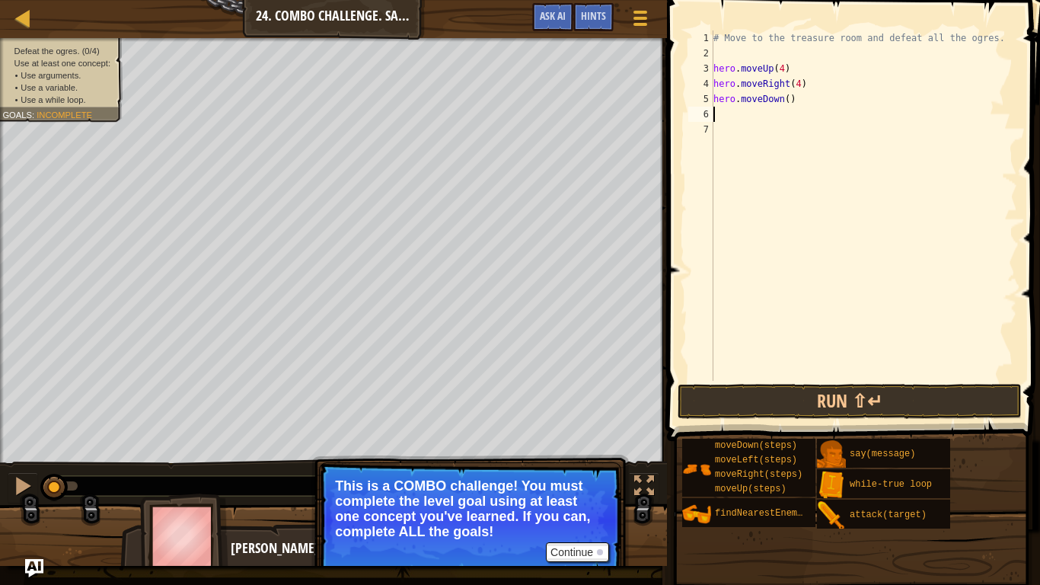
click at [786, 102] on div "# Move to the treasure room and defeat all the ogres. hero . moveUp ( 4 ) hero …" at bounding box center [864, 220] width 307 height 381
type textarea "hero.moveDown(3)"
click at [785, 115] on div "# Move to the treasure room and defeat all the ogres. hero . moveUp ( 4 ) hero …" at bounding box center [864, 220] width 307 height 381
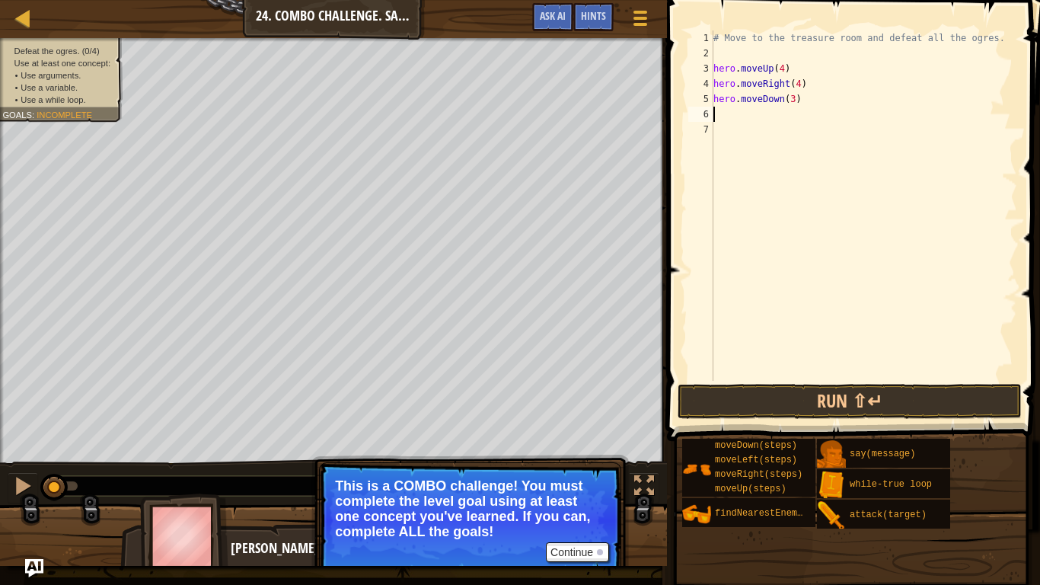
type textarea "h"
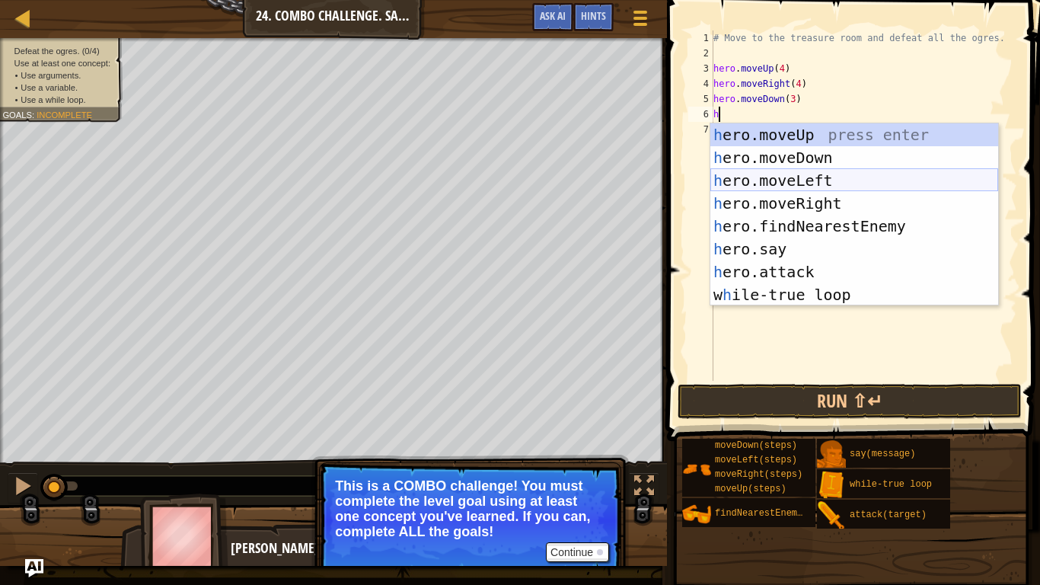
click at [833, 184] on div "h ero.moveUp press enter h ero.moveDown press enter h ero.moveLeft press enter …" at bounding box center [855, 237] width 288 height 229
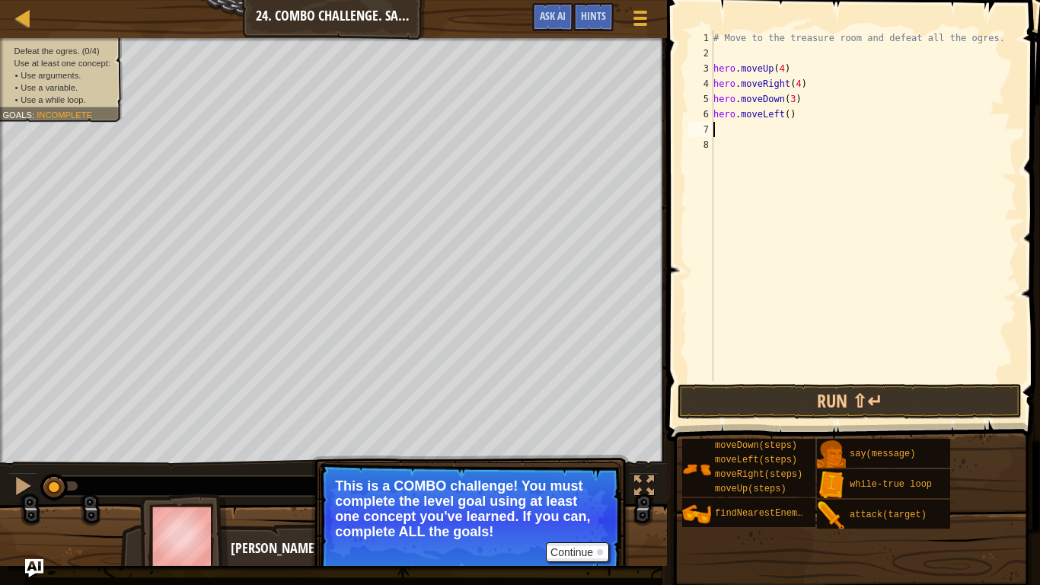
click at [789, 119] on div "# Move to the treasure room and defeat all the ogres. hero . moveUp ( 4 ) hero …" at bounding box center [864, 220] width 307 height 381
type textarea "hero.moveLeft(2)"
click at [772, 126] on div "# Move to the treasure room and defeat all the ogres. hero . moveUp ( 4 ) hero …" at bounding box center [864, 220] width 307 height 381
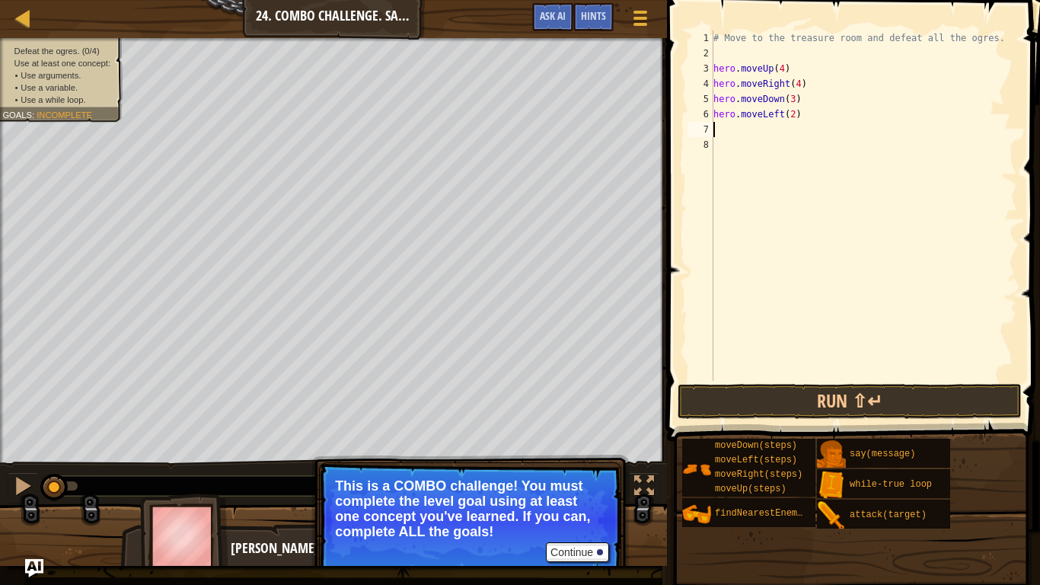
type textarea "h"
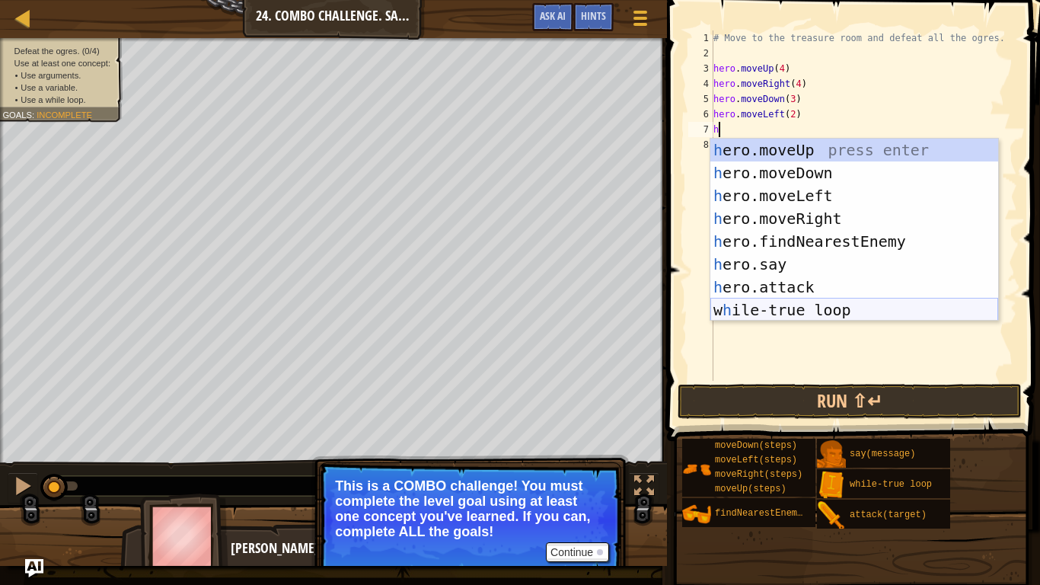
click at [811, 306] on div "h ero.moveUp press enter h ero.moveDown press enter h ero.moveLeft press enter …" at bounding box center [855, 253] width 288 height 229
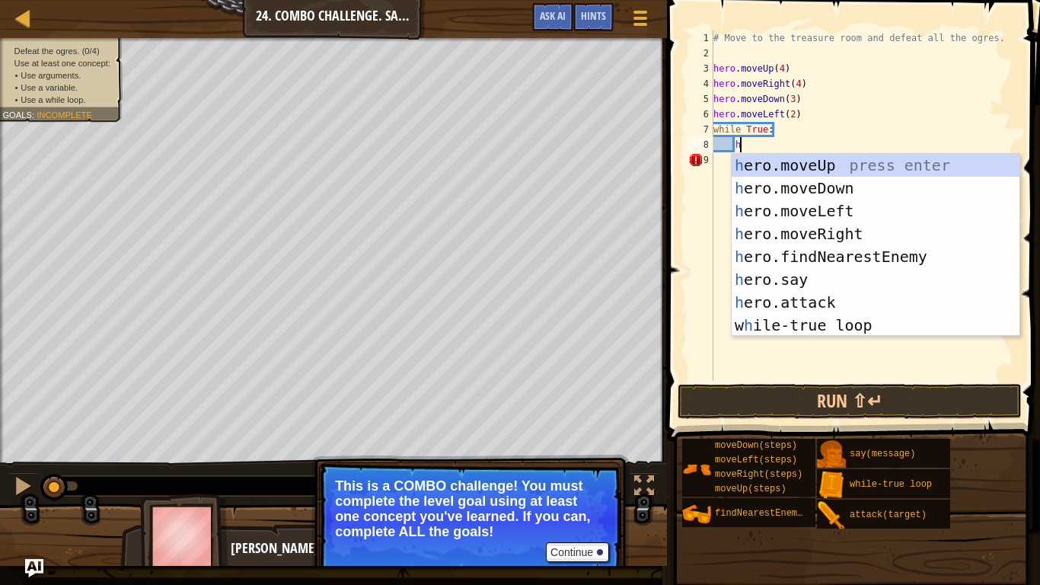
scroll to position [7, 3]
click at [825, 302] on div "h ero.moveUp press enter h ero.moveDown press enter h ero.moveLeft press enter …" at bounding box center [876, 268] width 288 height 229
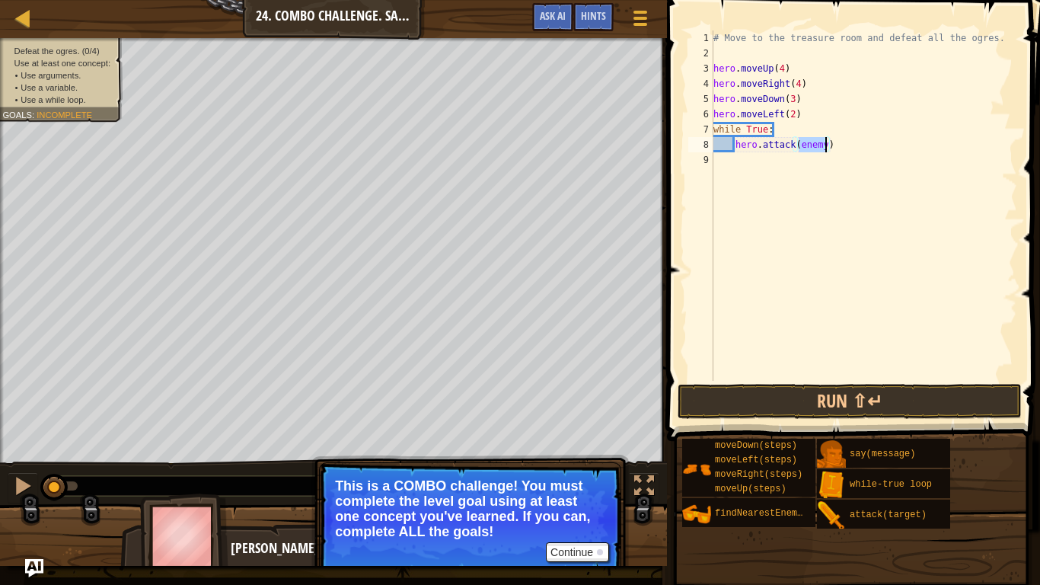
click at [841, 147] on div "# Move to the treasure room and defeat all the ogres. hero . moveUp ( 4 ) hero …" at bounding box center [864, 220] width 307 height 381
click at [841, 147] on div "# Move to the treasure room and defeat all the ogres. hero . moveUp ( 4 ) hero …" at bounding box center [864, 205] width 307 height 350
click at [841, 147] on div "# Move to the treasure room and defeat all the ogres. hero . moveUp ( 4 ) hero …" at bounding box center [864, 220] width 307 height 381
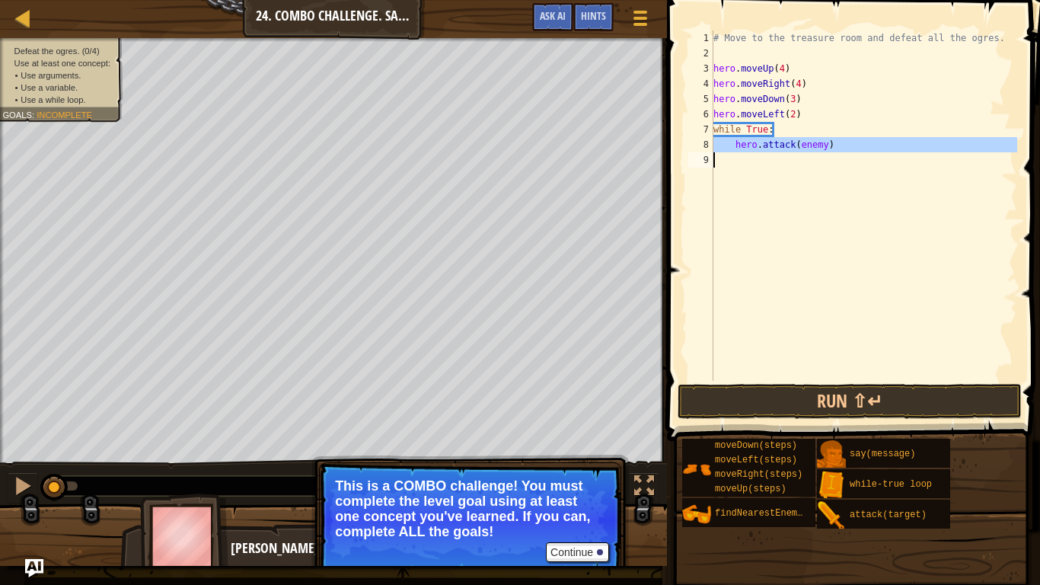
type textarea "h"
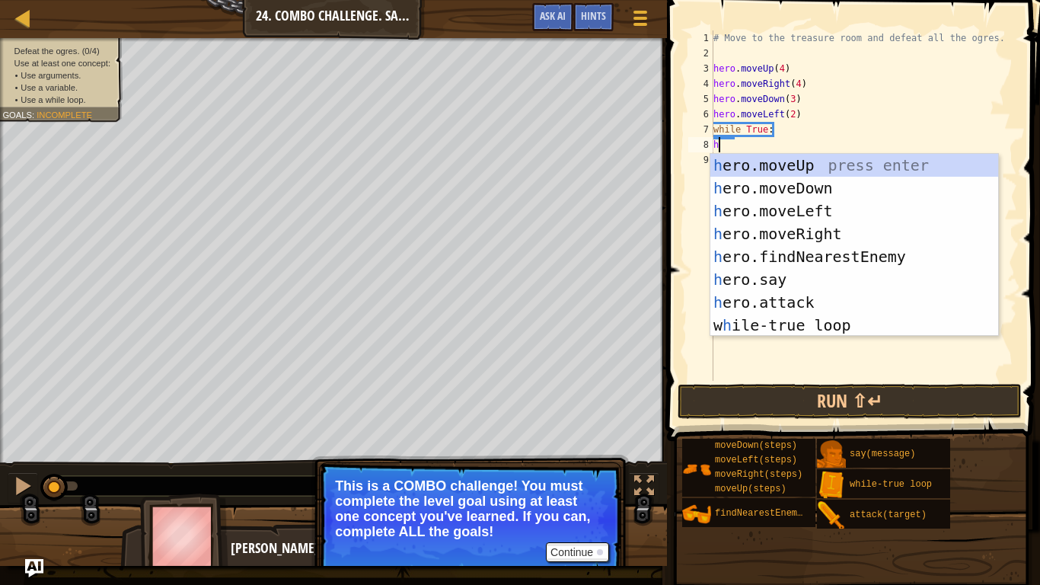
scroll to position [7, 0]
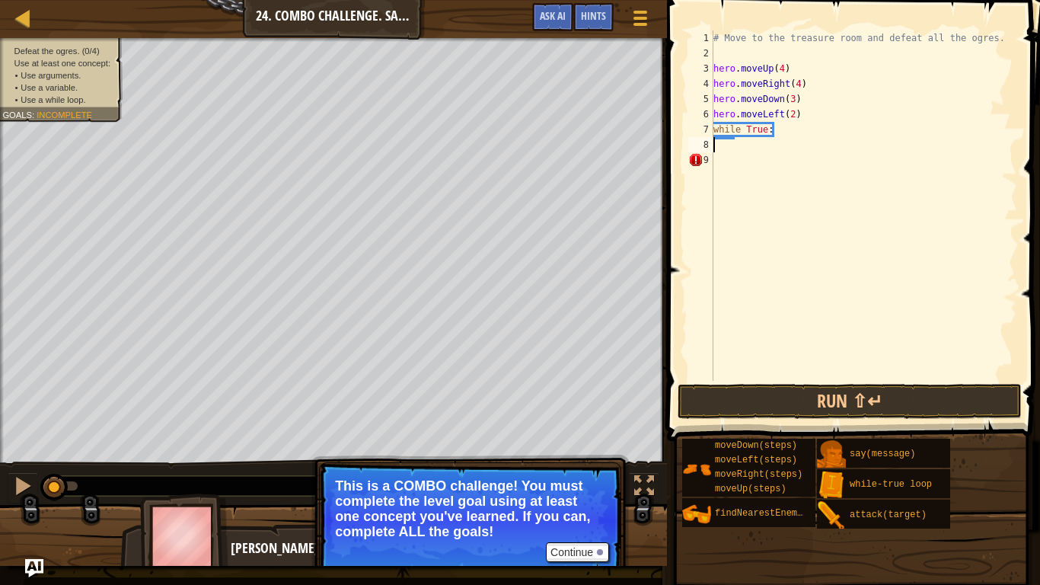
type textarea "while True:"
type textarea "h"
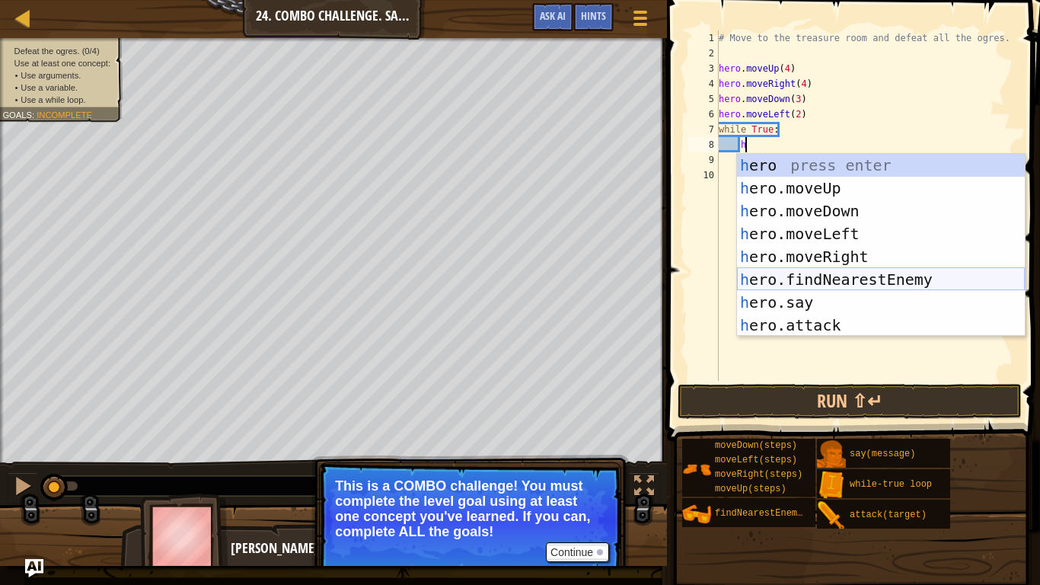
click at [887, 289] on div "h ero press enter h ero.moveUp press enter h ero.moveDown press enter h ero.mov…" at bounding box center [881, 268] width 288 height 229
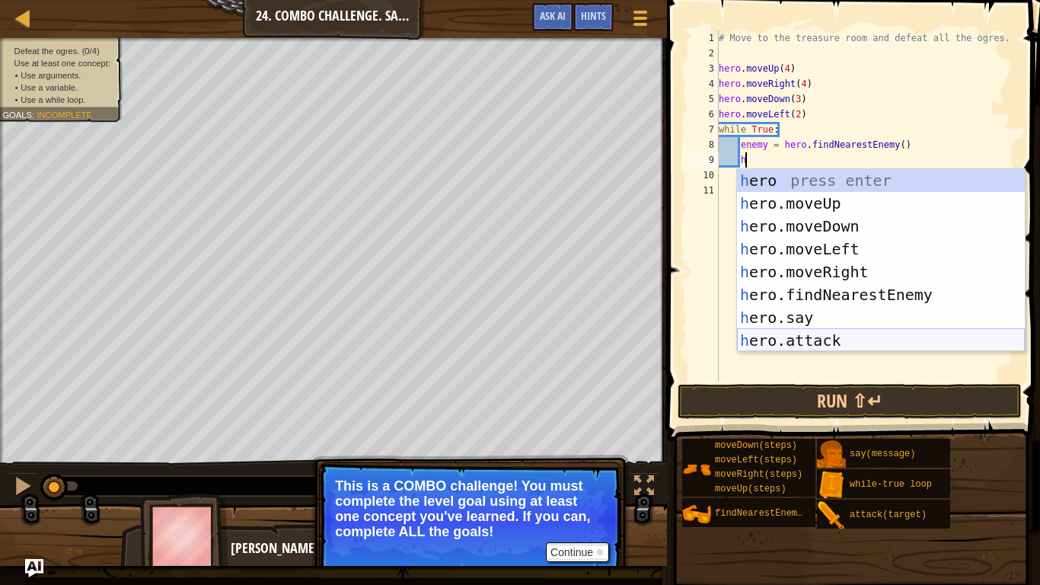
click at [848, 340] on div "h ero press enter h ero.moveUp press enter h ero.moveDown press enter h ero.mov…" at bounding box center [881, 283] width 288 height 229
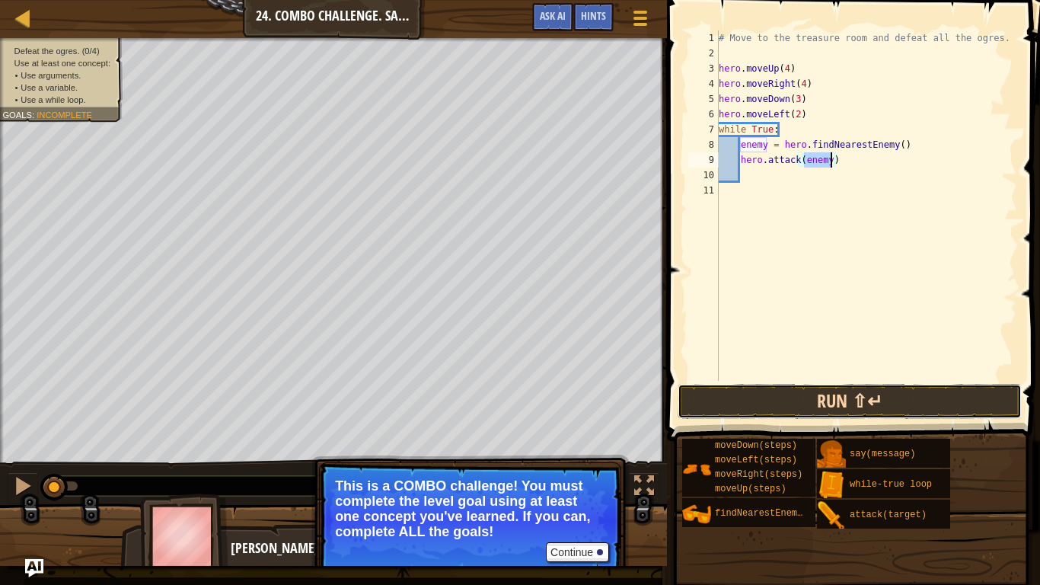
click at [867, 398] on button "Run ⇧↵" at bounding box center [850, 401] width 344 height 35
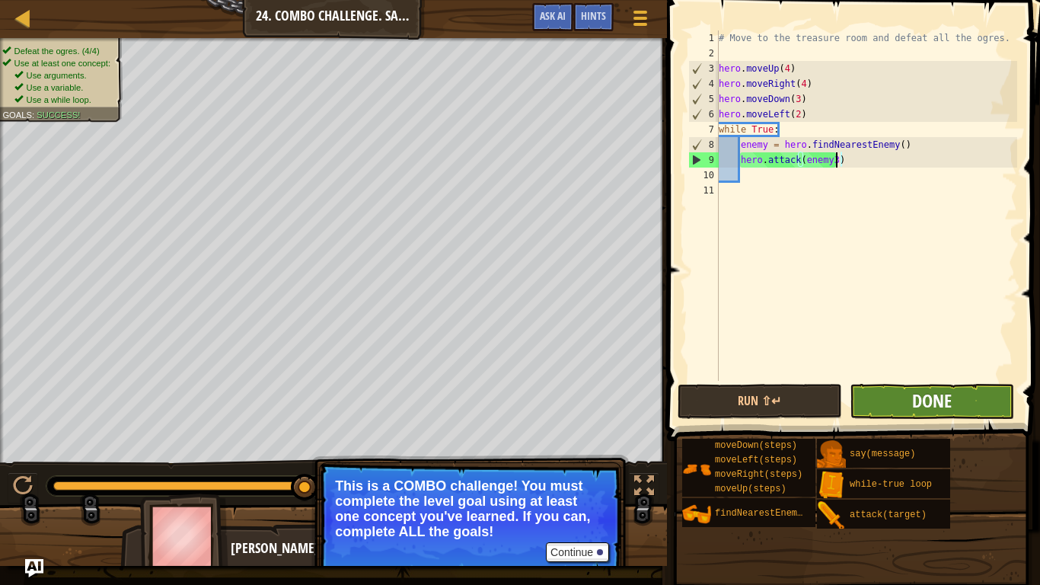
scroll to position [7, 17]
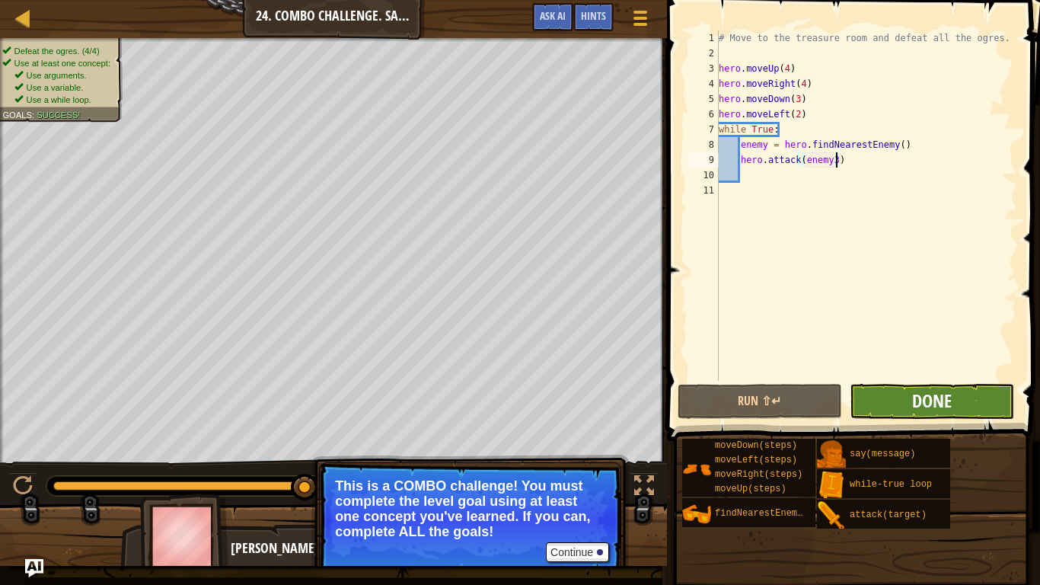
type textarea "hero.attack(enemy3)"
click at [919, 405] on span "Done" at bounding box center [932, 400] width 40 height 24
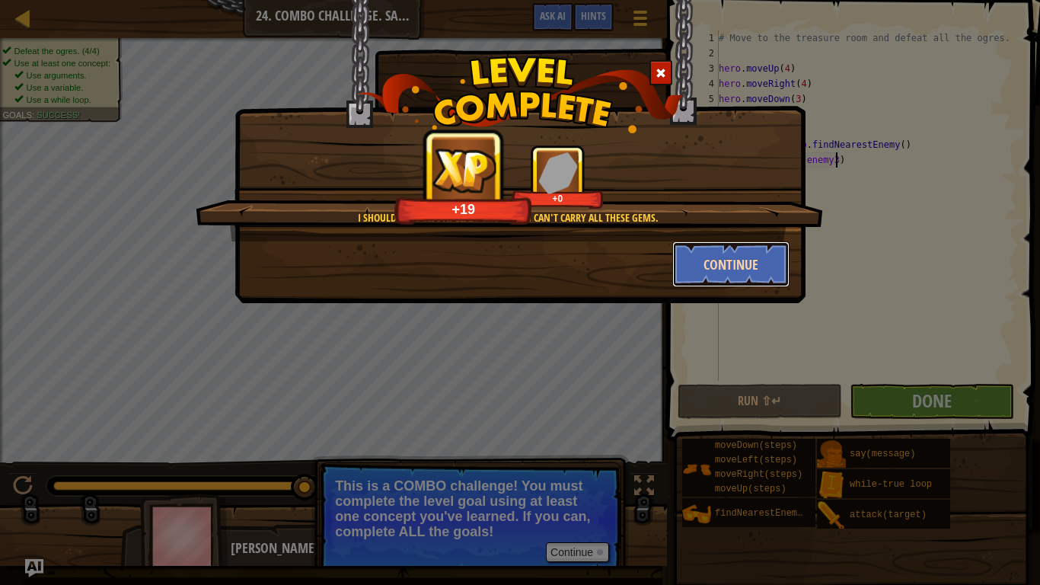
click at [696, 260] on button "Continue" at bounding box center [732, 264] width 118 height 46
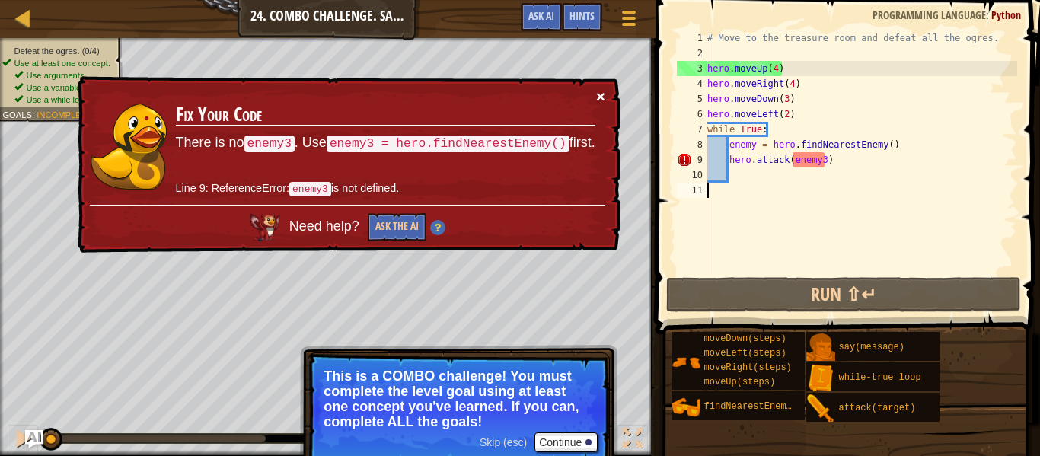
click at [601, 98] on button "×" at bounding box center [600, 96] width 9 height 16
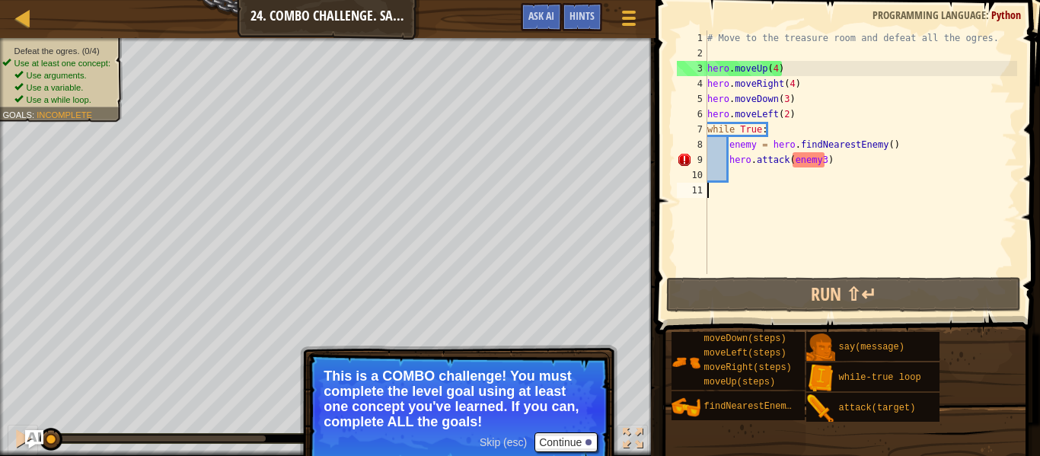
click at [823, 159] on div "# Move to the treasure room and defeat all the ogres. hero . moveUp ( 4 ) hero …" at bounding box center [861, 167] width 313 height 274
type textarea "hero.attack(enemy)"
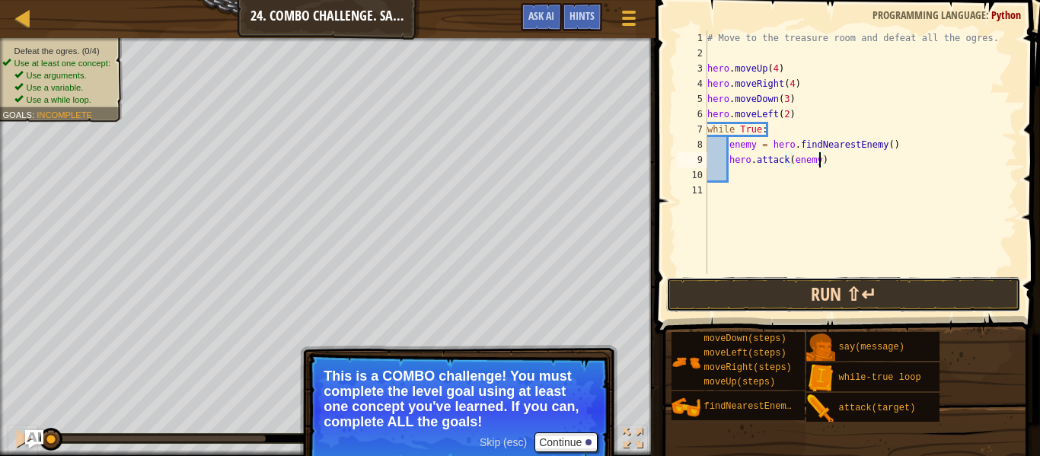
click at [869, 300] on button "Run ⇧↵" at bounding box center [843, 294] width 355 height 35
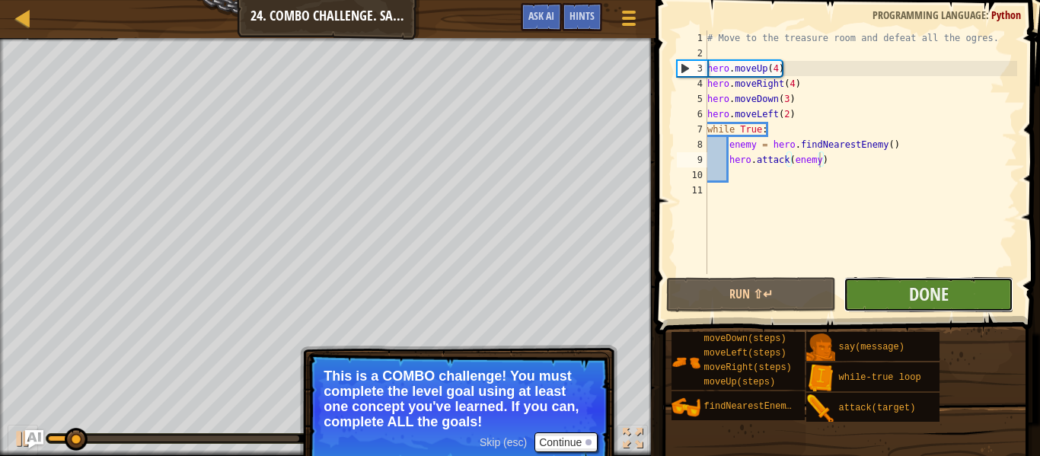
click at [898, 301] on button "Done" at bounding box center [929, 294] width 170 height 35
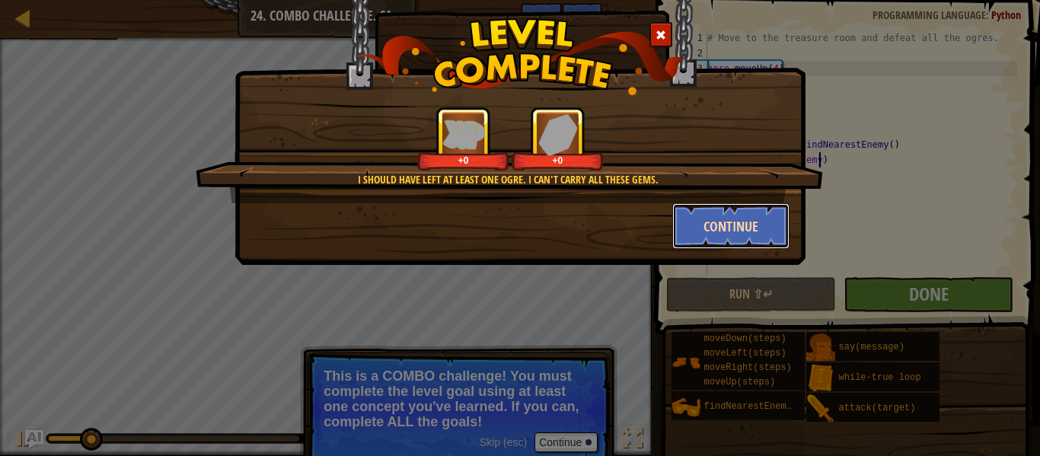
click at [713, 213] on button "Continue" at bounding box center [732, 226] width 118 height 46
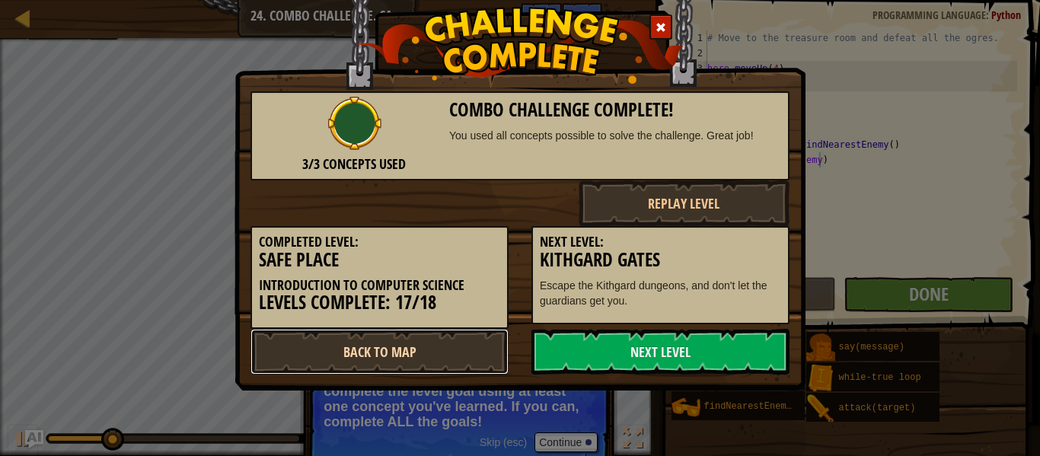
click at [420, 359] on link "Back to Map" at bounding box center [380, 352] width 258 height 46
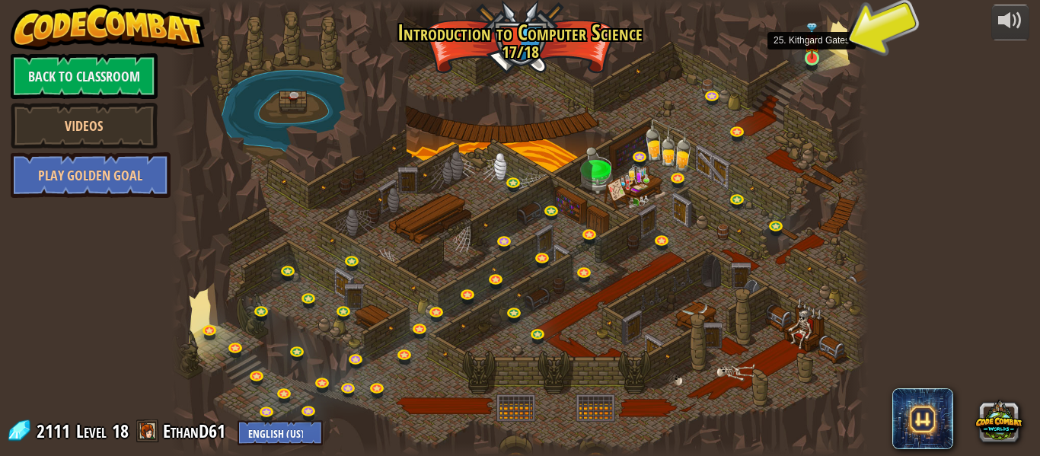
click at [813, 56] on img at bounding box center [812, 41] width 16 height 37
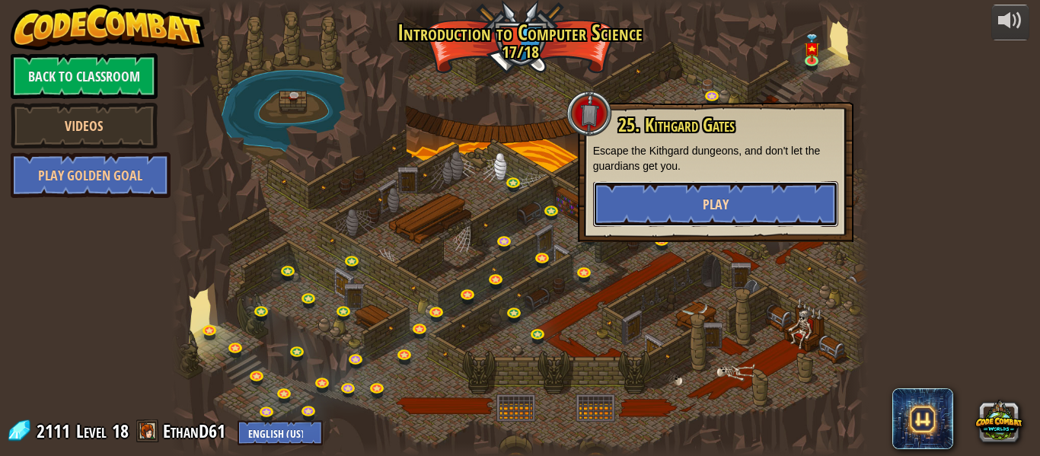
click at [737, 194] on button "Play" at bounding box center [715, 204] width 245 height 46
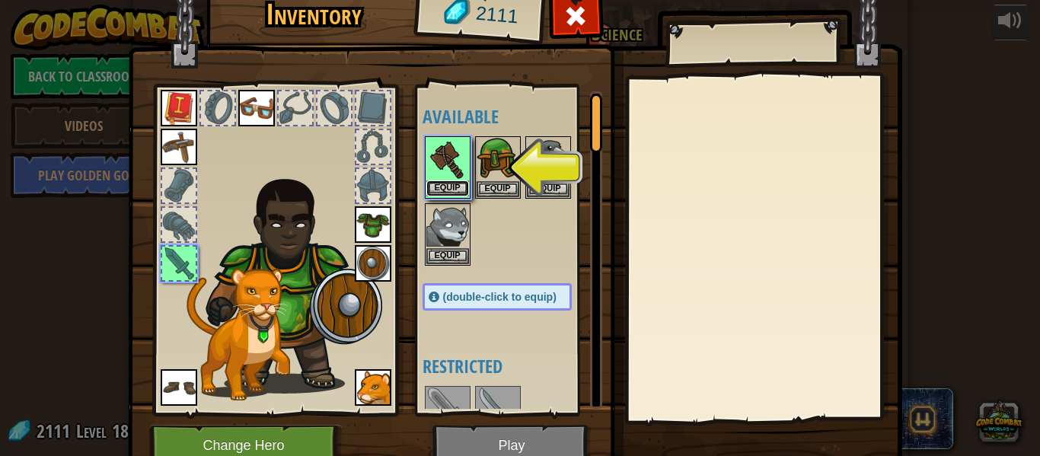
click at [463, 184] on button "Equip" at bounding box center [448, 189] width 43 height 16
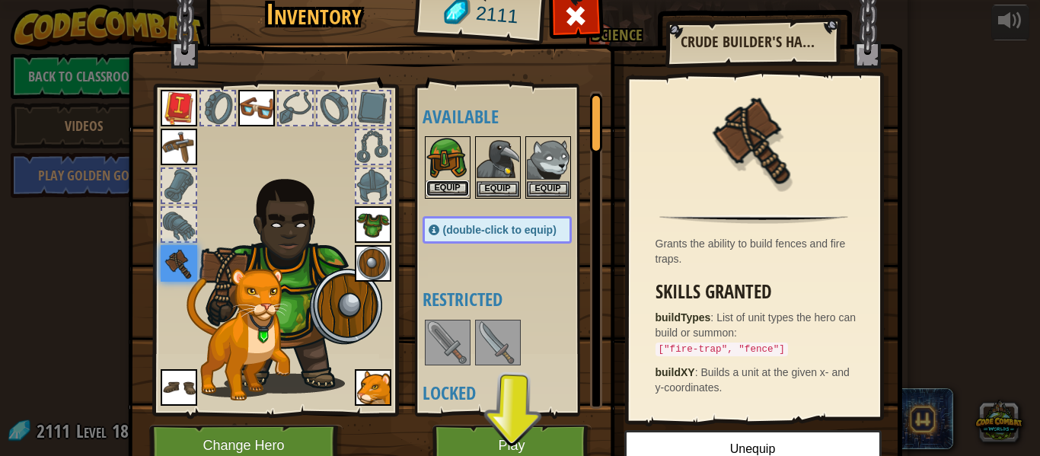
click at [463, 190] on button "Equip" at bounding box center [448, 189] width 43 height 16
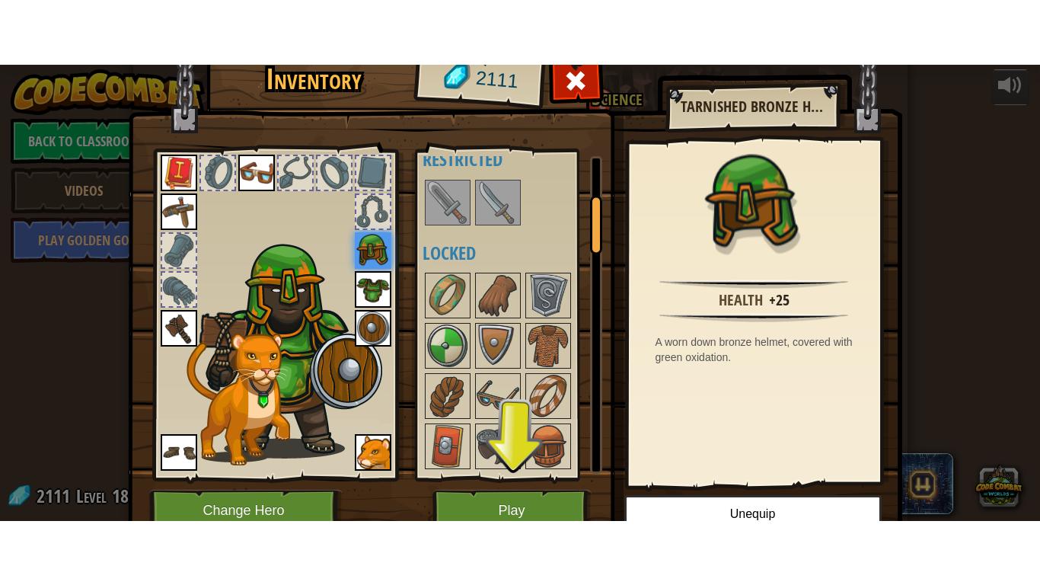
scroll to position [225, 0]
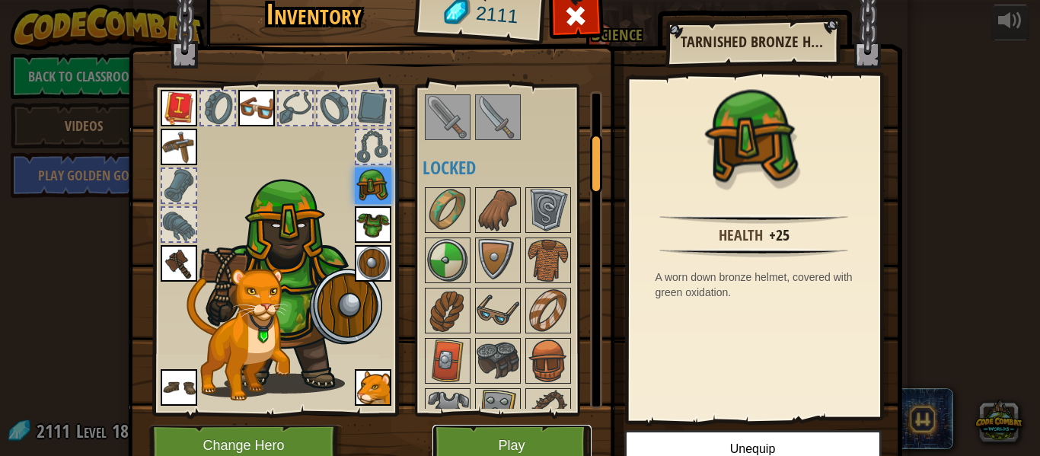
click at [526, 435] on button "Play" at bounding box center [512, 446] width 159 height 42
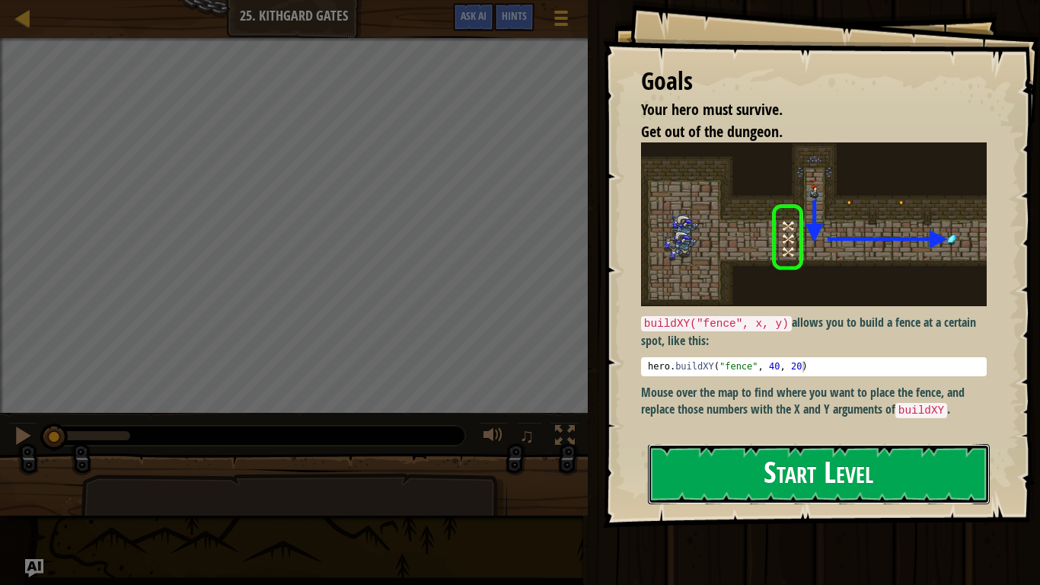
click at [849, 455] on button "Start Level" at bounding box center [819, 474] width 342 height 60
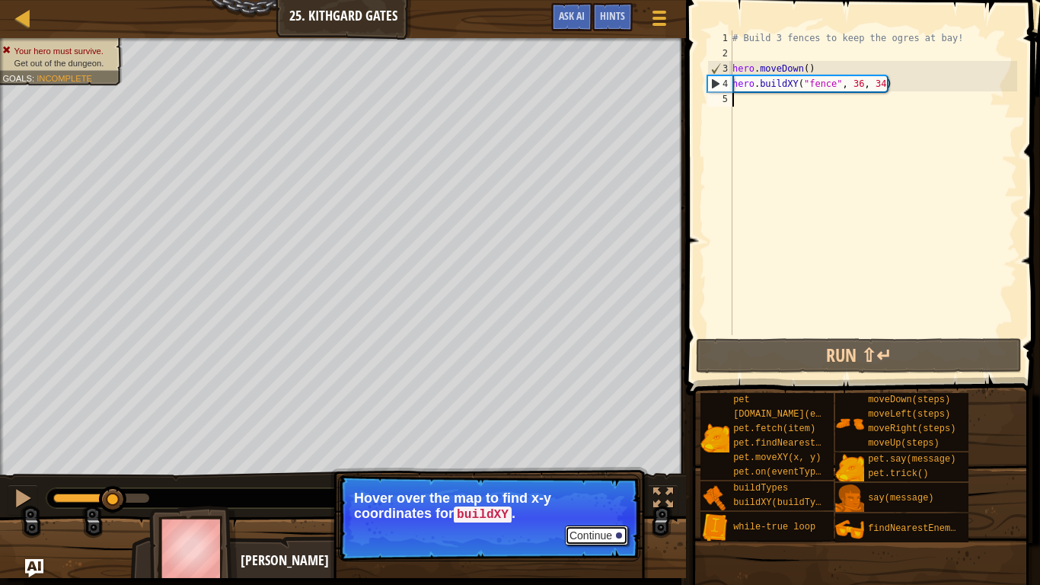
click at [602, 455] on button "Continue" at bounding box center [596, 536] width 63 height 20
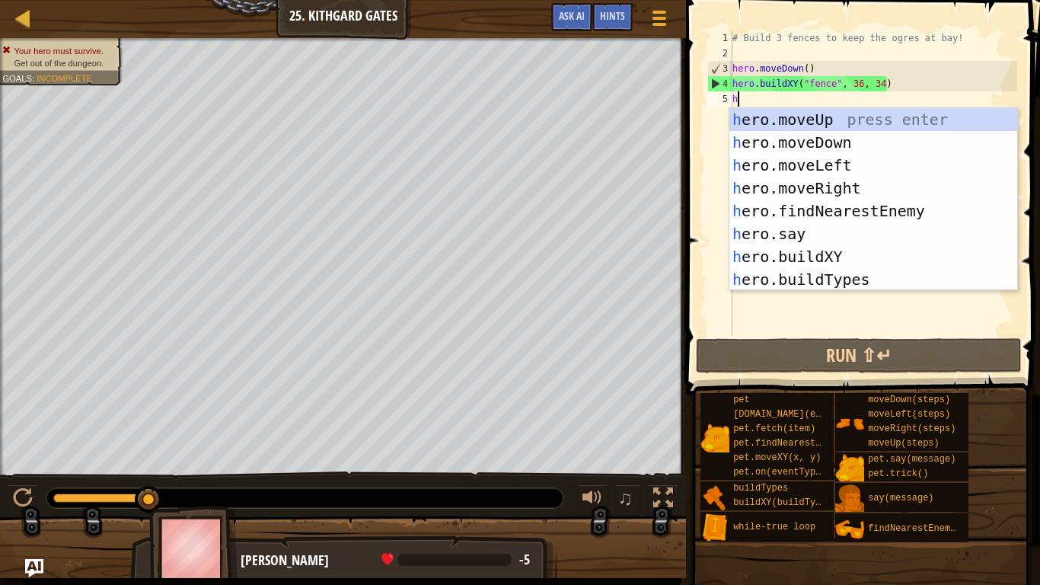
scroll to position [7, 0]
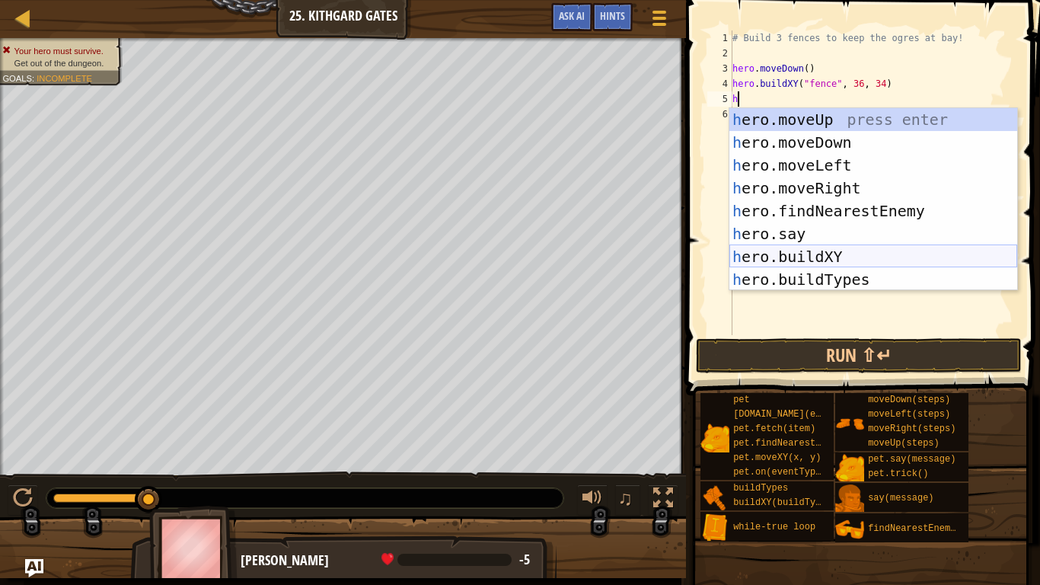
click at [839, 257] on div "h ero.moveUp press enter h ero.moveDown press enter h ero.moveLeft press enter …" at bounding box center [874, 222] width 288 height 229
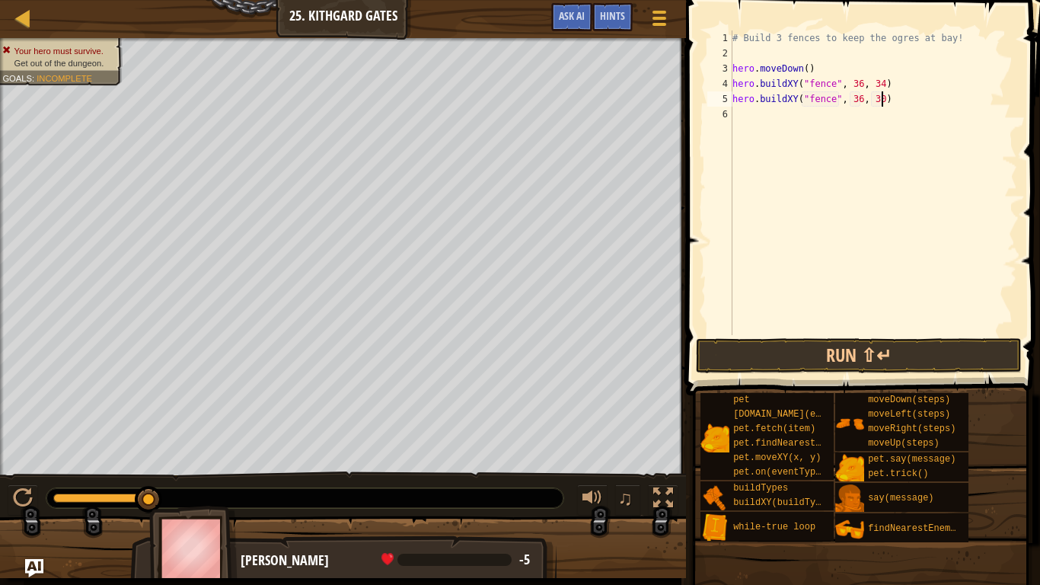
click at [883, 101] on div "# Build 3 fences to keep the ogres at bay! hero . moveDown ( ) hero . buildXY (…" at bounding box center [874, 197] width 288 height 335
click at [873, 360] on button "Run ⇧↵" at bounding box center [859, 355] width 326 height 35
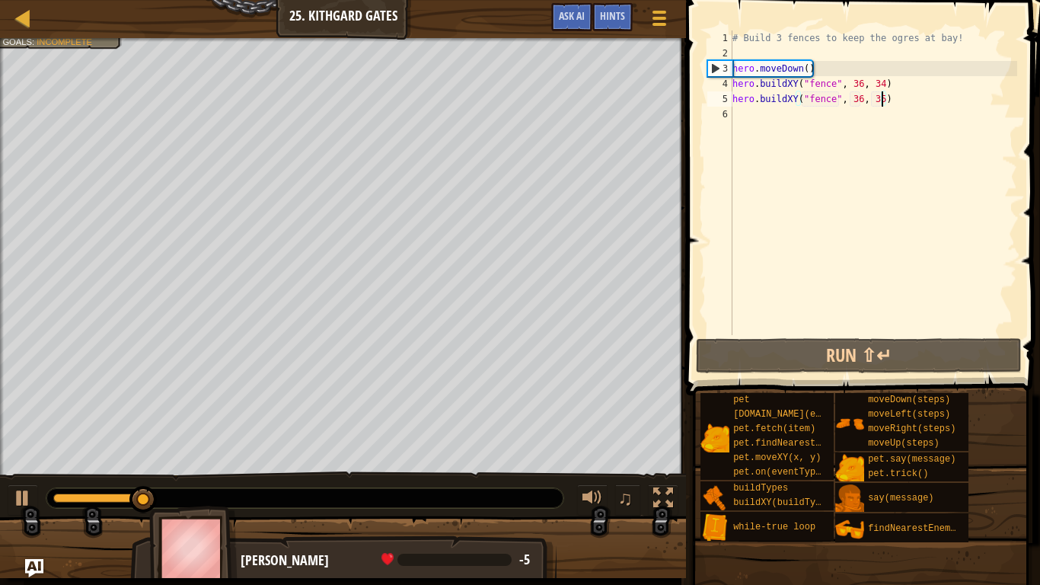
click at [860, 96] on div "# Build 3 fences to keep the ogres at bay! hero . moveDown ( ) hero . buildXY (…" at bounding box center [874, 197] width 288 height 335
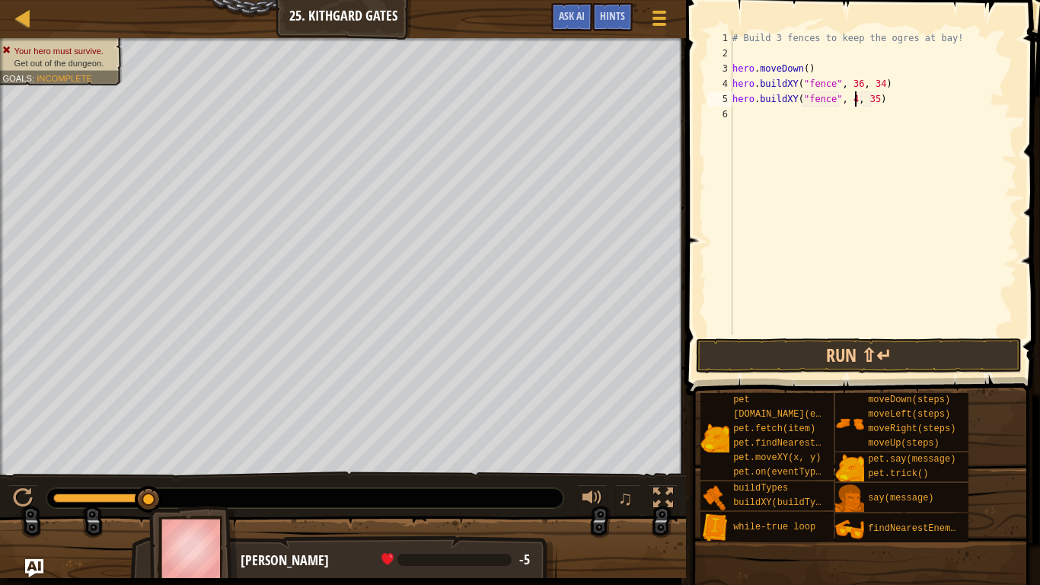
scroll to position [7, 18]
click at [948, 347] on button "Run ⇧↵" at bounding box center [859, 355] width 326 height 35
click at [884, 102] on div "# Build 3 fences to keep the ogres at bay! hero . moveDown ( ) hero . buildXY (…" at bounding box center [874, 197] width 288 height 335
type textarea "hero.buildXY("fence", 36, 40)"
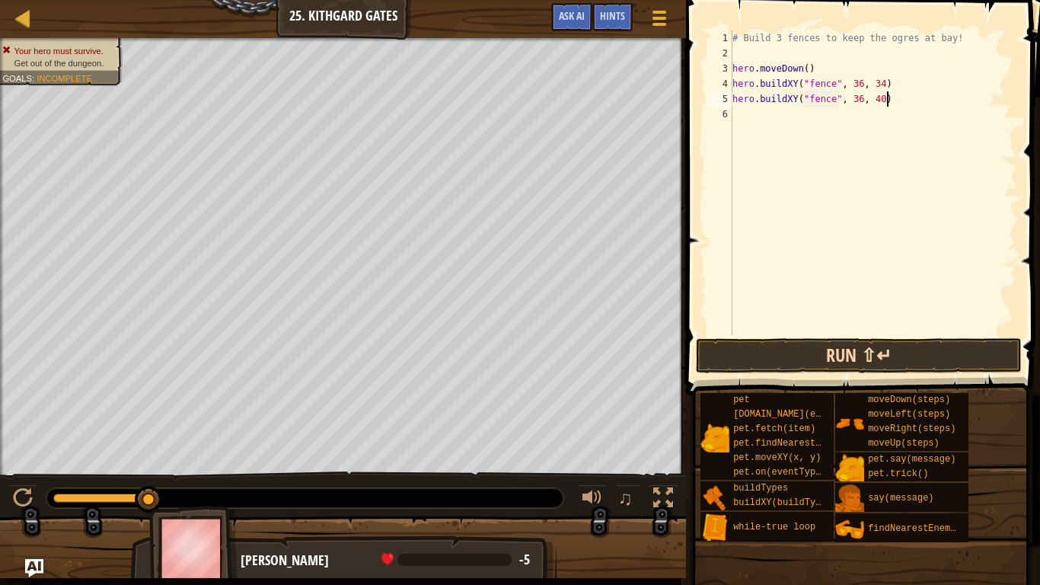
type textarea "hero.buildXY("fence", 36, 40)"
click at [894, 364] on button "Run ⇧↵" at bounding box center [859, 355] width 326 height 35
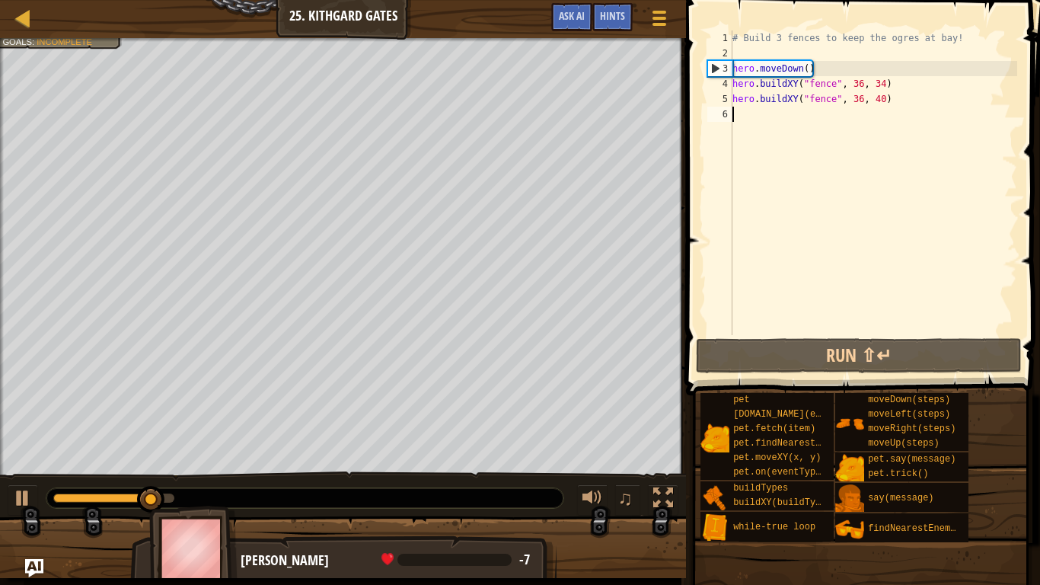
click at [880, 107] on div "# Build 3 fences to keep the ogres at bay! hero . moveDown ( ) hero . buildXY (…" at bounding box center [874, 197] width 288 height 335
click at [881, 102] on div "# Build 3 fences to keep the ogres at bay! hero . moveDown ( ) hero . buildXY (…" at bounding box center [874, 197] width 288 height 335
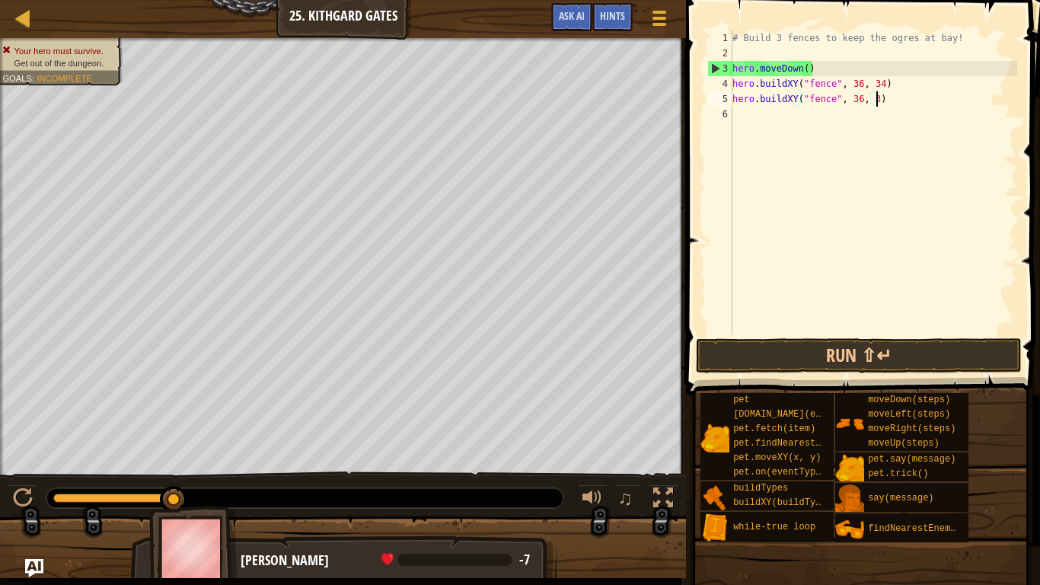
scroll to position [7, 21]
type textarea "hero.buildXY("fence", 36, 30)"
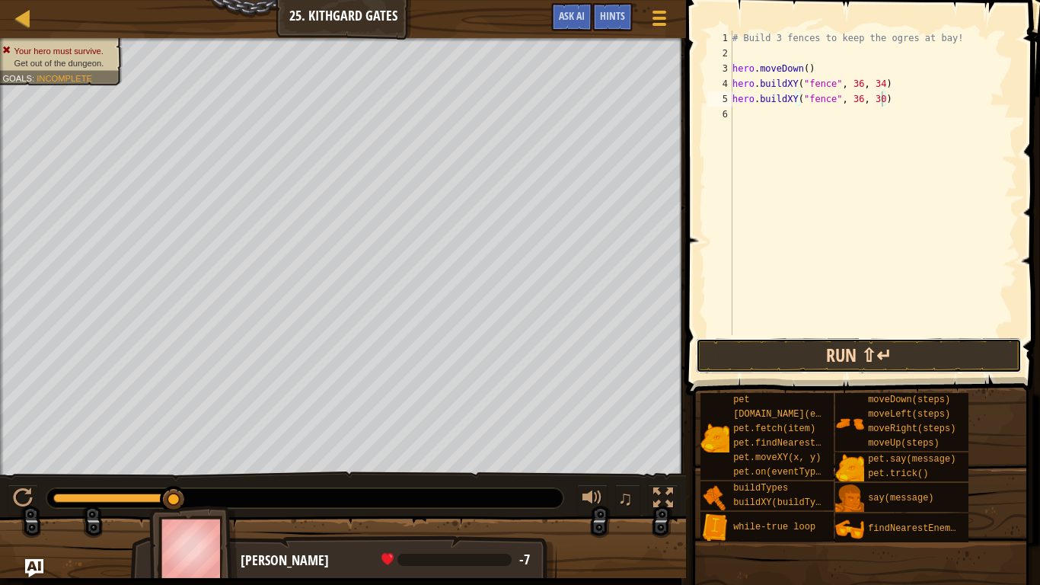
click at [948, 353] on button "Run ⇧↵" at bounding box center [859, 355] width 326 height 35
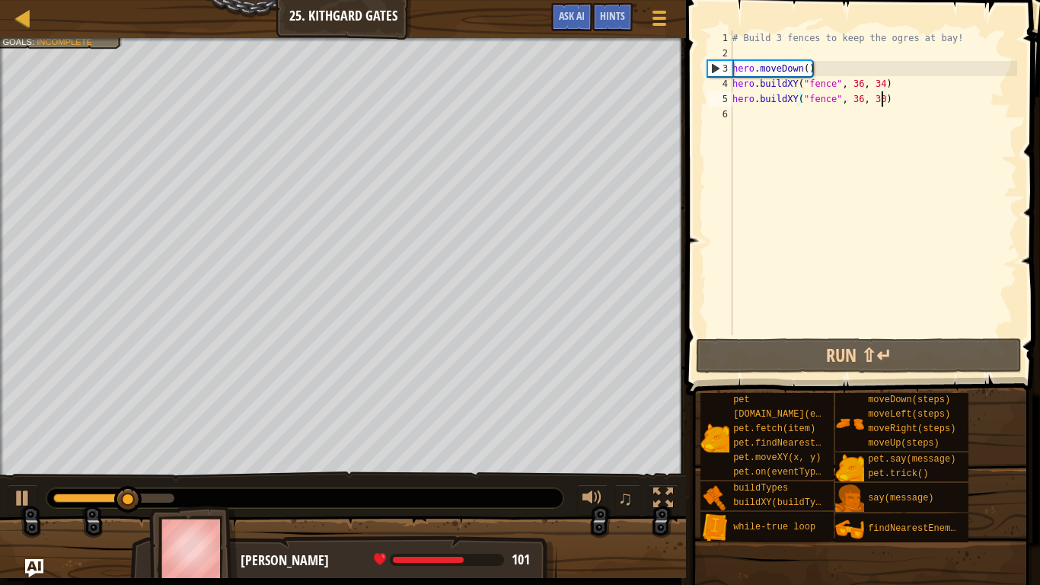
click at [849, 119] on div "# Build 3 fences to keep the ogres at bay! hero . moveDown ( ) hero . buildXY (…" at bounding box center [874, 197] width 288 height 335
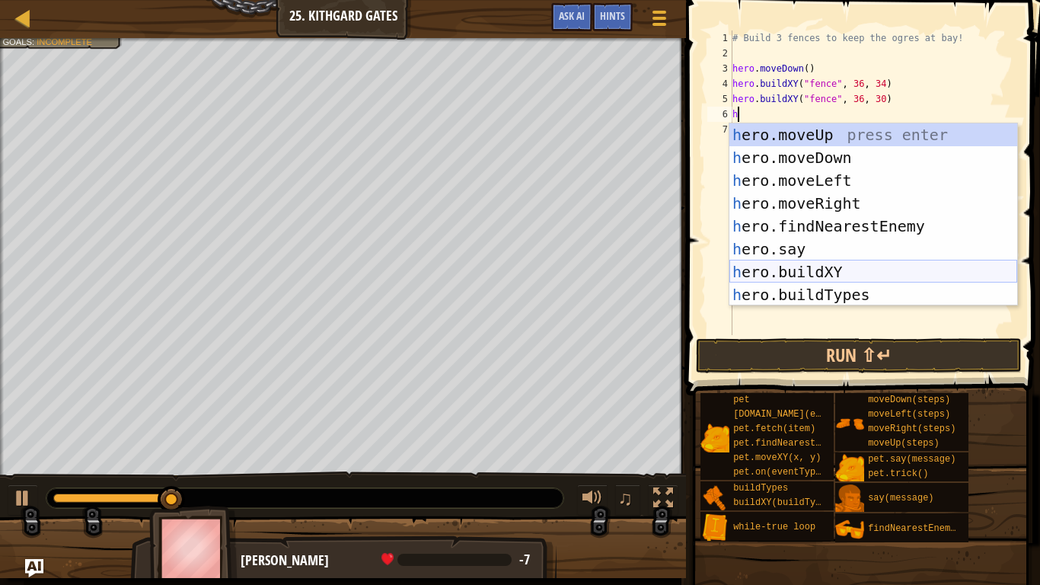
click at [882, 276] on div "h ero.moveUp press enter h ero.moveDown press enter h ero.moveLeft press enter …" at bounding box center [874, 237] width 288 height 229
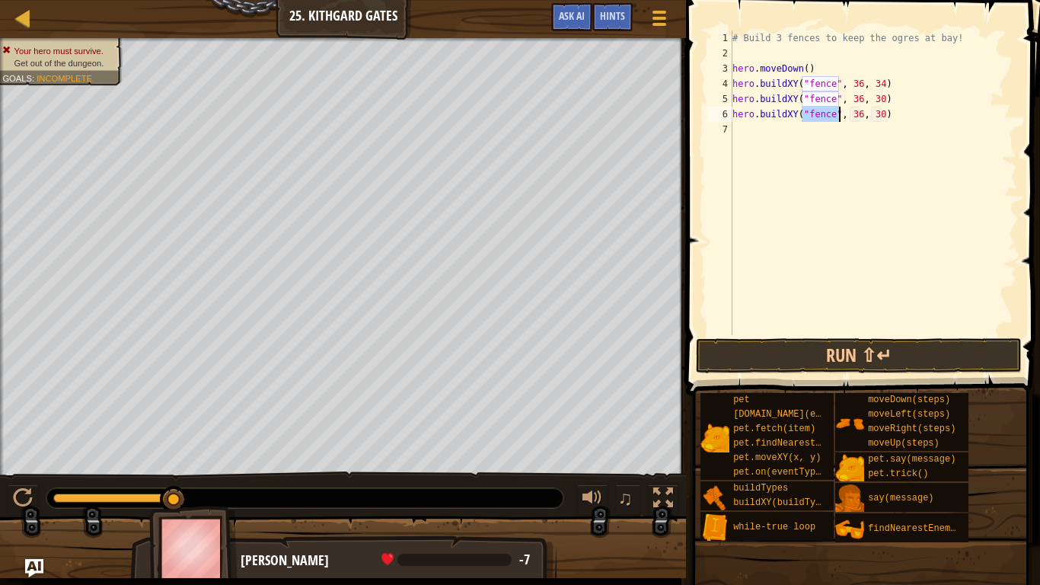
click at [882, 115] on div "# Build 3 fences to keep the ogres at bay! hero . moveDown ( ) hero . buildXY (…" at bounding box center [874, 197] width 288 height 335
type textarea "hero.buildXY("fence", 36, 26)"
click at [947, 360] on button "Run ⇧↵" at bounding box center [859, 355] width 326 height 35
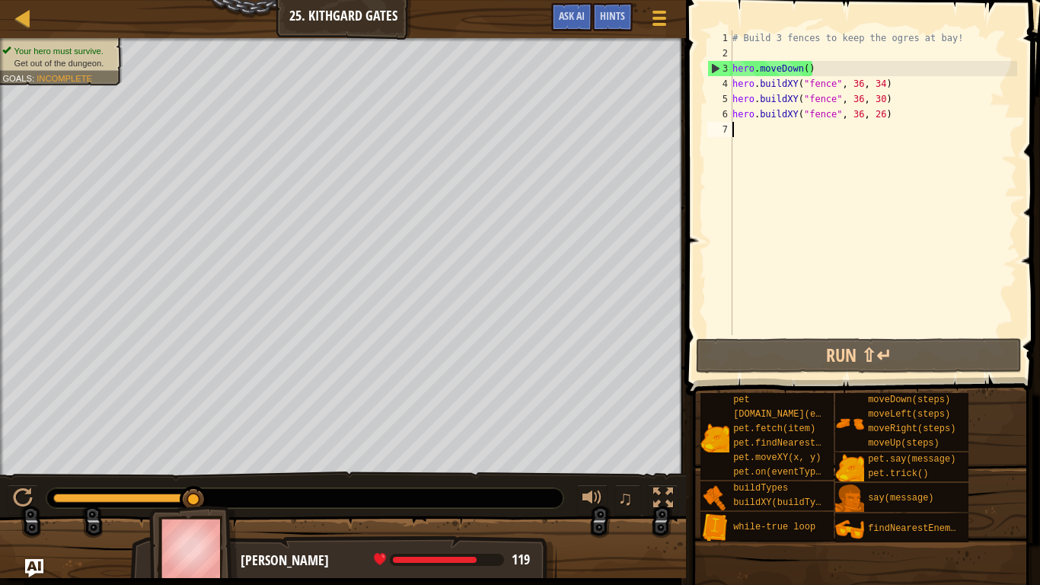
click at [743, 138] on div "# Build 3 fences to keep the ogres at bay! hero . moveDown ( ) hero . buildXY (…" at bounding box center [874, 197] width 288 height 335
type textarea "h"
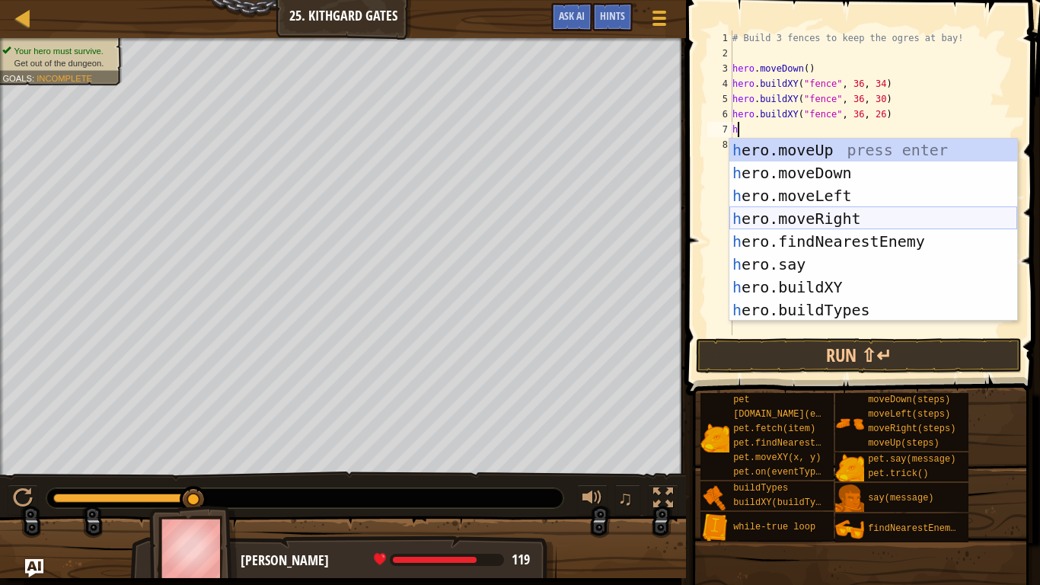
click at [841, 222] on div "h ero.moveUp press enter h ero.moveDown press enter h ero.moveLeft press enter …" at bounding box center [874, 253] width 288 height 229
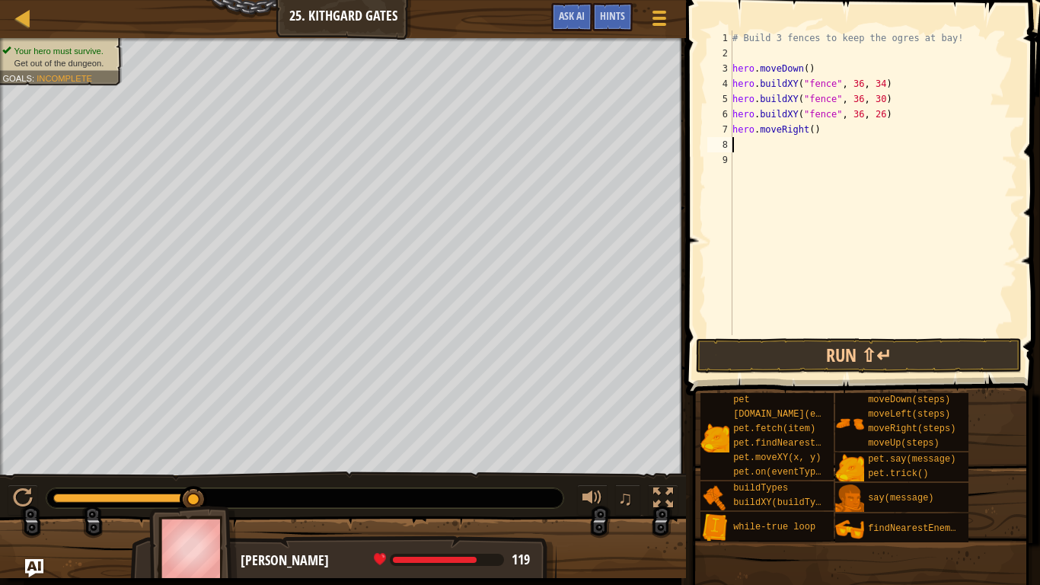
click at [822, 134] on div "# Build 3 fences to keep the ogres at bay! hero . moveDown ( ) hero . buildXY (…" at bounding box center [874, 197] width 288 height 335
type textarea "h"
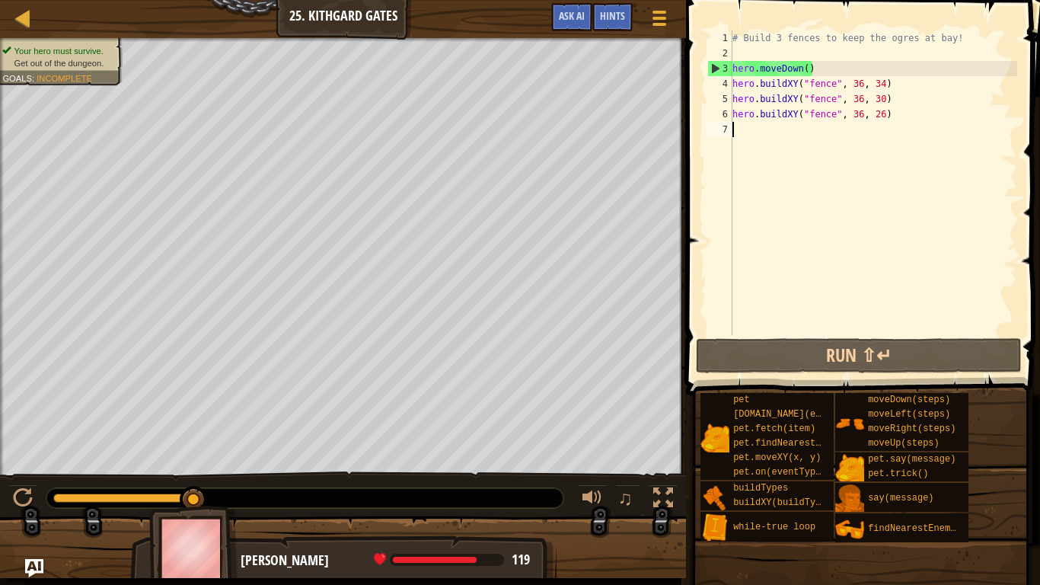
type textarea "wh"
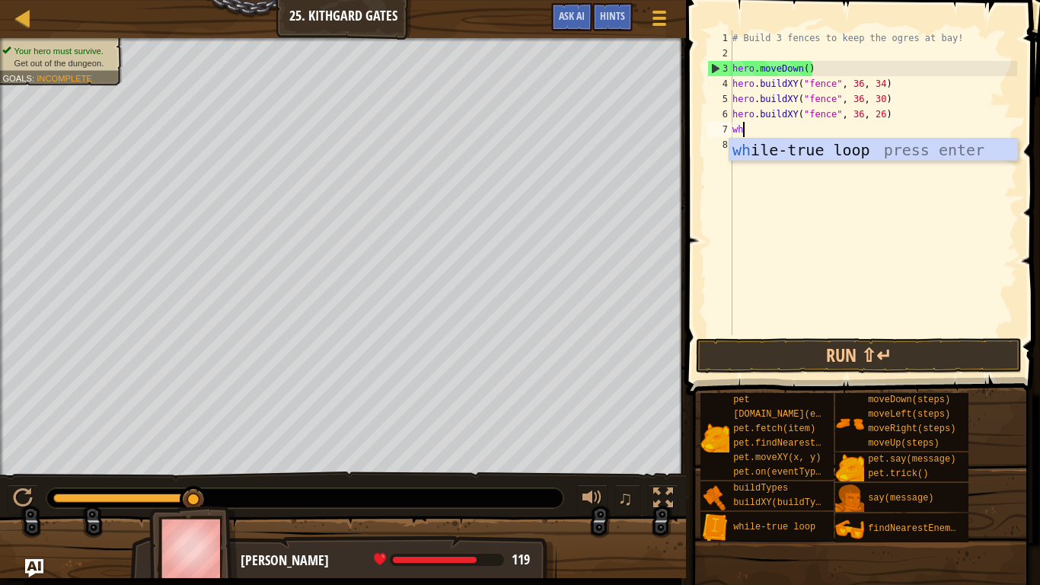
scroll to position [7, 1]
click at [840, 152] on div "wh ile-true loop press enter" at bounding box center [874, 173] width 288 height 69
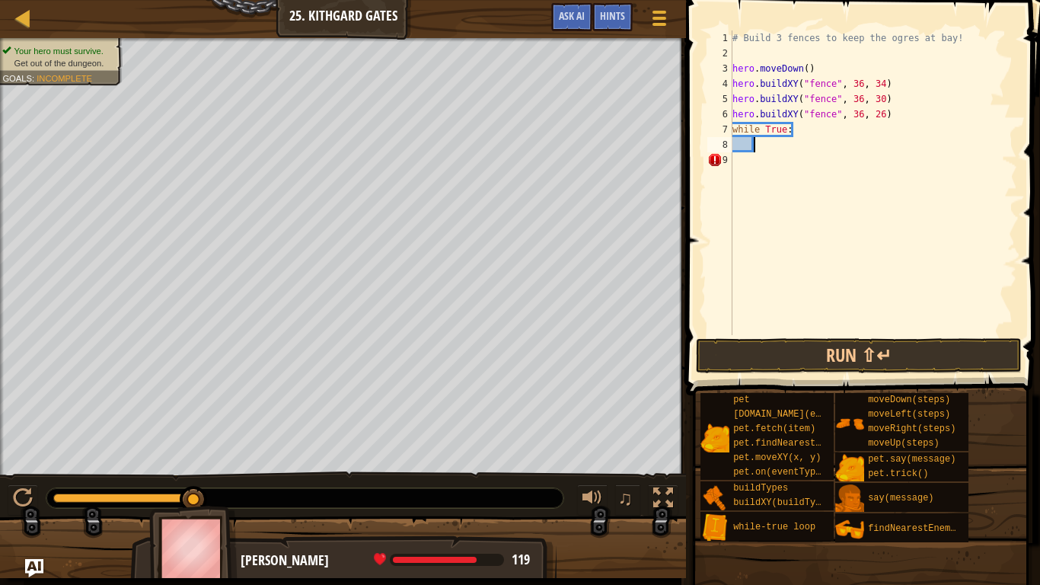
type textarea "h"
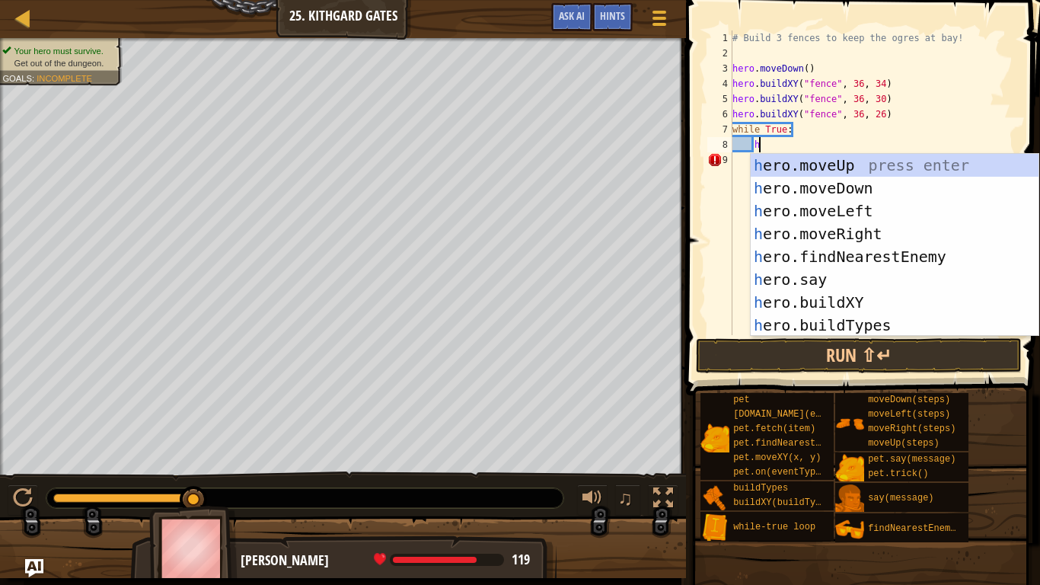
scroll to position [7, 3]
click at [868, 229] on div "h ero.moveUp press enter h ero.moveDown press enter h ero.moveLeft press enter …" at bounding box center [895, 268] width 288 height 229
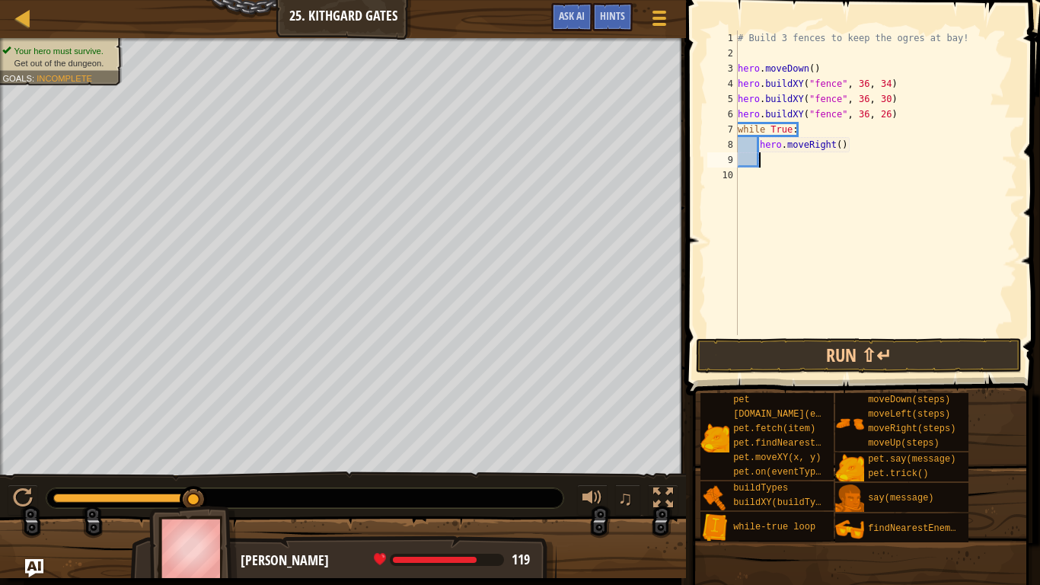
scroll to position [7, 2]
click at [893, 353] on button "Run ⇧↵" at bounding box center [859, 355] width 326 height 35
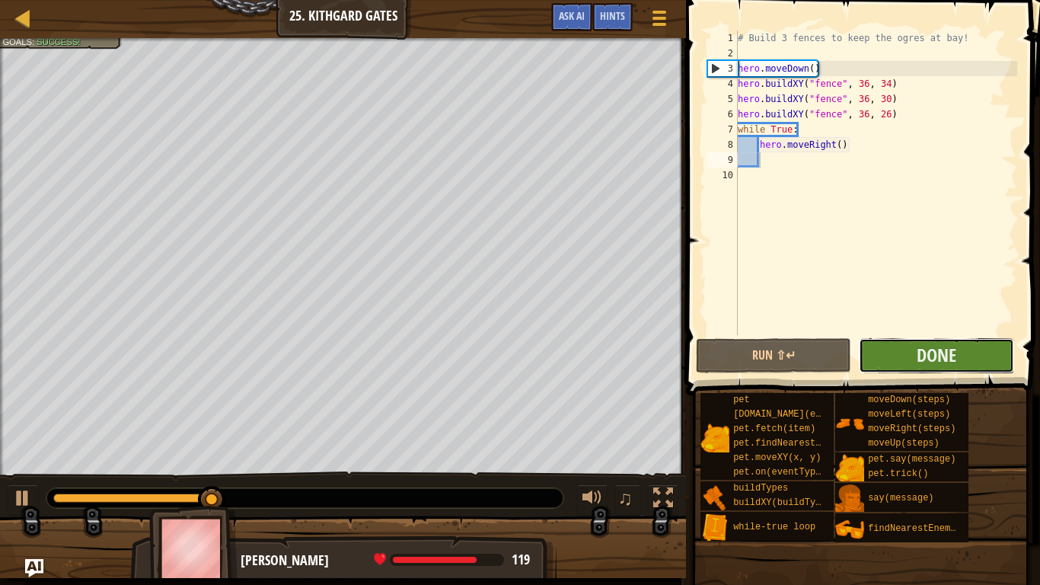
click at [894, 357] on button "Done" at bounding box center [936, 355] width 155 height 35
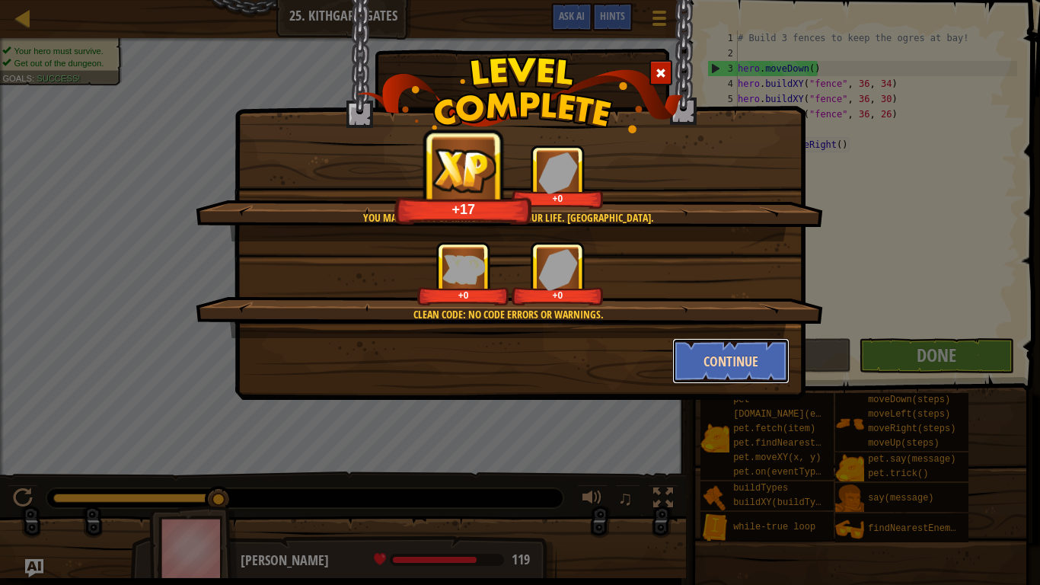
click at [725, 363] on button "Continue" at bounding box center [732, 361] width 118 height 46
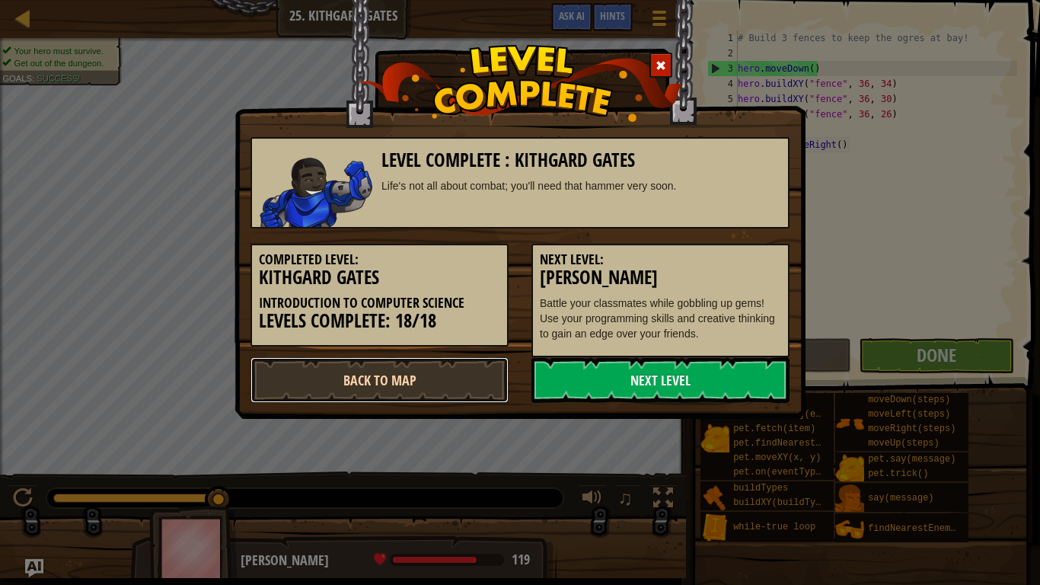
click at [478, 367] on link "Back to Map" at bounding box center [380, 380] width 258 height 46
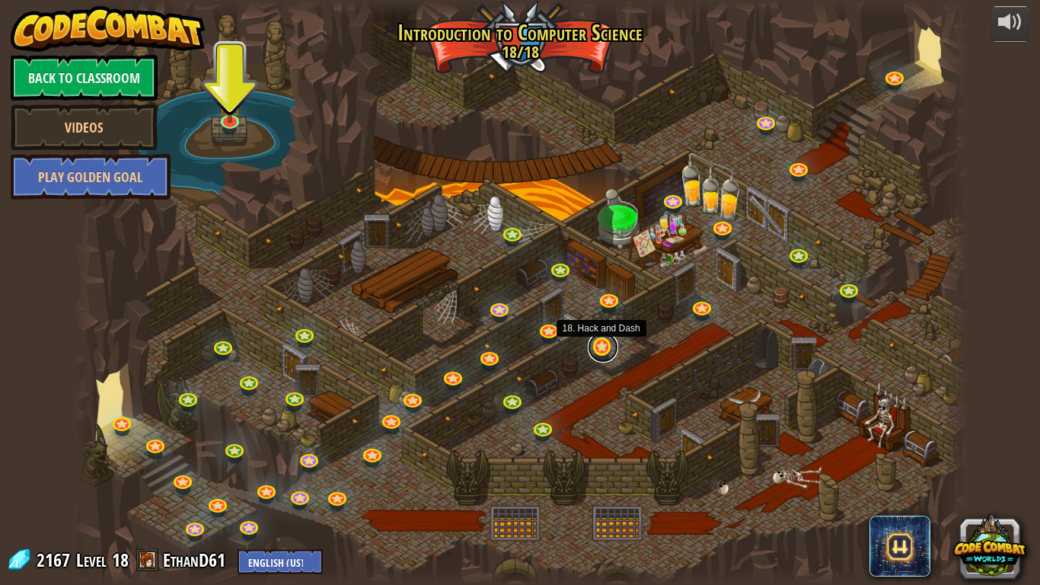
click at [605, 350] on link at bounding box center [603, 347] width 30 height 30
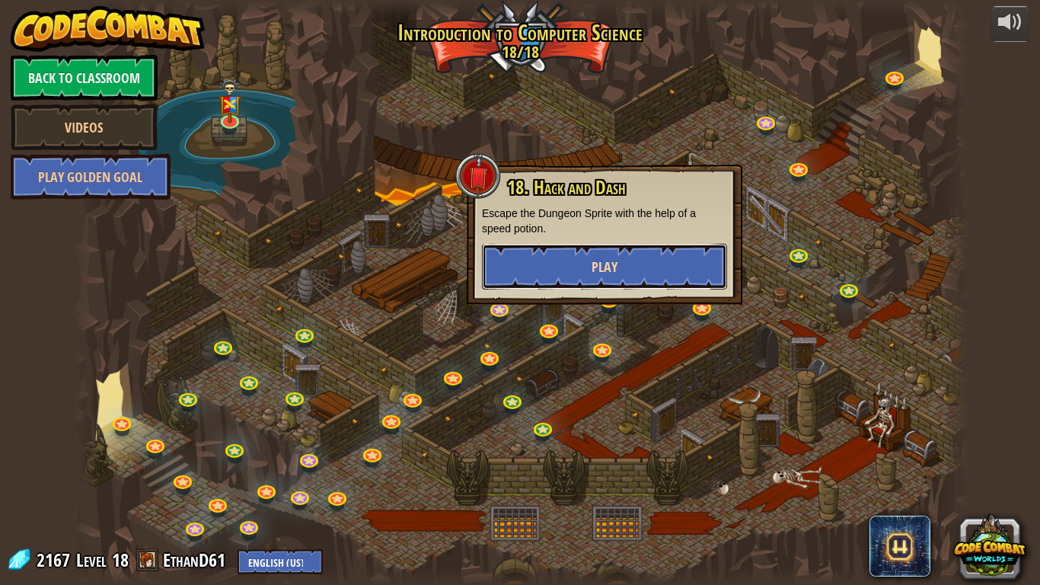
click at [650, 275] on button "Play" at bounding box center [604, 267] width 245 height 46
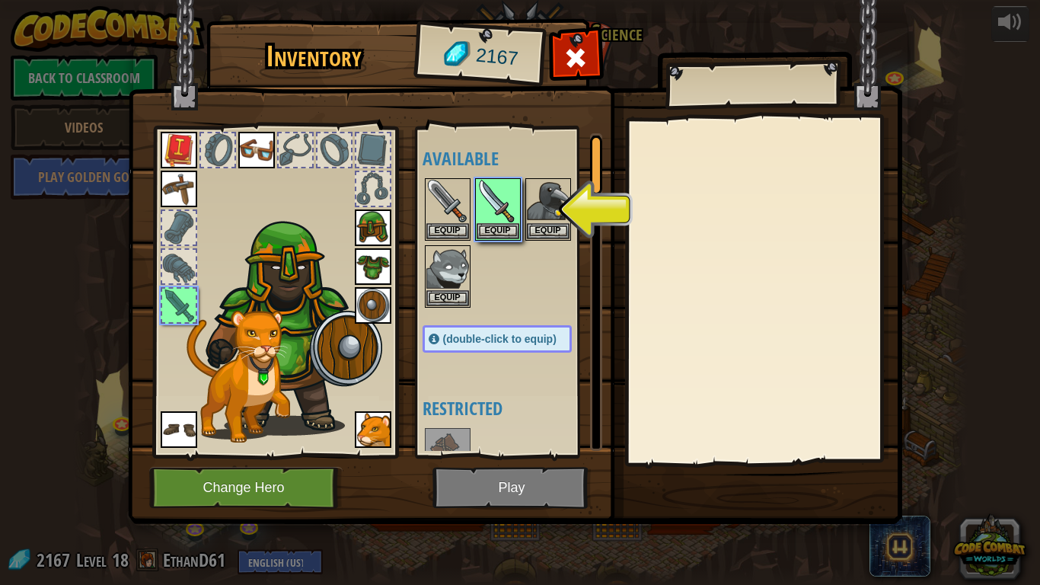
click at [513, 455] on img at bounding box center [515, 247] width 775 height 553
click at [497, 231] on button "Equip" at bounding box center [498, 230] width 43 height 16
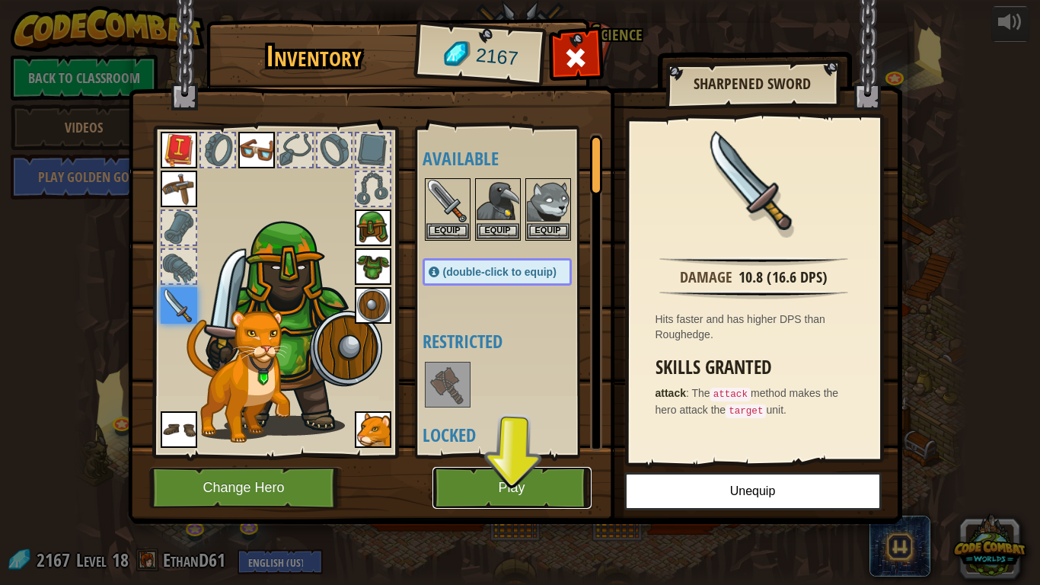
click at [499, 455] on button "Play" at bounding box center [512, 488] width 159 height 42
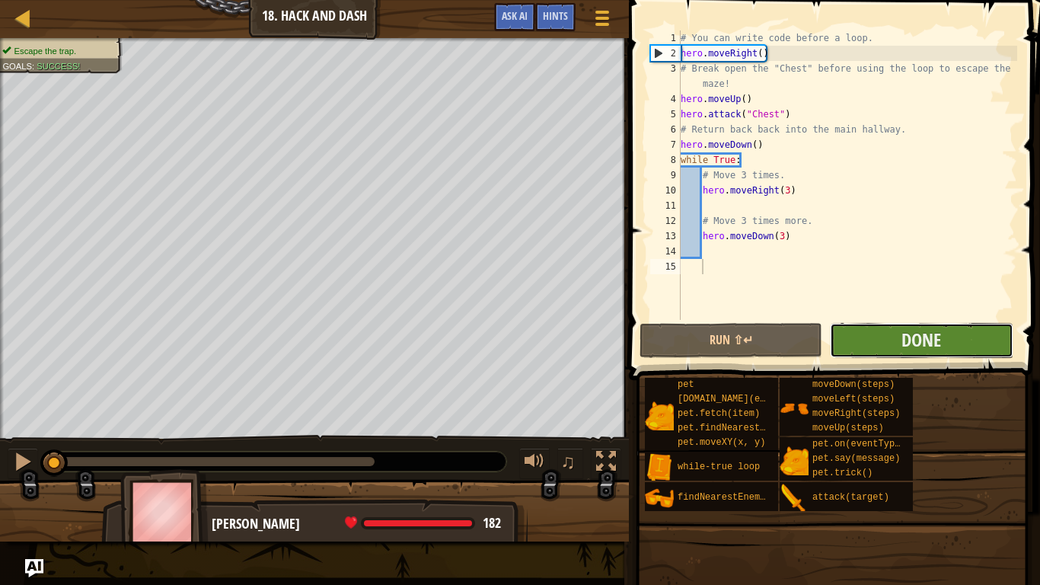
click at [951, 344] on button "Done" at bounding box center [921, 340] width 183 height 35
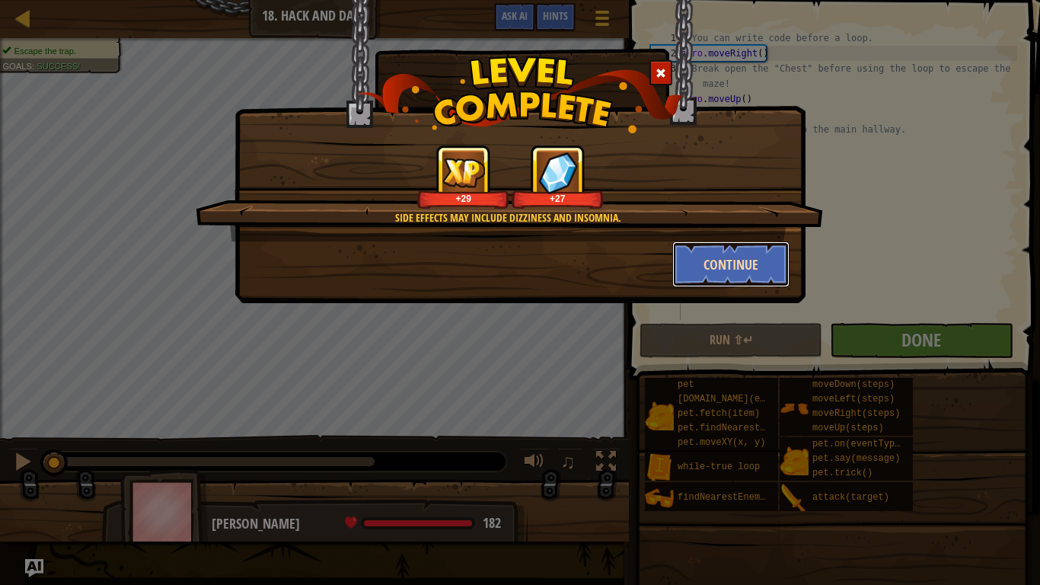
click at [757, 247] on button "Continue" at bounding box center [732, 264] width 118 height 46
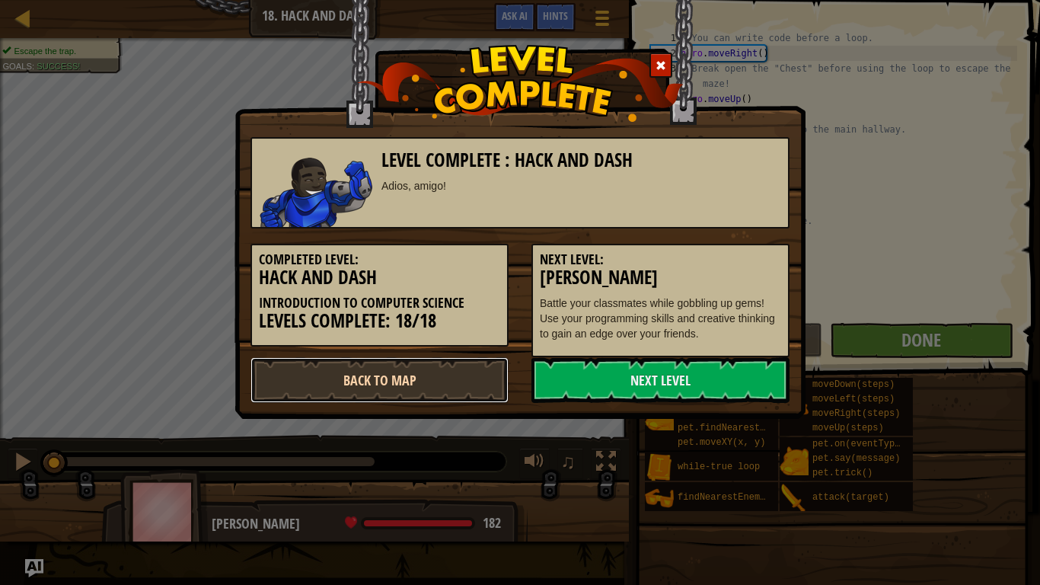
click at [438, 391] on link "Back to Map" at bounding box center [380, 380] width 258 height 46
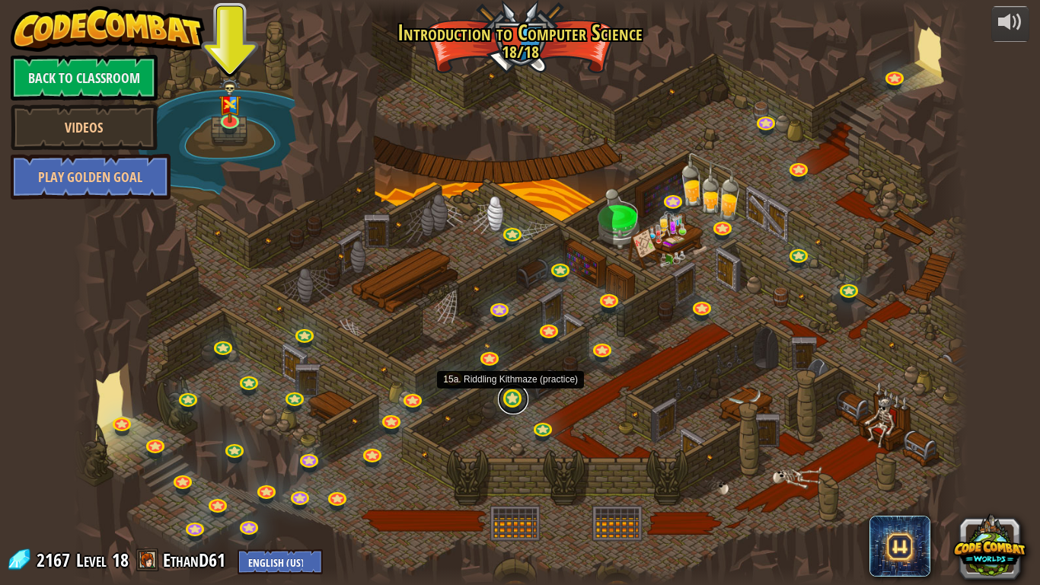
click at [518, 401] on link at bounding box center [513, 399] width 30 height 30
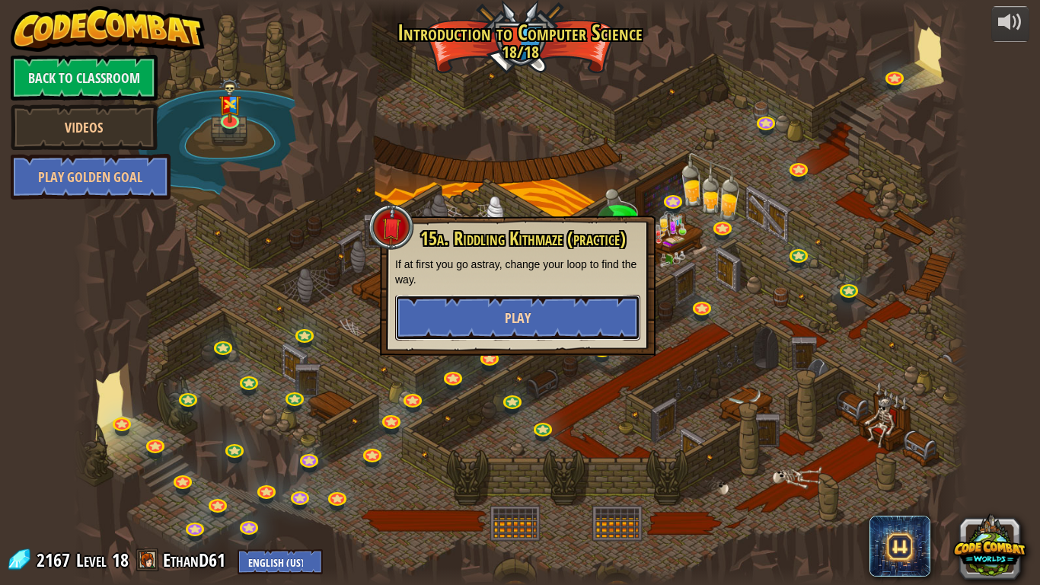
click at [558, 320] on button "Play" at bounding box center [517, 318] width 245 height 46
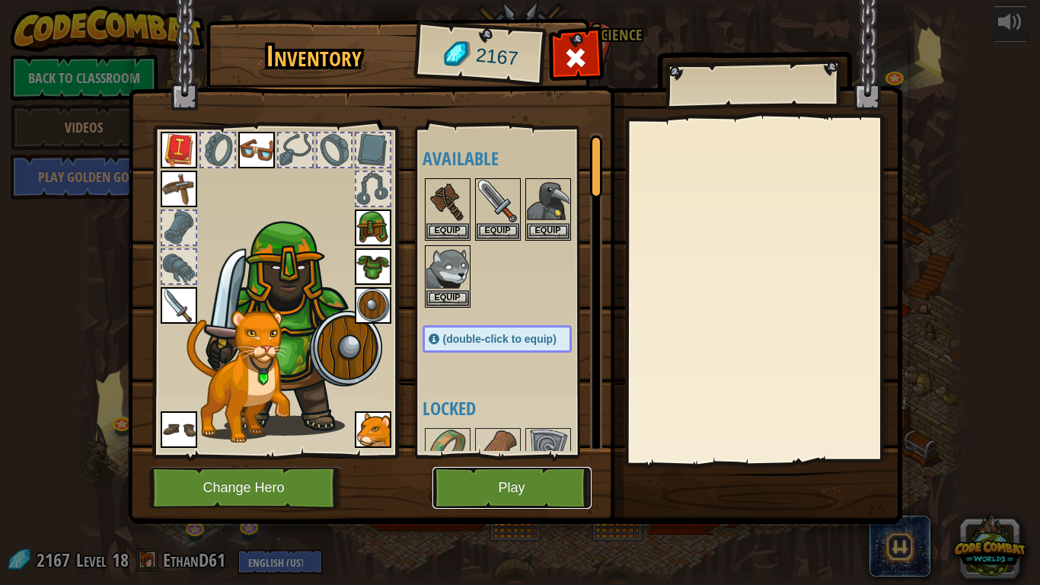
click at [545, 455] on button "Play" at bounding box center [512, 488] width 159 height 42
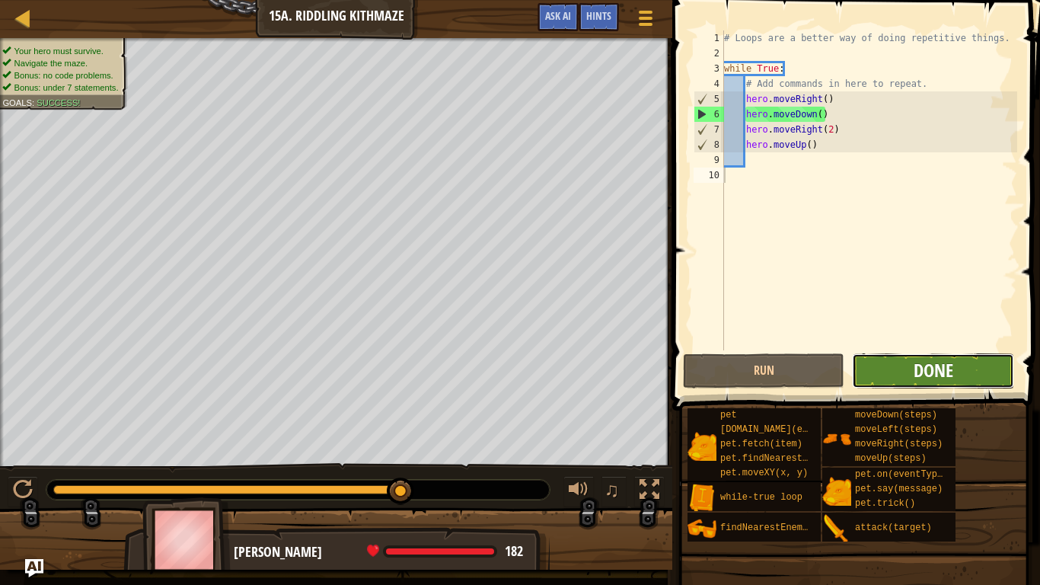
click at [931, 375] on span "Done" at bounding box center [934, 370] width 40 height 24
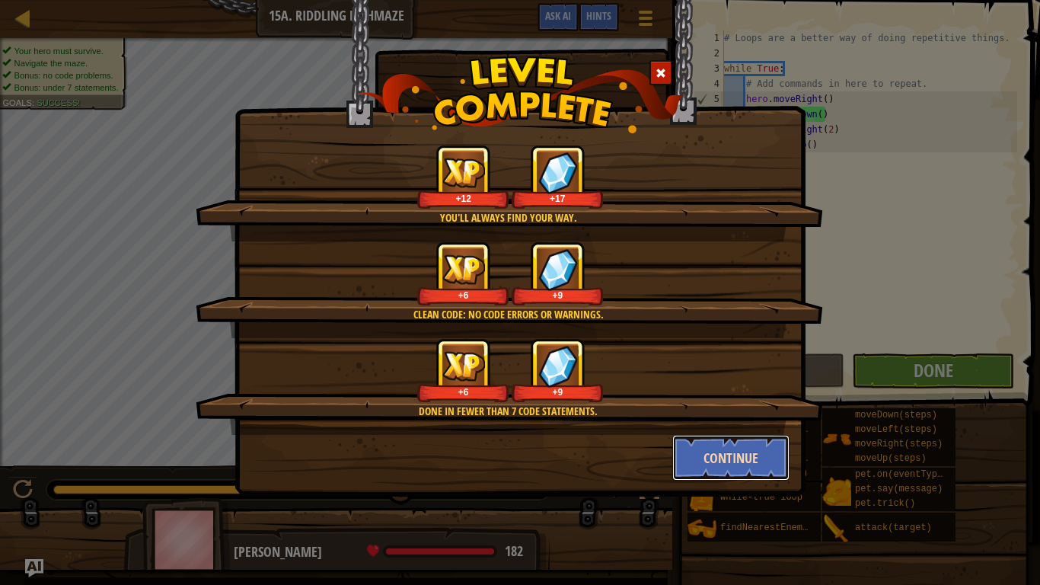
click at [731, 454] on button "Continue" at bounding box center [732, 458] width 118 height 46
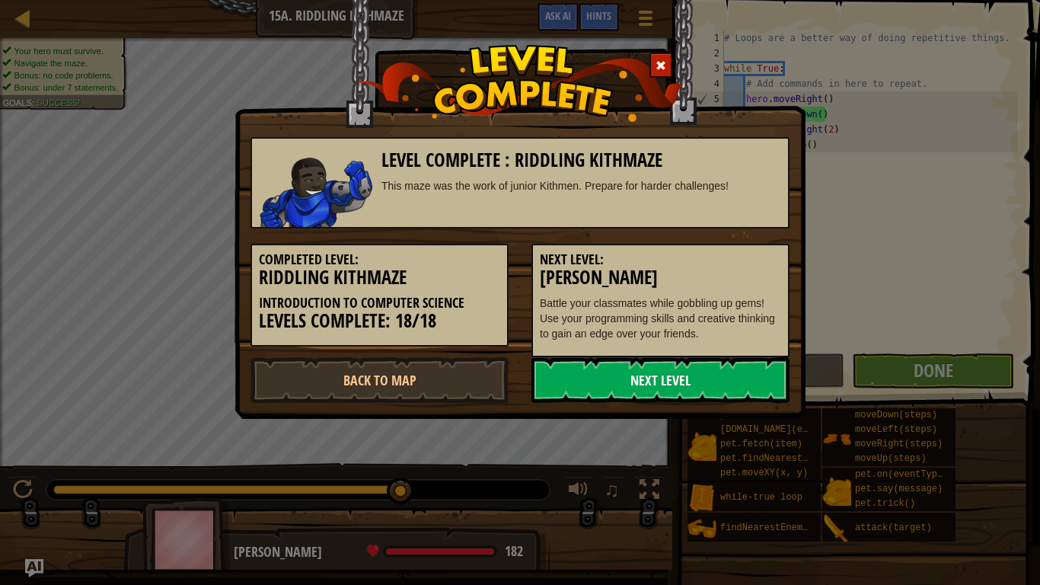
click at [661, 372] on link "Next Level" at bounding box center [661, 380] width 258 height 46
